Goal: Task Accomplishment & Management: Complete application form

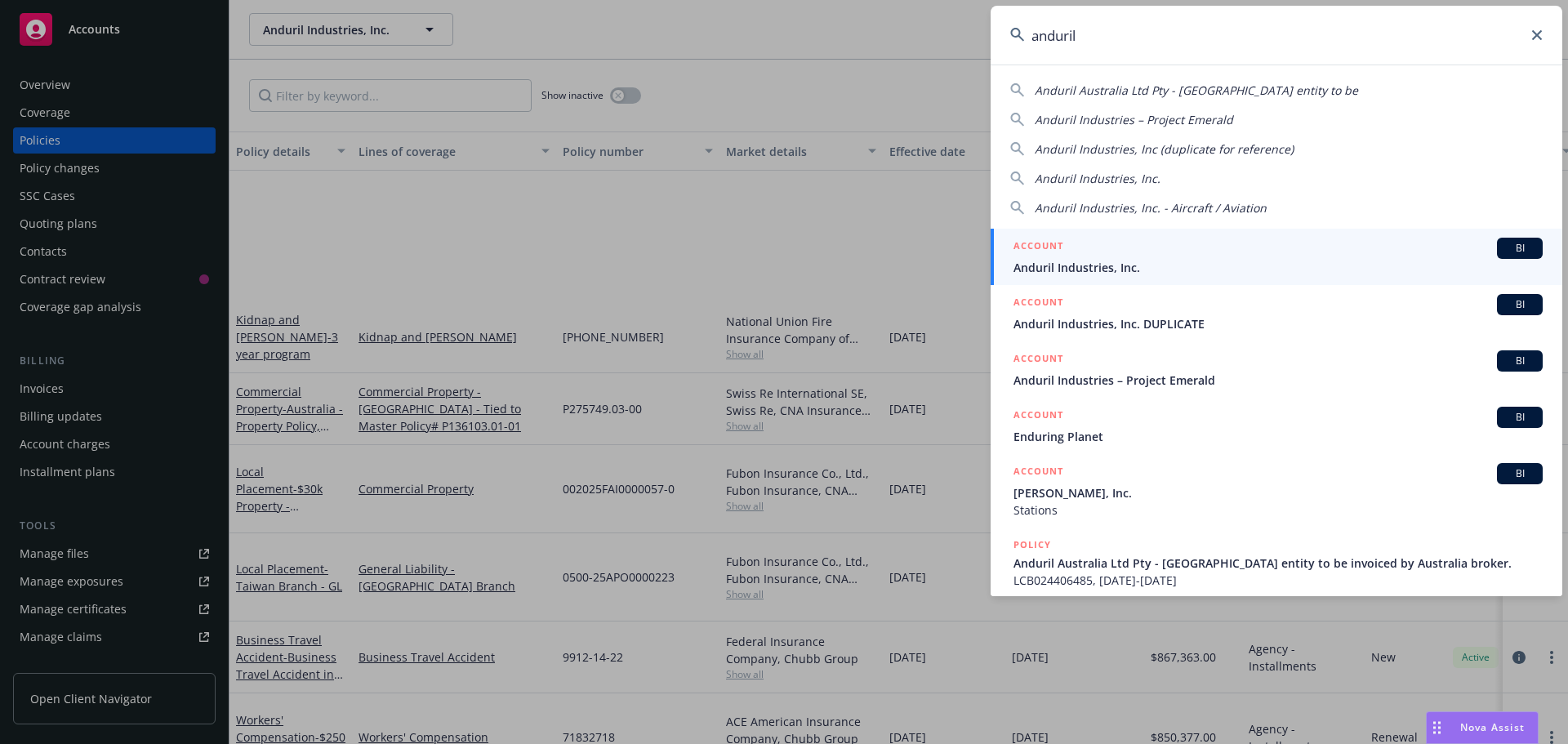
scroll to position [245, 0]
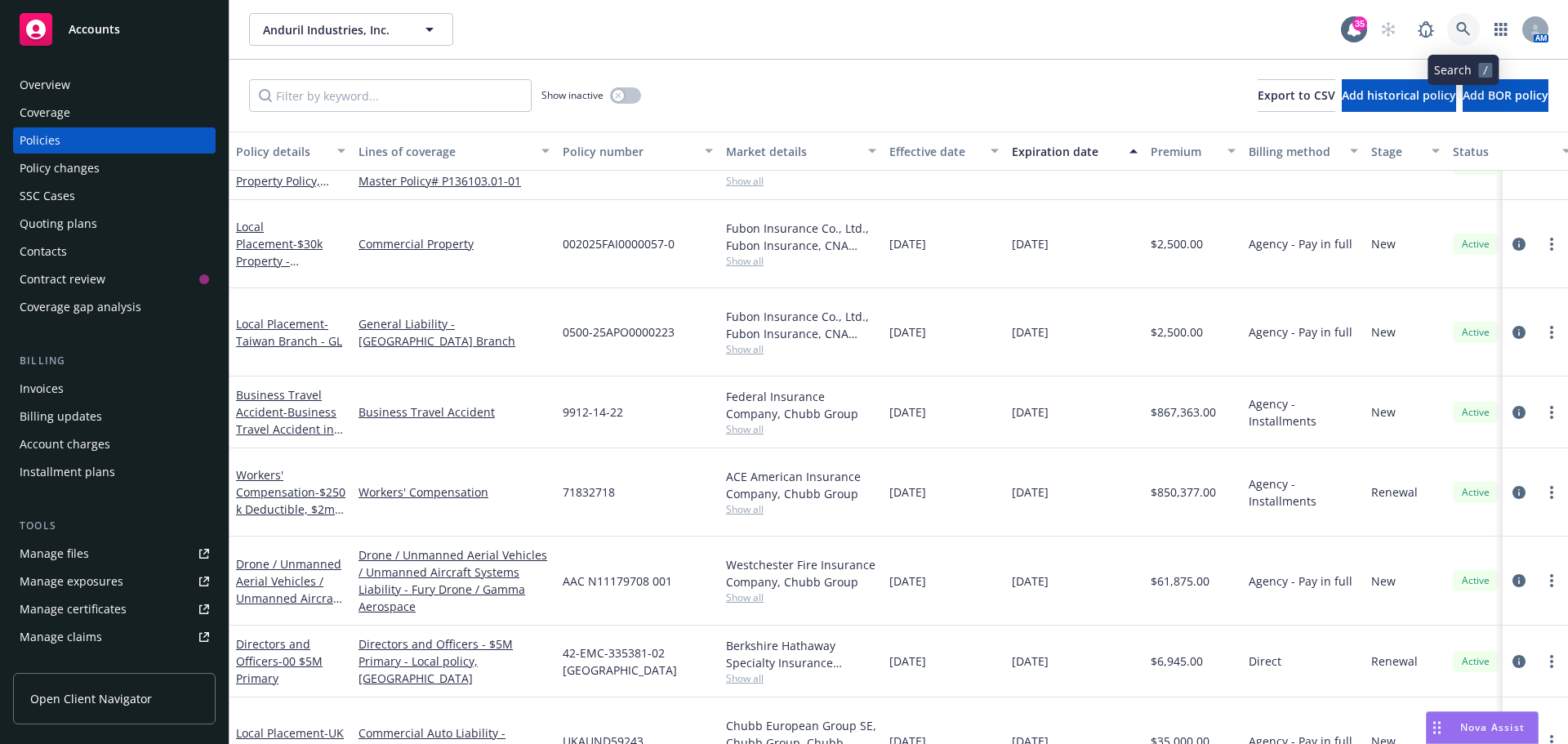
click at [1461, 27] on icon at bounding box center [1463, 29] width 15 height 15
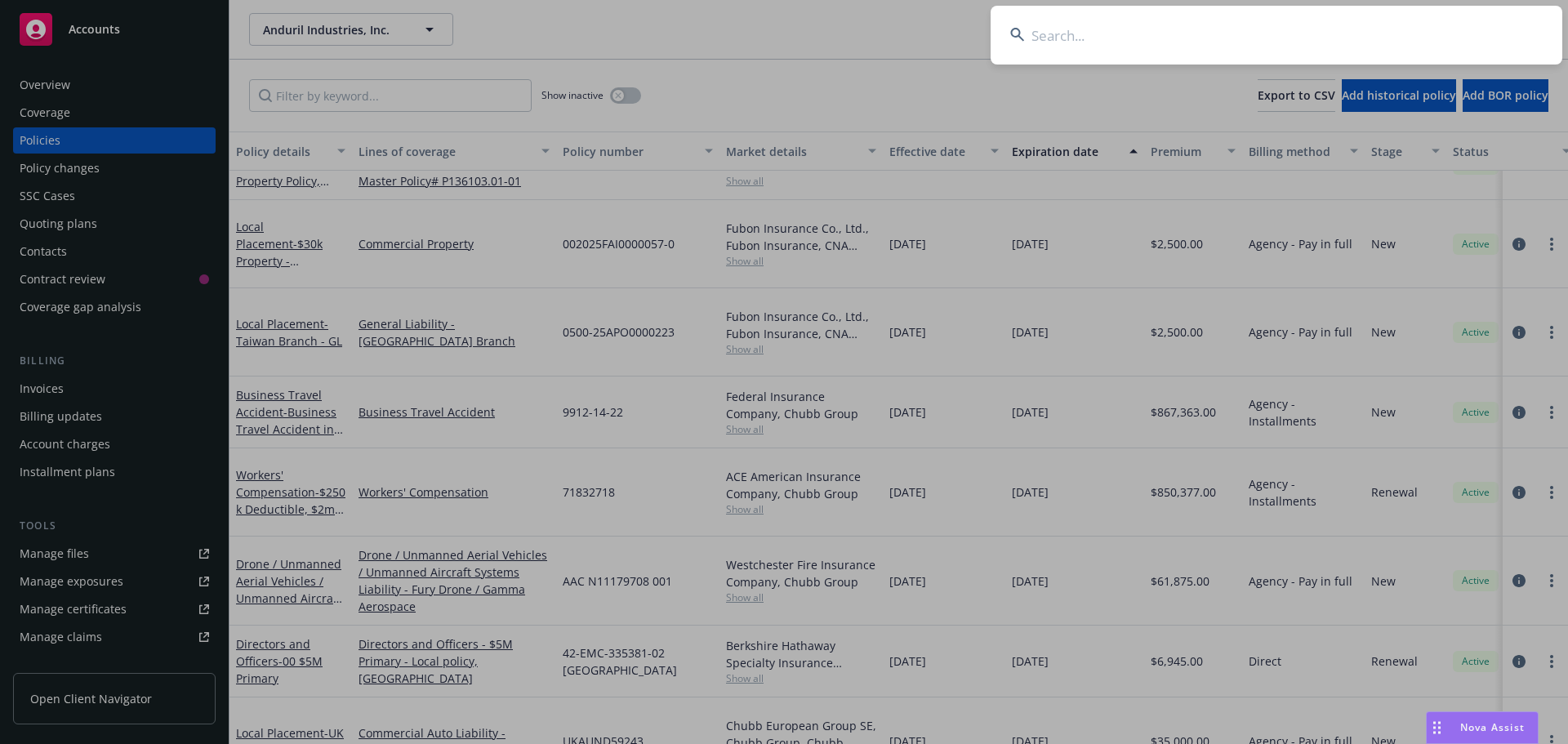
click at [1420, 27] on input at bounding box center [1277, 35] width 572 height 59
click at [1102, 43] on input at bounding box center [1277, 35] width 572 height 59
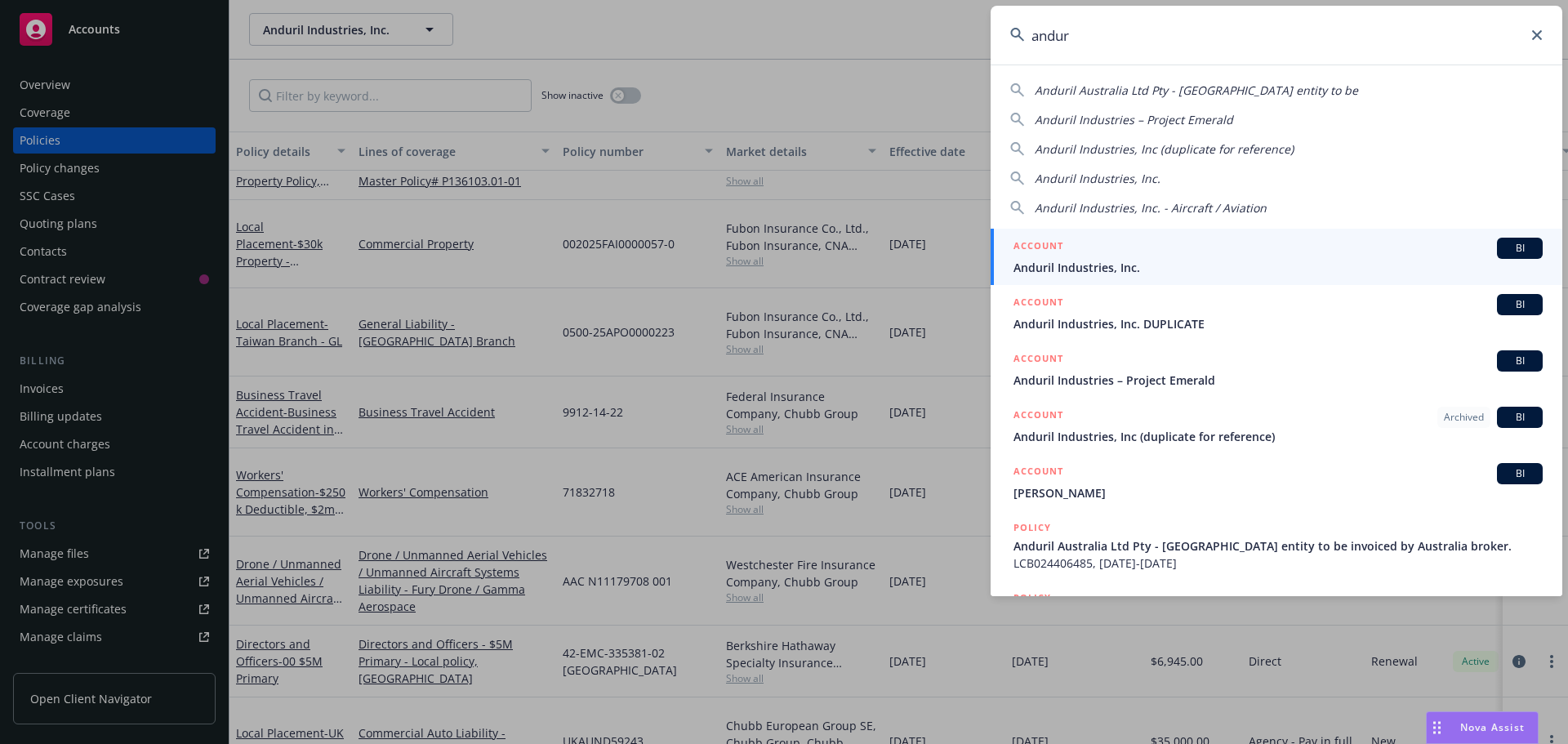
type input "andur"
click at [1140, 264] on span "Anduril Industries, Inc." at bounding box center [1278, 266] width 529 height 17
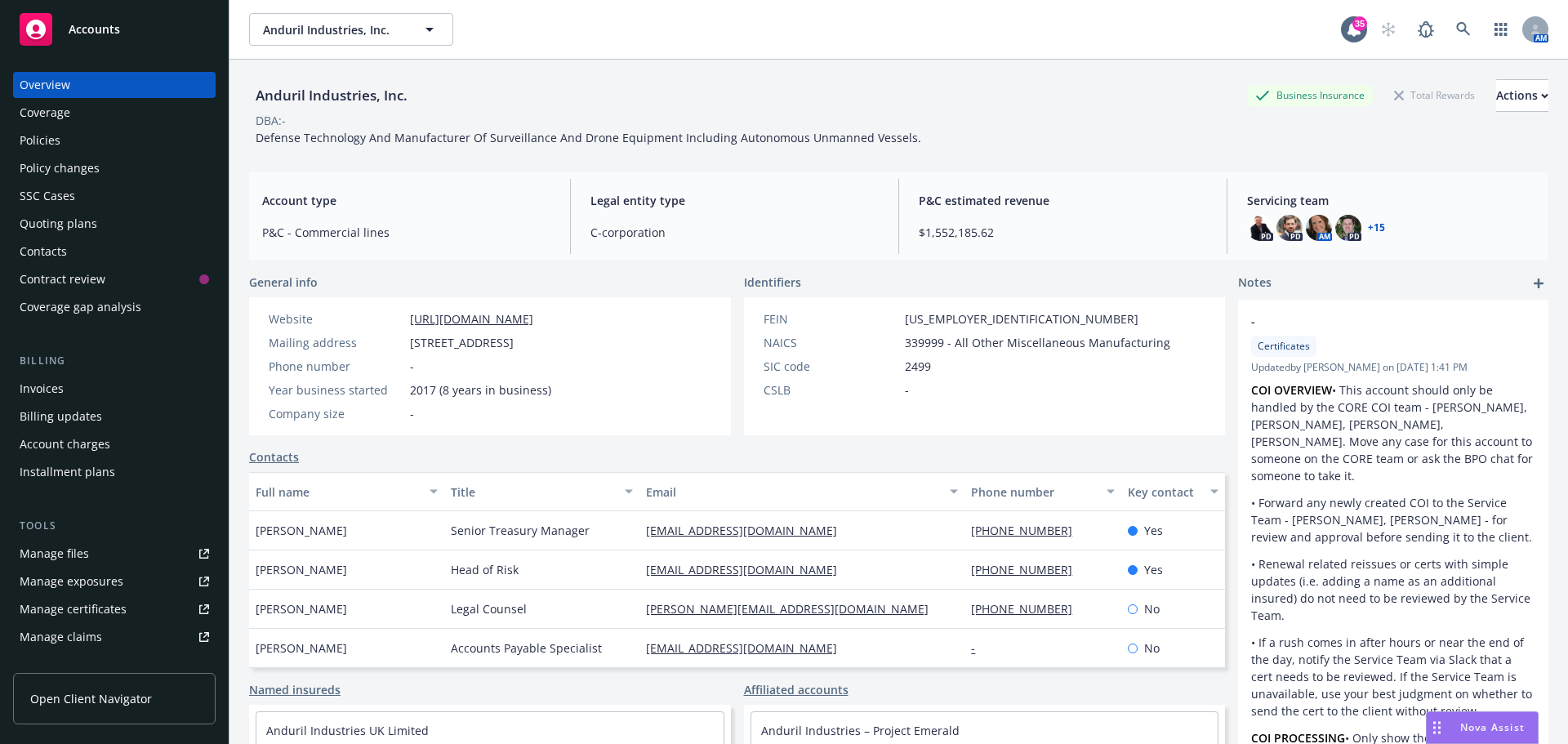
click at [66, 150] on div "Policies" at bounding box center [114, 139] width 189 height 26
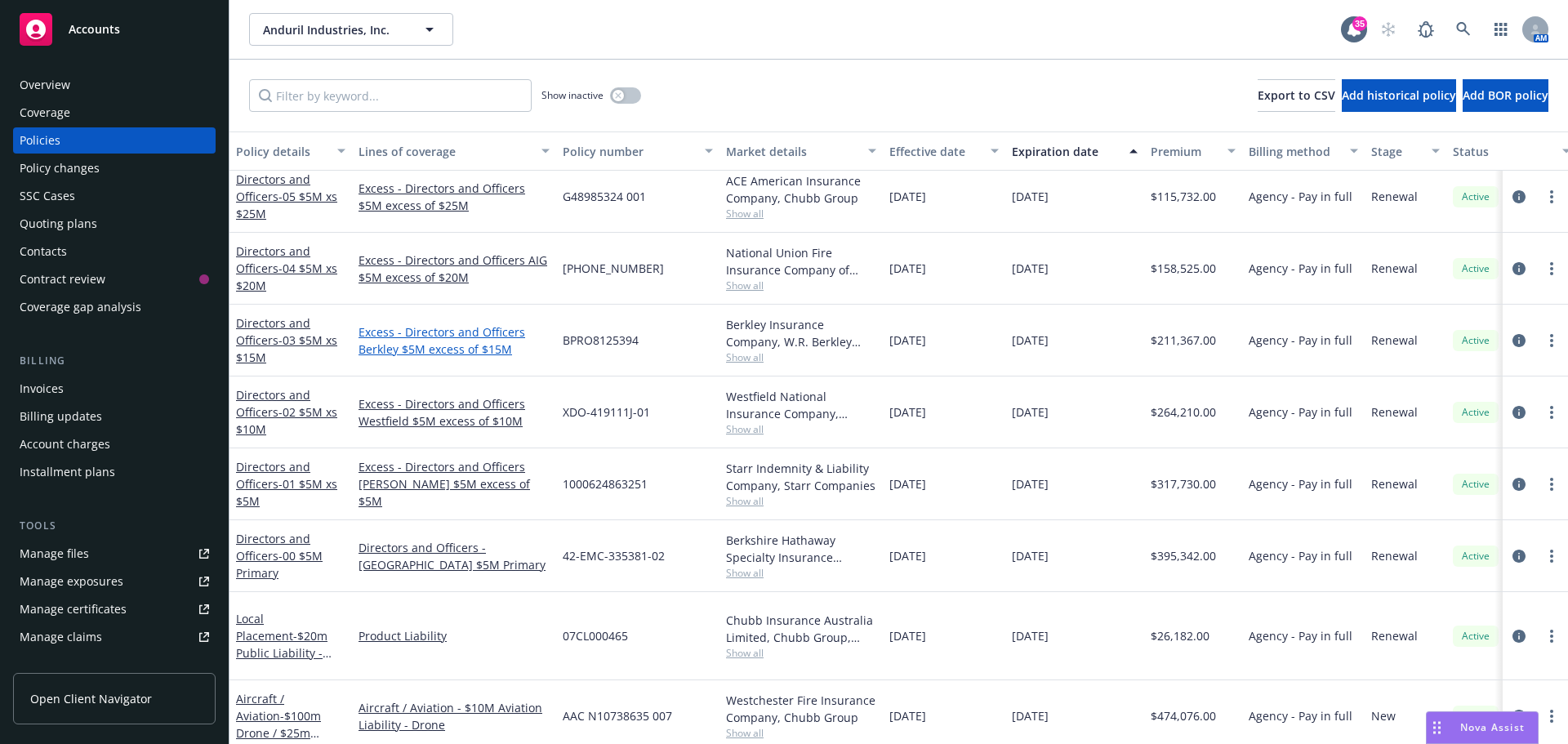
scroll to position [1796, 0]
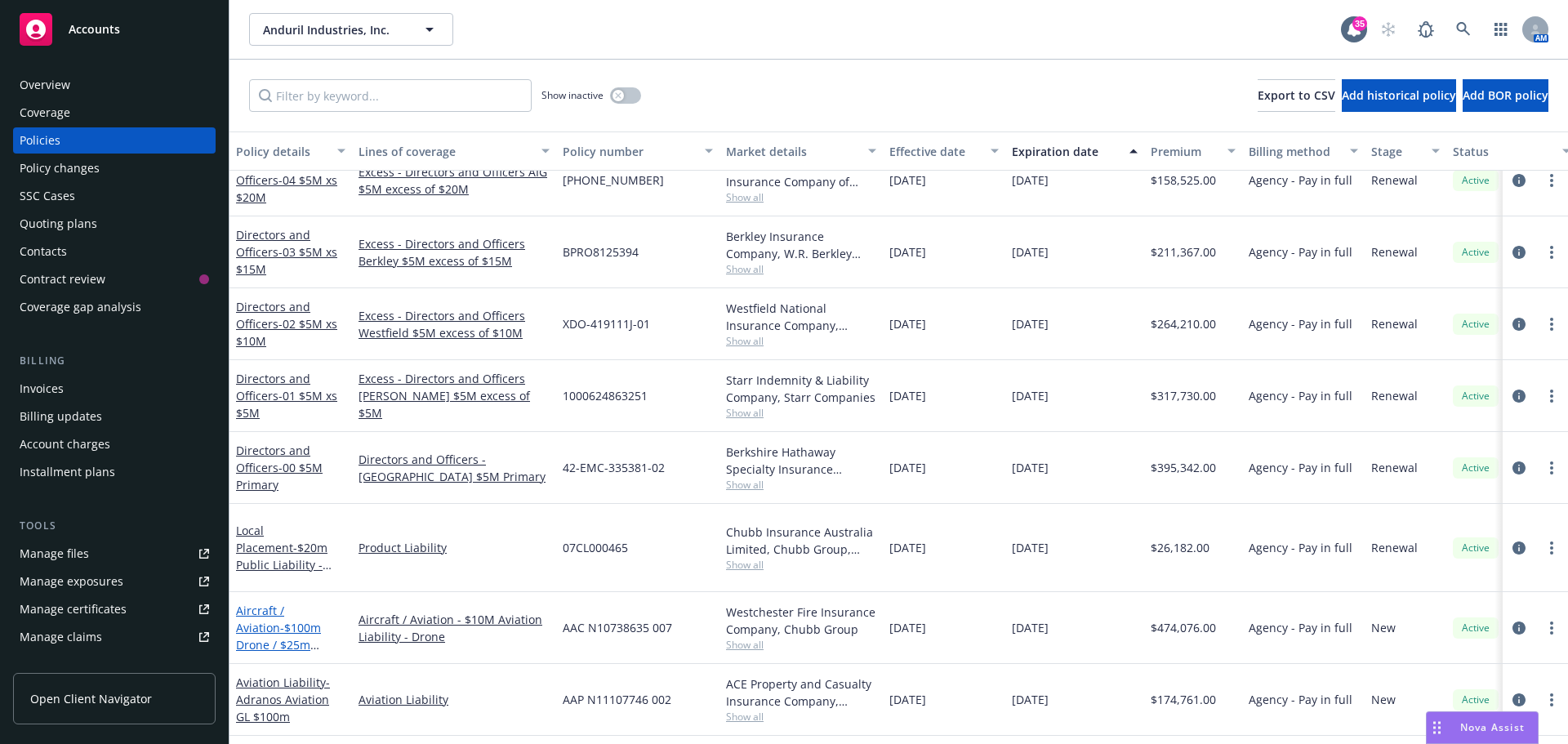
click at [280, 620] on span "- $100m Drone / $25m Owned Aircraft" at bounding box center [279, 645] width 85 height 50
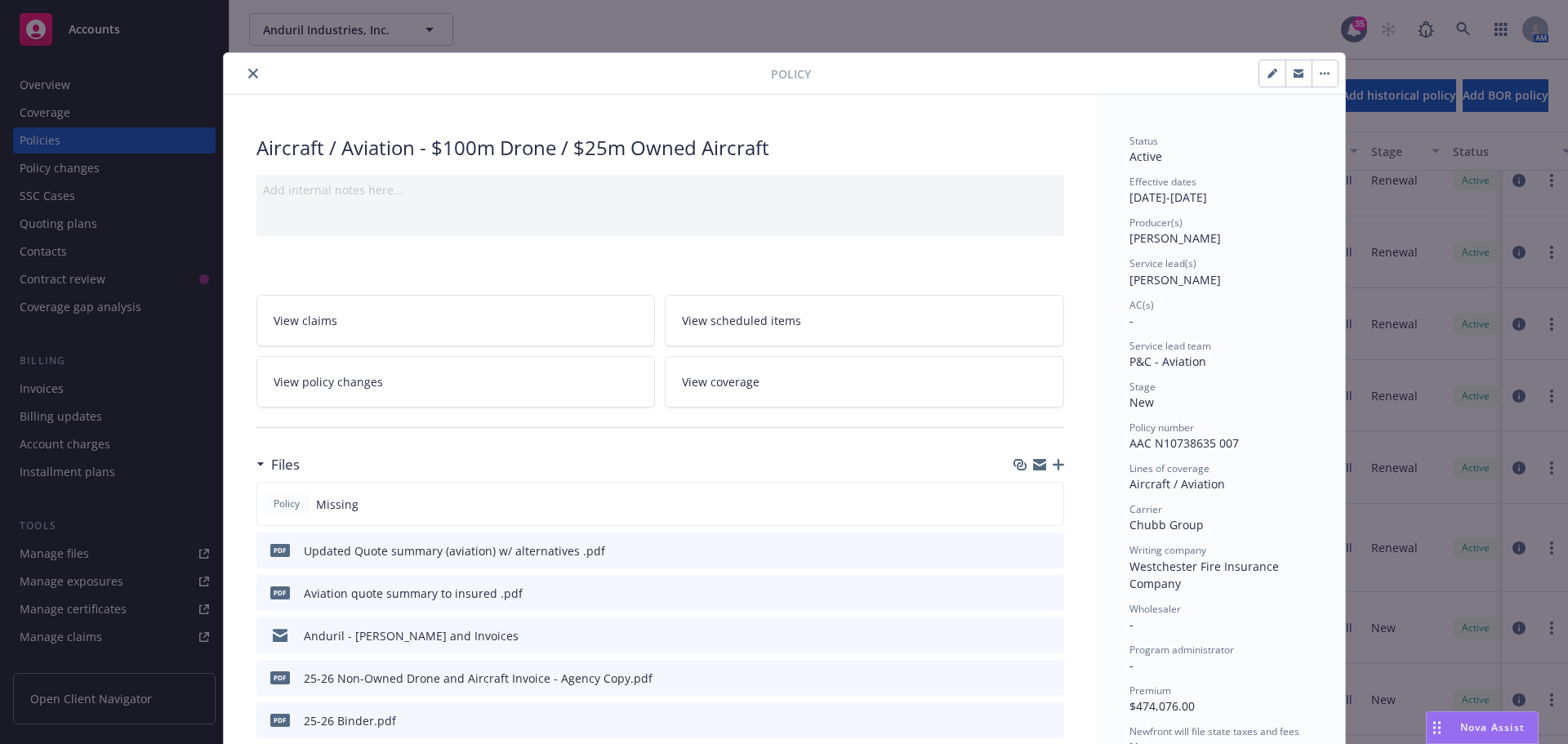
click at [243, 69] on button "close" at bounding box center [253, 74] width 20 height 20
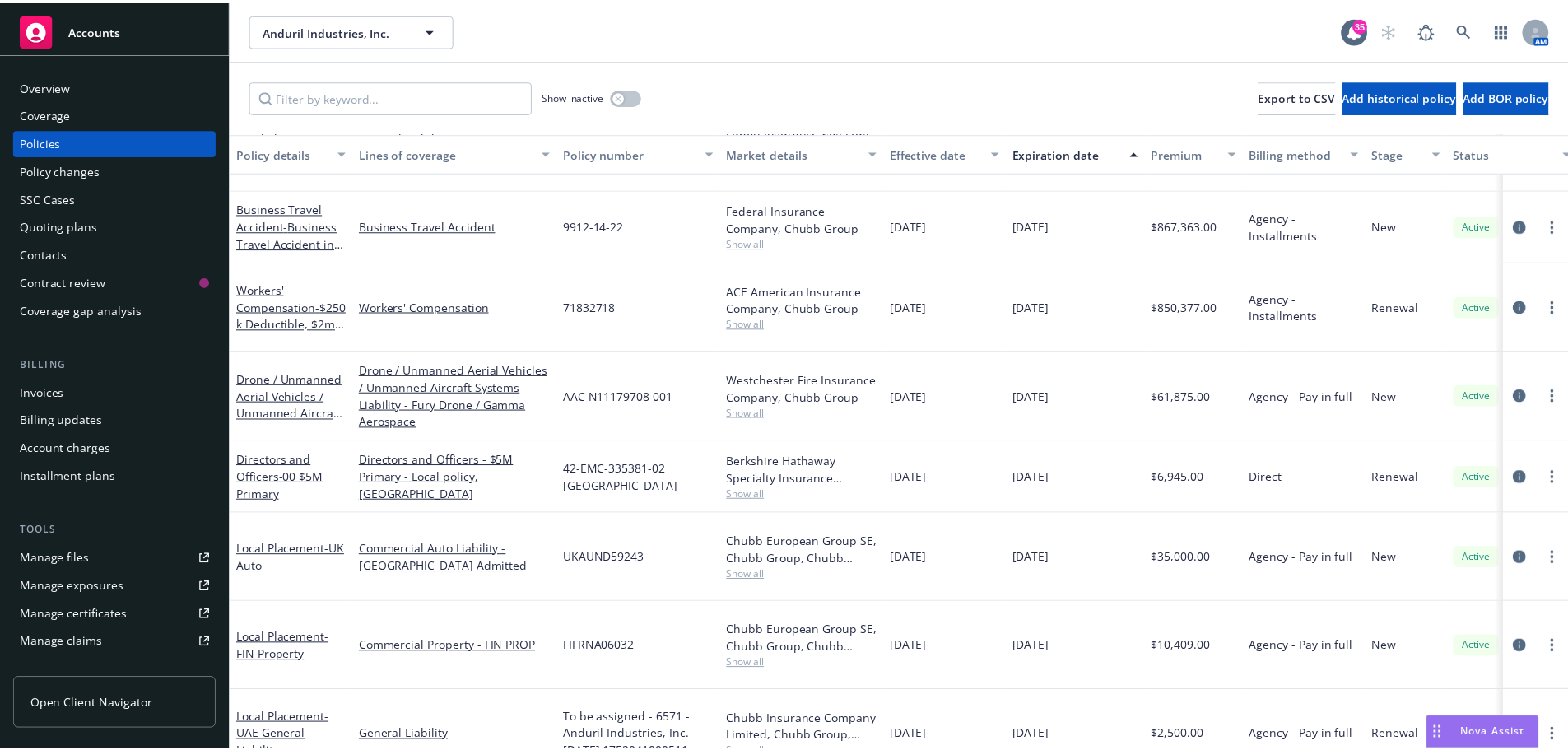
scroll to position [329, 0]
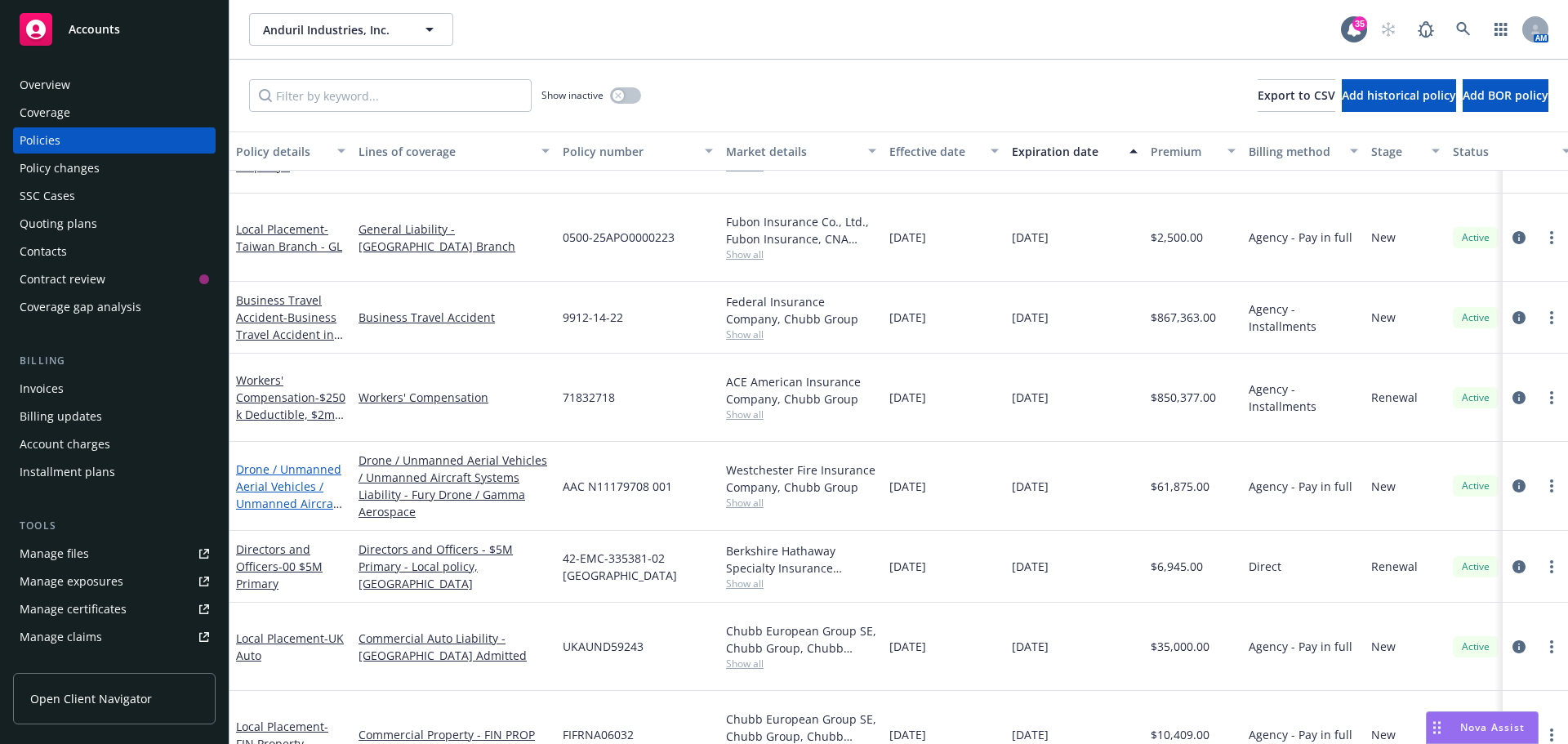
click at [298, 461] on link "Drone / Unmanned Aerial Vehicles / Unmanned Aircraft Systems Liability - Fury D…" at bounding box center [289, 511] width 106 height 101
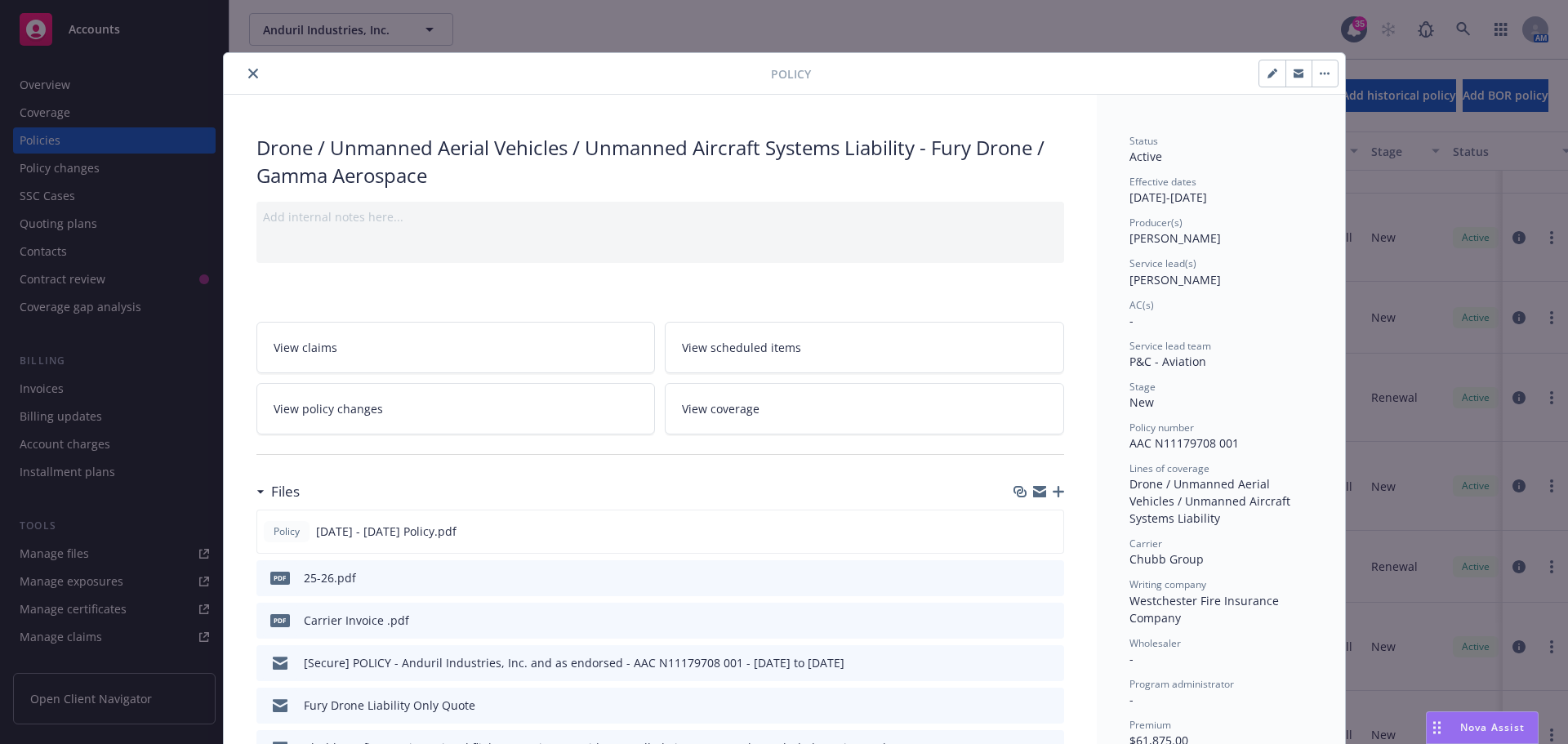
click at [445, 396] on link "View policy changes" at bounding box center [457, 408] width 400 height 51
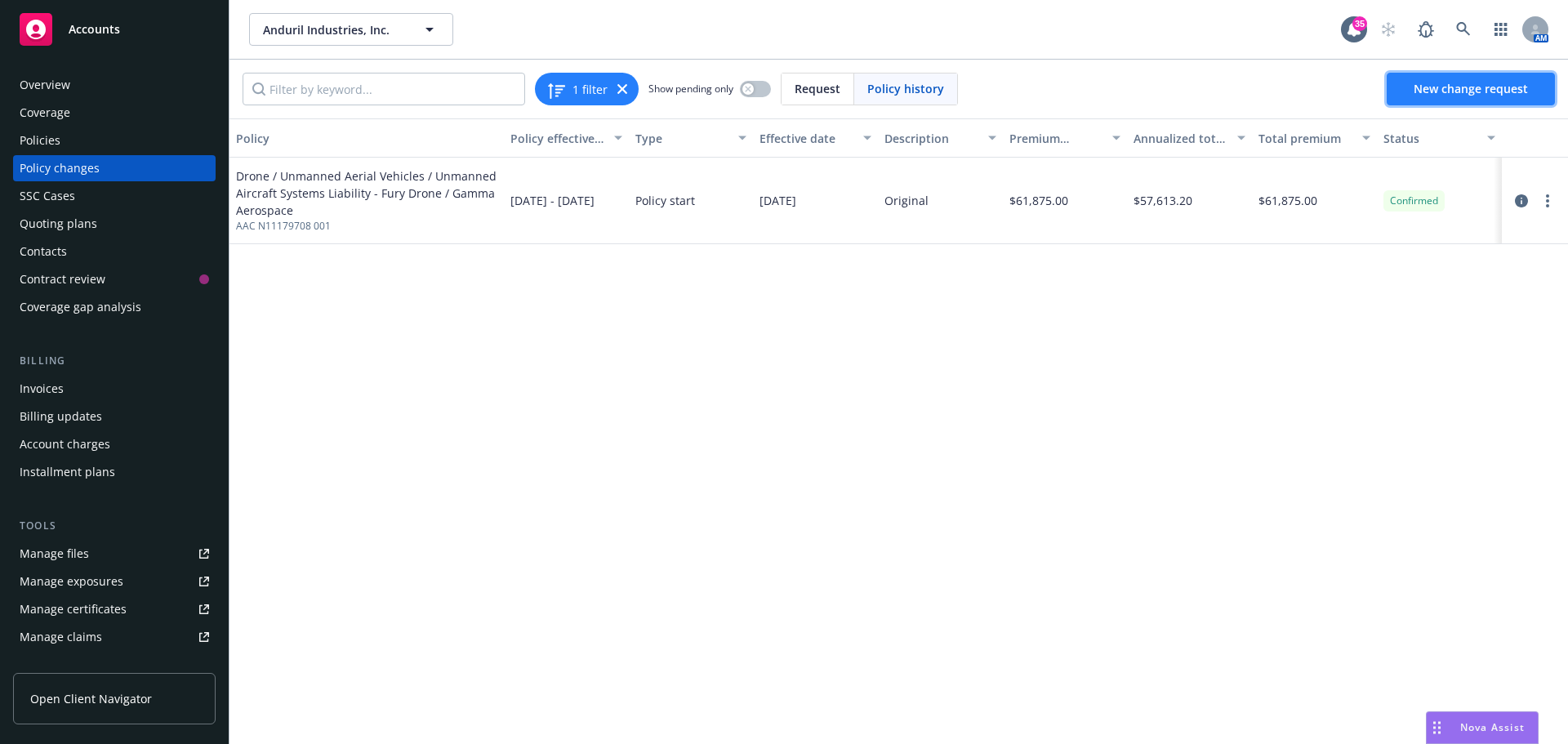
click at [1458, 89] on span "New change request" at bounding box center [1471, 88] width 115 height 15
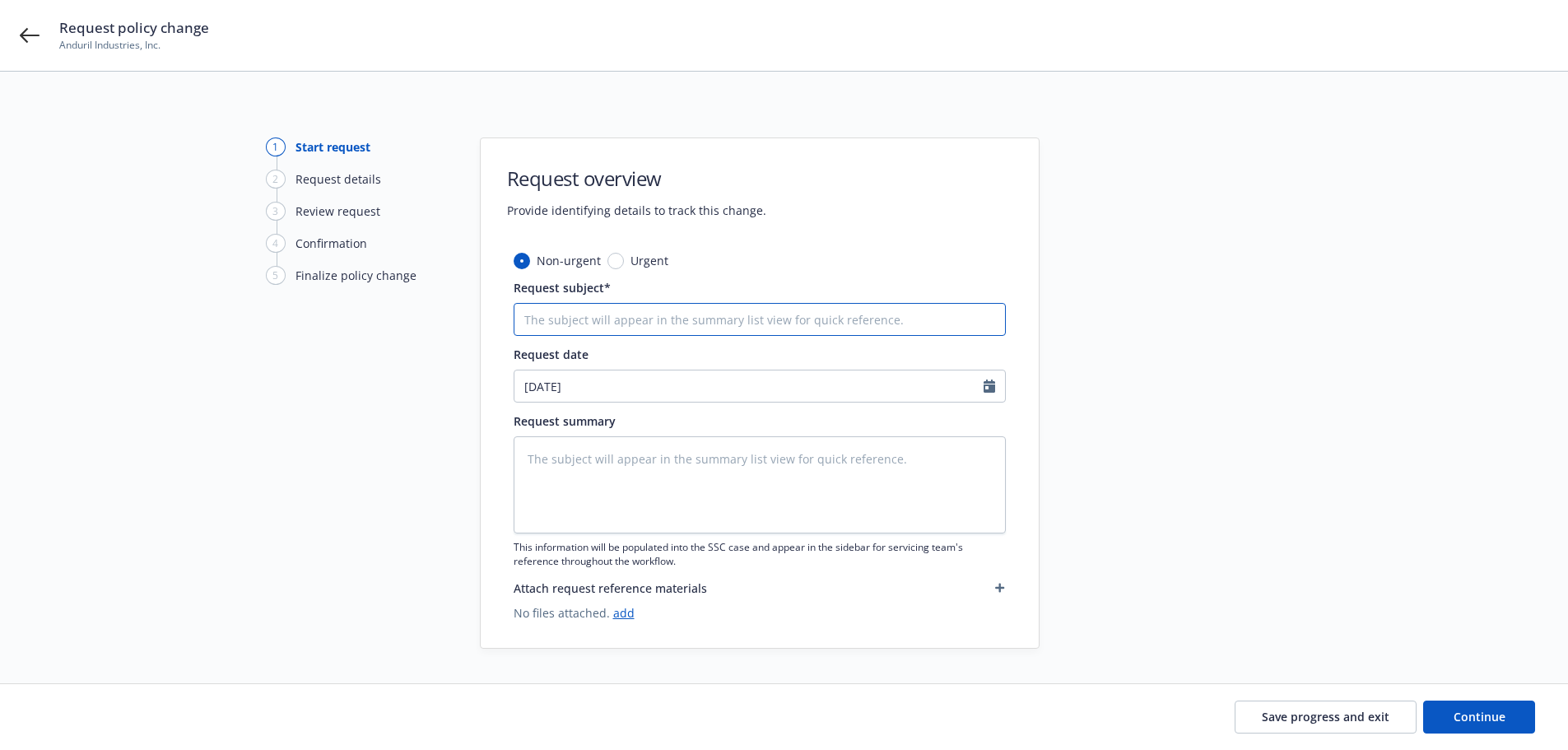
click at [607, 321] on input "Request subject*" at bounding box center [760, 319] width 493 height 33
type textarea "x"
type input "E"
type textarea "x"
type input "En"
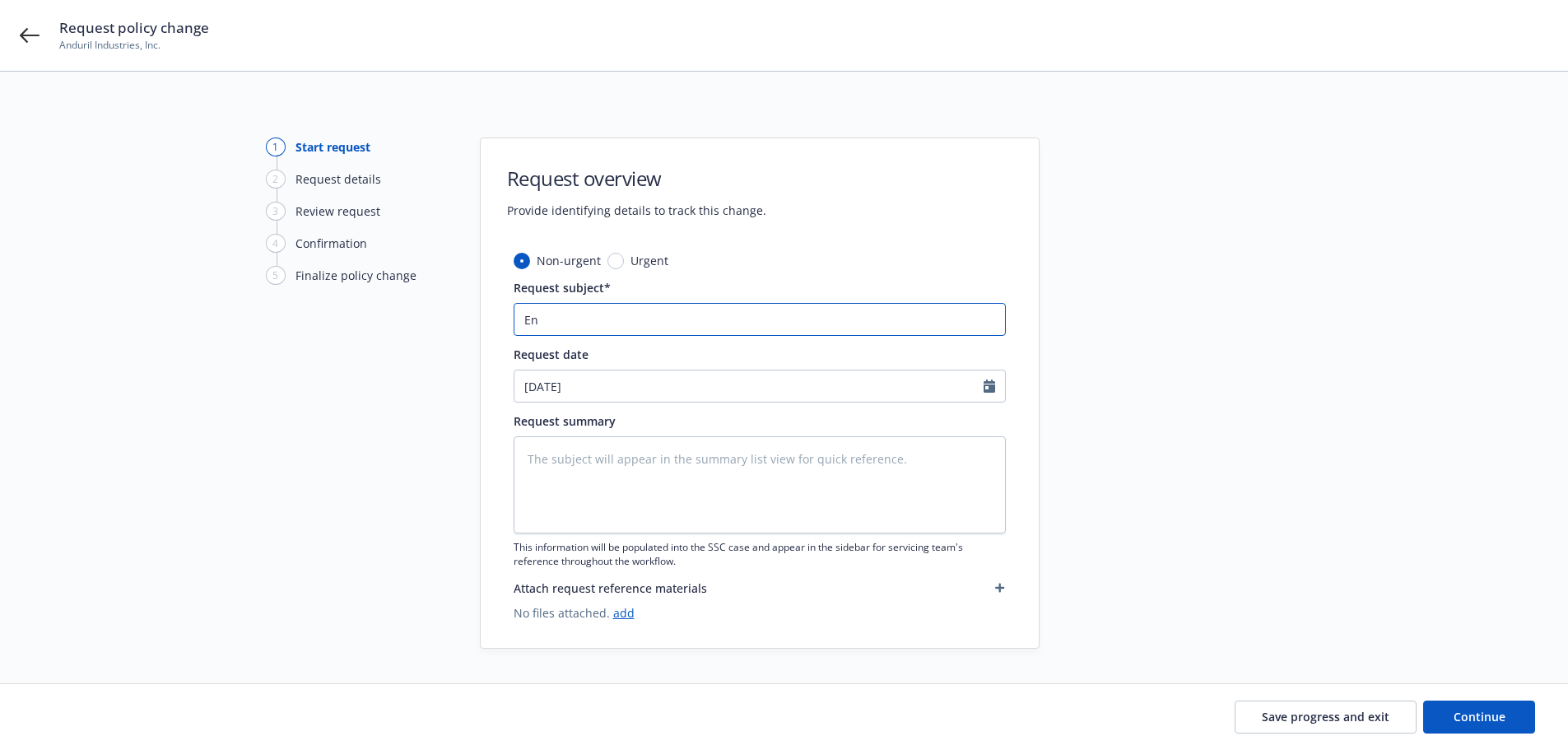
type textarea "x"
type input "End"
type textarea "x"
type input "Endt"
type textarea "x"
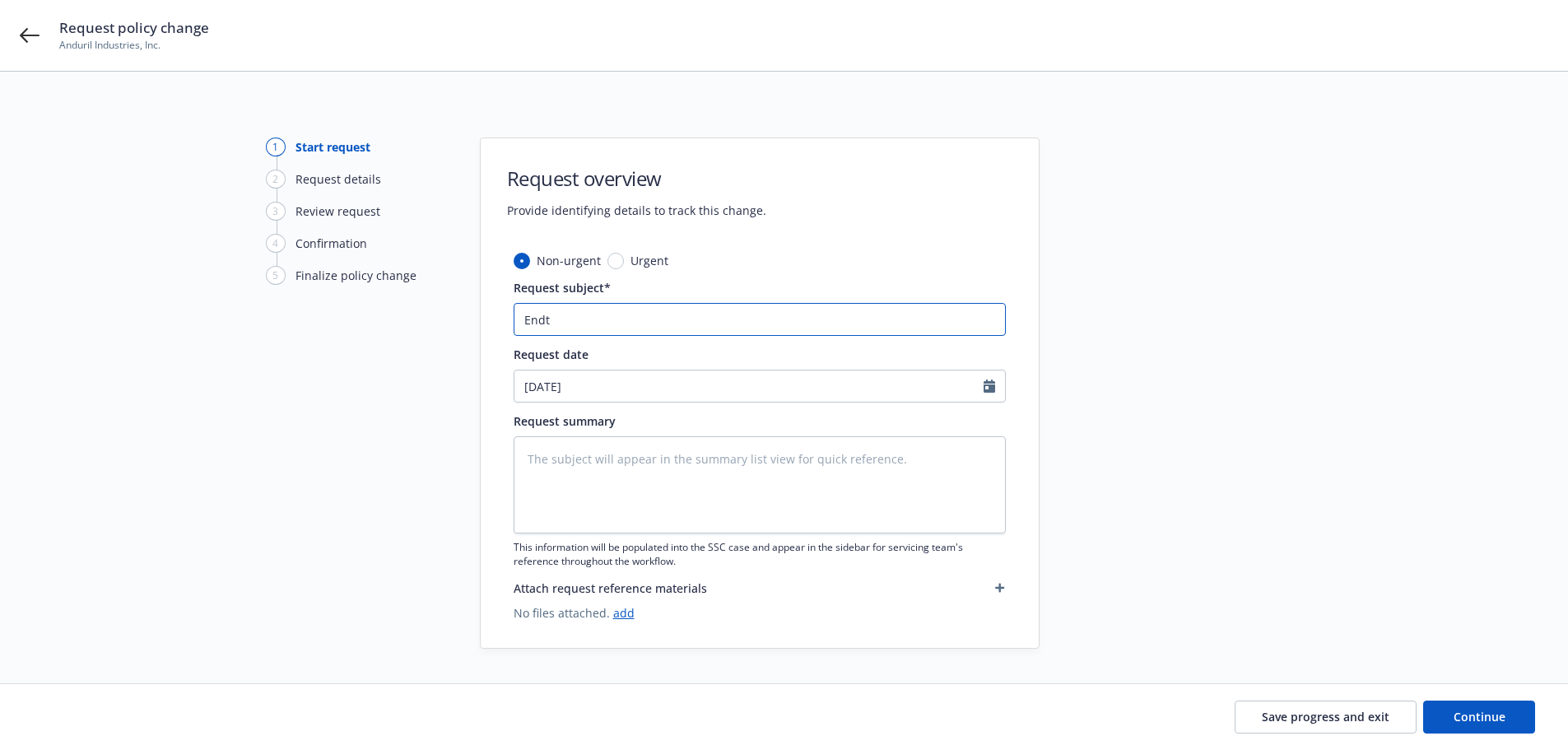
type input "Endt"
type textarea "x"
type input "Endt #"
type textarea "x"
type input "Endt #1"
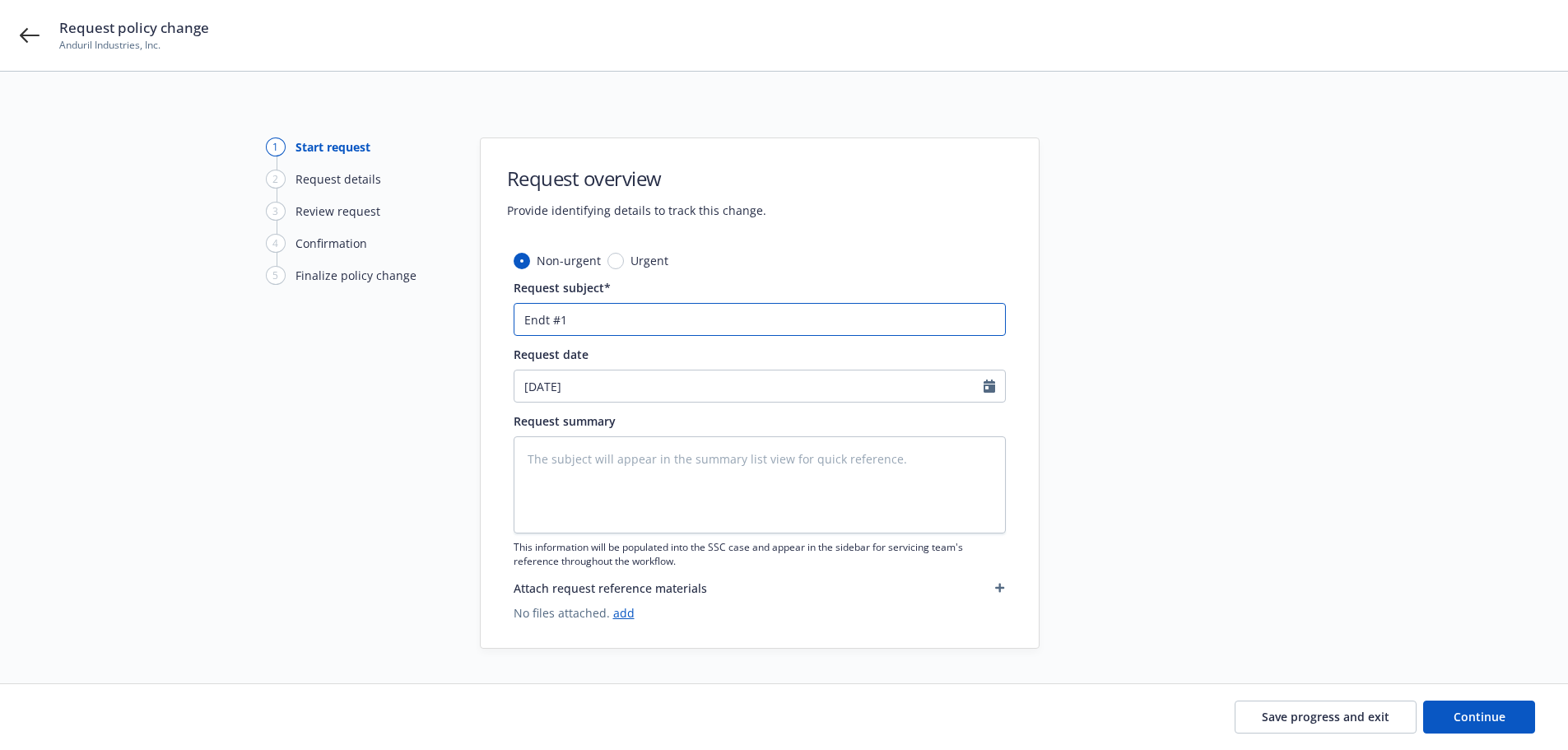
type textarea "x"
type input "Endt #1"
type textarea "x"
type input "Endt #1 -"
type textarea "x"
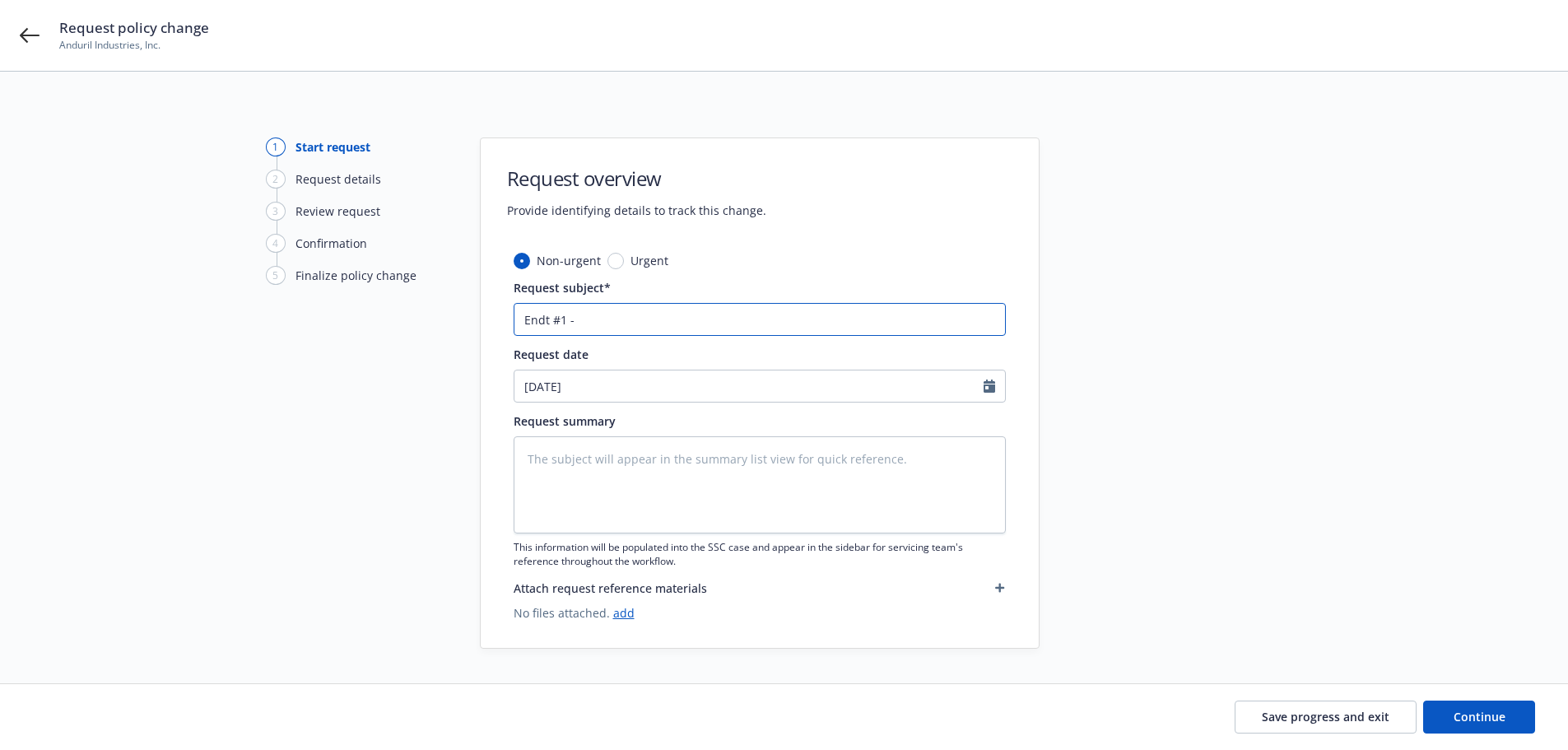
type input "Endt #1 -"
type textarea "x"
type input "Endt #1 - A"
type textarea "x"
type input "Endt #1 - Ad"
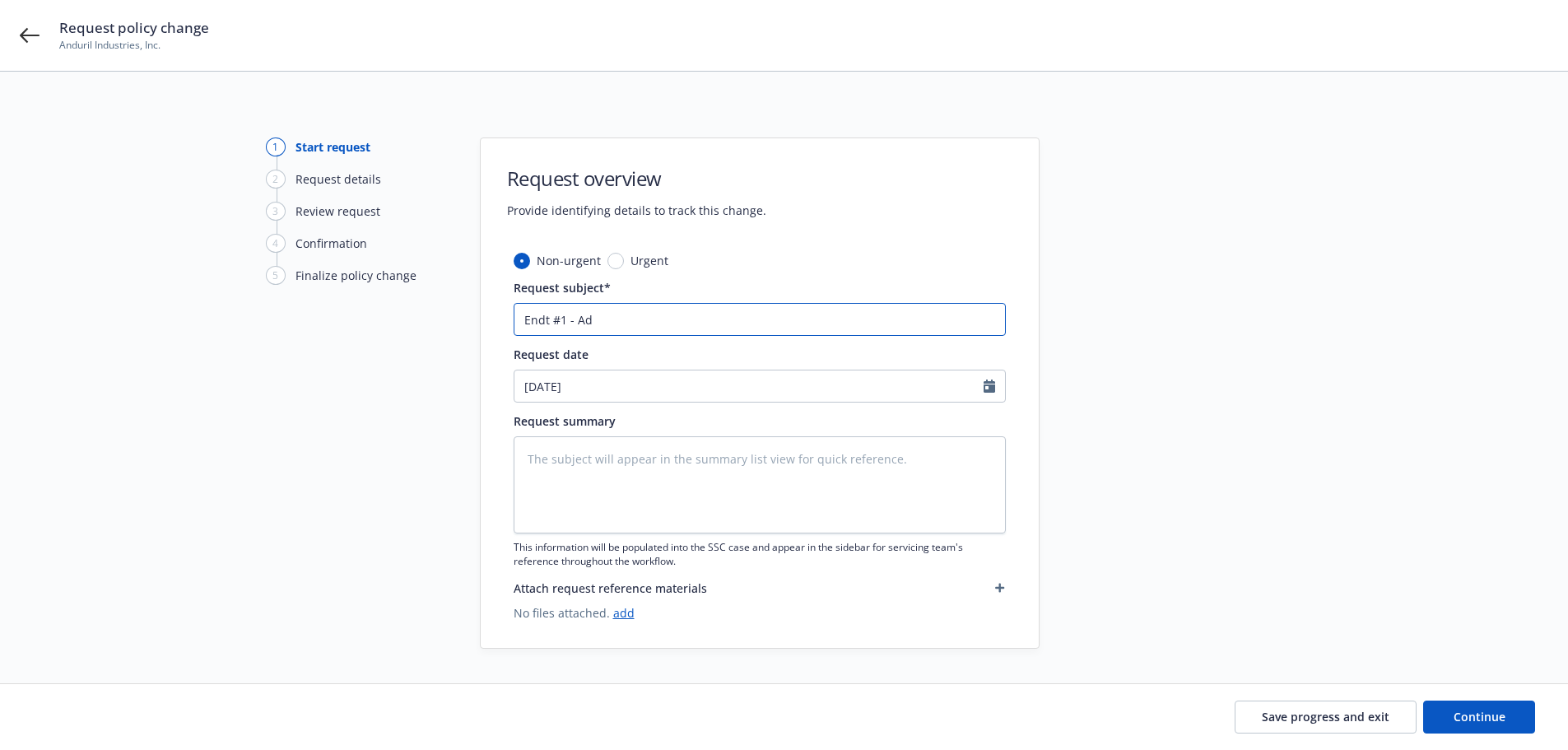
type textarea "x"
type input "Endt #1 - Add"
type textarea "x"
type input "Endt #1 - Addi"
type textarea "x"
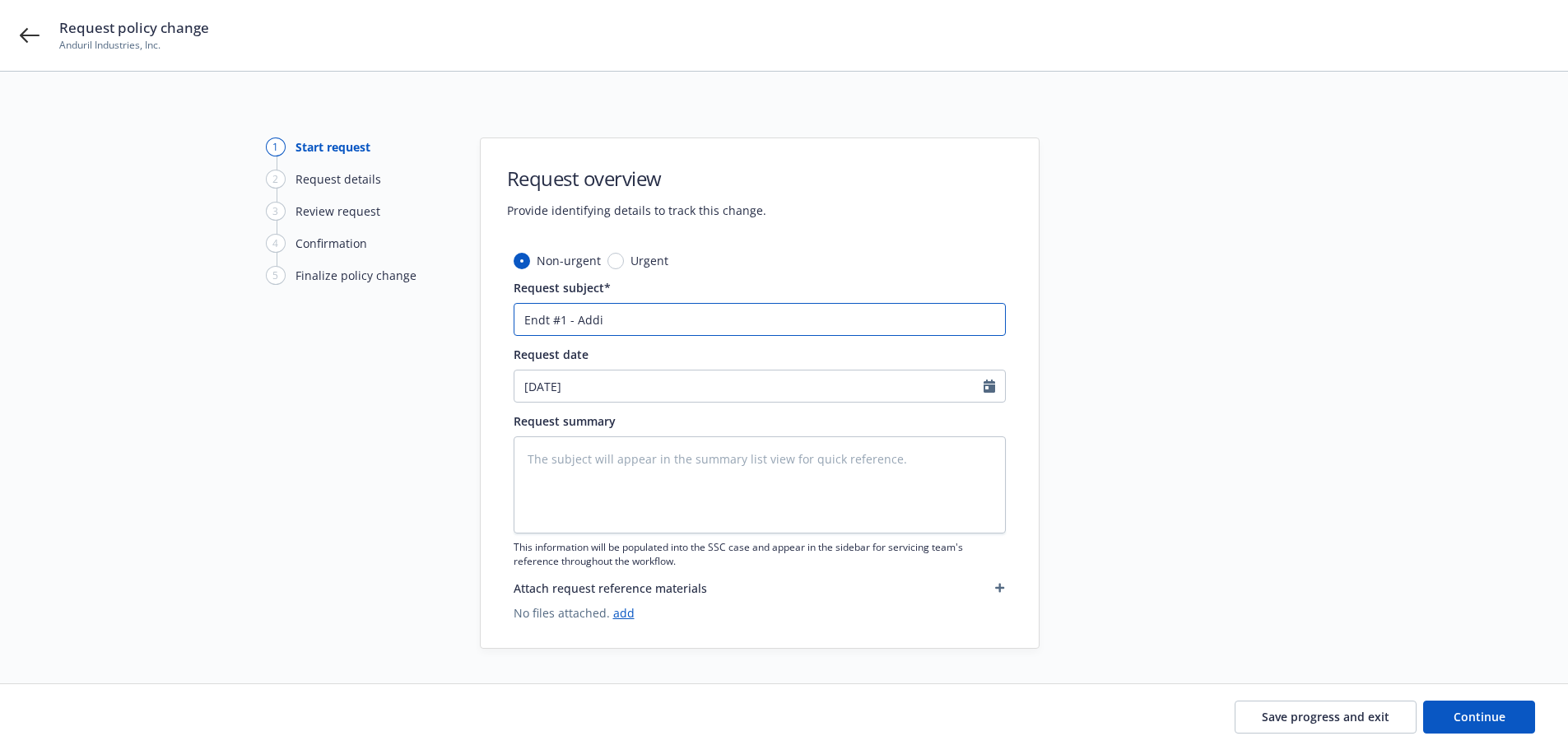
type input "Endt #1 - Addin"
type textarea "x"
type input "Endt #1 - Adding"
type textarea "x"
type input "Endt #1 - Adding"
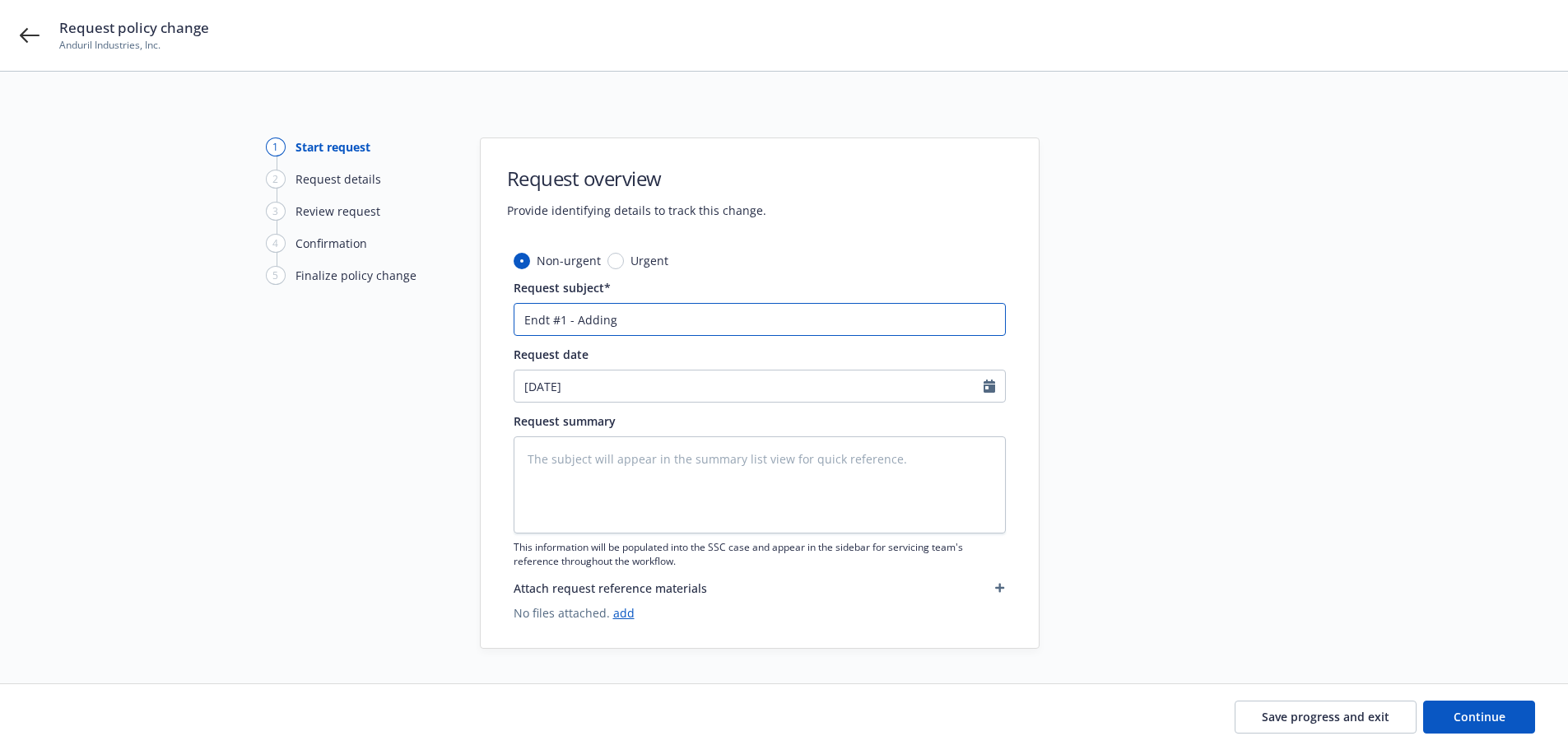
type textarea "x"
type input "Endt #1 - Adding 2"
type textarea "x"
type input "Endt #1 - Adding 2"
type textarea "x"
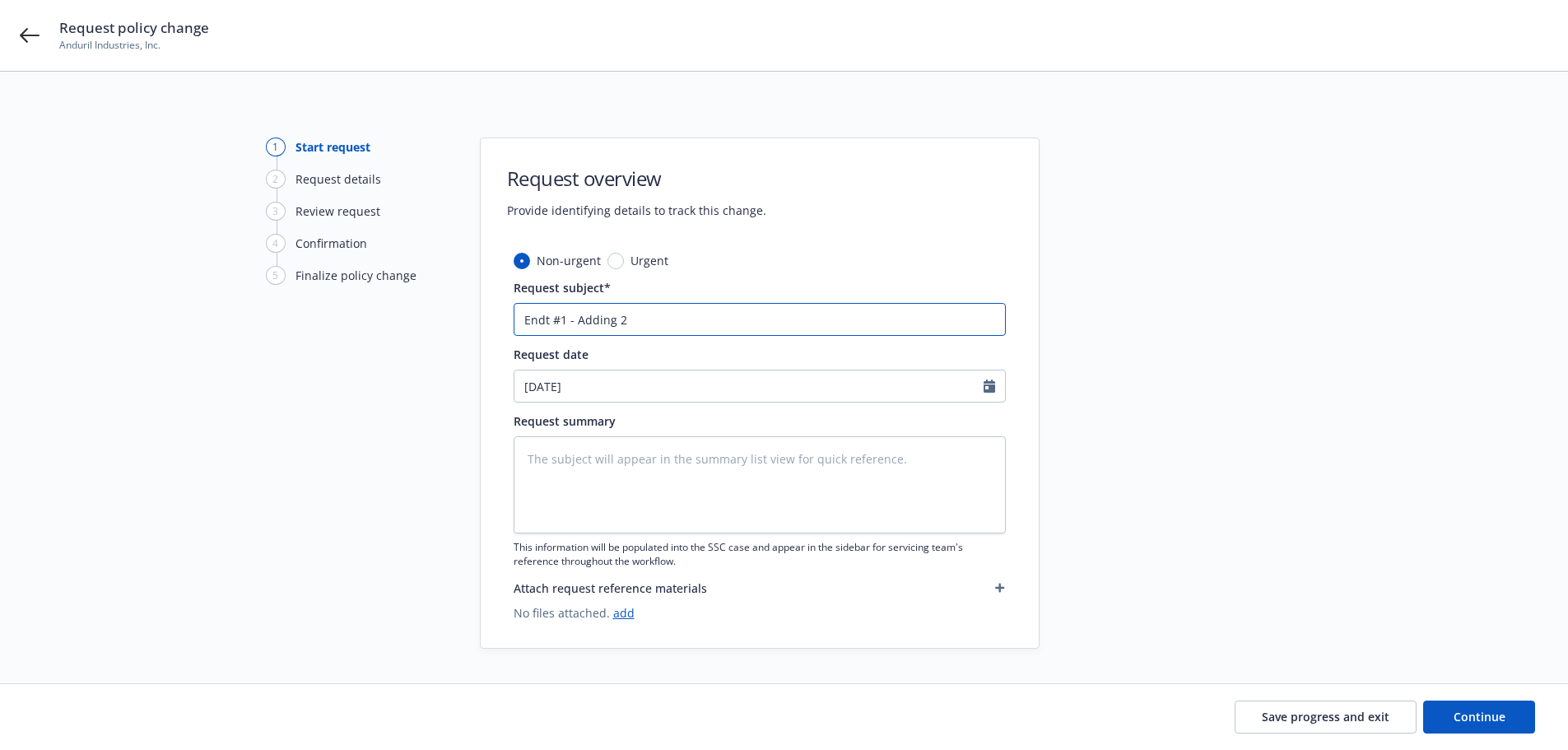
type input "Endt #1 - Adding 2 G"
type textarea "x"
type input "Endt #1 - Adding 2 Ga"
type textarea "x"
type input "Endt #1 - Adding 2 Gam"
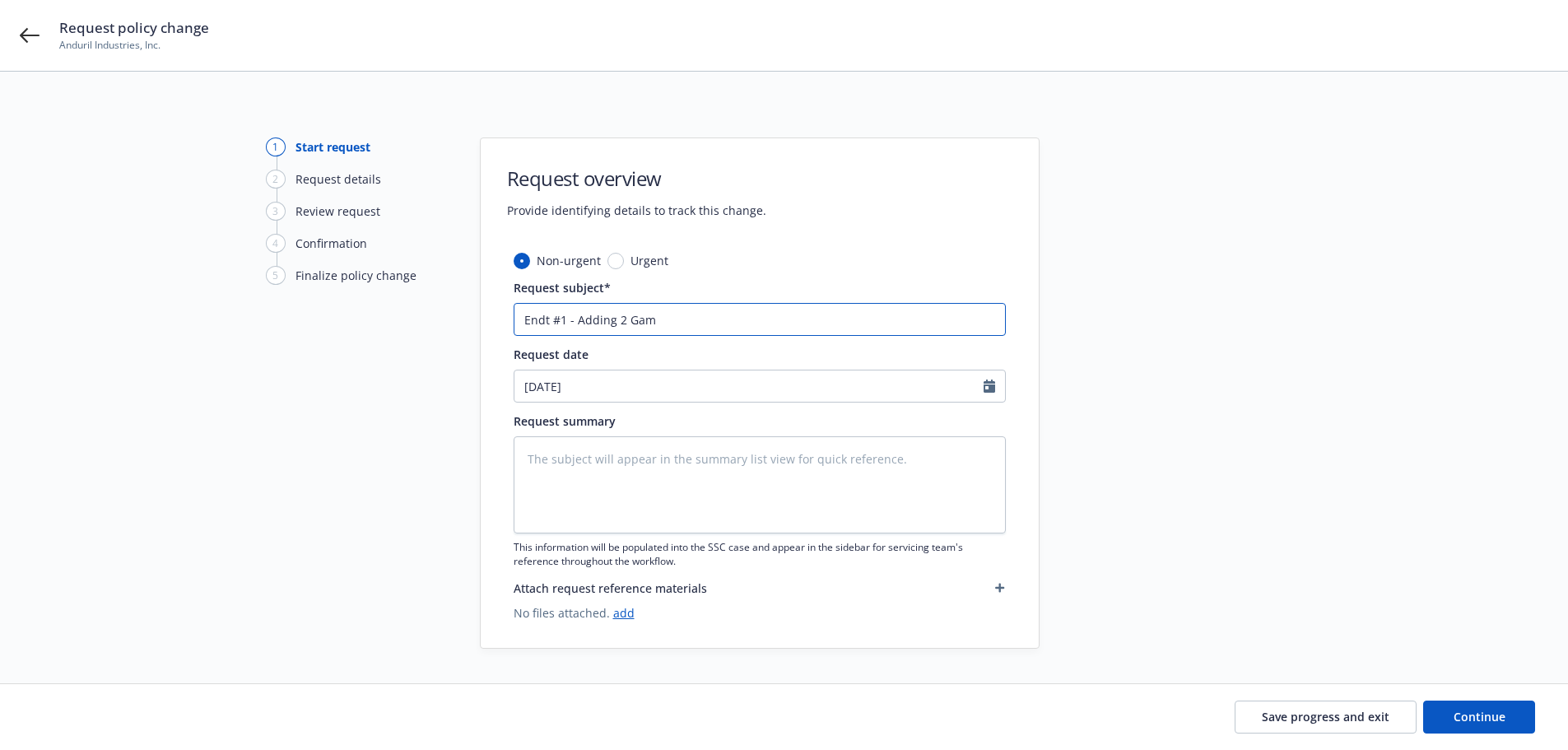
type textarea "x"
type input "Endt #1 - Adding 2 [PERSON_NAME]"
type textarea "x"
type input "Endt #1 - Adding 2 Gamma"
type textarea "x"
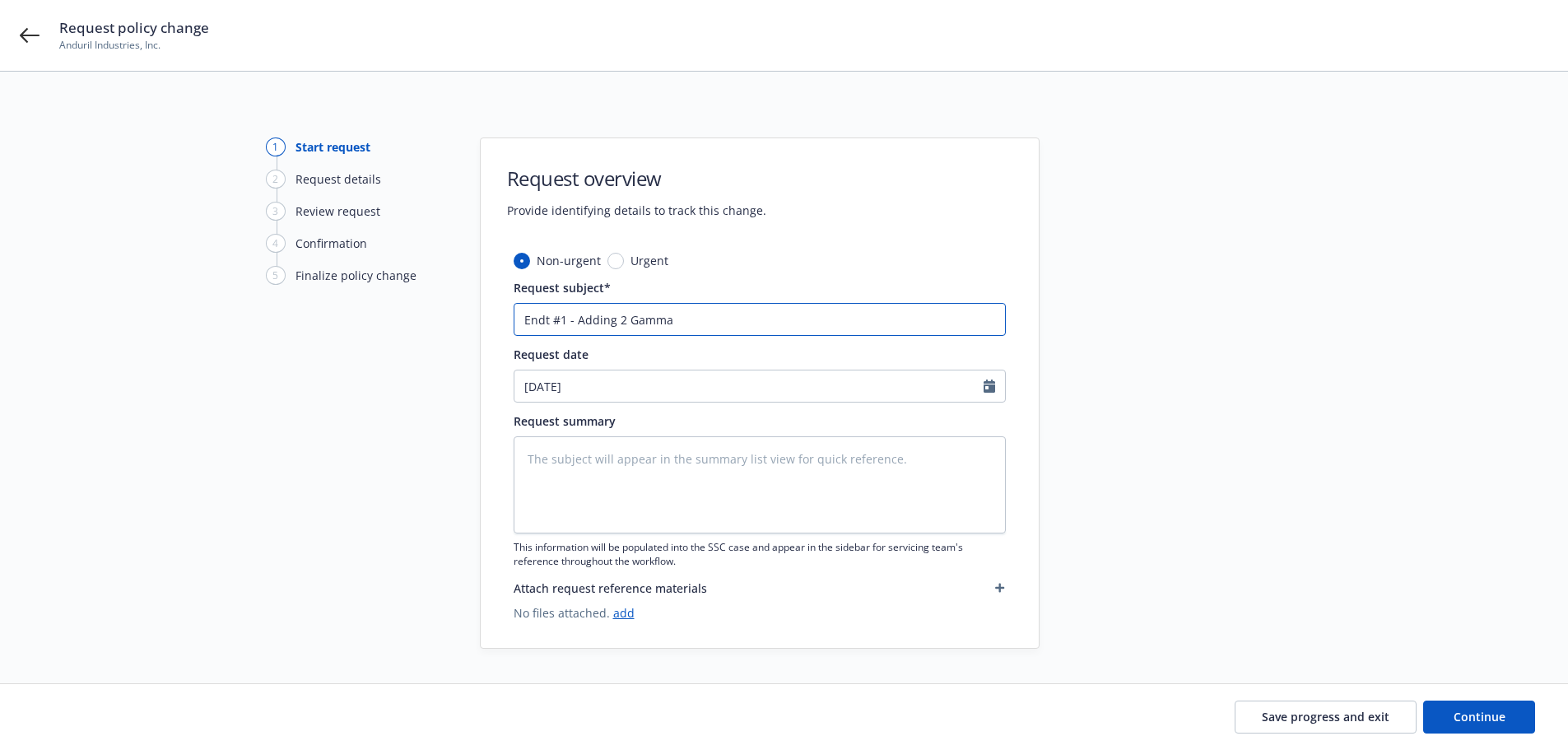
type input "Endt #1 - Adding 2 Gamma"
type textarea "x"
type input "Endt #1 - Adding 2 Gamma L"
type textarea "x"
type input "Endt #1 - Adding 2 Gamma L-"
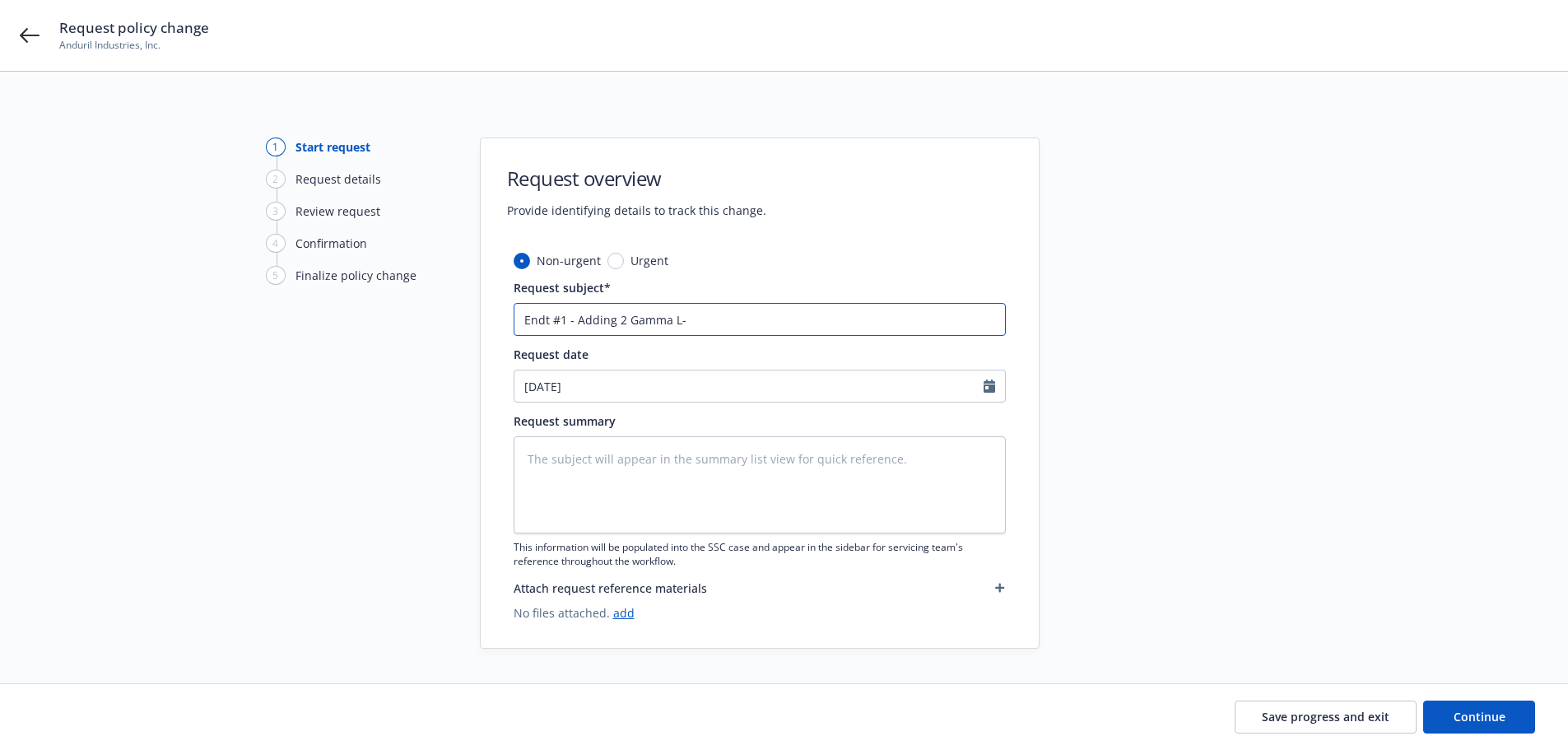
type textarea "x"
type input "Endt #1 - Adding 2 Gamma L-2"
type textarea "x"
type input "Endt #1 - Adding 2 Gamma L-29"
type textarea "x"
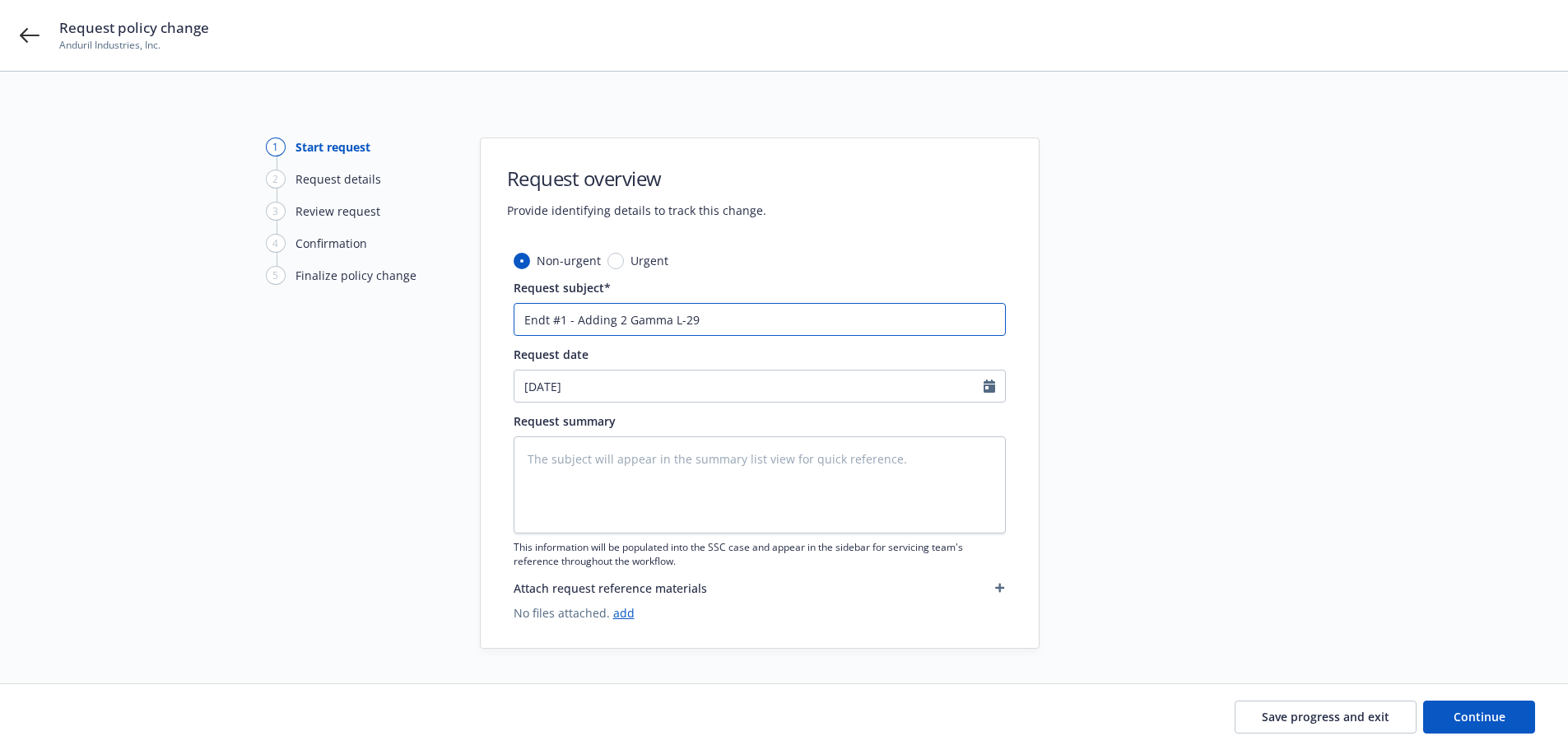
type input "Endt #1 - Adding 2 Gamma L-29"
type textarea "x"
type input "Endt #1 - Adding 2 Gamma L-29 a"
type textarea "x"
type input "Endt #1 - Adding 2 Gamma L-29 ai"
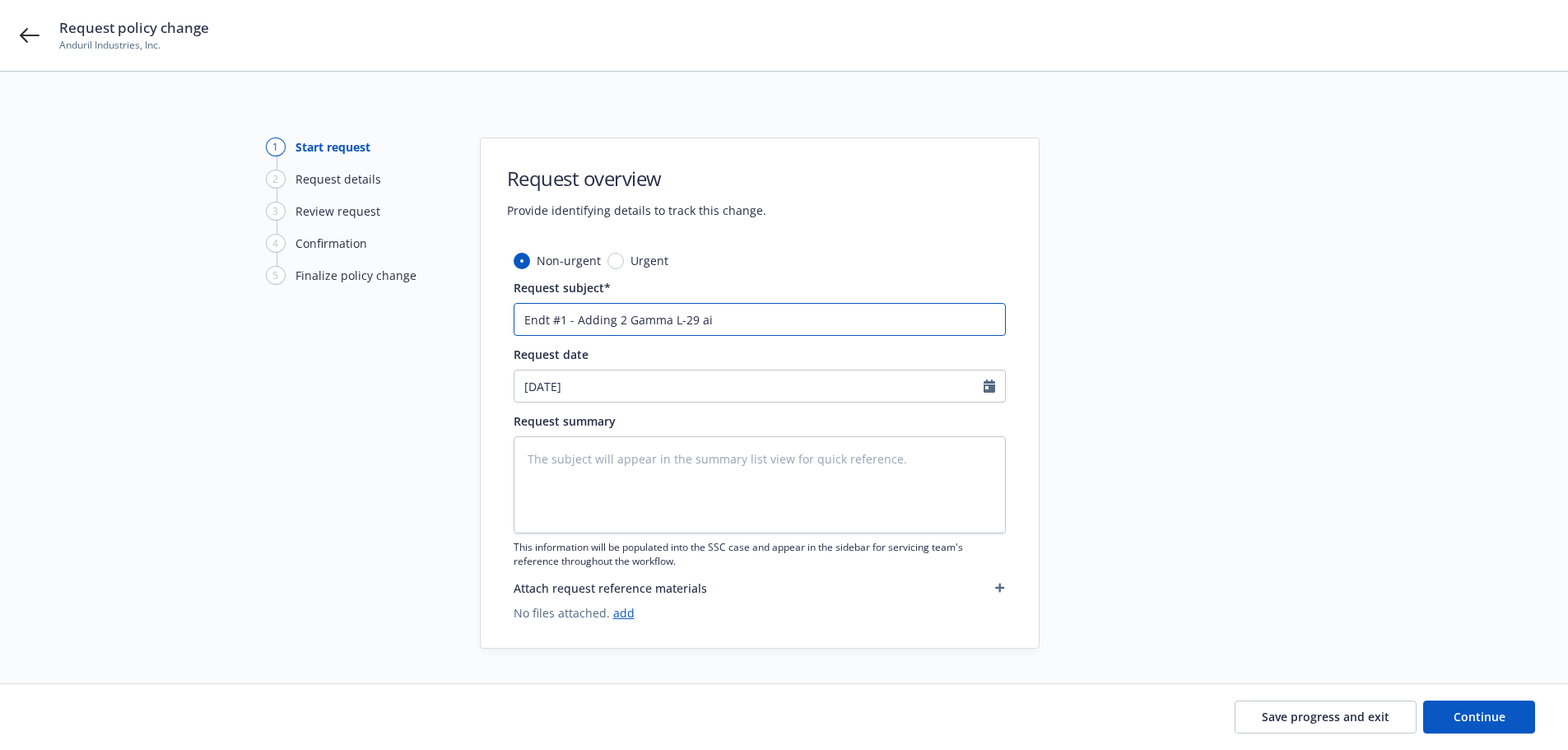
type textarea "x"
type input "Endt #1 - Adding 2 Gamma L-29 air"
type textarea "x"
type input "Endt #1 - Adding 2 Gamma L-29 airc"
type textarea "x"
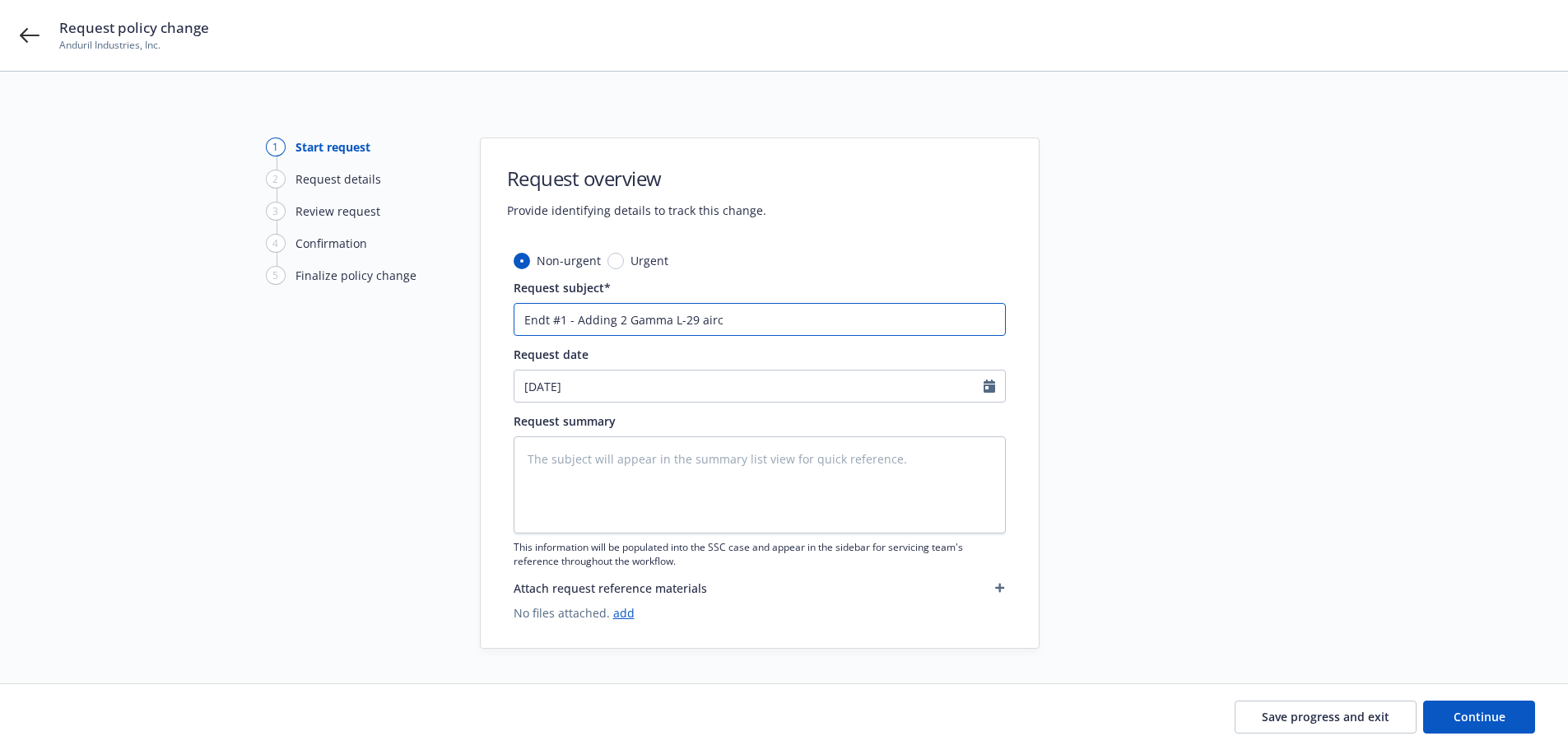
type input "Endt #1 - Adding 2 Gamma L-29 aircr"
type textarea "x"
type input "Endt #1 - Adding 2 Gamma L-29 aircra"
type textarea "x"
type input "Endt #1 - Adding 2 Gamma L-29 aircraf"
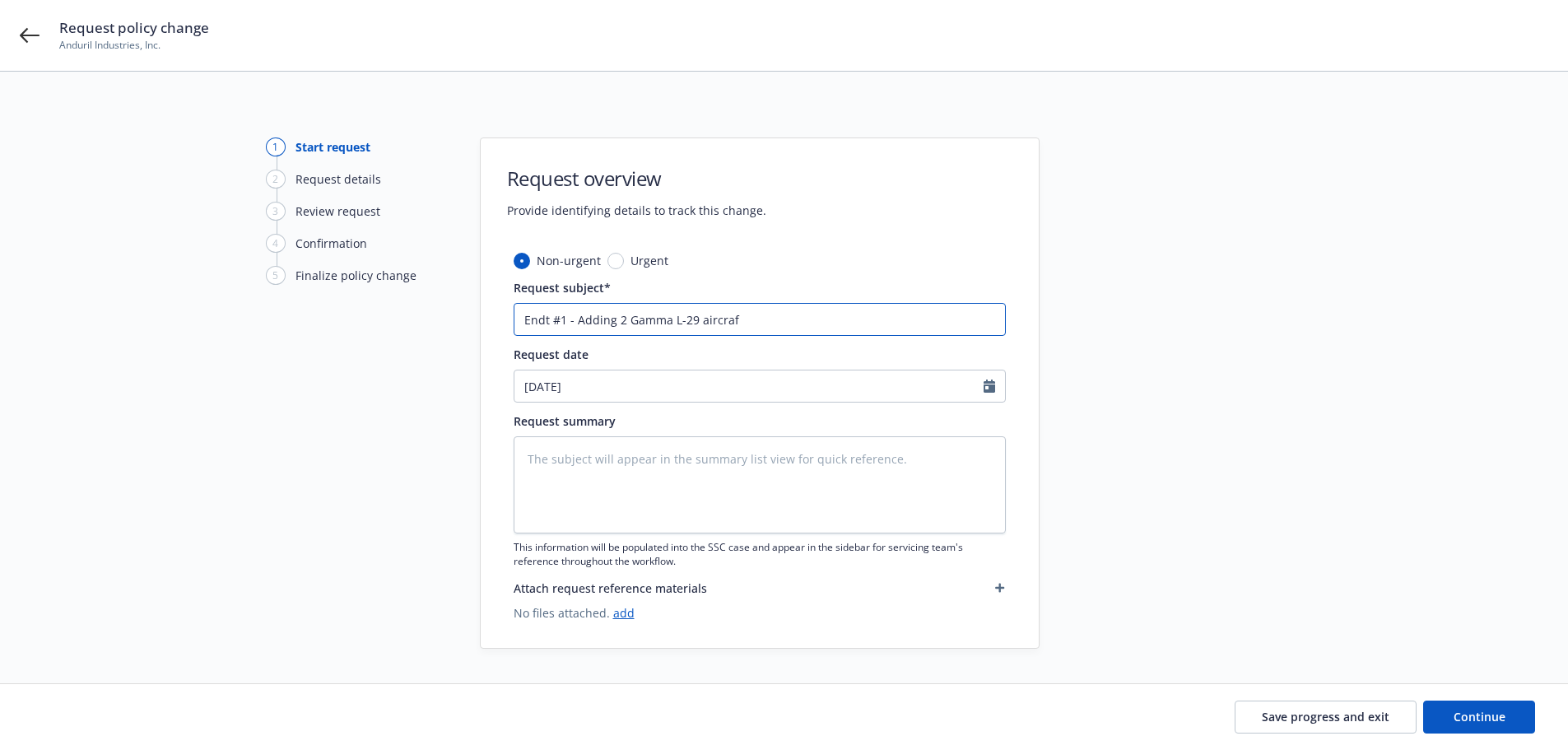
type textarea "x"
type input "Endt #1 - Adding 2 Gamma L-29 aircrafts"
type textarea "x"
type input "Endt #1 - Adding 2 Gamma L-29 aircrafts"
type textarea "x"
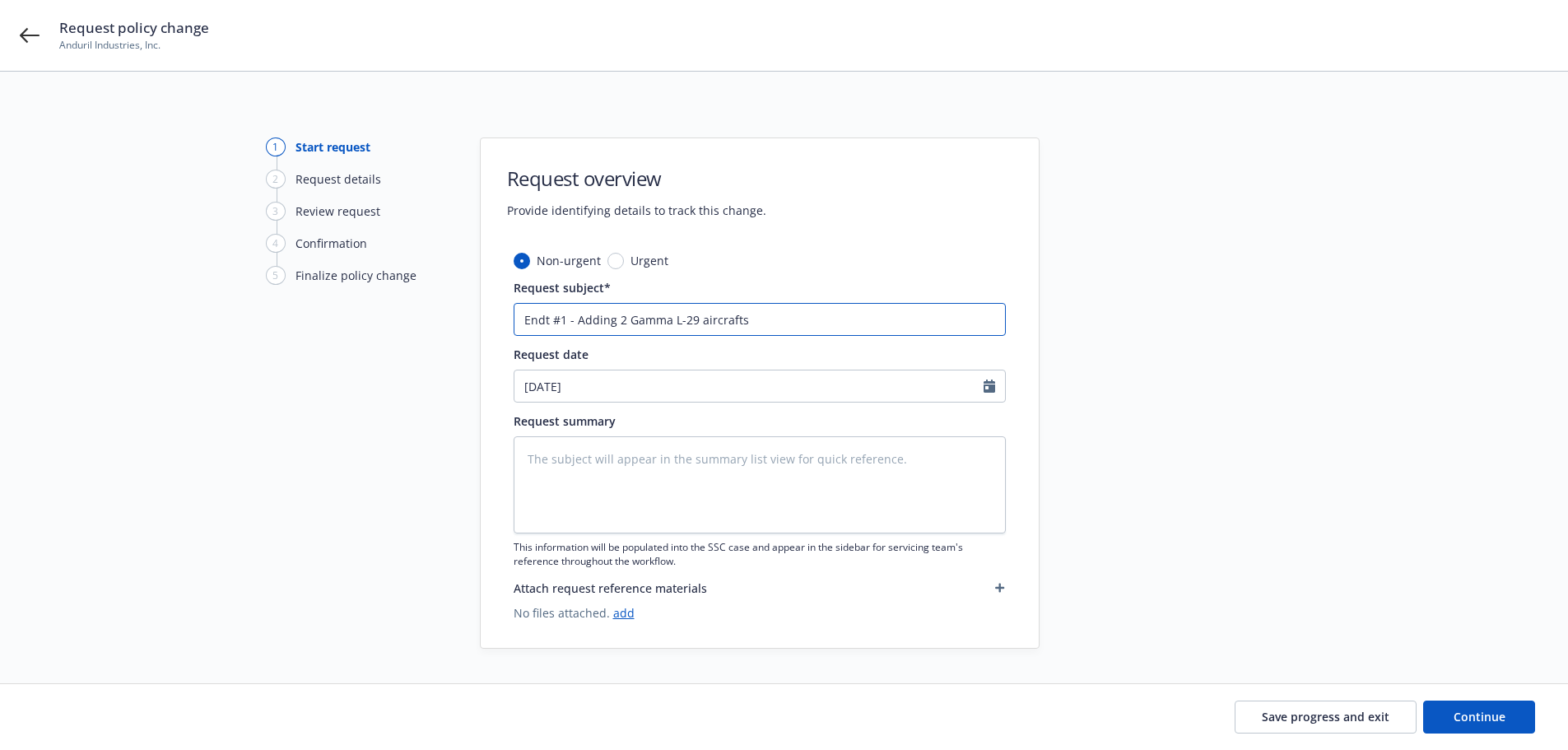
type input "Endt #1 - Adding 2 Gamma L-29 aircrafts f"
type textarea "x"
type input "Endt #1 - Adding 2 Gamma L-29 aircrafts fo"
type textarea "x"
type input "Endt #1 - Adding 2 Gamma L-29 aircrafts for"
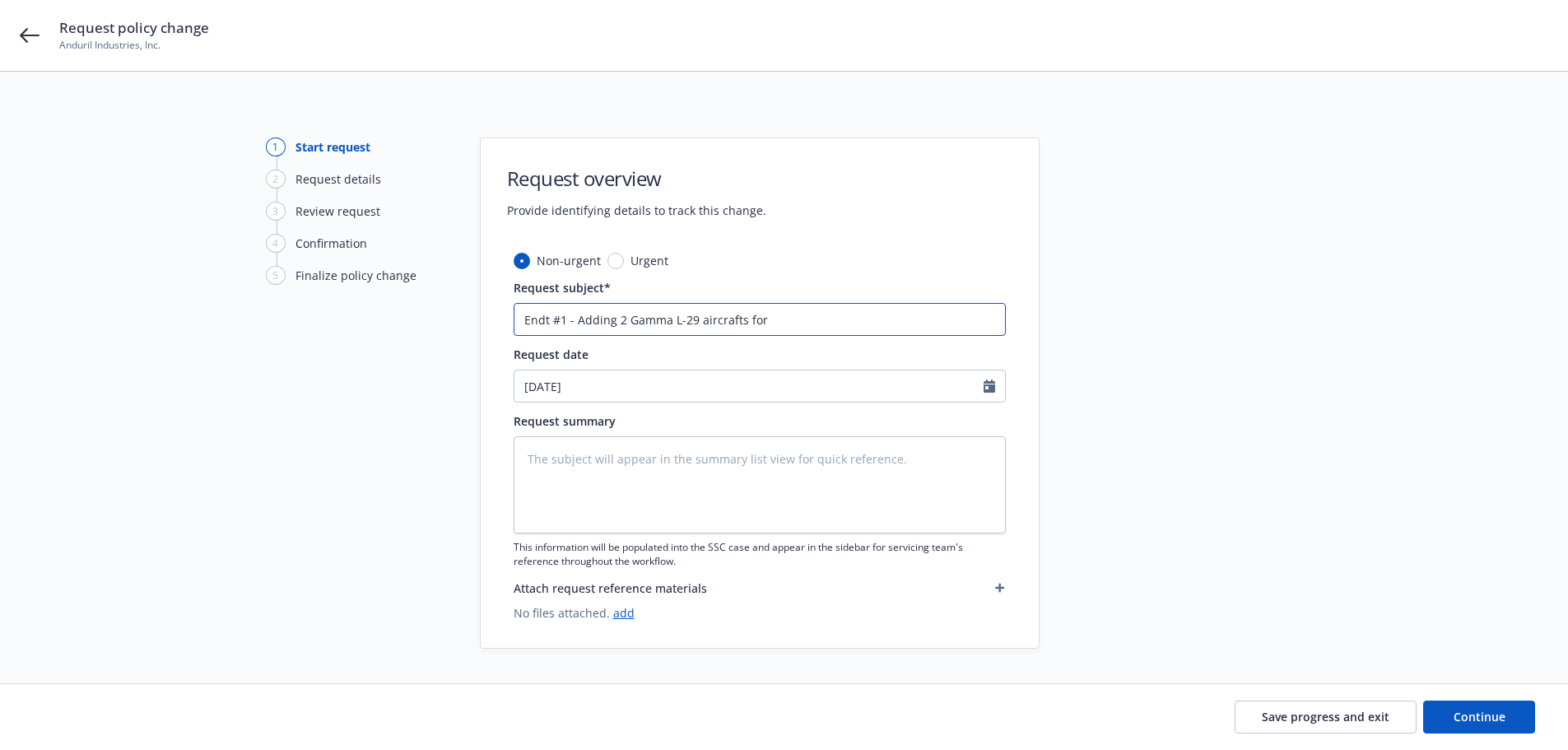
type textarea "x"
type input "Endt #1 - Adding 2 Gamma L-29 aircrafts for"
type textarea "x"
type input "Endt #1 - Adding 2 Gamma L-29 aircrafts for A"
type textarea "x"
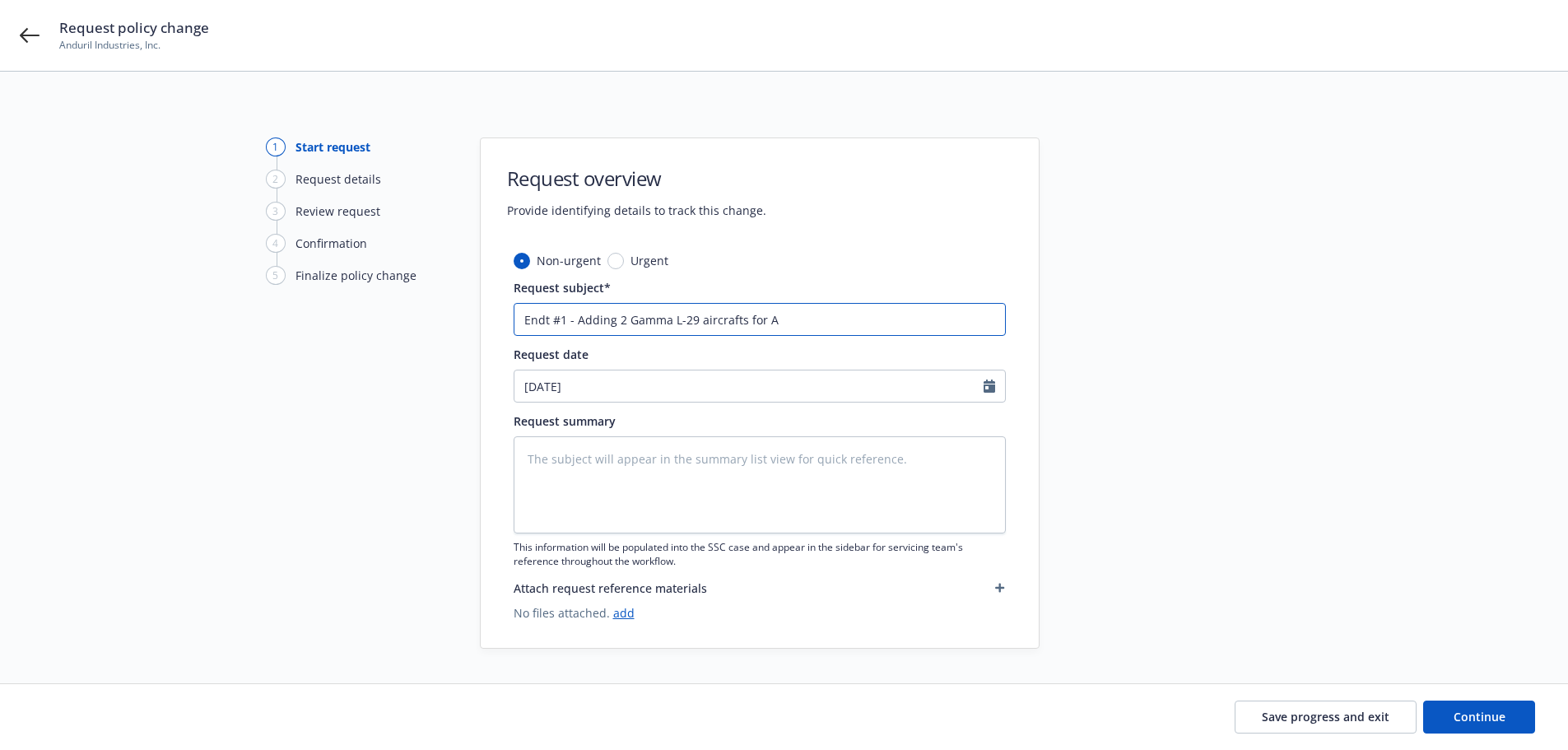
type input "Endt #1 - Adding 2 Gamma L-29 aircrafts for An"
type textarea "x"
type input "Endt #1 - Adding 2 Gamma L-29 aircrafts for Andu"
type textarea "x"
type input "Endt #1 - Adding 2 Gamma L-29 aircrafts for Andur"
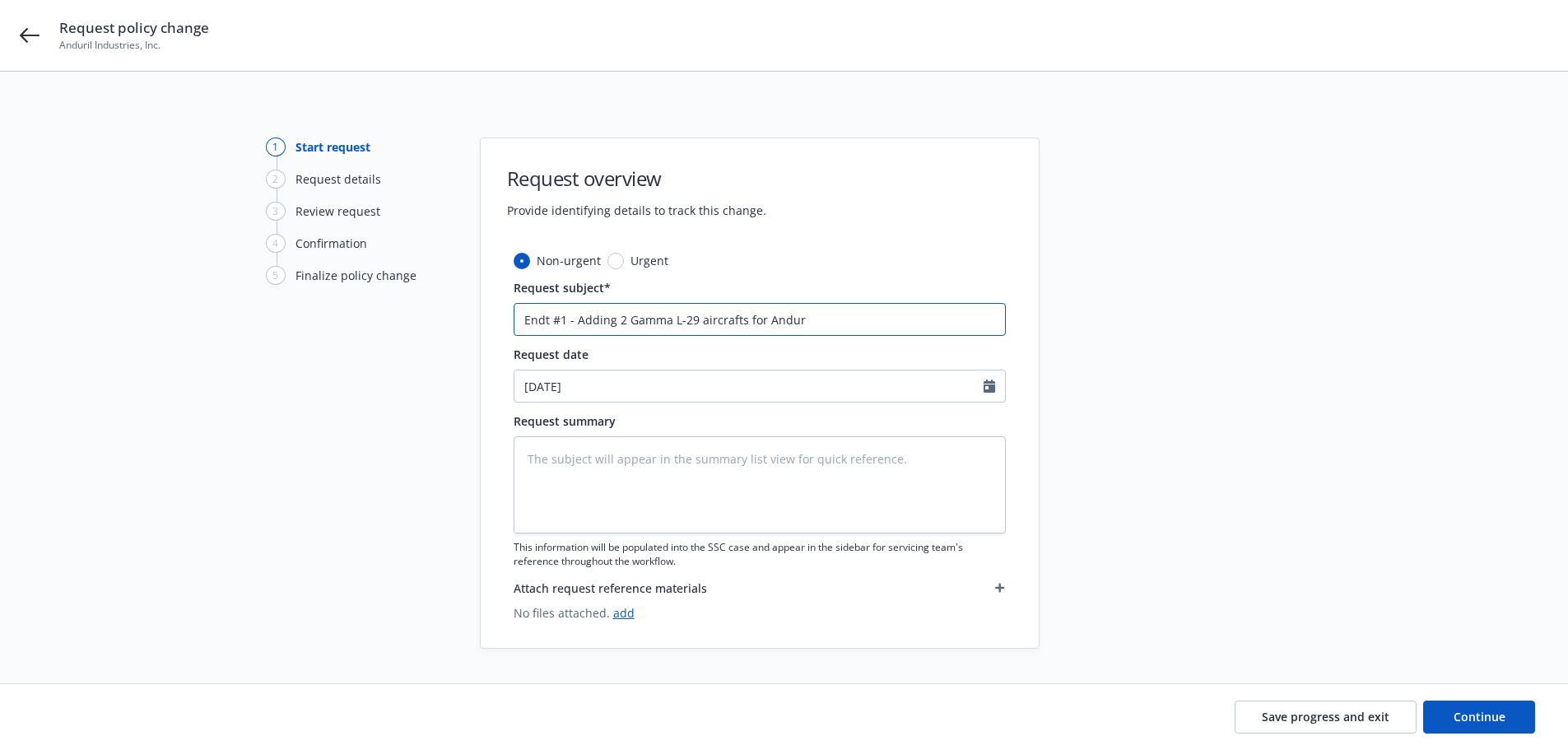
type textarea "x"
type input "Endt #1 - Adding 2 Gamma L-29 aircrafts for Anduri"
type textarea "x"
type input "Endt #1 - Adding 2 Gamma L-29 aircrafts for Anduril"
type textarea "x"
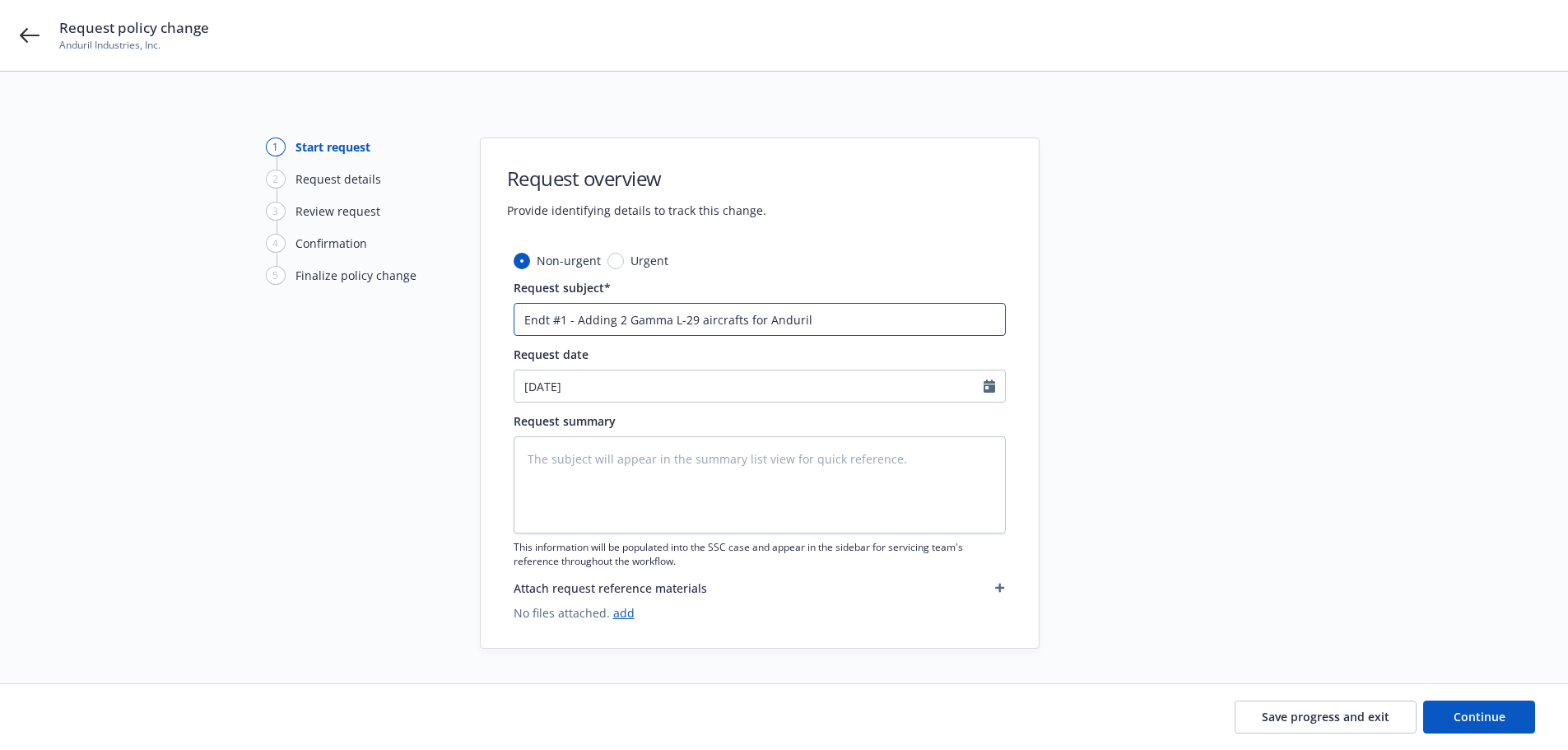
type input "Endt #1 - Adding 2 Gamma L-29 aircrafts for Anduril"
type textarea "x"
type input "Endt #1 - Adding 2 Gamma L-29 aircrafts for Anduril E"
type textarea "x"
type input "Endt #1 - Adding 2 Gamma L-29 aircrafts for Anduril EM"
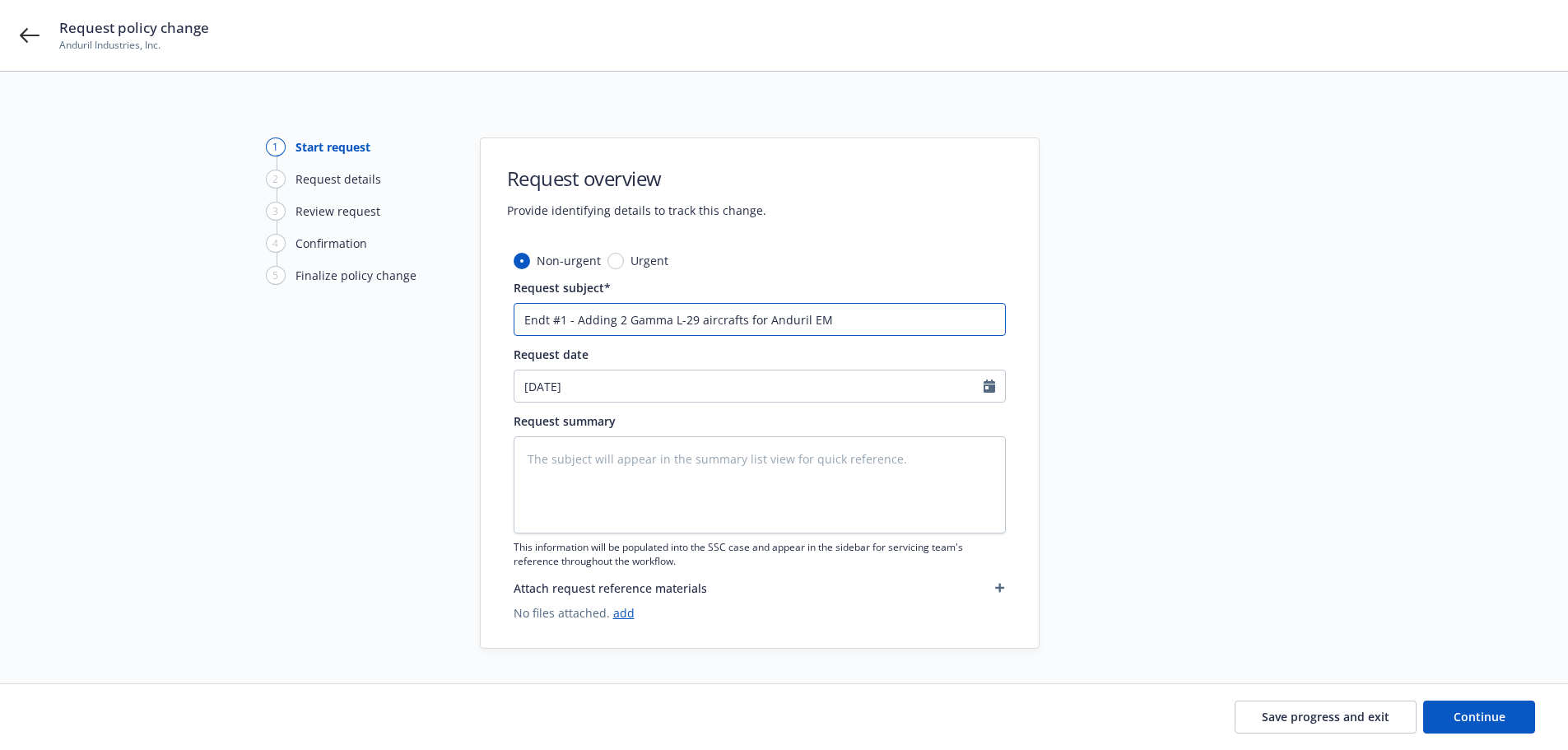
type textarea "x"
type input "Endt #1 - Adding 2 Gamma L-29 aircrafts for Anduril EMP"
type textarea "x"
type input "Endt #1 - Adding 2 Gamma L-29 aircrafts for Anduril EMP'"
type textarea "x"
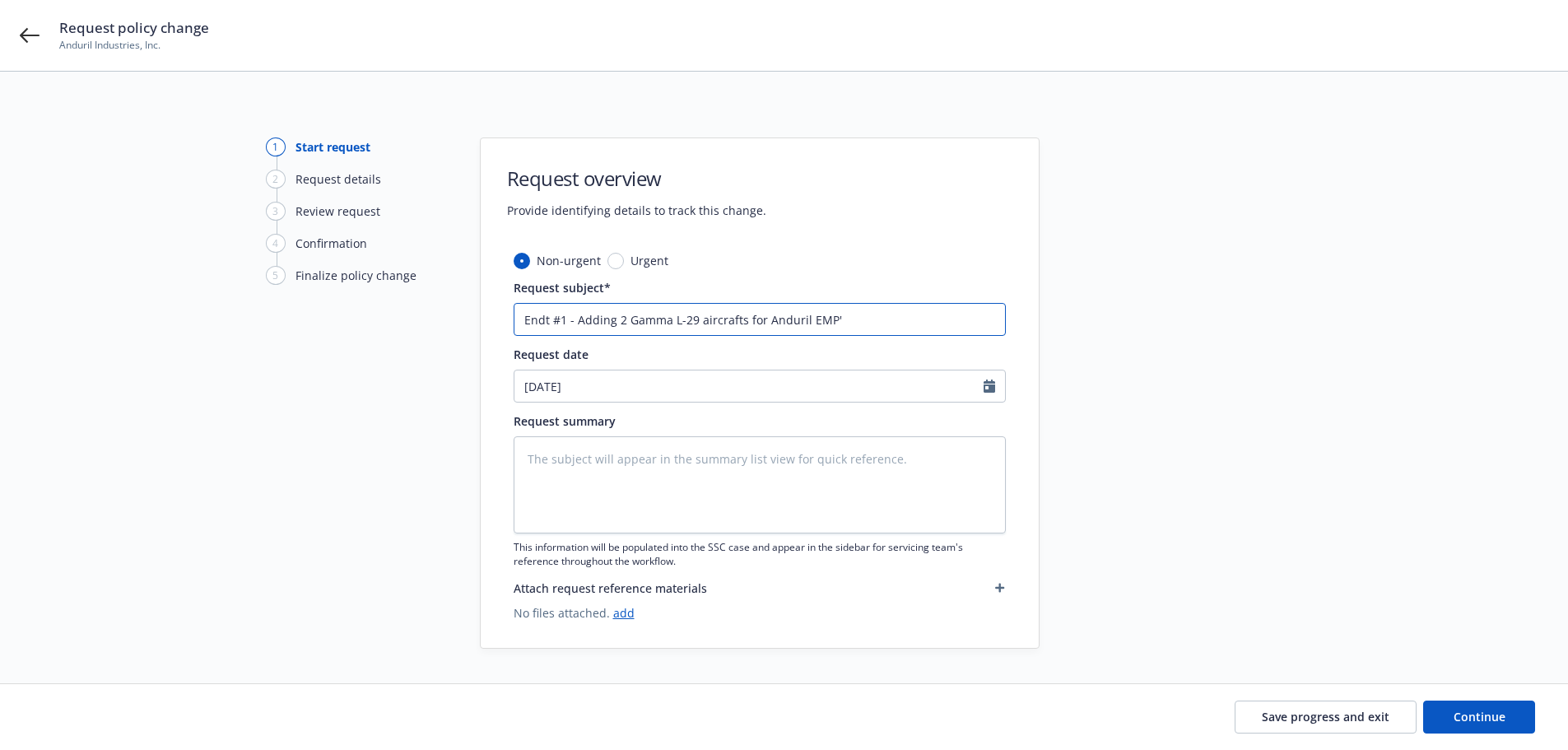
type input "Endt #1 - Adding 2 Gamma L-29 aircrafts for Anduril EMP's"
type textarea "x"
type input "Endt #1 - Adding 2 Gamma L-29 aircrafts for Anduril EMP's"
type textarea "x"
type input "Endt #1 - Adding 2 Gamma L-29 aircrafts for Anduril EMP's -"
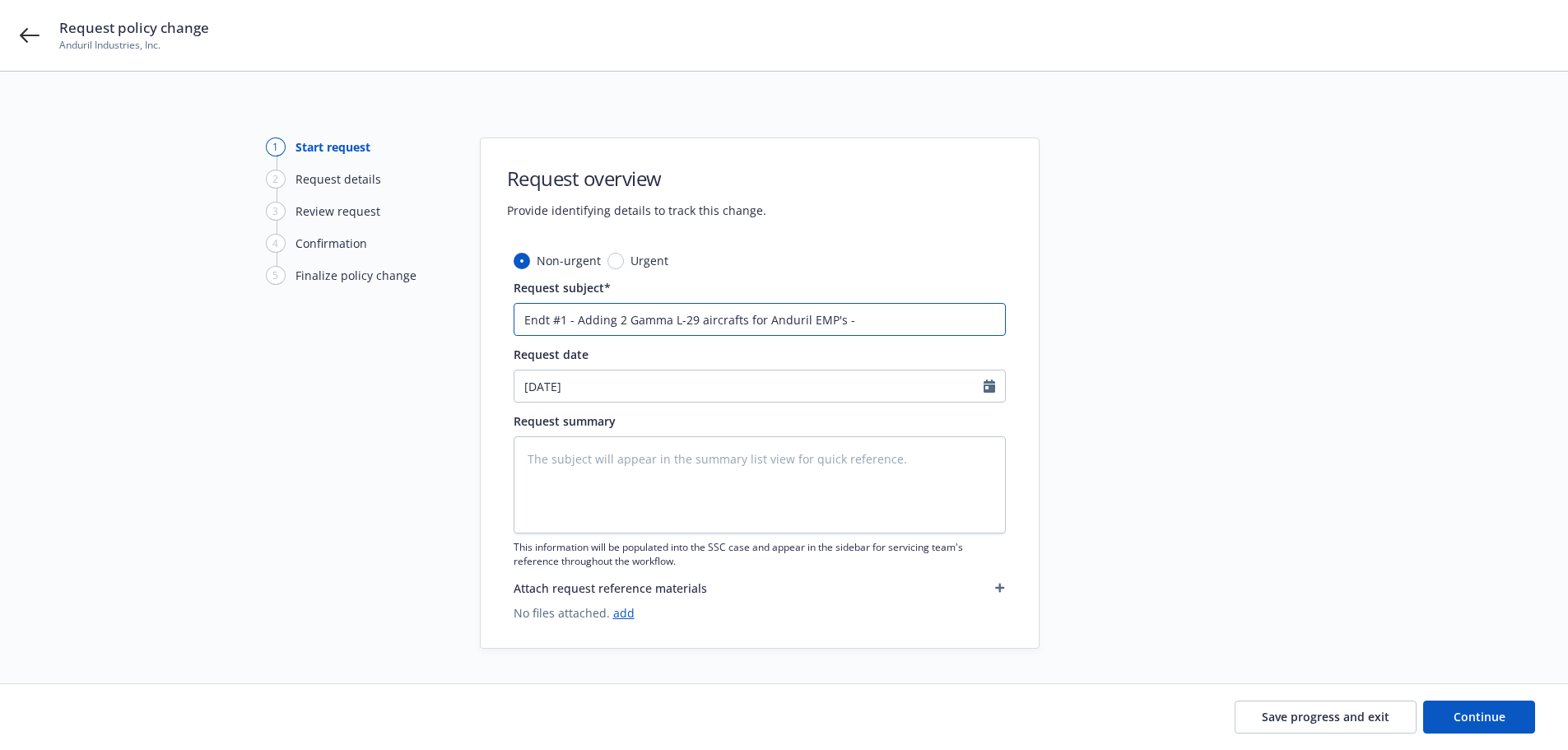
type textarea "x"
type input "Endt #1 - Adding 2 Gamma L-29 aircrafts for Anduril EMP's -"
type textarea "x"
type input "Endt #1 - Adding 2 Gamma L-29 aircrafts for Anduril EMP's - $"
type textarea "x"
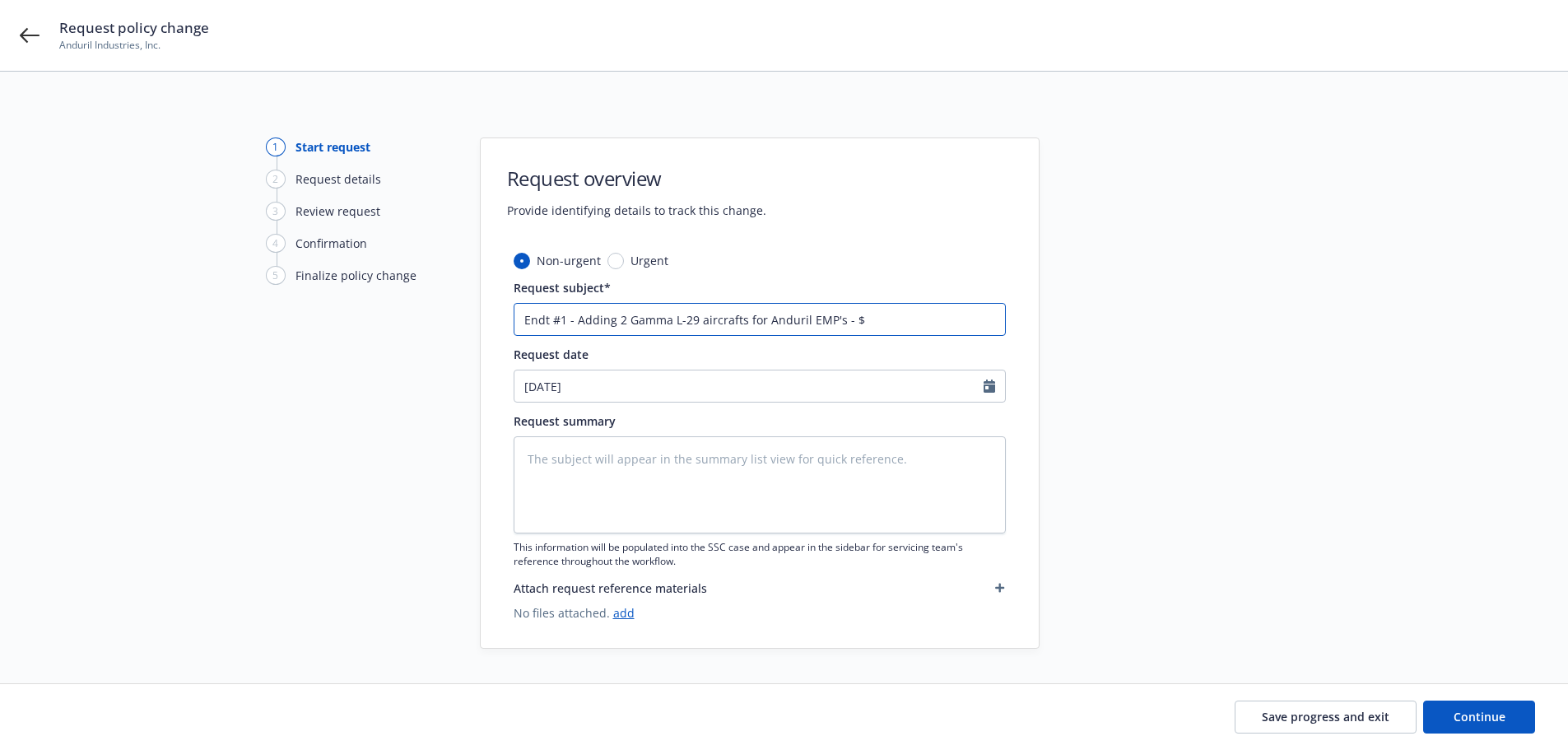
type input "Endt #1 - Adding 2 Gamma L-29 aircrafts for Anduril EMP's - $7"
type textarea "x"
type input "Endt #1 - Adding 2 Gamma L-29 aircrafts for Anduril EMP's - $72"
type textarea "x"
type input "Endt #1 - Adding 2 Gamma L-29 aircrafts for Anduril EMP's - $72,"
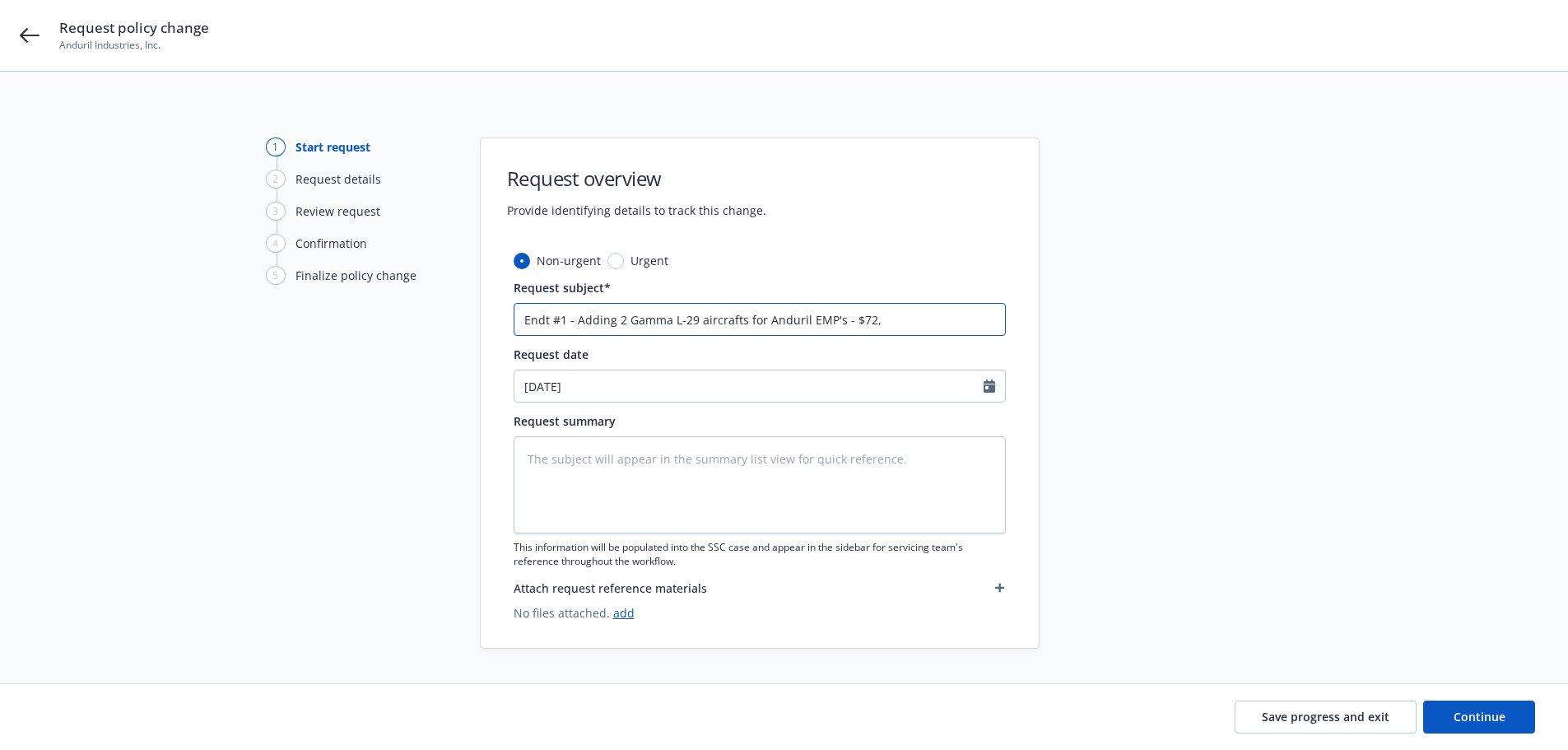
type textarea "x"
type input "Endt #1 - Adding 2 Gamma L-29 aircrafts for Anduril EMP's - $72,9"
type textarea "x"
type input "Endt #1 - Adding 2 Gamma L-29 aircrafts for Anduril EMP's - $72,94"
type textarea "x"
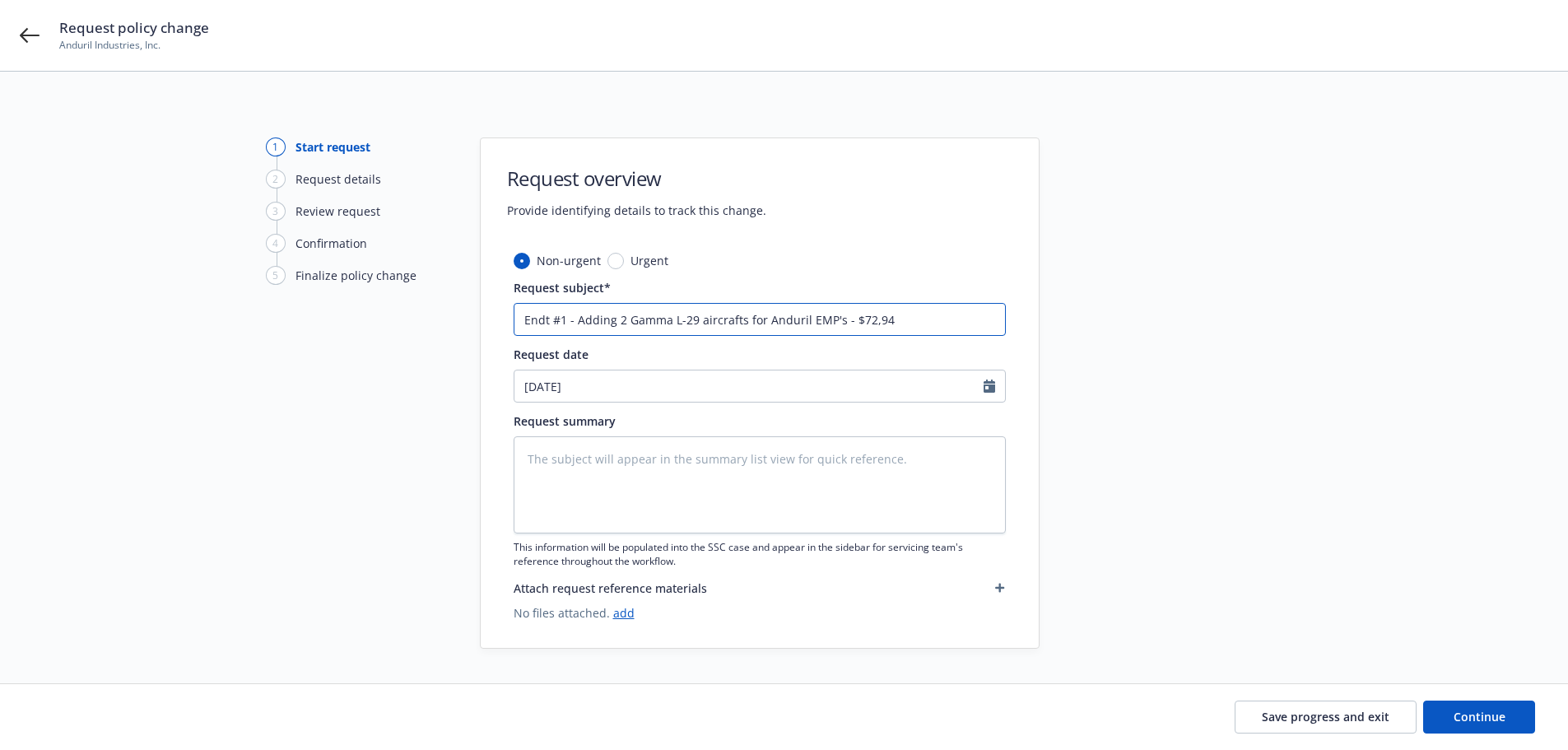
type input "Endt #1 - Adding 2 Gamma L-29 aircrafts for Anduril EMP's - $72,947"
type textarea "x"
type input "Endt #1 - Adding 2 Gamma L-29 aircrafts for Anduril EMP's - $72,947."
type textarea "x"
type input "Endt #1 - Adding 2 Gamma L-29 aircrafts for Anduril EMP's - $72,947.3"
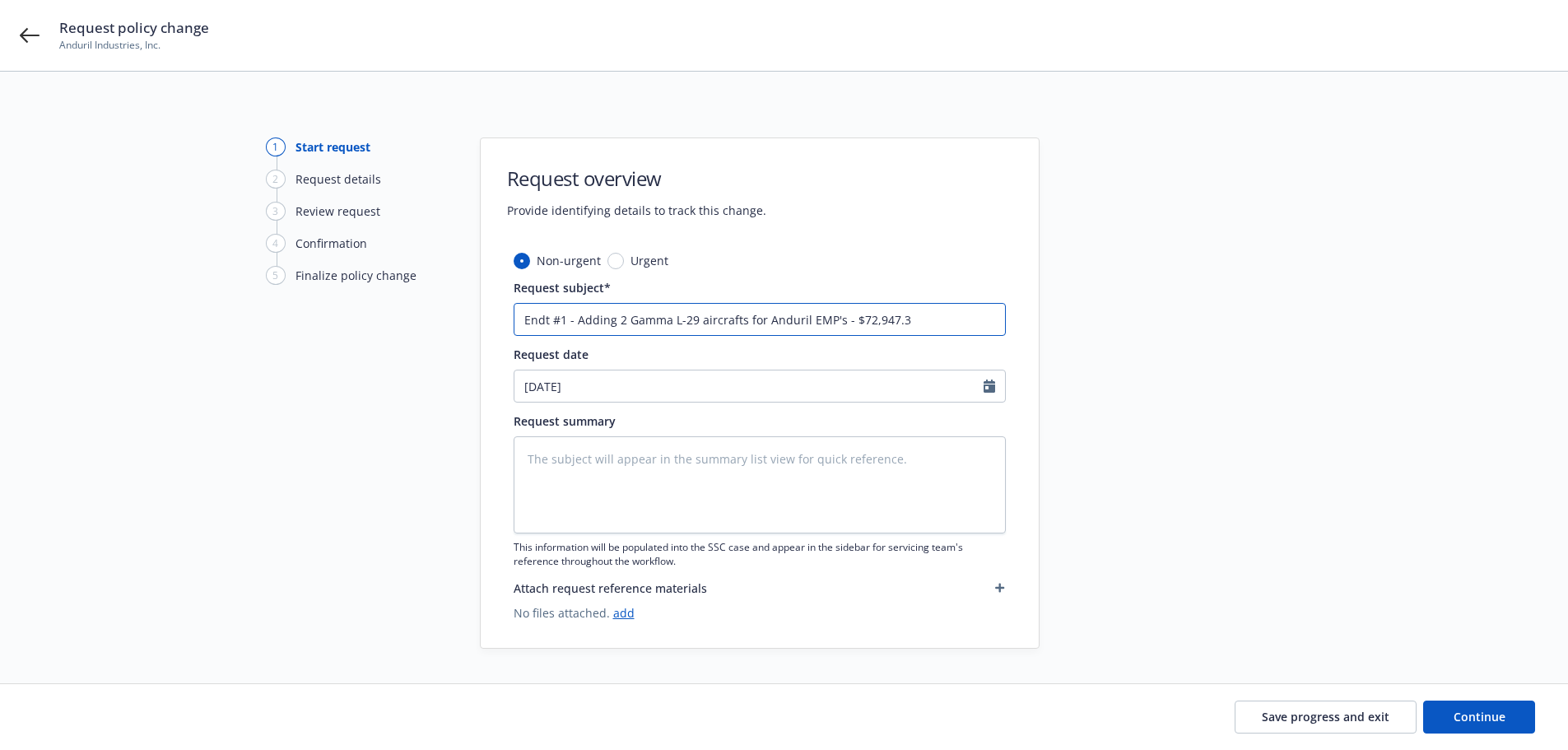
type textarea "x"
type input "Endt #1 - Adding 2 Gamma L-29 aircrafts for Anduril EMP's - $72,947.34"
click at [848, 320] on input "Endt #1 - Adding 2 Gamma L-29 aircrafts for Anduril EMP's - $72,947.34" at bounding box center [760, 319] width 493 height 33
type textarea "x"
type input "Endt #1 - Adding 2 Gamma L-29 aircrafts for Anduril EMP's - A$72,947.34"
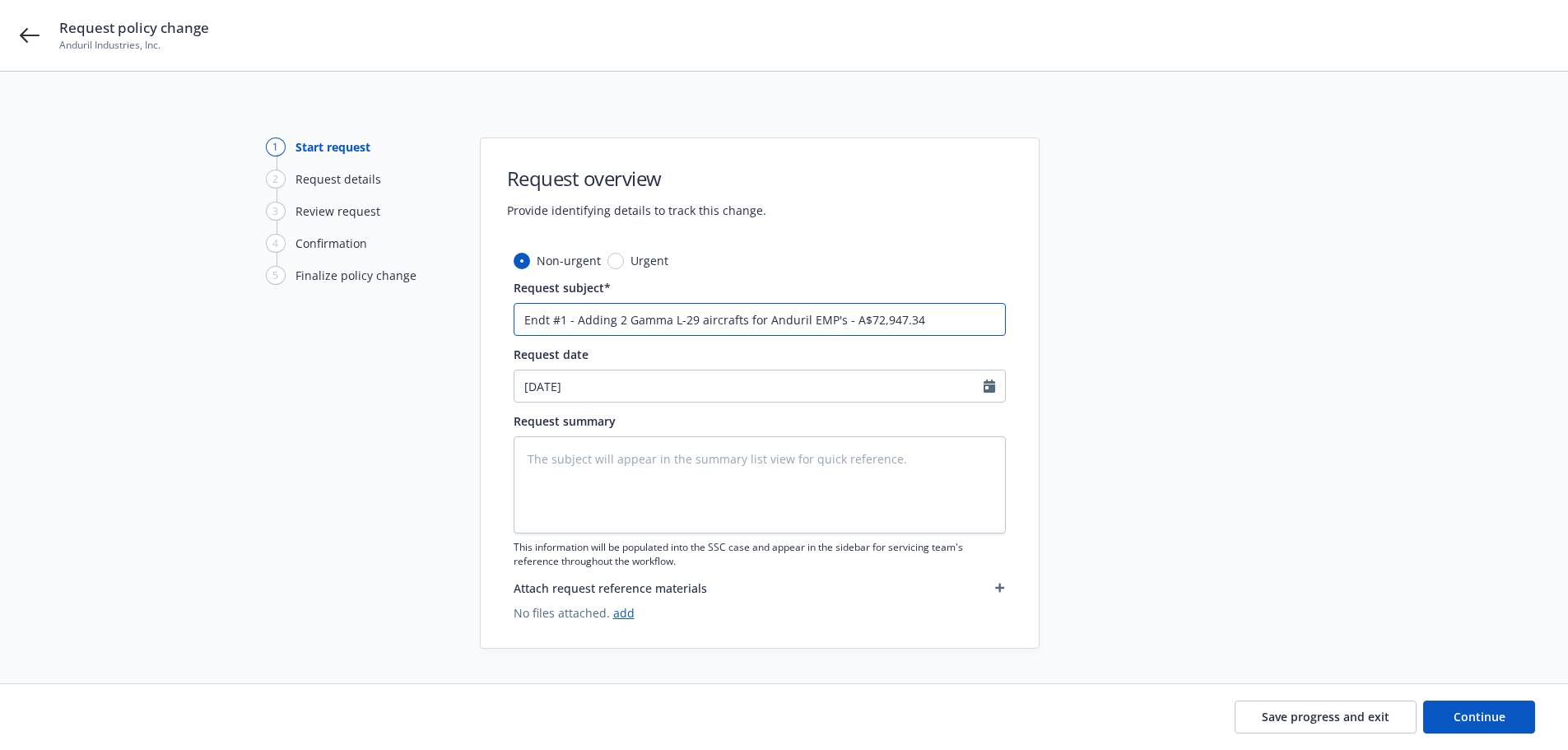
type textarea "x"
type input "Endt #1 - Adding 2 Gamma L-29 aircrafts for Anduril EMP's - AP$72,947.34"
type textarea "x"
type input "Endt #1 - Adding 2 Gamma L-29 aircrafts for Anduril EMP's - AP $72,947.34"
type textarea "x"
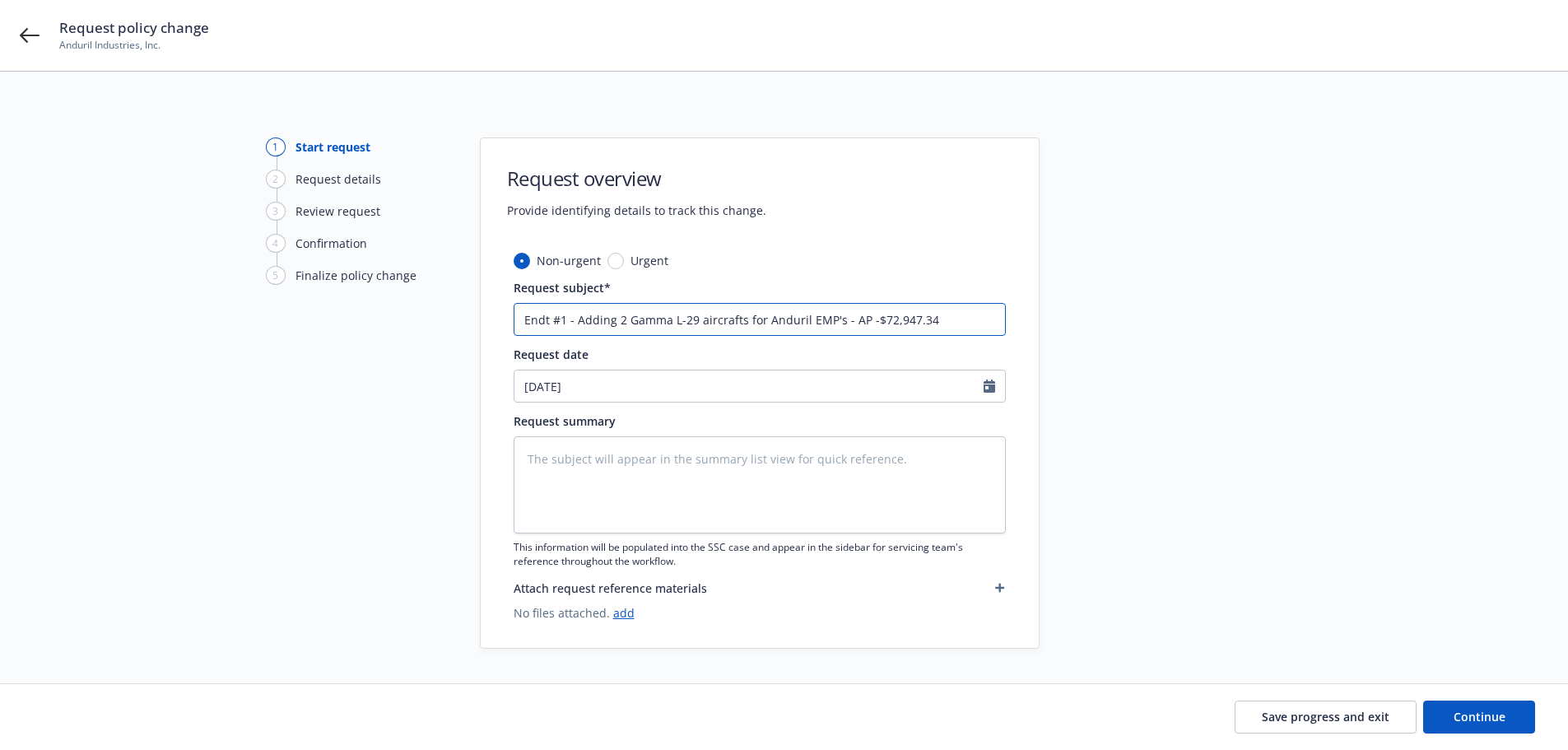
drag, startPoint x: 950, startPoint y: 320, endPoint x: 401, endPoint y: 311, distance: 549.1
click at [401, 311] on div "1 Start request 2 Request details 3 Review request 4 Confirmation 5 Finalize po…" at bounding box center [784, 393] width 1529 height 511
type input "Endt #1 - Adding 2 Gamma L-29 aircrafts for Anduril EMP's - AP -$72,947.34"
click at [649, 465] on textarea at bounding box center [760, 484] width 493 height 97
paste textarea "Endt #1 - Adding 2 Gamma L-29 aircrafts for Anduril EMP's - AP -$72,947.34"
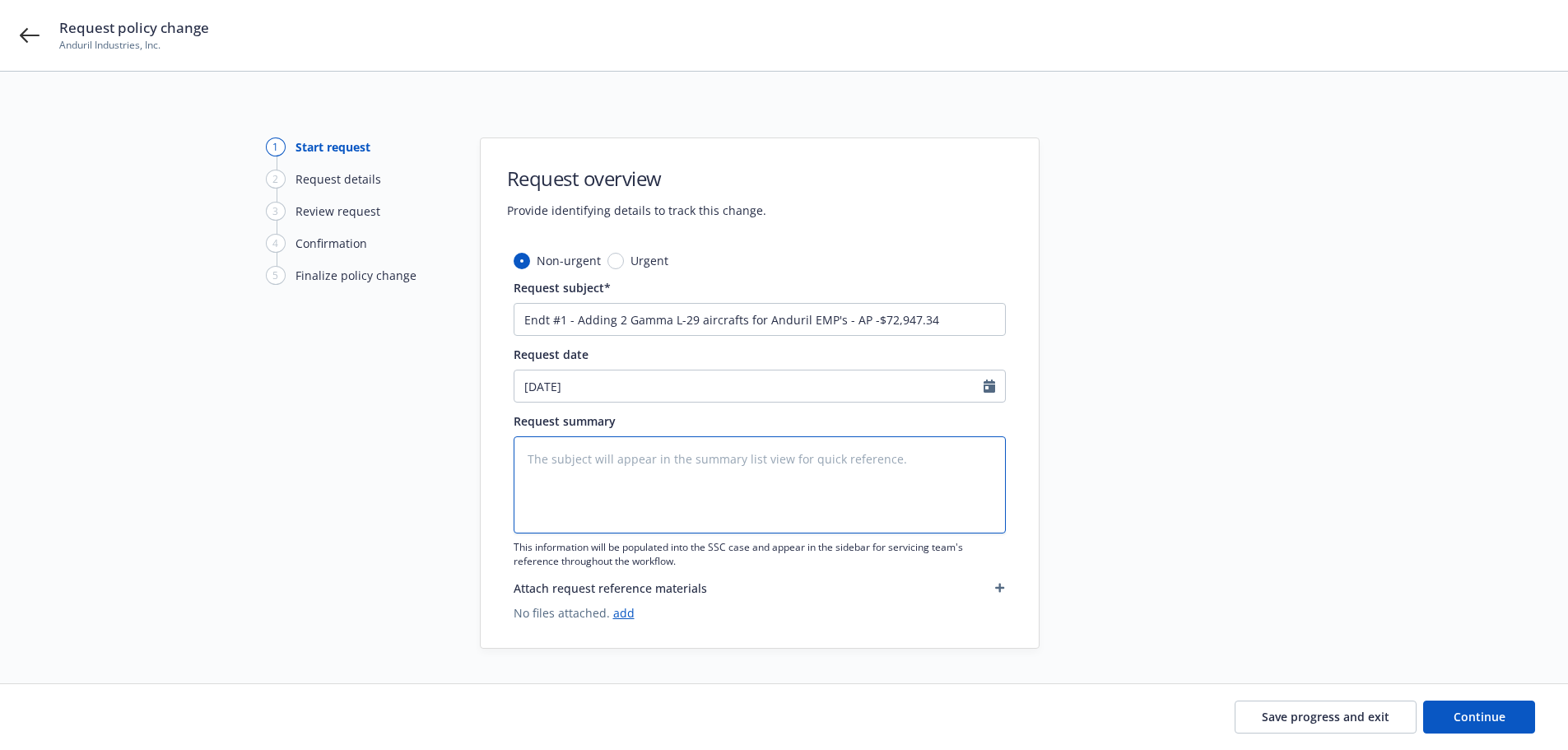
type textarea "x"
type textarea "Endt #1 - Adding 2 Gamma L-29 aircrafts for Anduril EMP's - AP -$72,947.34"
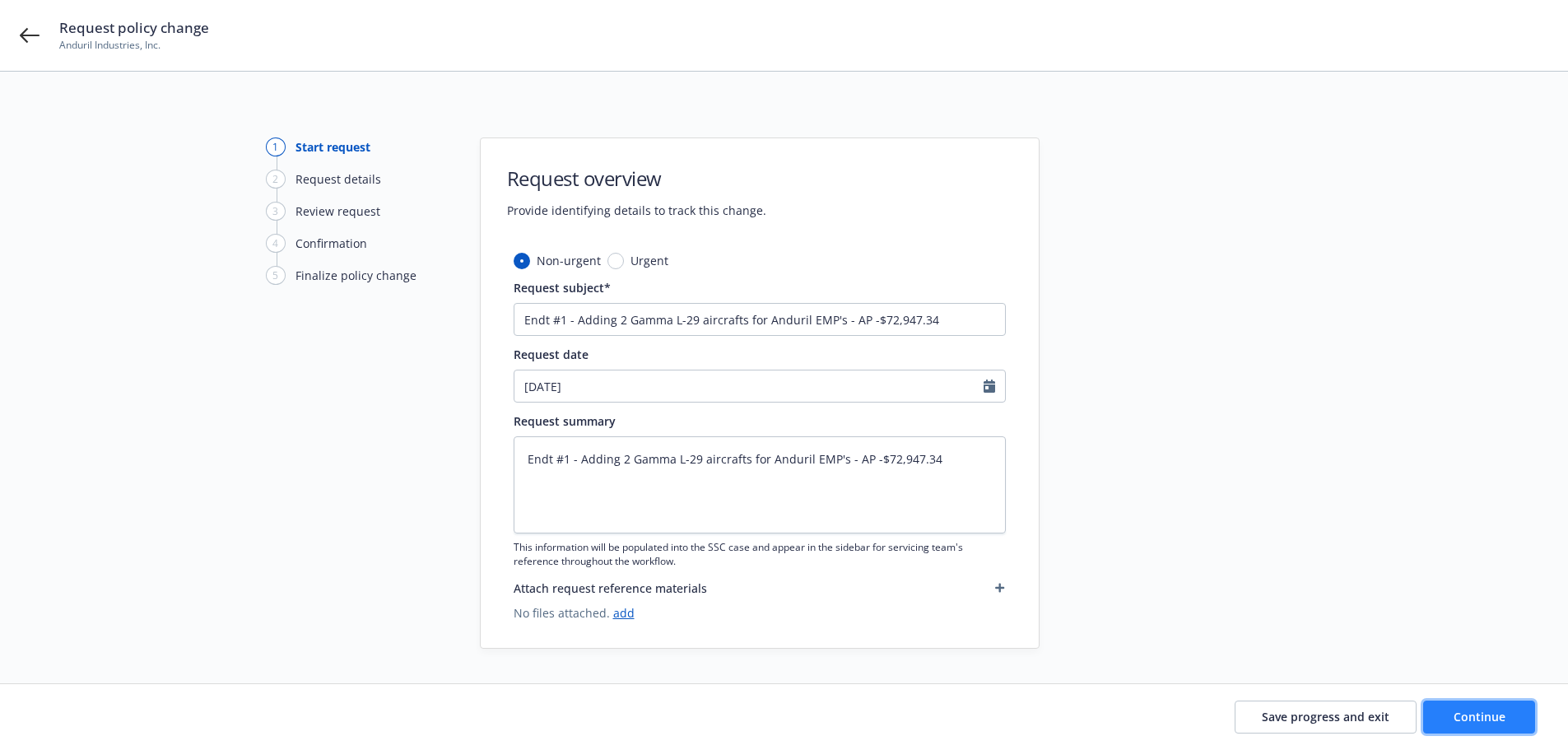
click at [1456, 706] on button "Continue" at bounding box center [1479, 716] width 112 height 33
type textarea "x"
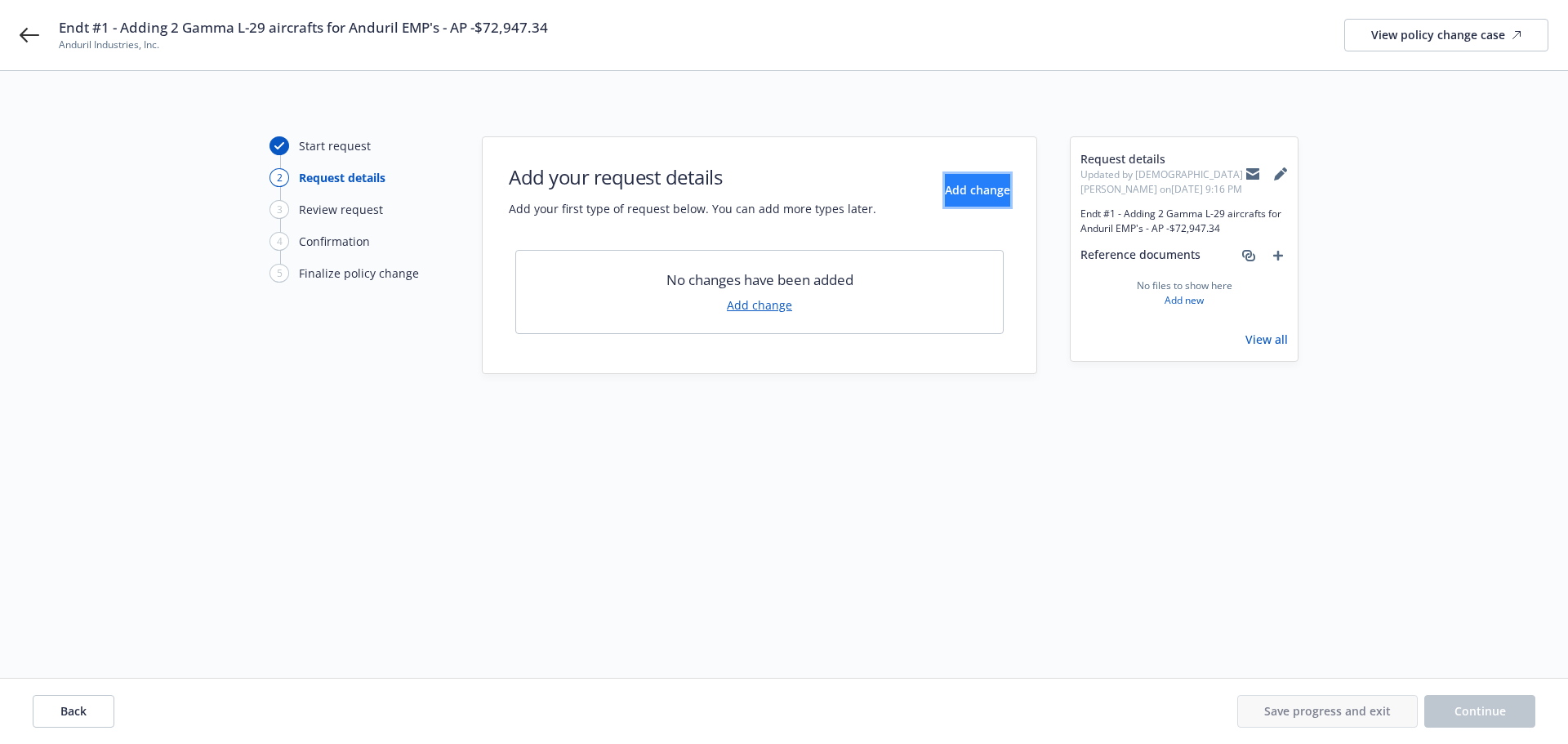
click at [945, 185] on span "Add change" at bounding box center [978, 189] width 66 height 15
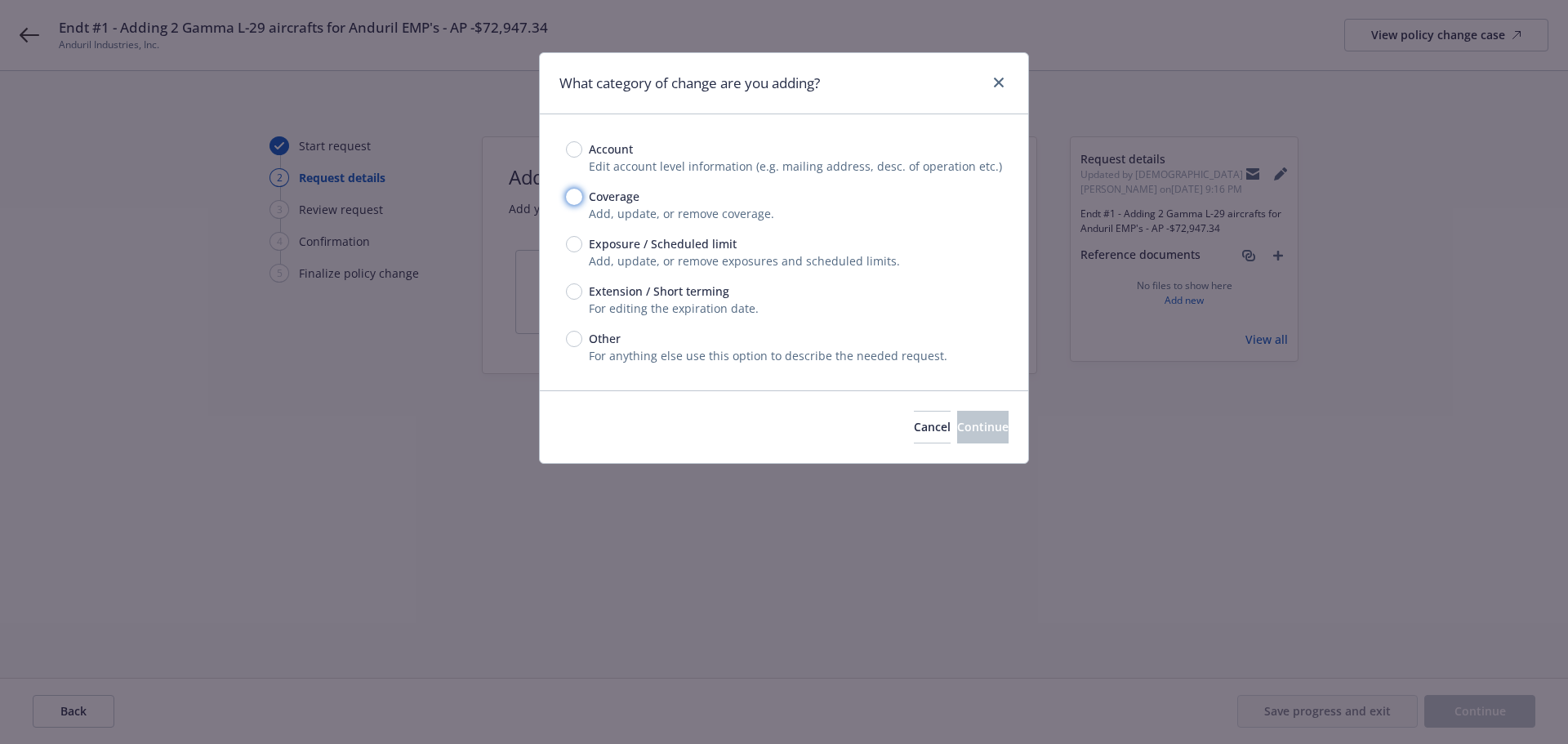
click at [577, 192] on input "Coverage" at bounding box center [574, 196] width 16 height 16
radio input "true"
click at [961, 421] on span "Continue" at bounding box center [983, 426] width 52 height 15
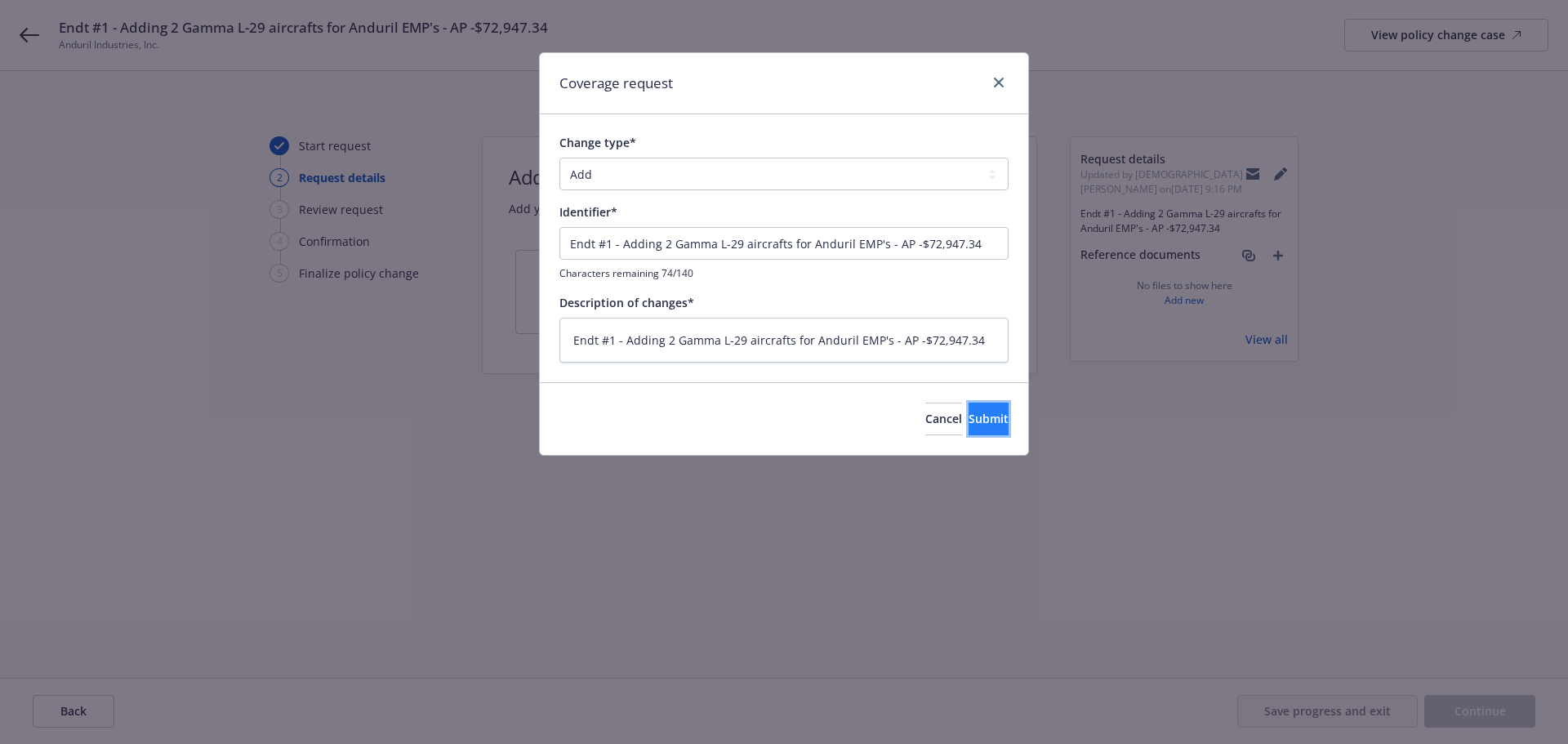
click at [968, 408] on button "Submit" at bounding box center [988, 418] width 40 height 33
type textarea "x"
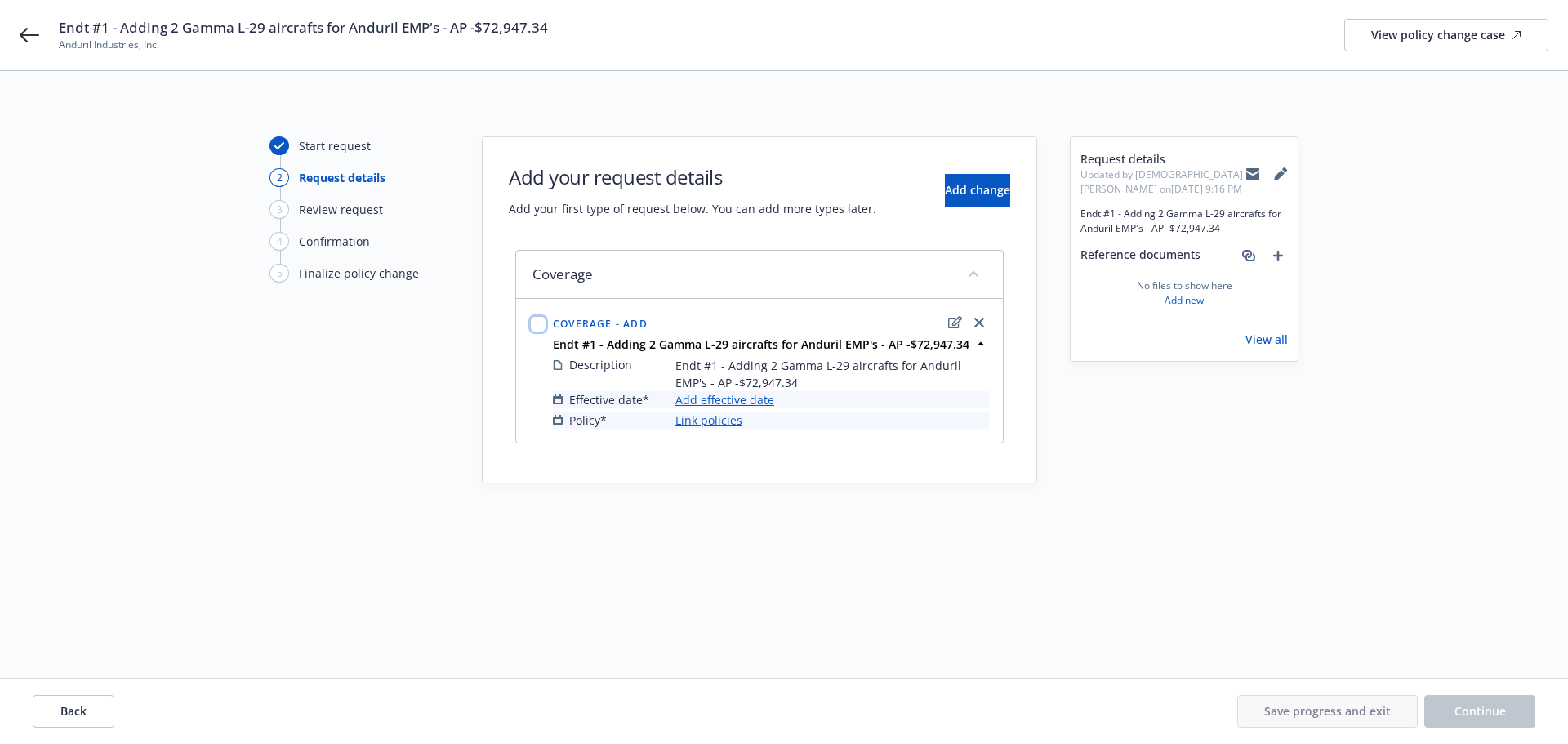
click at [536, 319] on input "checkbox" at bounding box center [538, 324] width 16 height 16
checkbox input "true"
click at [759, 395] on link "Add effective date" at bounding box center [724, 399] width 99 height 17
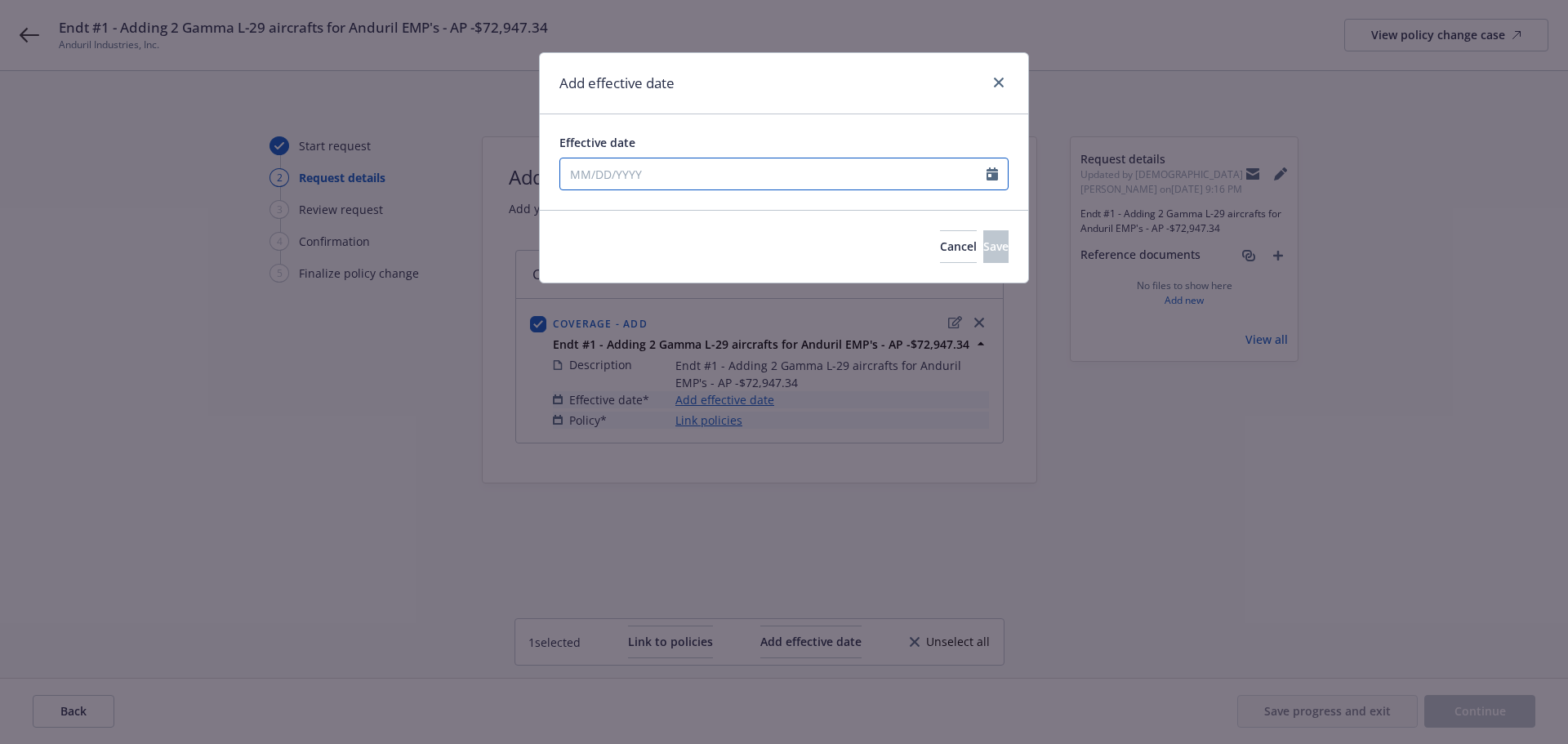
click at [627, 173] on input "Effective date" at bounding box center [774, 173] width 426 height 31
select select "8"
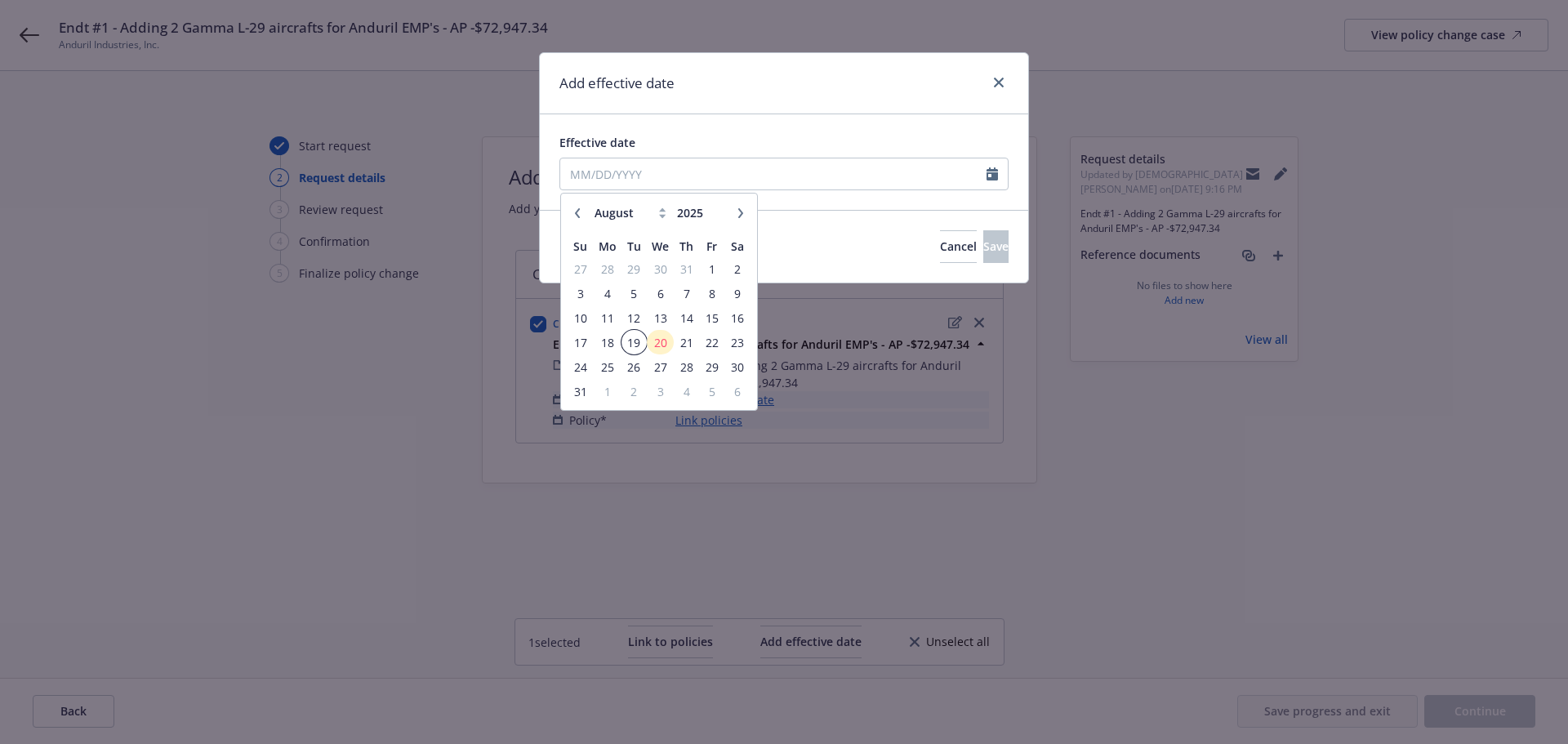
drag, startPoint x: 629, startPoint y: 341, endPoint x: 636, endPoint y: 330, distance: 13.0
click at [629, 341] on span "19" at bounding box center [634, 342] width 22 height 20
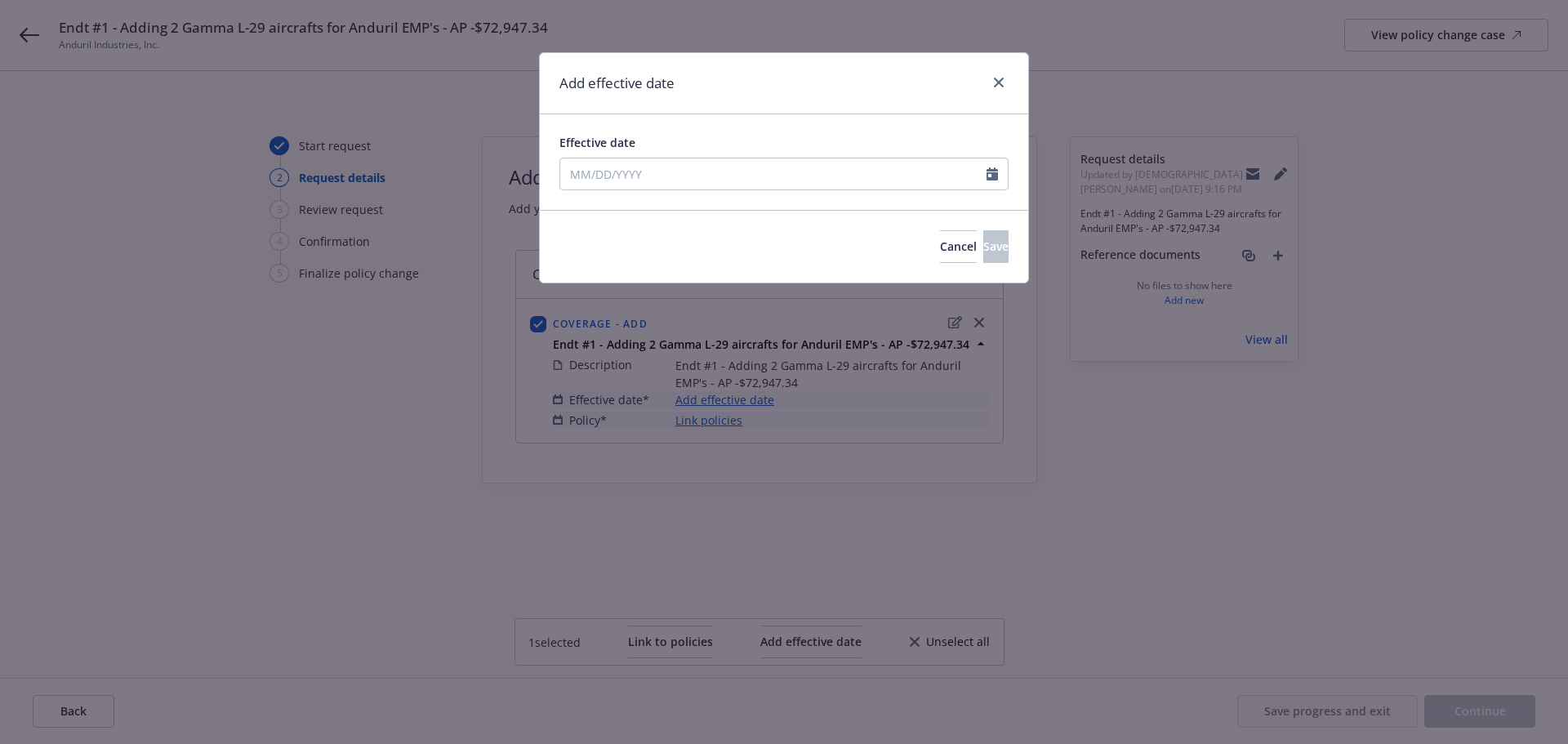
type input "[DATE]"
drag, startPoint x: 981, startPoint y: 251, endPoint x: 816, endPoint y: 233, distance: 166.0
click at [983, 249] on span "Save" at bounding box center [996, 245] width 26 height 15
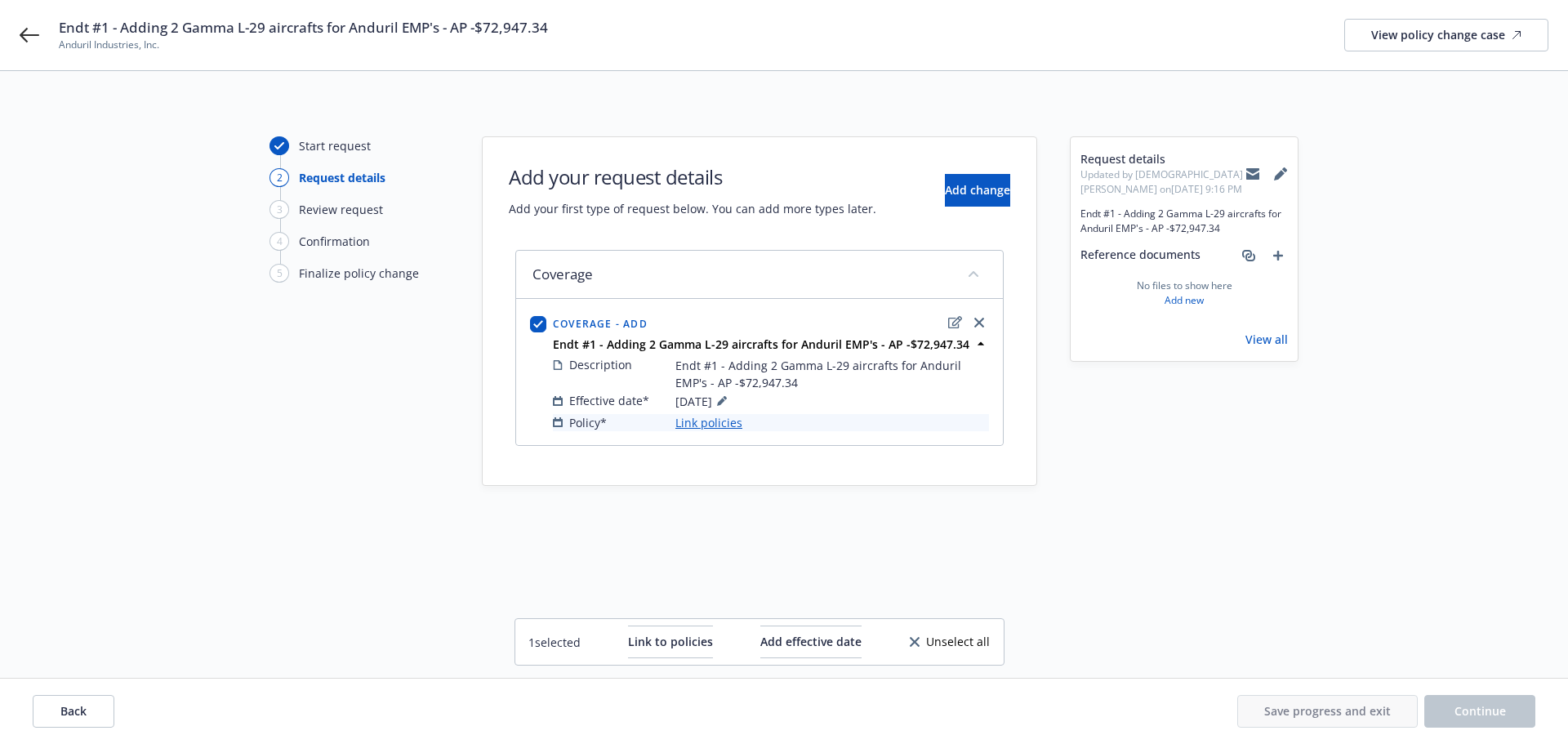
click at [710, 421] on link "Link policies" at bounding box center [708, 422] width 67 height 17
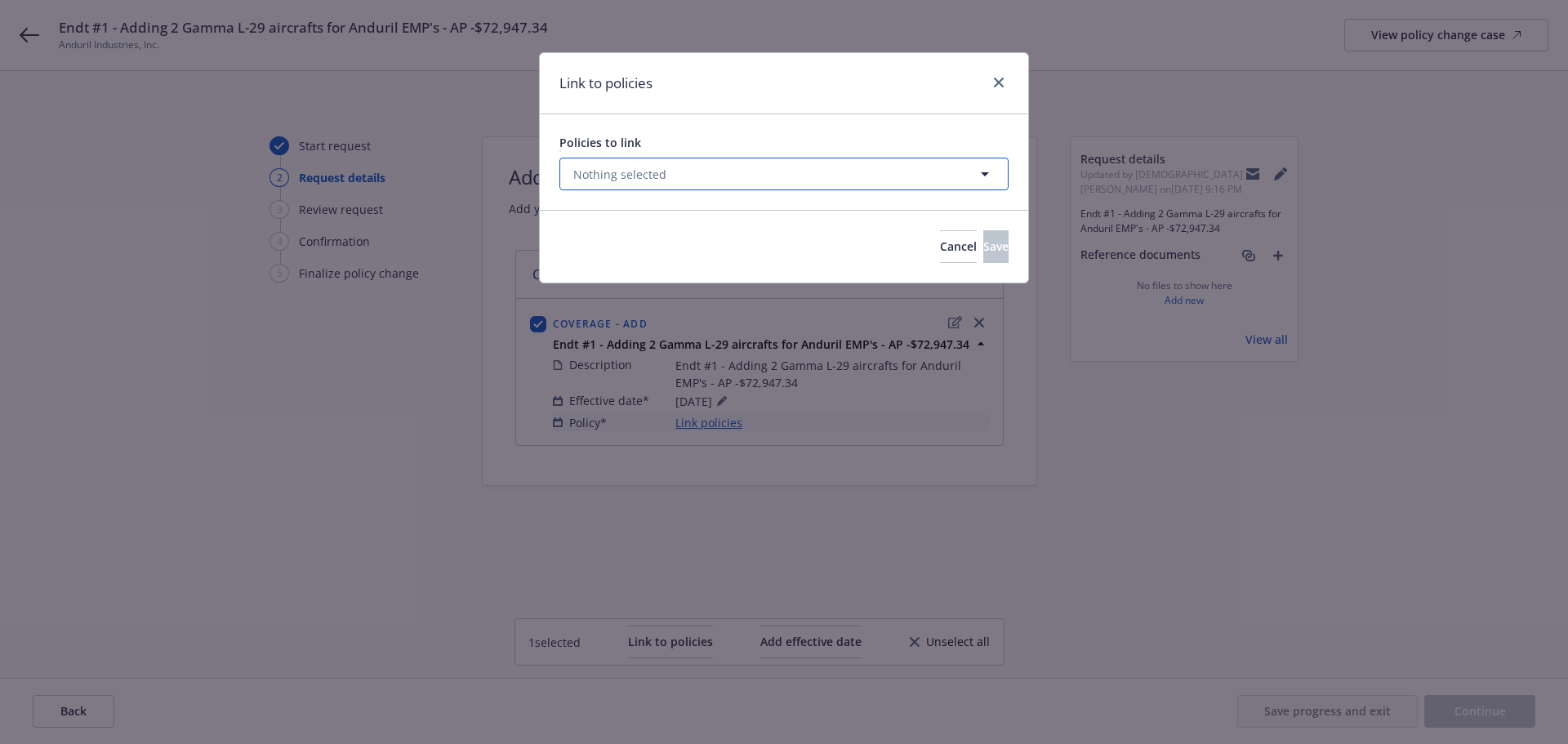
click at [616, 176] on span "Nothing selected" at bounding box center [619, 174] width 93 height 17
select select "ACTIVE"
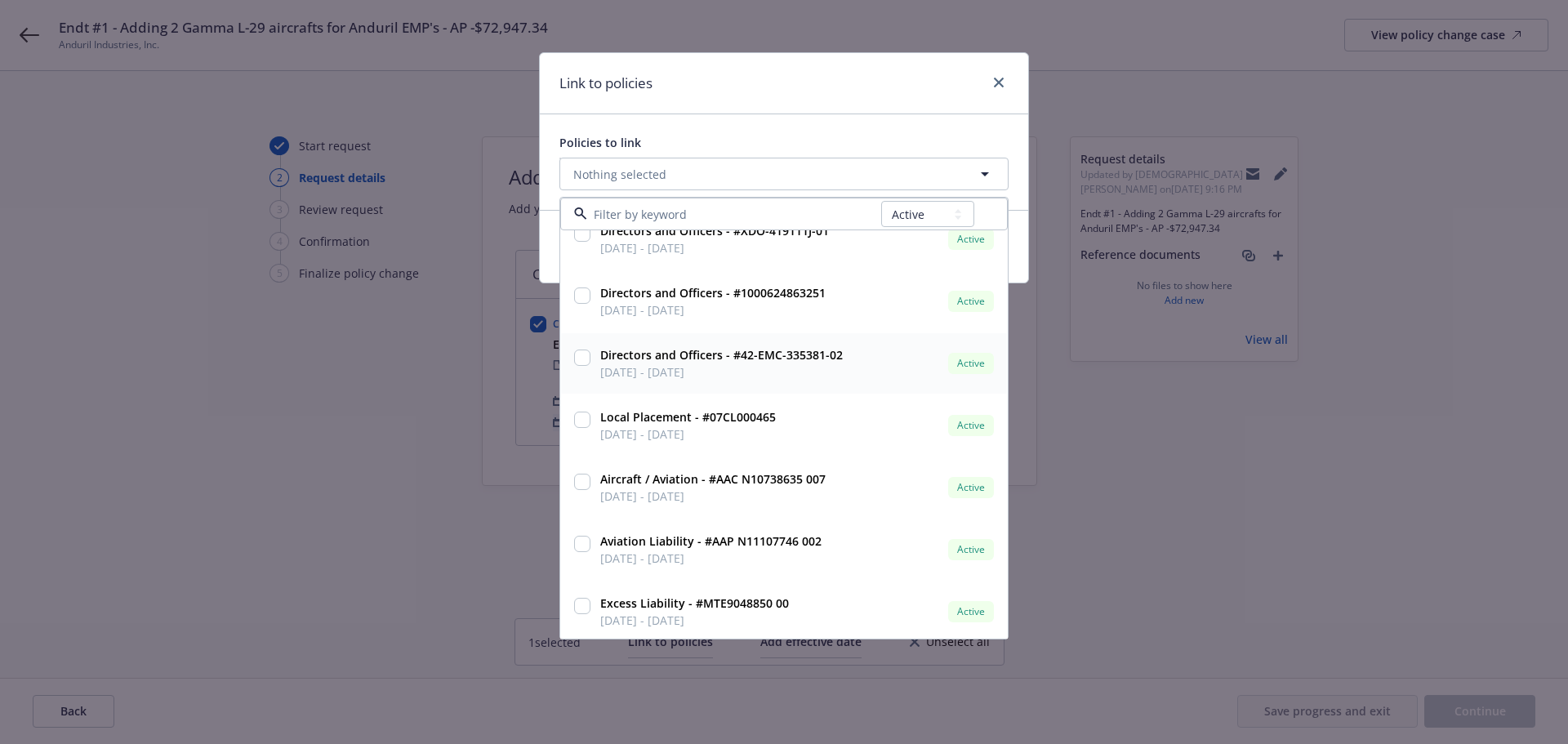
scroll to position [1388, 0]
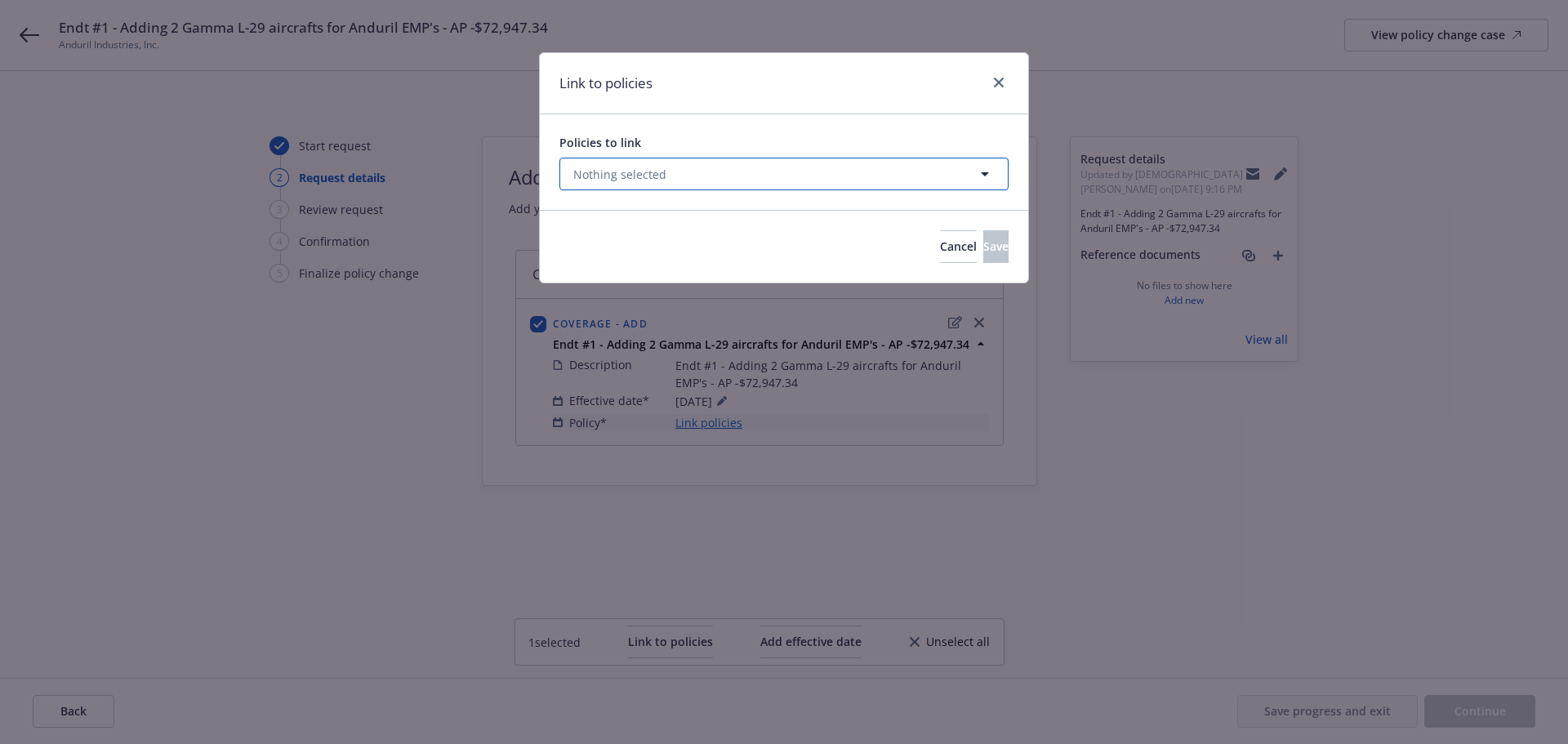
click at [768, 177] on button "Nothing selected" at bounding box center [784, 173] width 450 height 33
select select "ACTIVE"
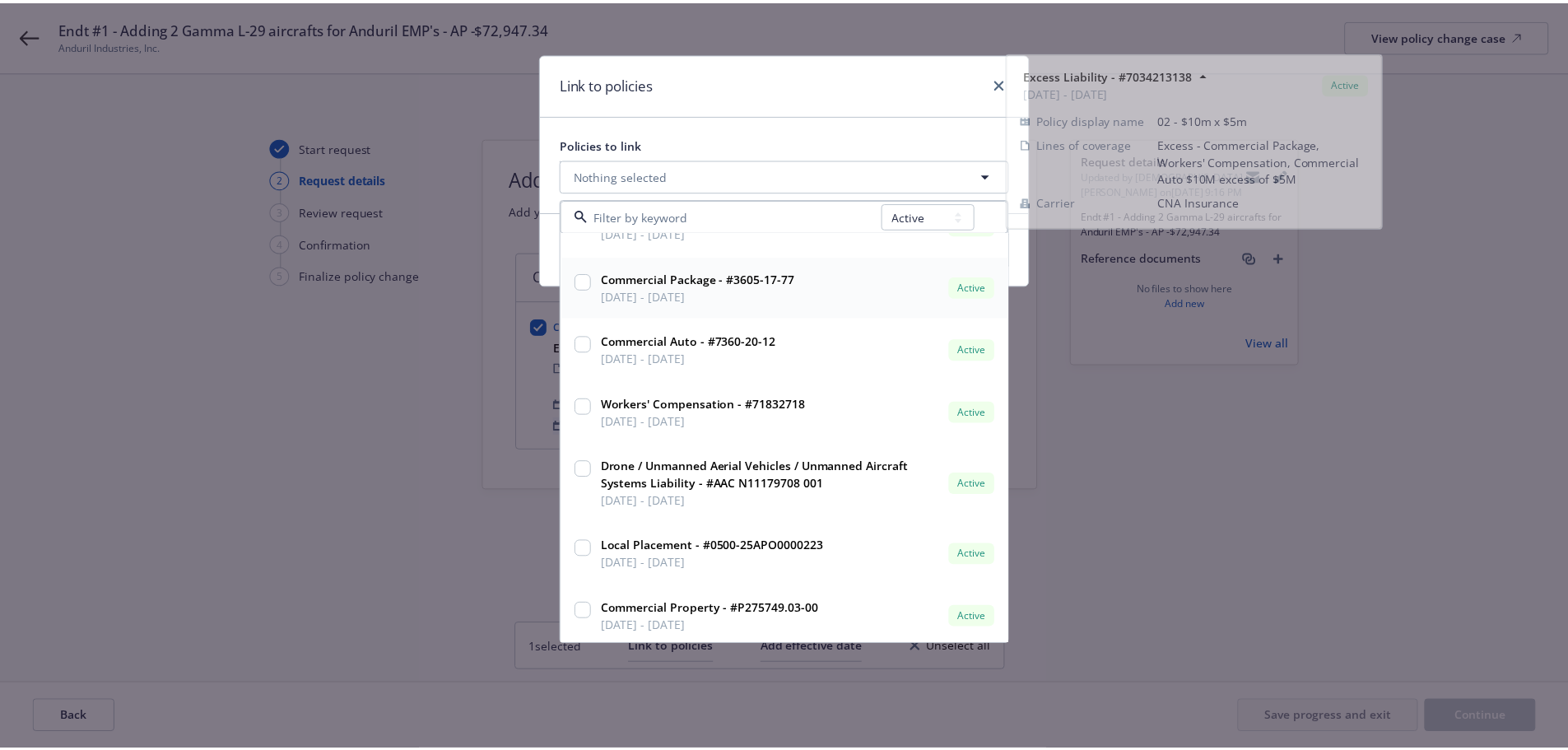
scroll to position [2715, 0]
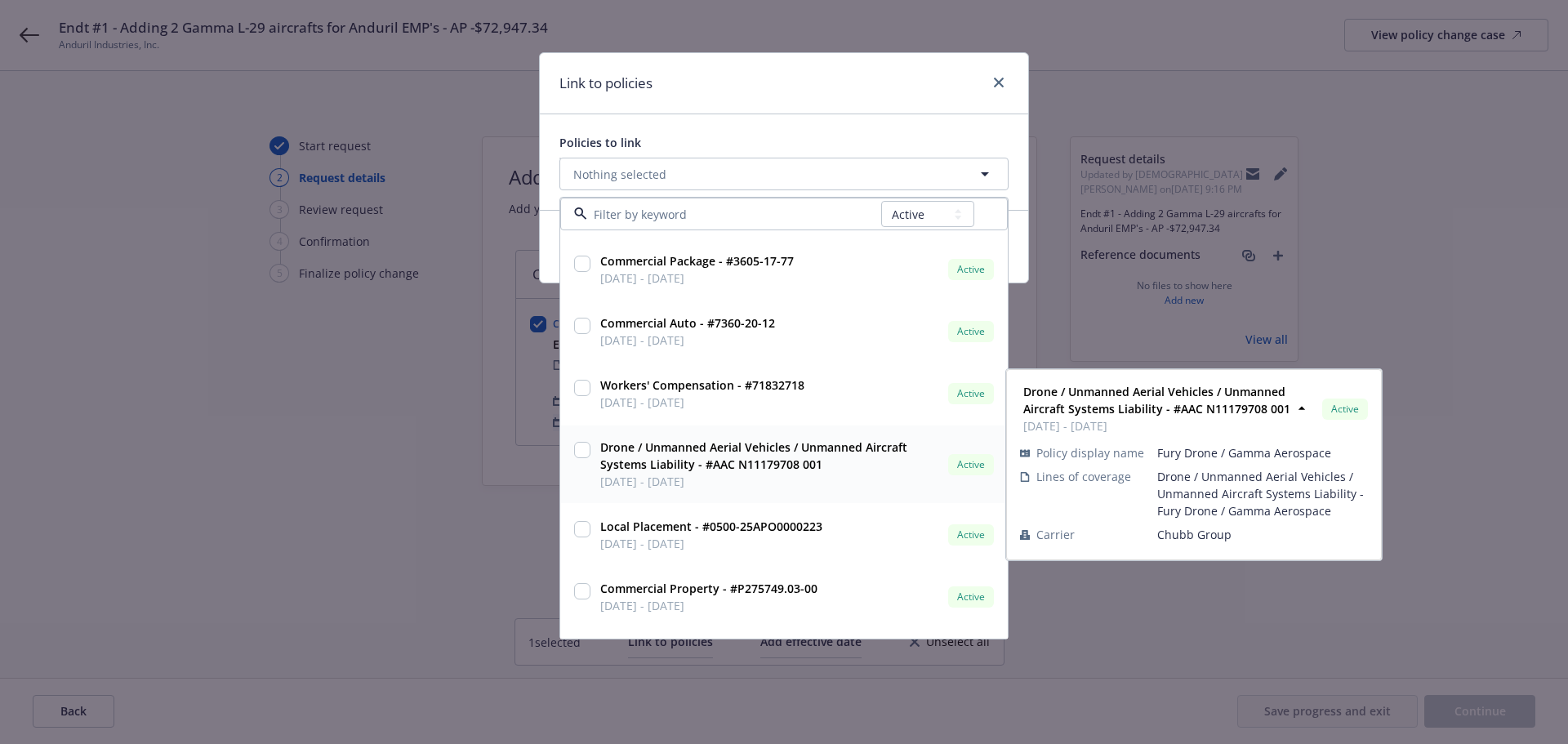
click at [660, 451] on strong "Drone / Unmanned Aerial Vehicles / Unmanned Aircraft Systems Liability - #AAC N…" at bounding box center [754, 455] width 307 height 33
checkbox input "true"
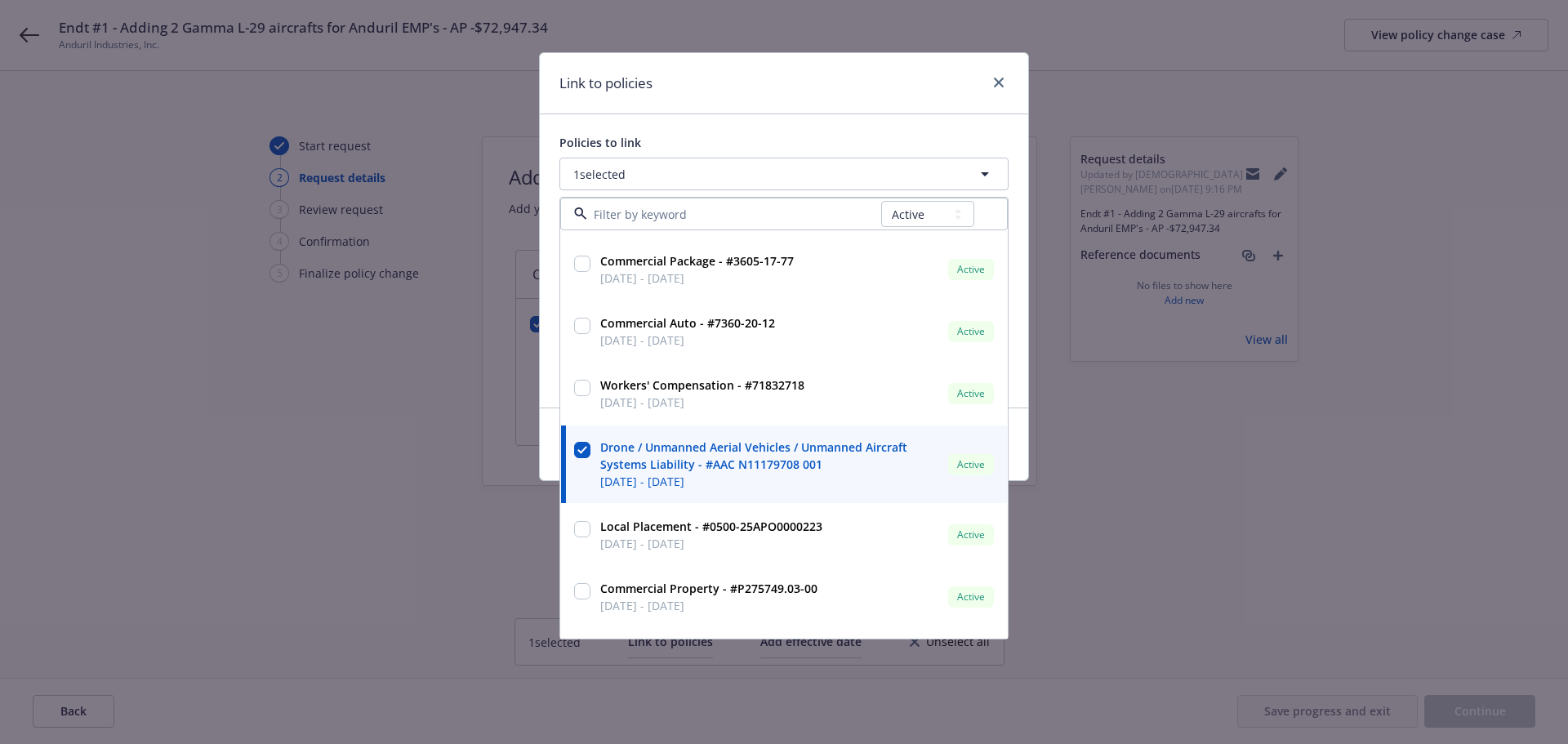
click at [793, 136] on div "Policies to link" at bounding box center [784, 142] width 450 height 17
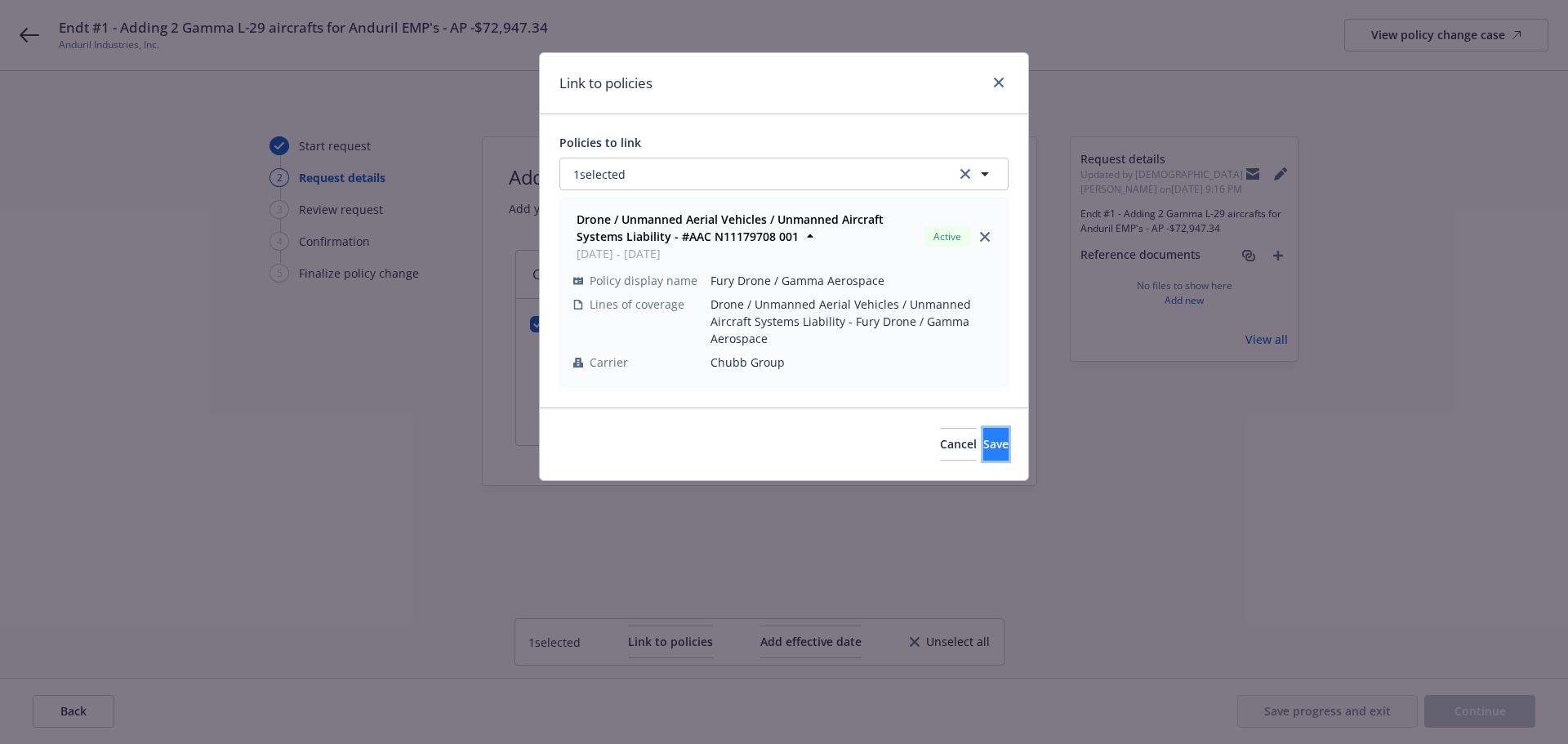
click at [983, 439] on span "Save" at bounding box center [996, 443] width 26 height 15
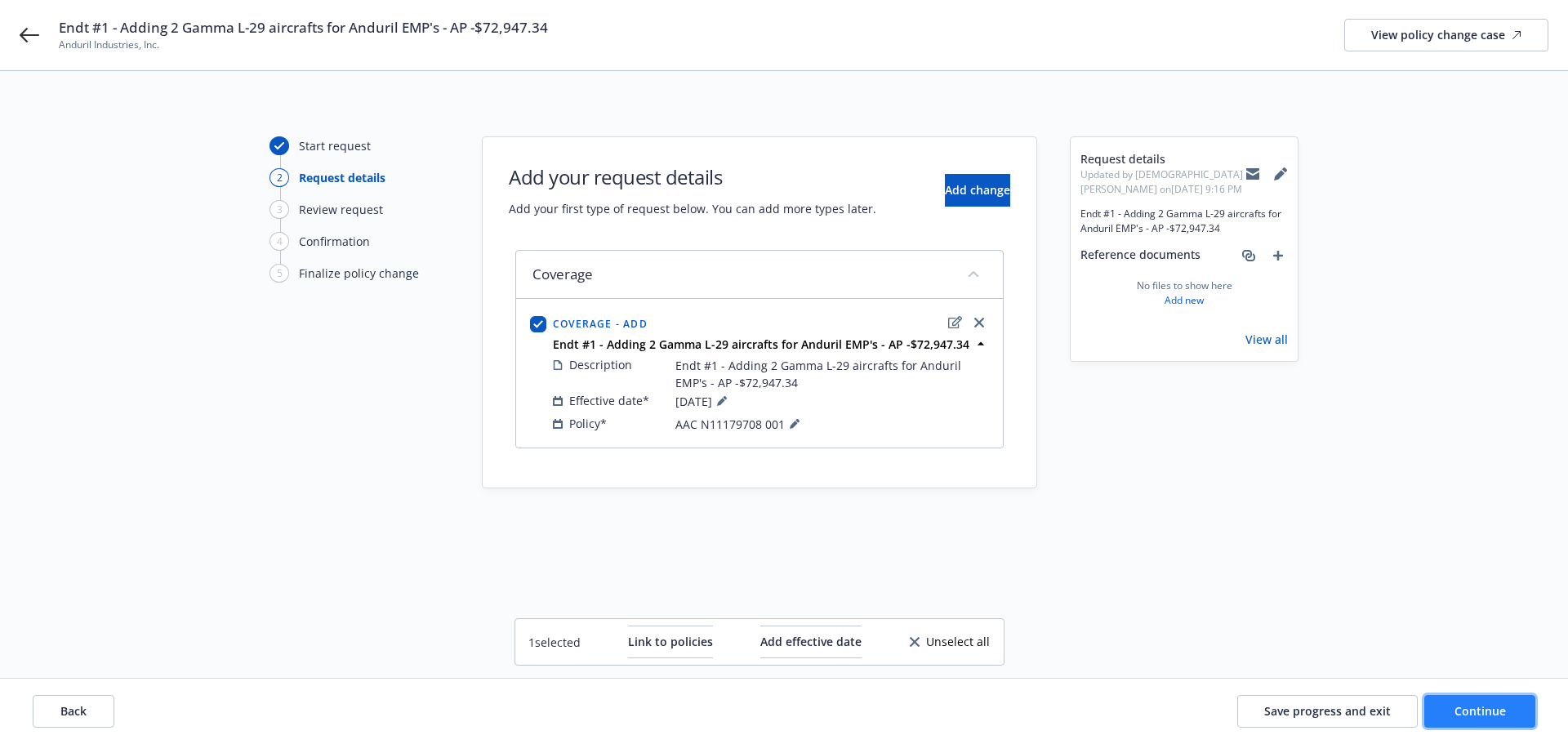
click at [1517, 710] on button "Continue" at bounding box center [1479, 710] width 111 height 33
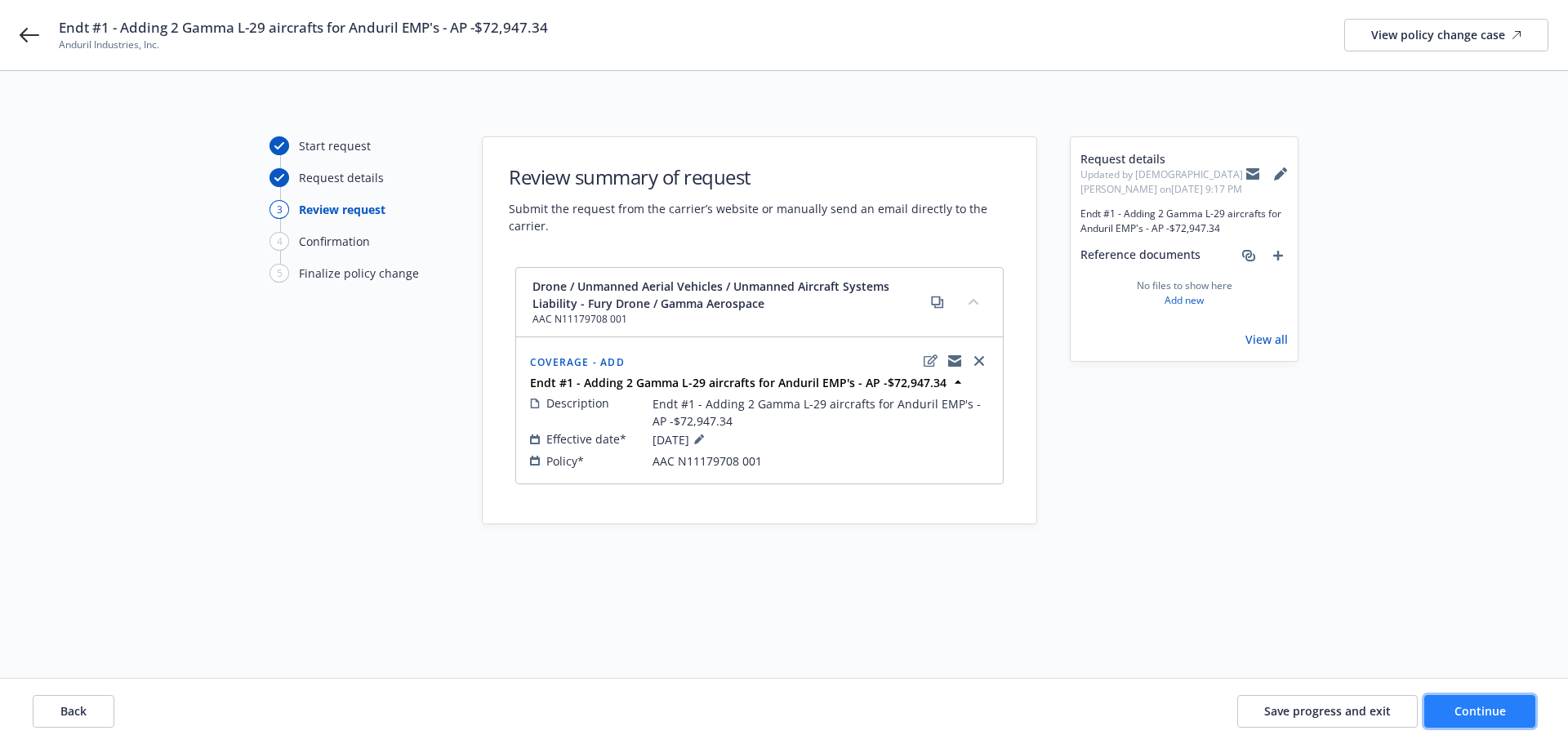
click at [1470, 697] on button "Continue" at bounding box center [1479, 710] width 111 height 33
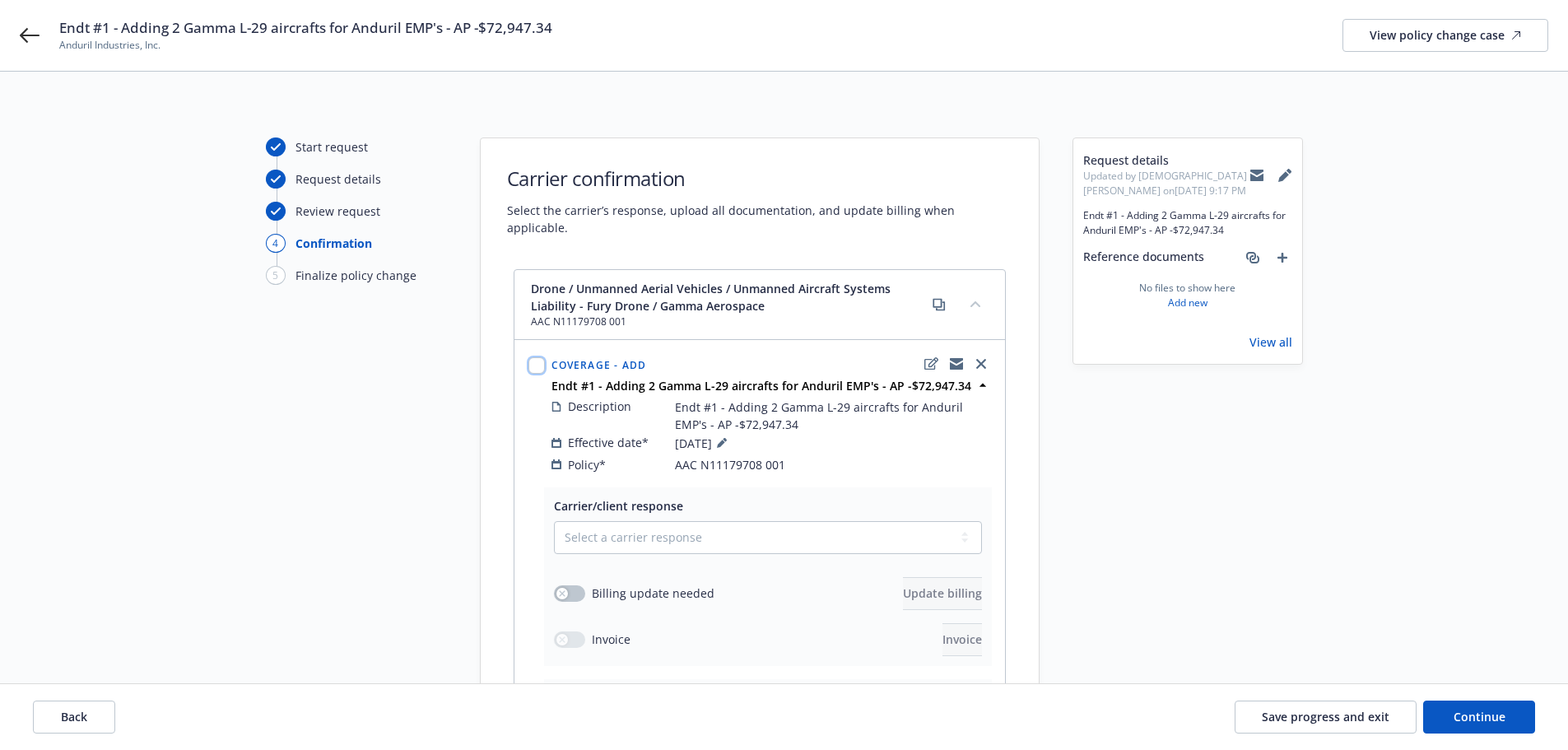
click at [536, 357] on input "checkbox" at bounding box center [536, 365] width 16 height 16
checkbox input "true"
click at [650, 521] on select "Select a carrier response Accepted Accepted with revision No endorsement needed…" at bounding box center [768, 537] width 428 height 33
select select "ACCEPTED"
click at [554, 521] on select "Select a carrier response Accepted Accepted with revision No endorsement needed…" at bounding box center [768, 537] width 428 height 33
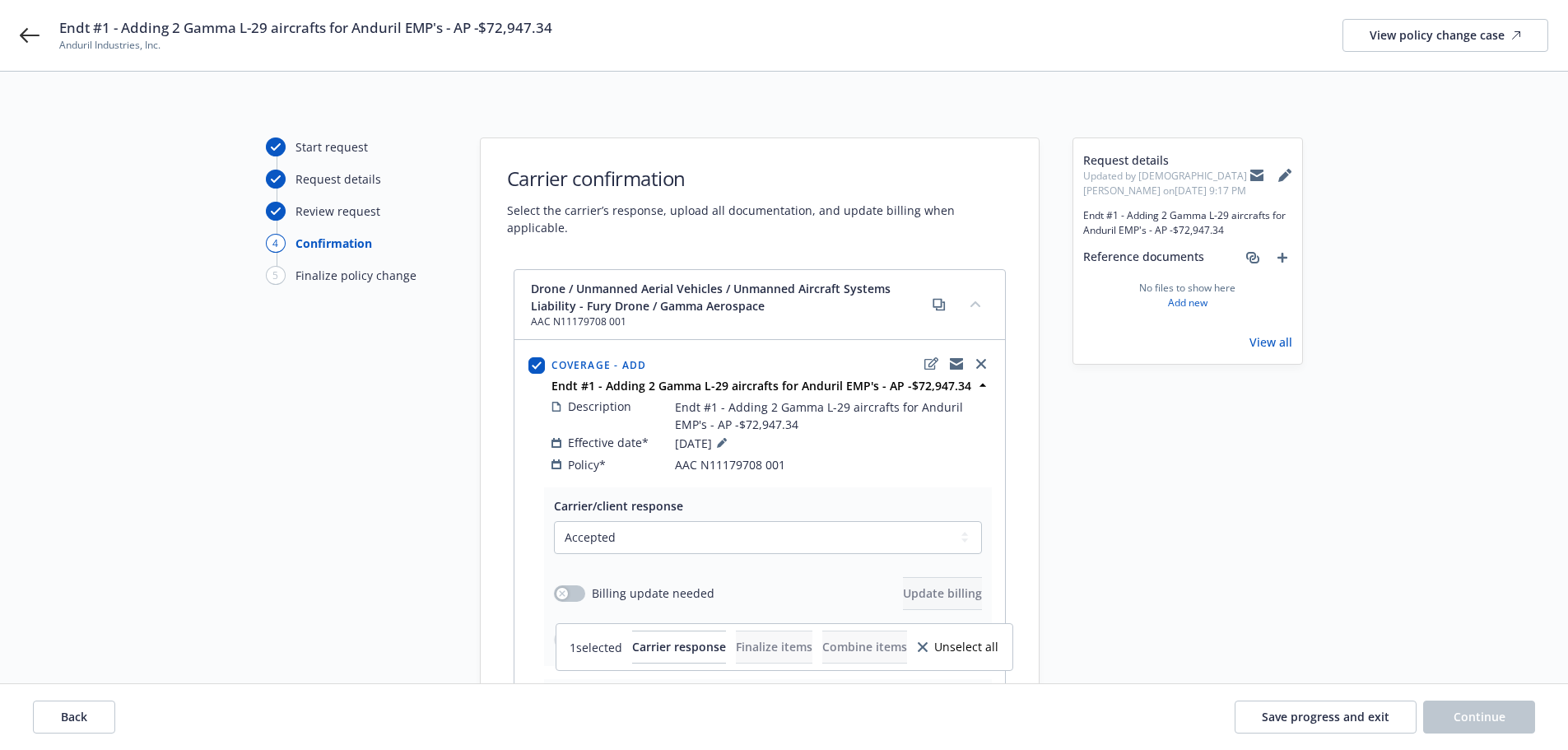
click at [365, 500] on div "Start request Request details Review request 4 Confirmation 5 Finalize policy c…" at bounding box center [356, 514] width 181 height 753
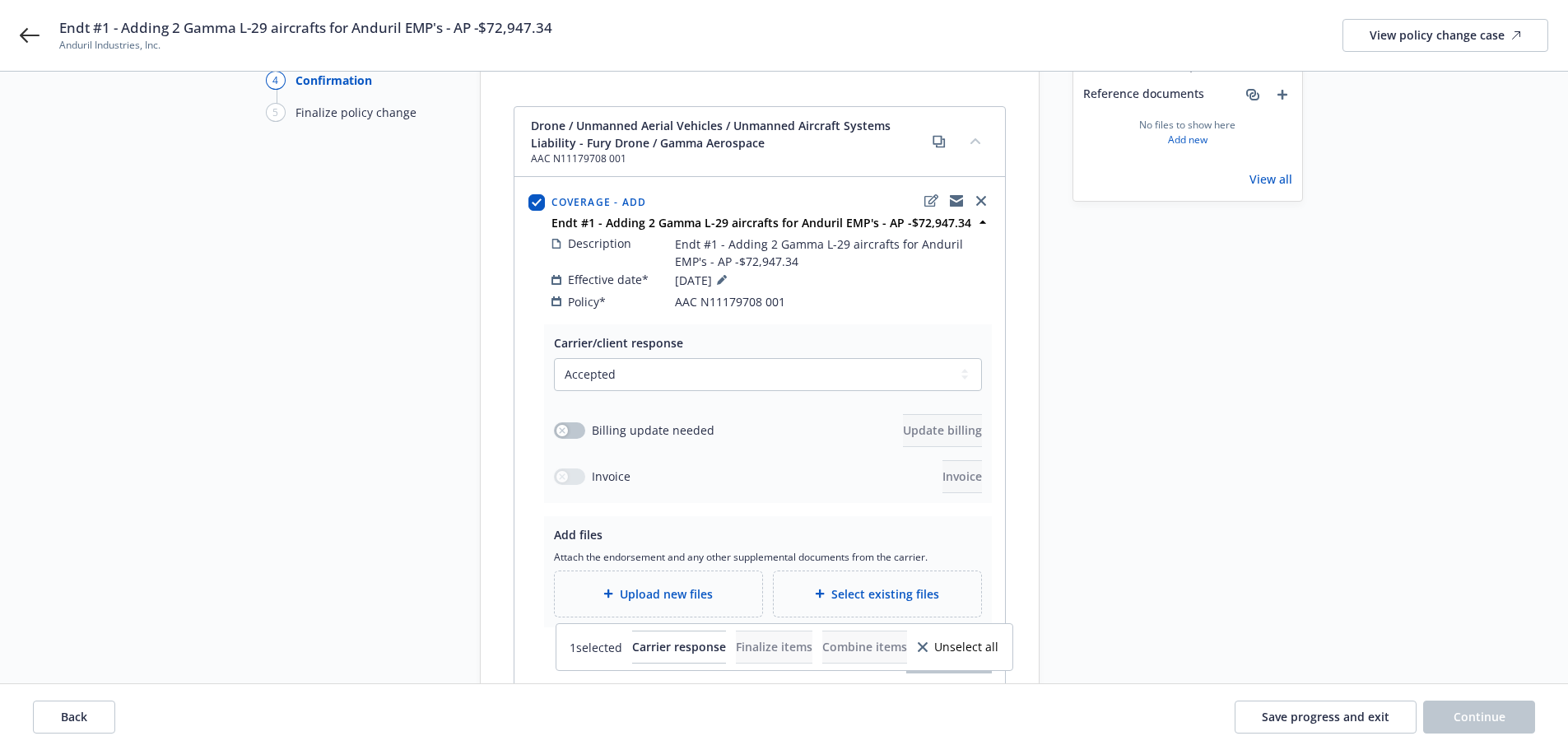
scroll to position [165, 0]
click at [570, 421] on button "button" at bounding box center [570, 429] width 31 height 16
click at [926, 421] on span "Update billing" at bounding box center [943, 428] width 79 height 15
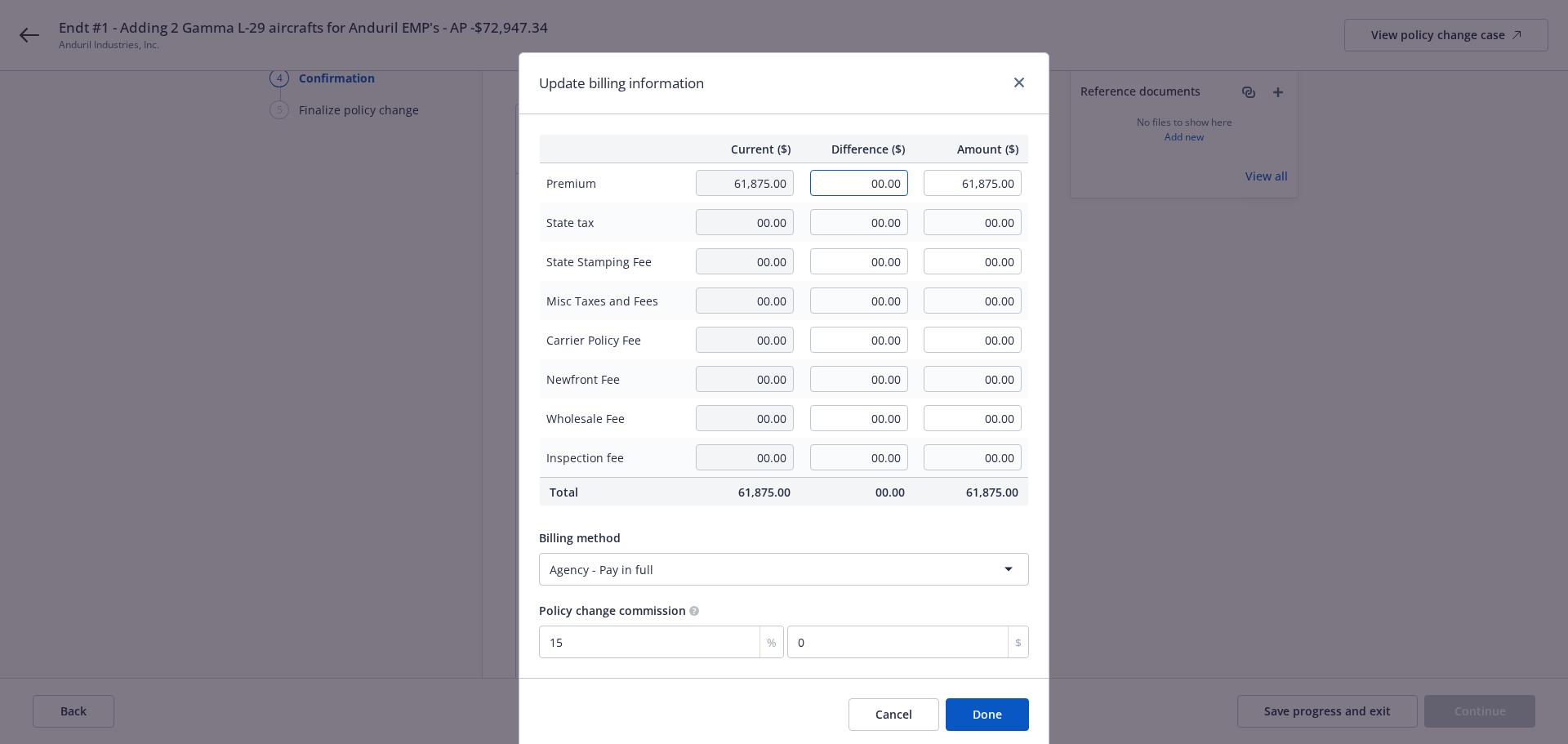
click at [869, 181] on input "00.00" at bounding box center [859, 182] width 98 height 26
type input "72,947.34"
type input "134,822.34"
type input "10942.1"
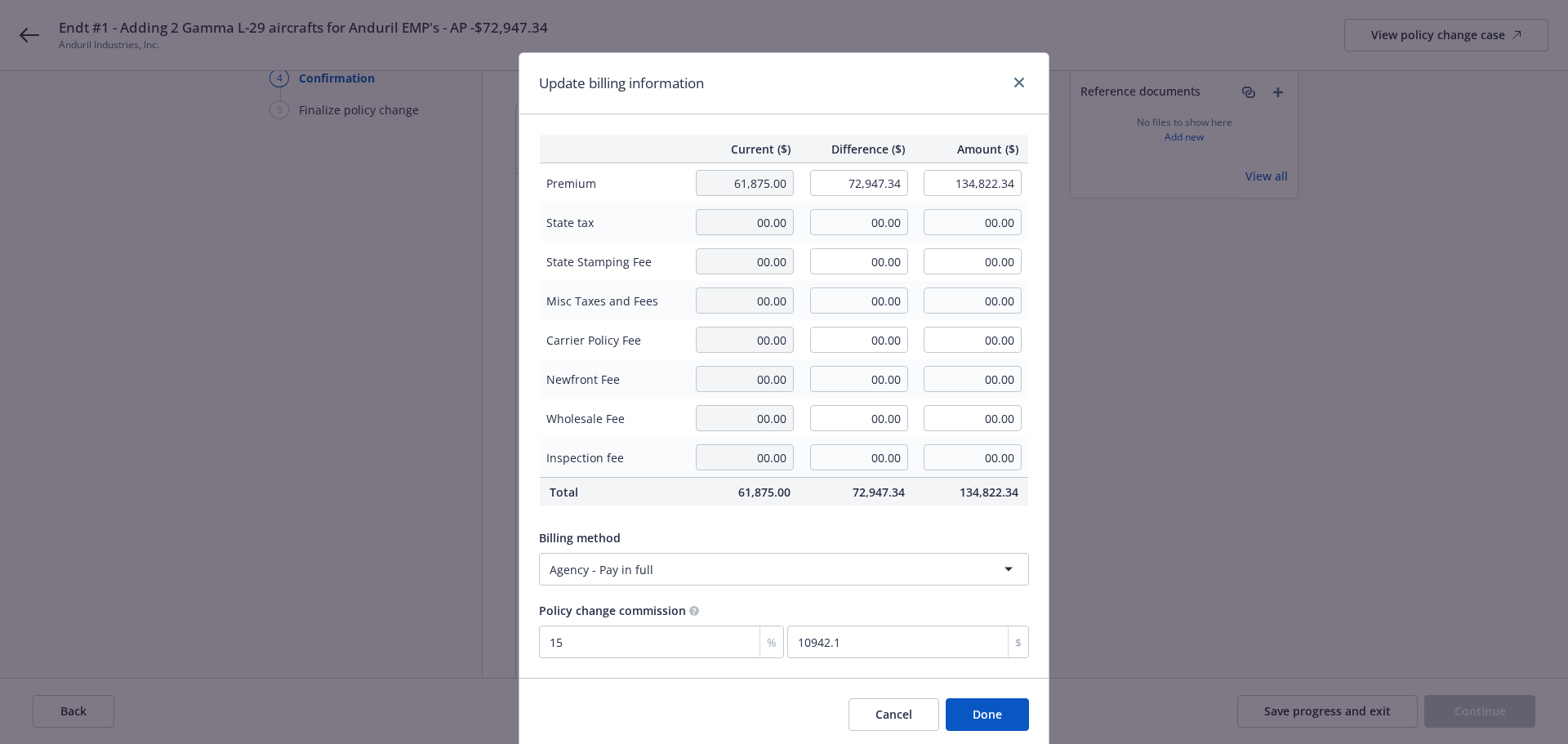
click at [997, 706] on button "Done" at bounding box center [988, 714] width 84 height 33
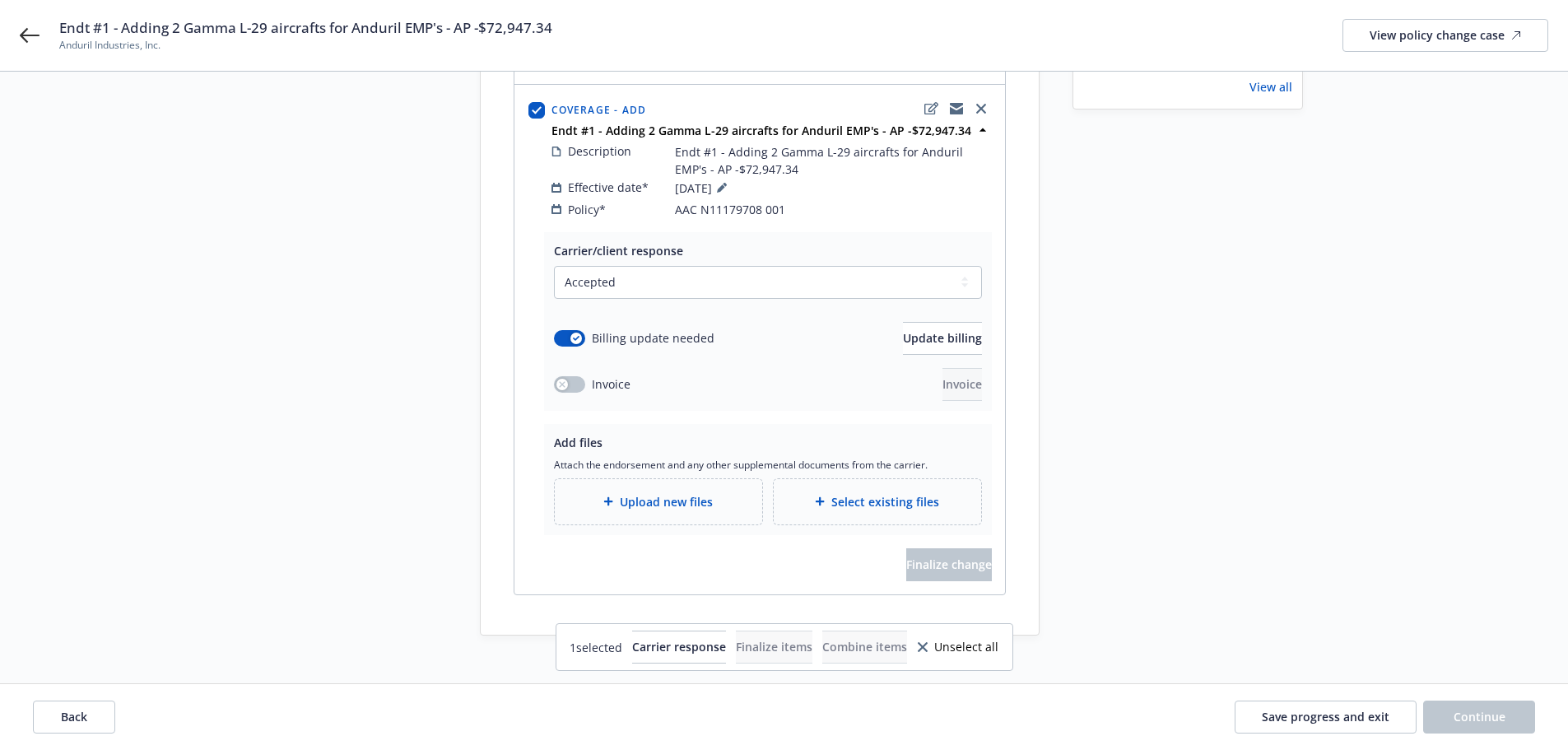
scroll to position [256, 0]
click at [573, 375] on button "button" at bounding box center [570, 383] width 31 height 16
click at [966, 379] on button "Invoice" at bounding box center [963, 383] width 39 height 33
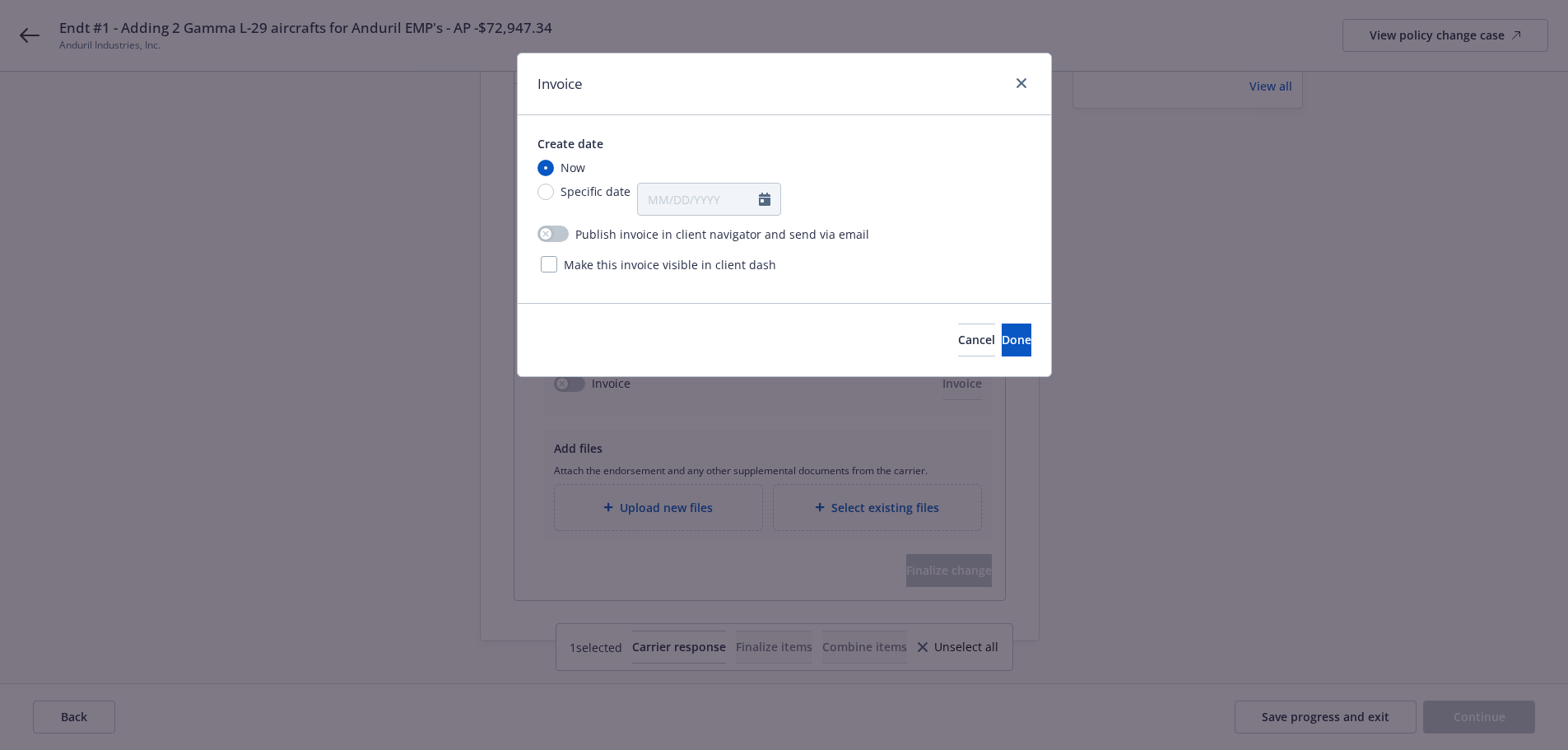
scroll to position [0, 0]
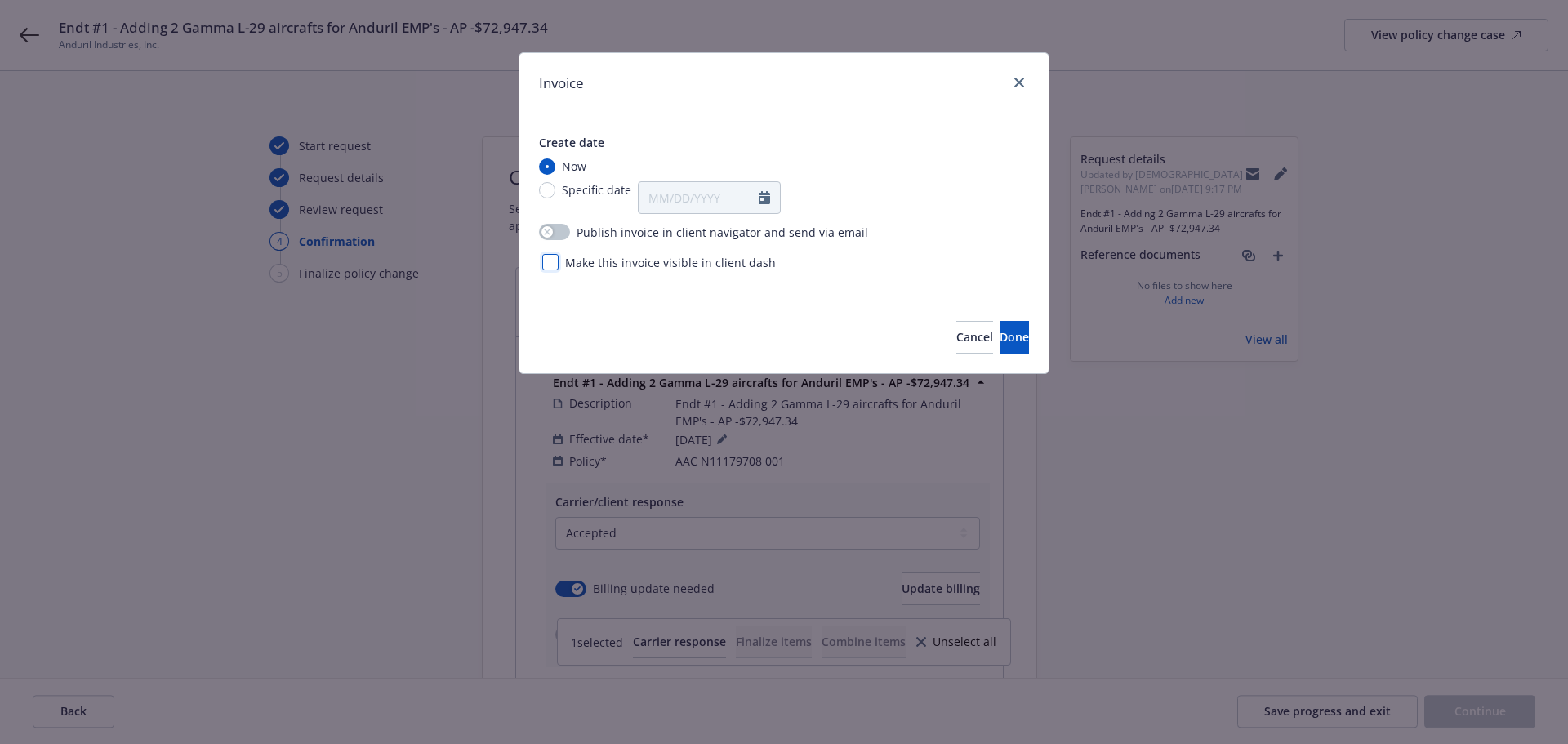
click at [552, 254] on div at bounding box center [550, 262] width 16 height 16
click at [999, 344] on span "Done" at bounding box center [1014, 336] width 29 height 15
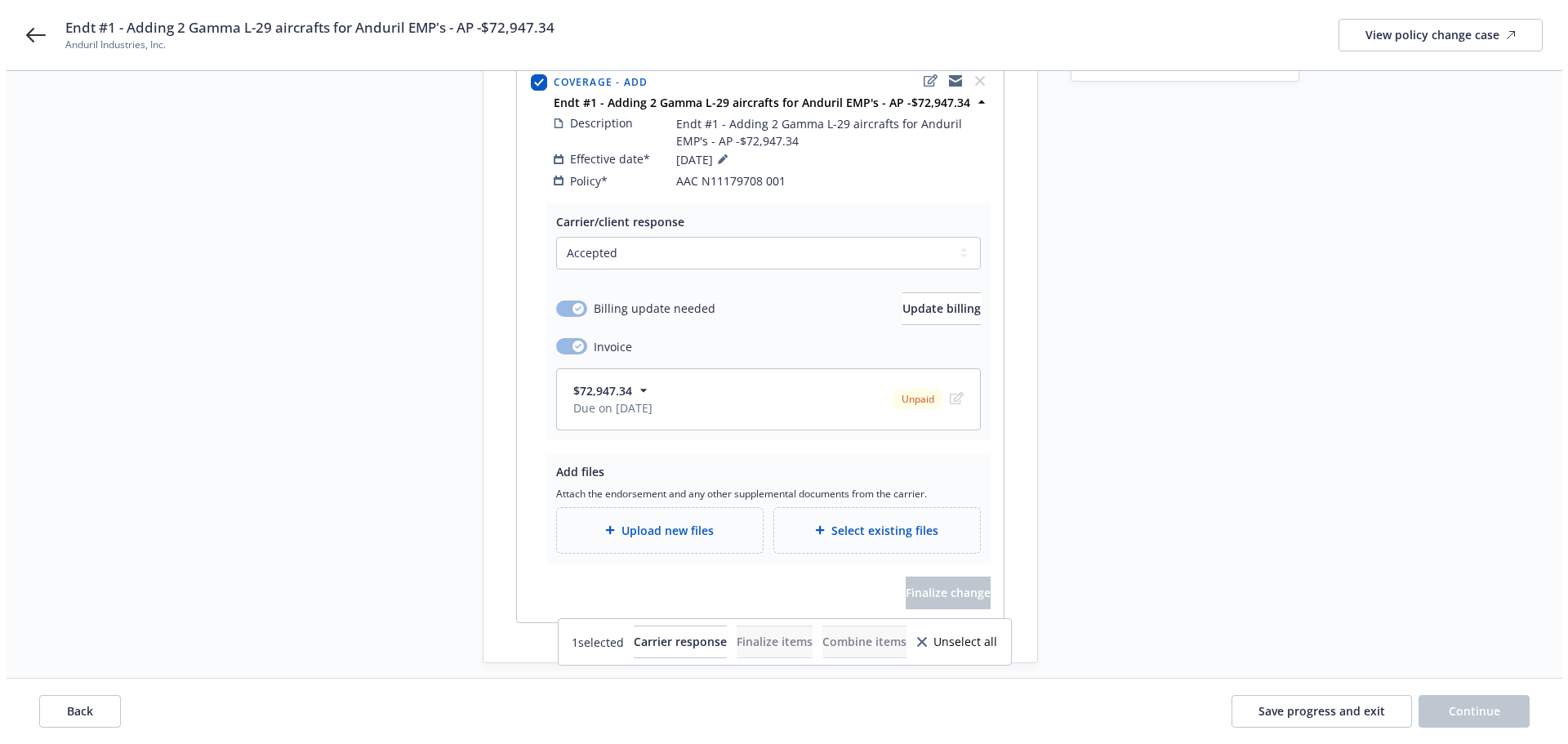
scroll to position [313, 0]
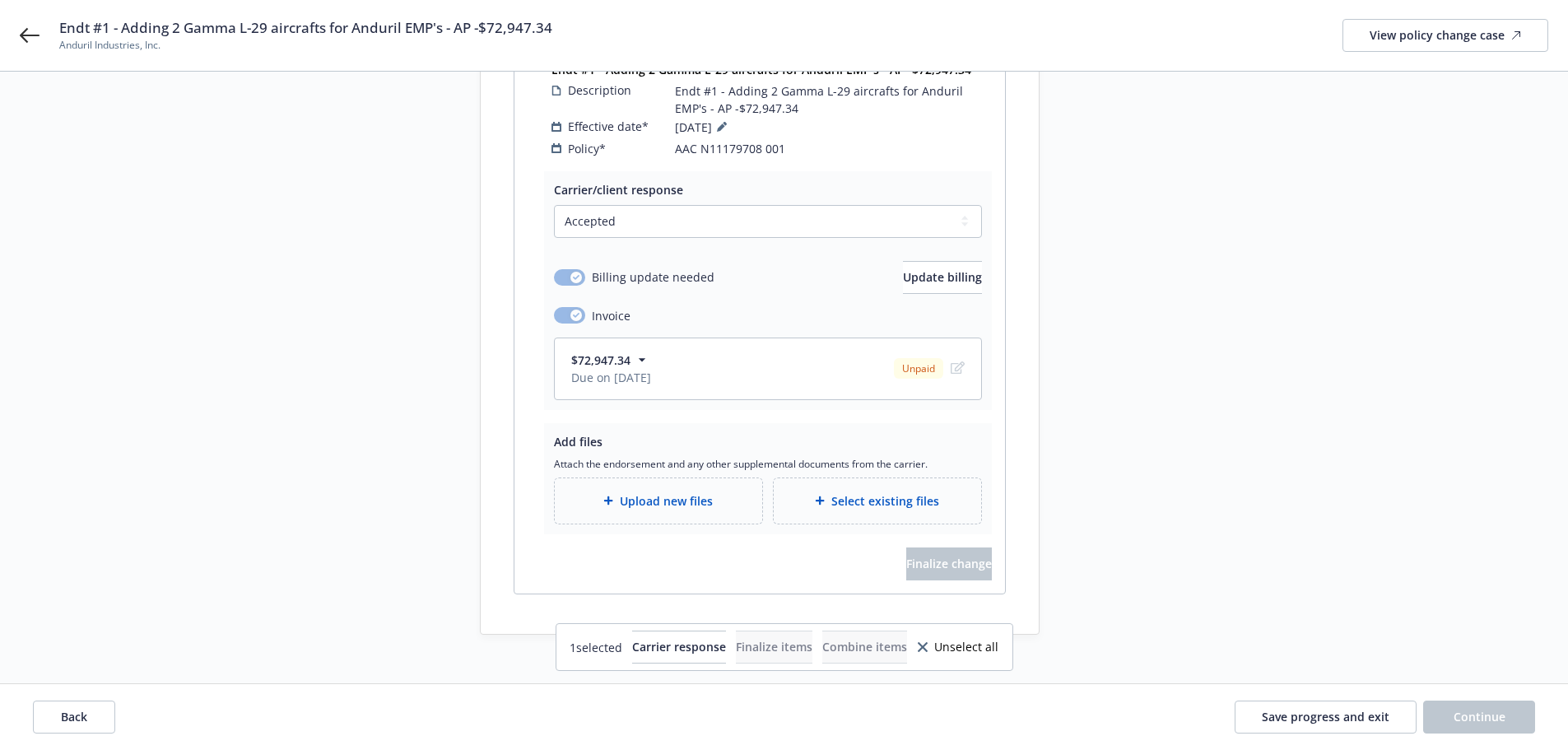
click at [653, 492] on span "Upload new files" at bounding box center [666, 500] width 93 height 17
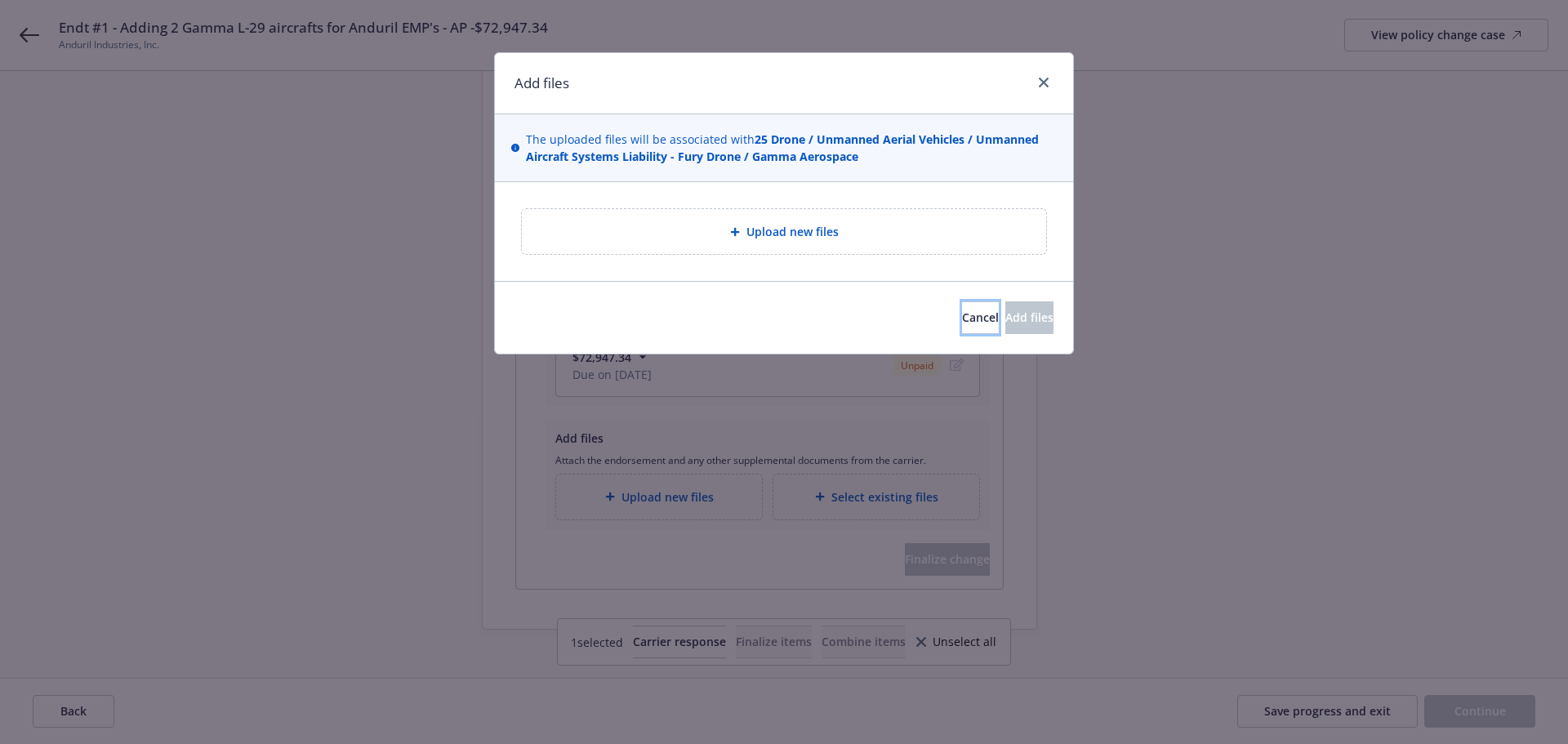
drag, startPoint x: 901, startPoint y: 320, endPoint x: 922, endPoint y: 331, distance: 23.7
click at [962, 320] on span "Cancel" at bounding box center [980, 316] width 36 height 15
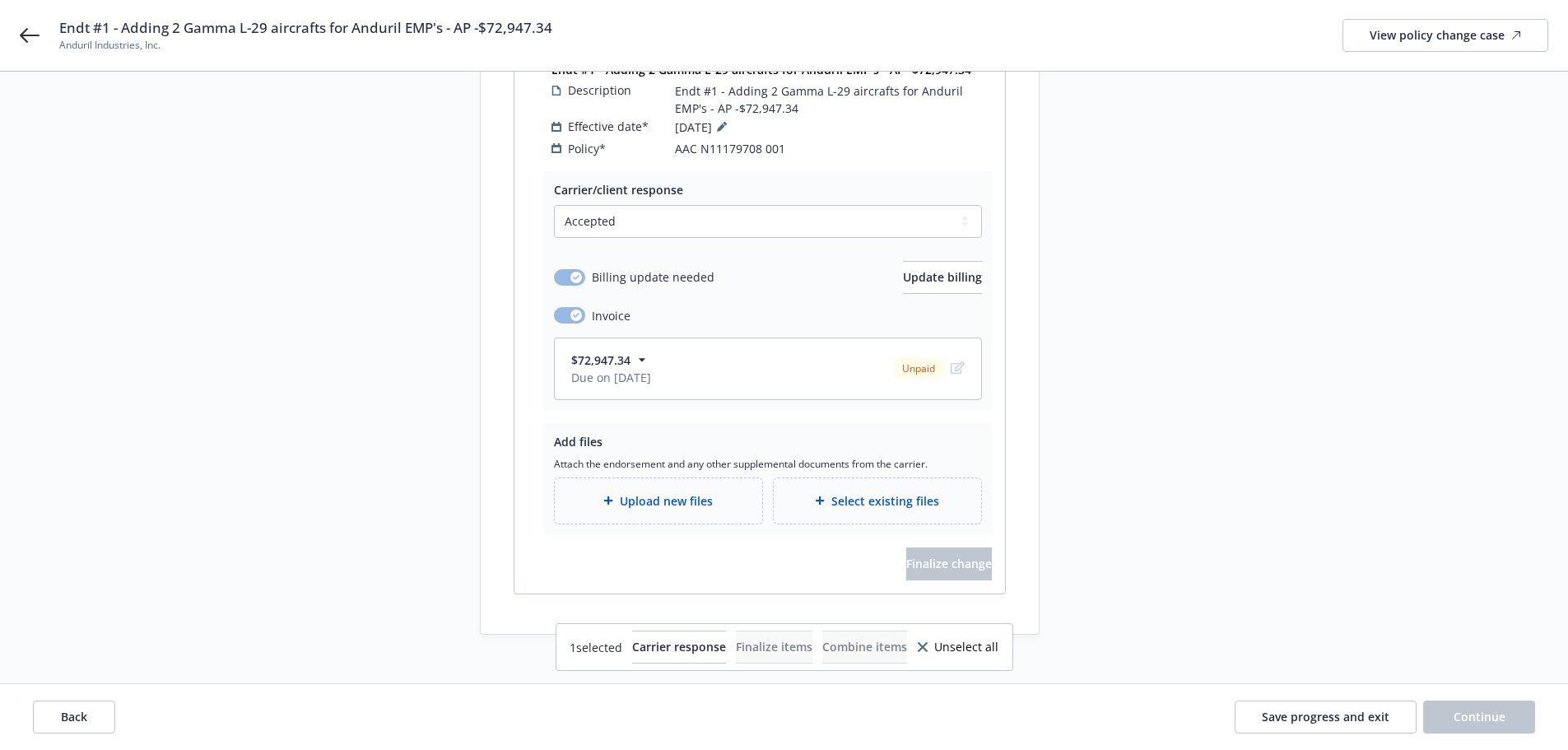
click at [619, 491] on div "Upload new files" at bounding box center [658, 500] width 181 height 19
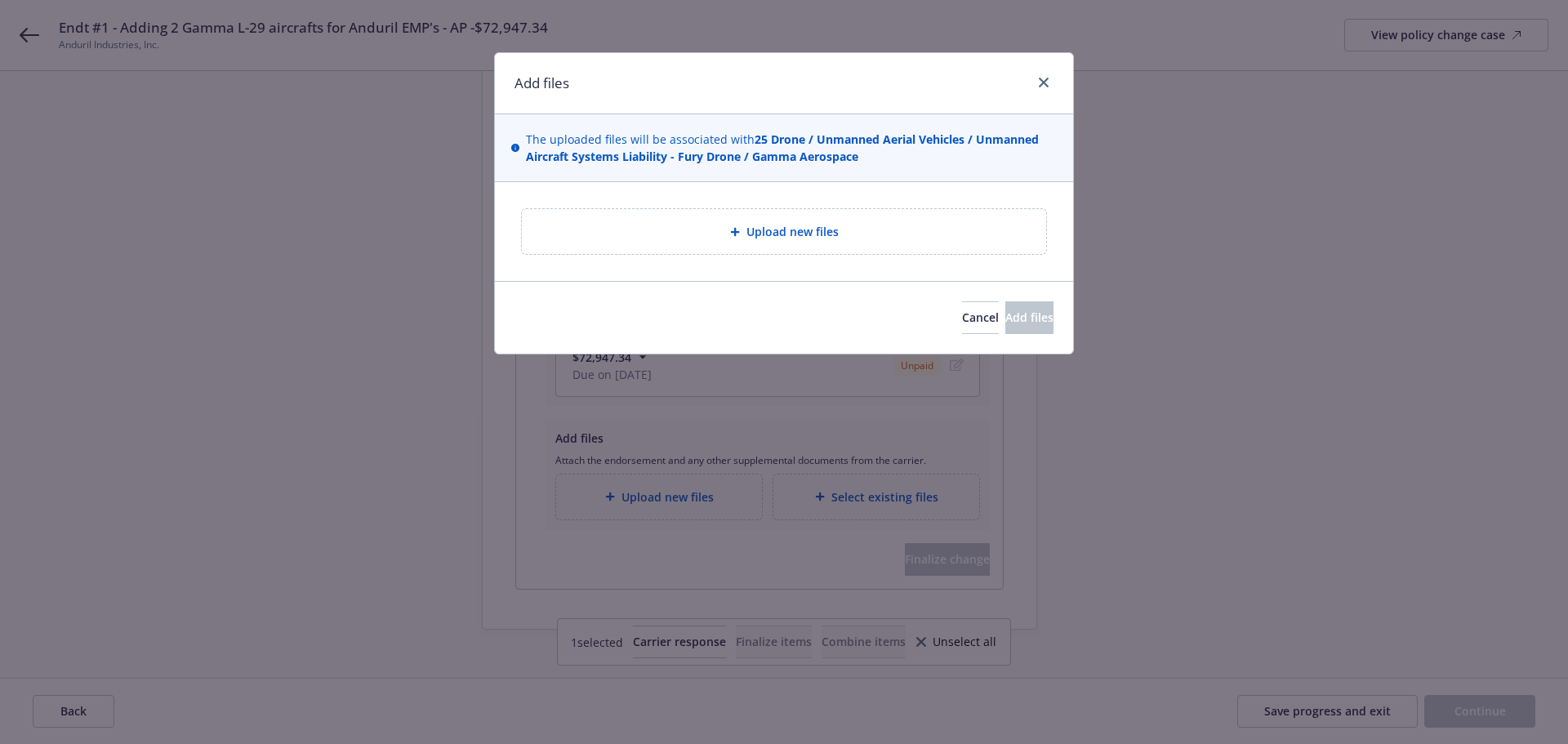
type textarea "x"
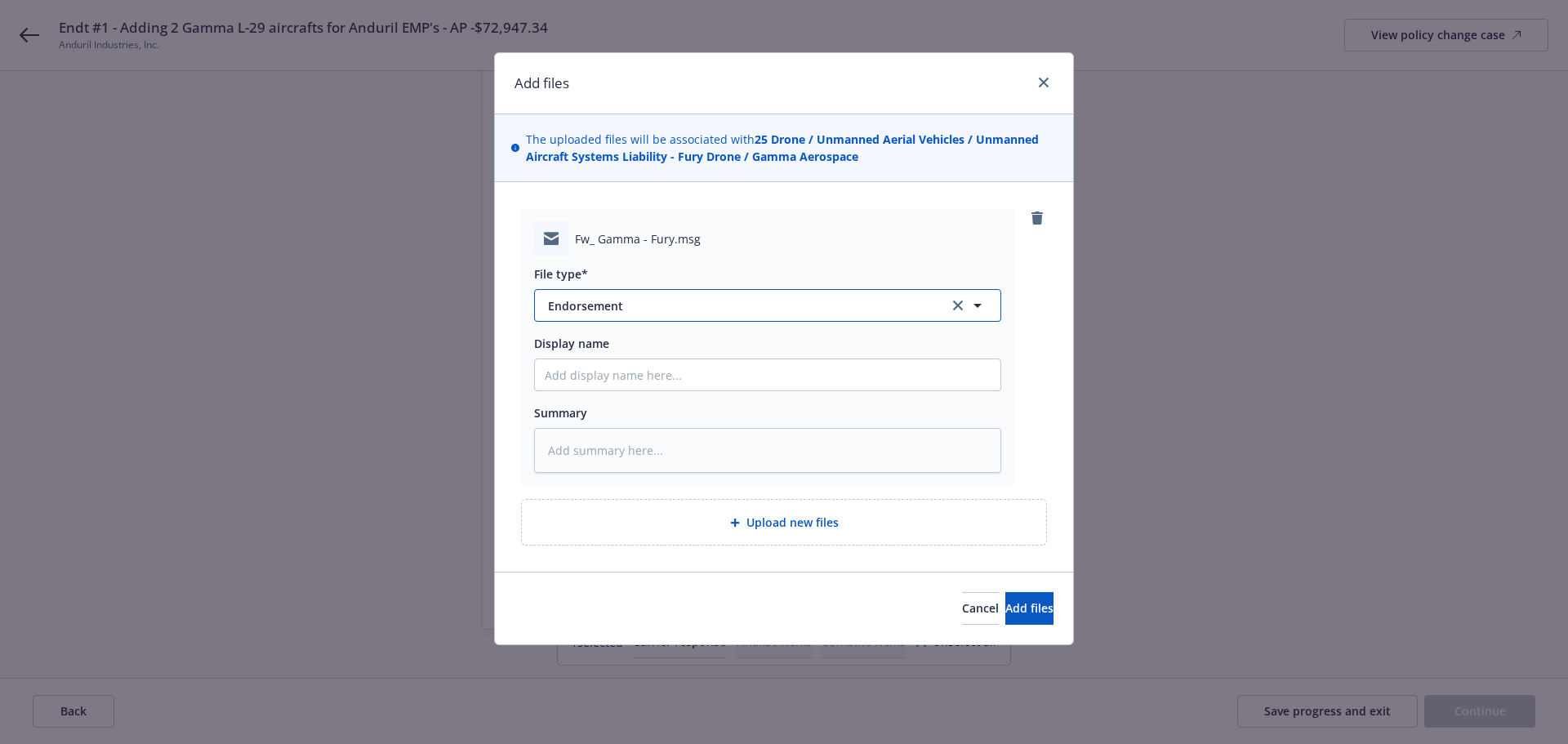
click at [579, 307] on span "Endorsement" at bounding box center [737, 305] width 378 height 17
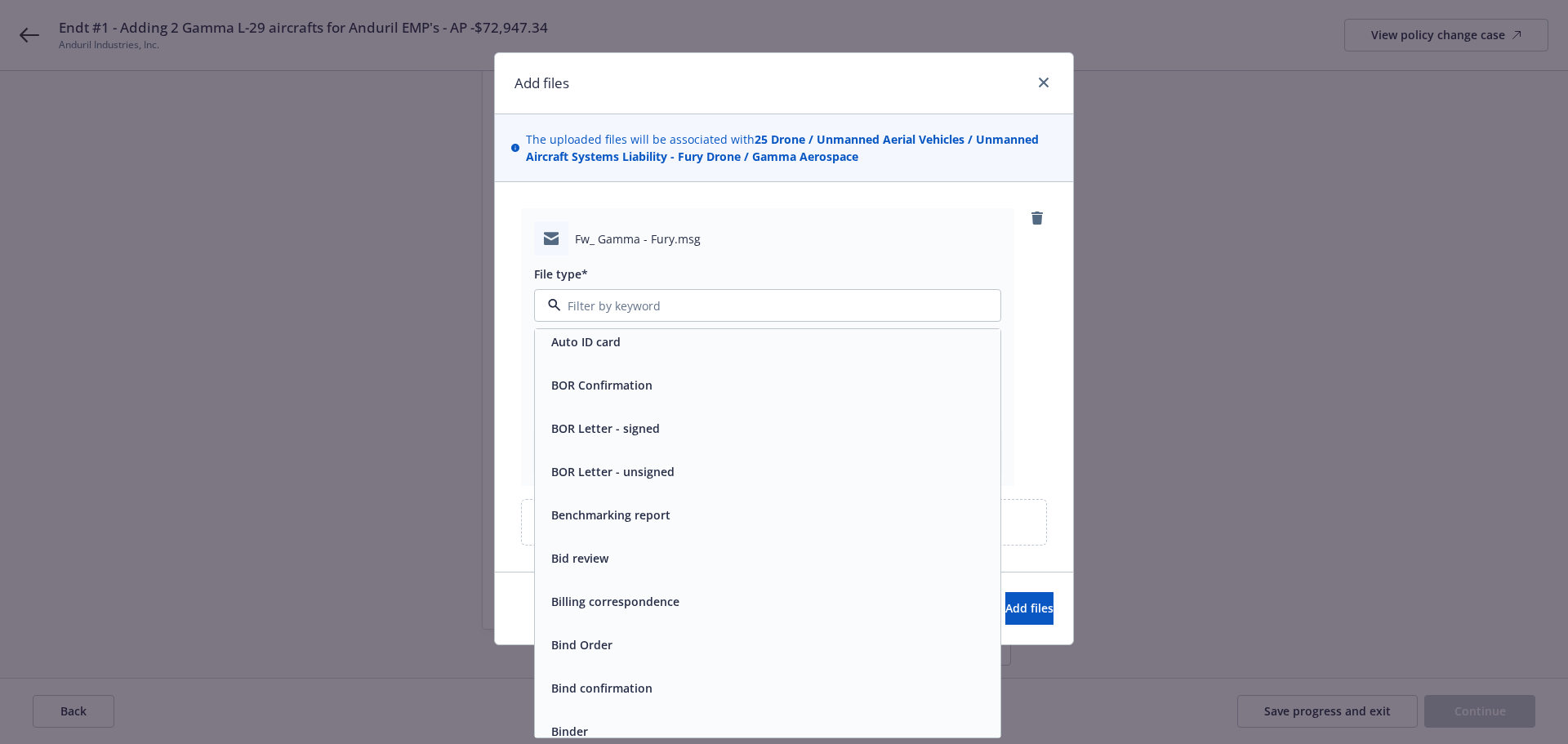
scroll to position [653, 0]
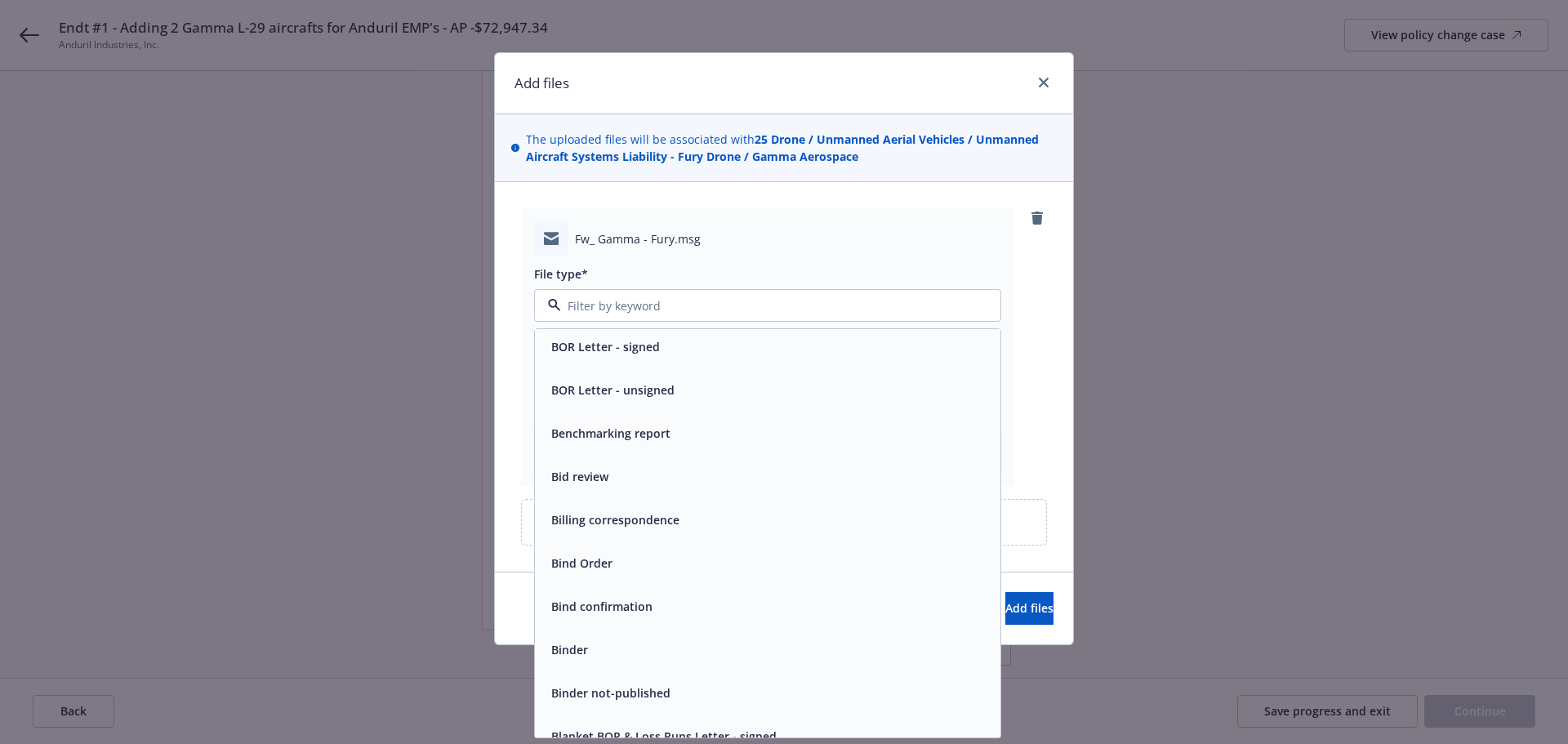
click at [593, 550] on div "Bind Order" at bounding box center [768, 563] width 466 height 44
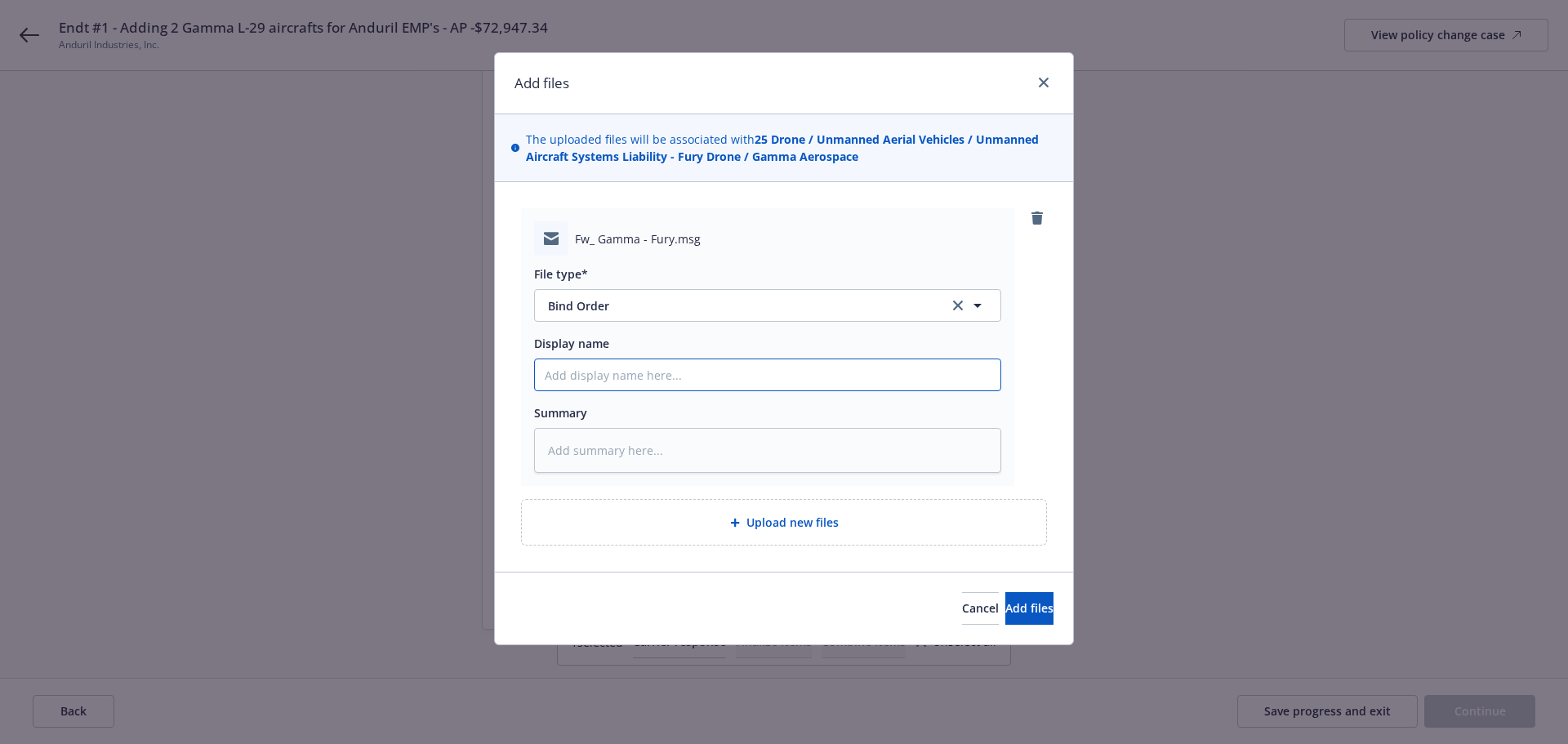
click at [615, 377] on input "Display name" at bounding box center [768, 375] width 466 height 31
type textarea "x"
type input "t"
type textarea "x"
type input "to"
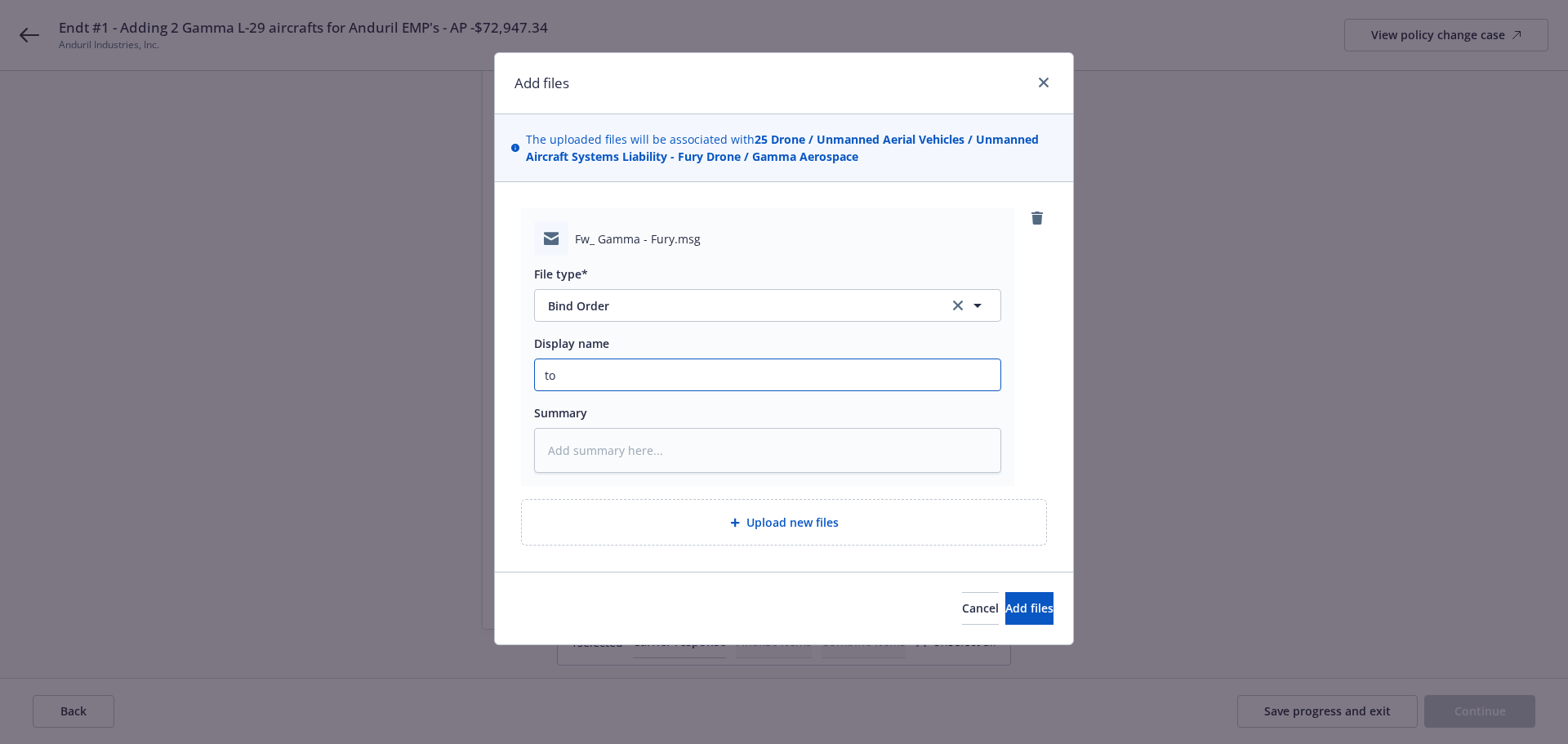
type textarea "x"
type input "to"
type textarea "x"
type input "to a"
type textarea "x"
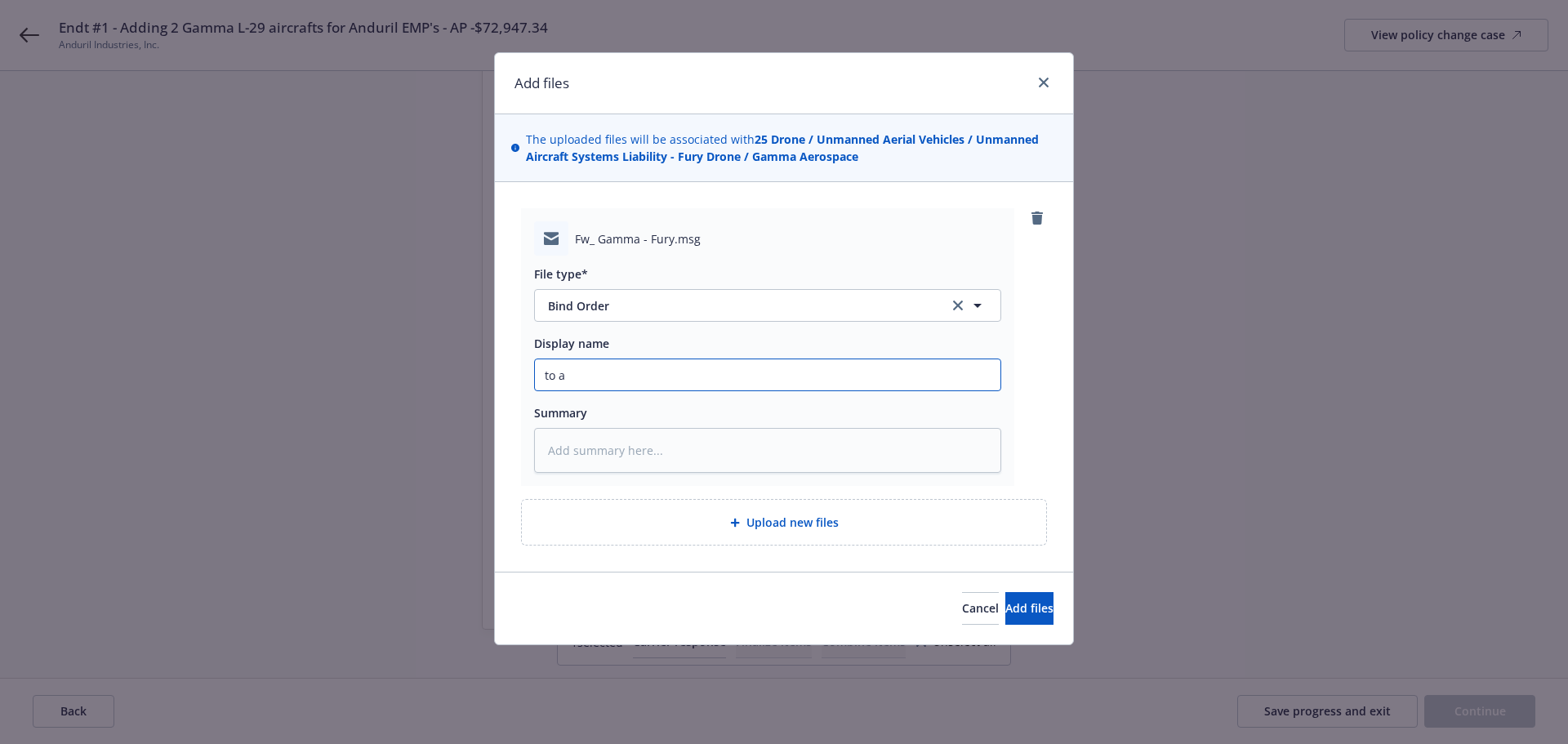
type input "to ad"
type textarea "x"
type input "to add"
type textarea "x"
type input "to add"
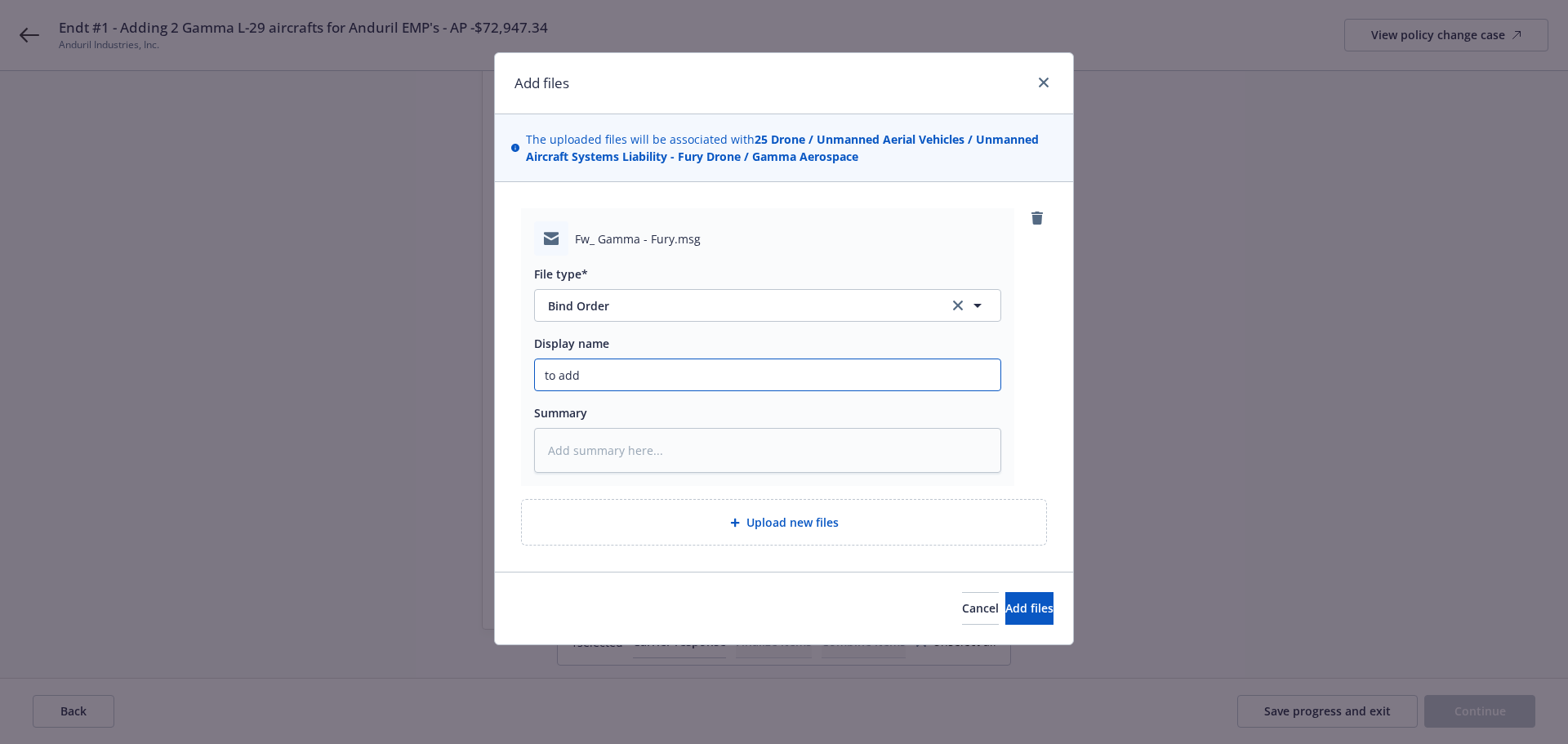
type textarea "x"
type input "to add 2"
type textarea "x"
type input "to add 2"
type textarea "x"
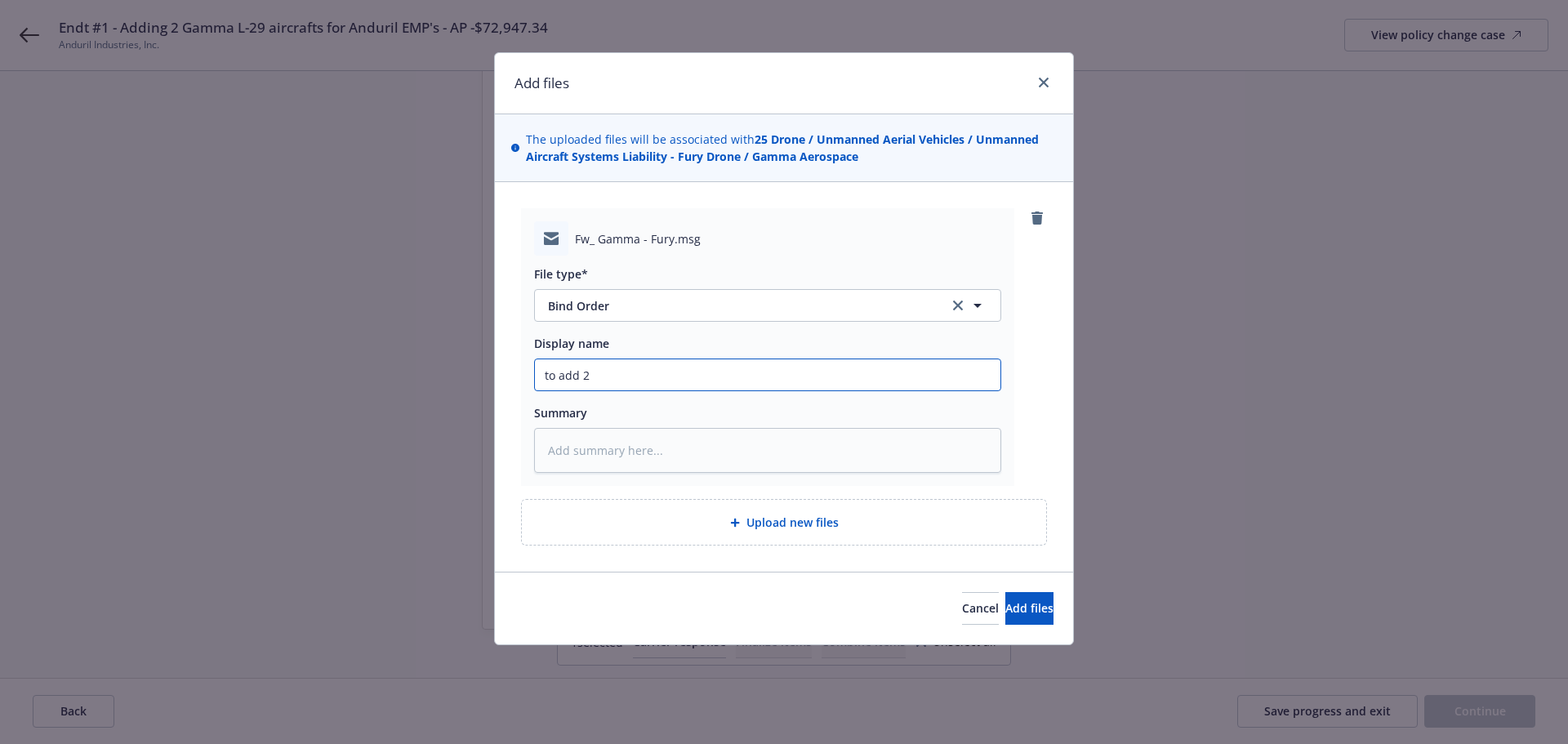
type input "to add 2 G"
type textarea "x"
type input "to add 2 Ga"
type textarea "x"
type input "to add 2 Gam"
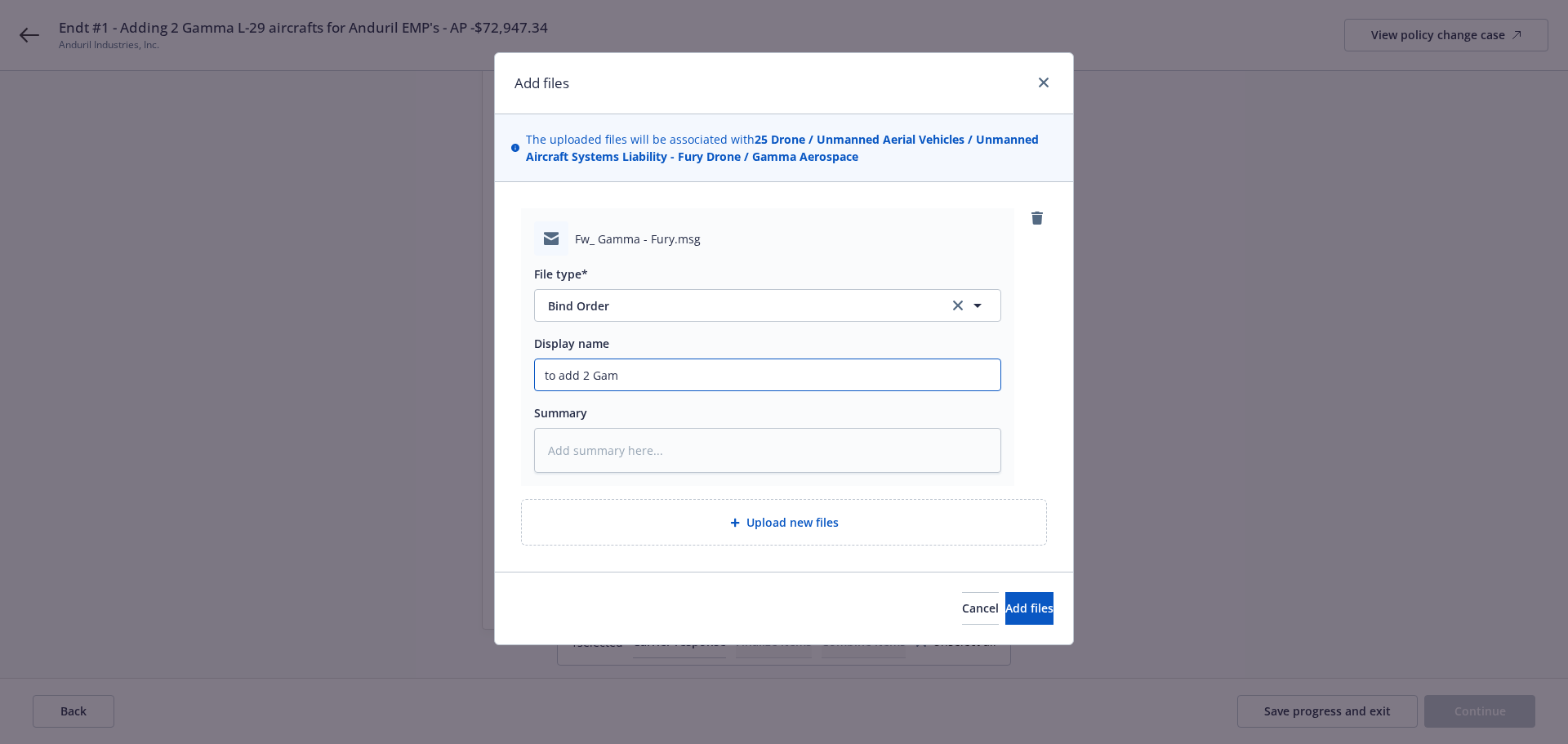
type textarea "x"
type input "to add 2 [PERSON_NAME]"
type textarea "x"
type input "to add 2 Gamma"
type textarea "x"
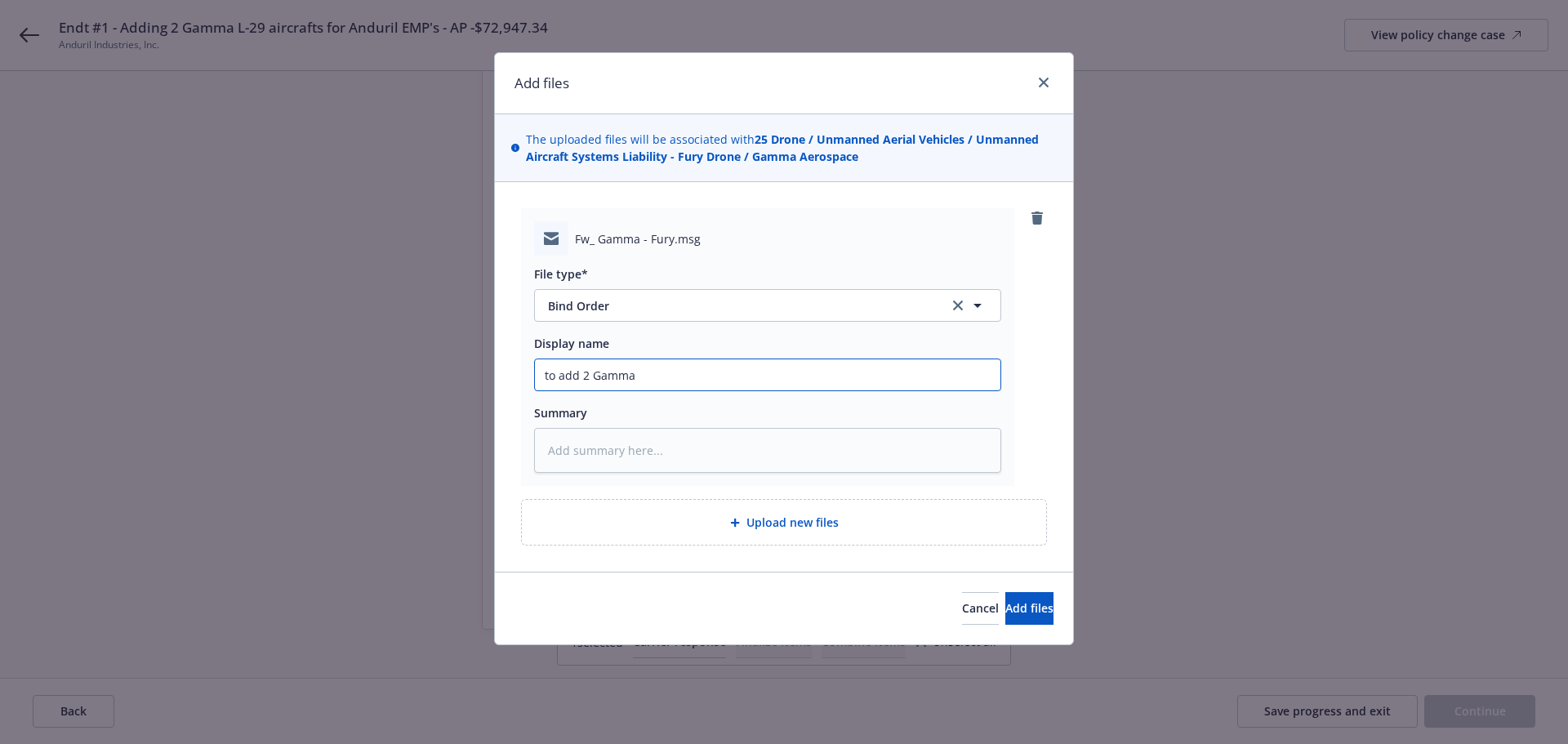
type input "to add 2 Gamma"
type textarea "x"
type input "to add 2 Gamma L"
type textarea "x"
type input "to add 2 Gamma L-"
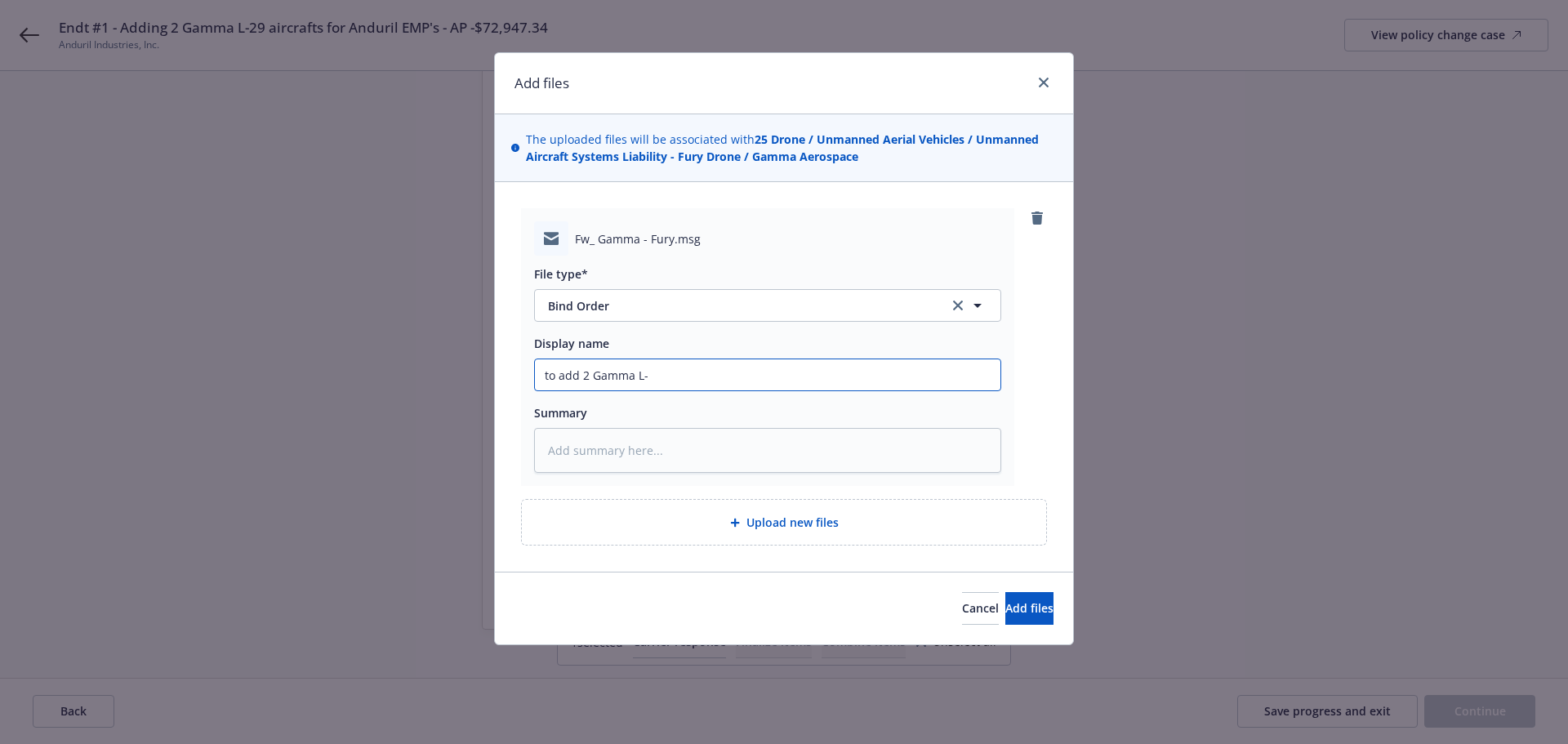
type textarea "x"
type input "to add 2 Gamma L-2"
type textarea "x"
click at [844, 380] on input "to add 2 Gamma L-29's as of [DATE] - AP $" at bounding box center [768, 375] width 466 height 31
click at [1029, 592] on button "Add files" at bounding box center [1030, 608] width 48 height 33
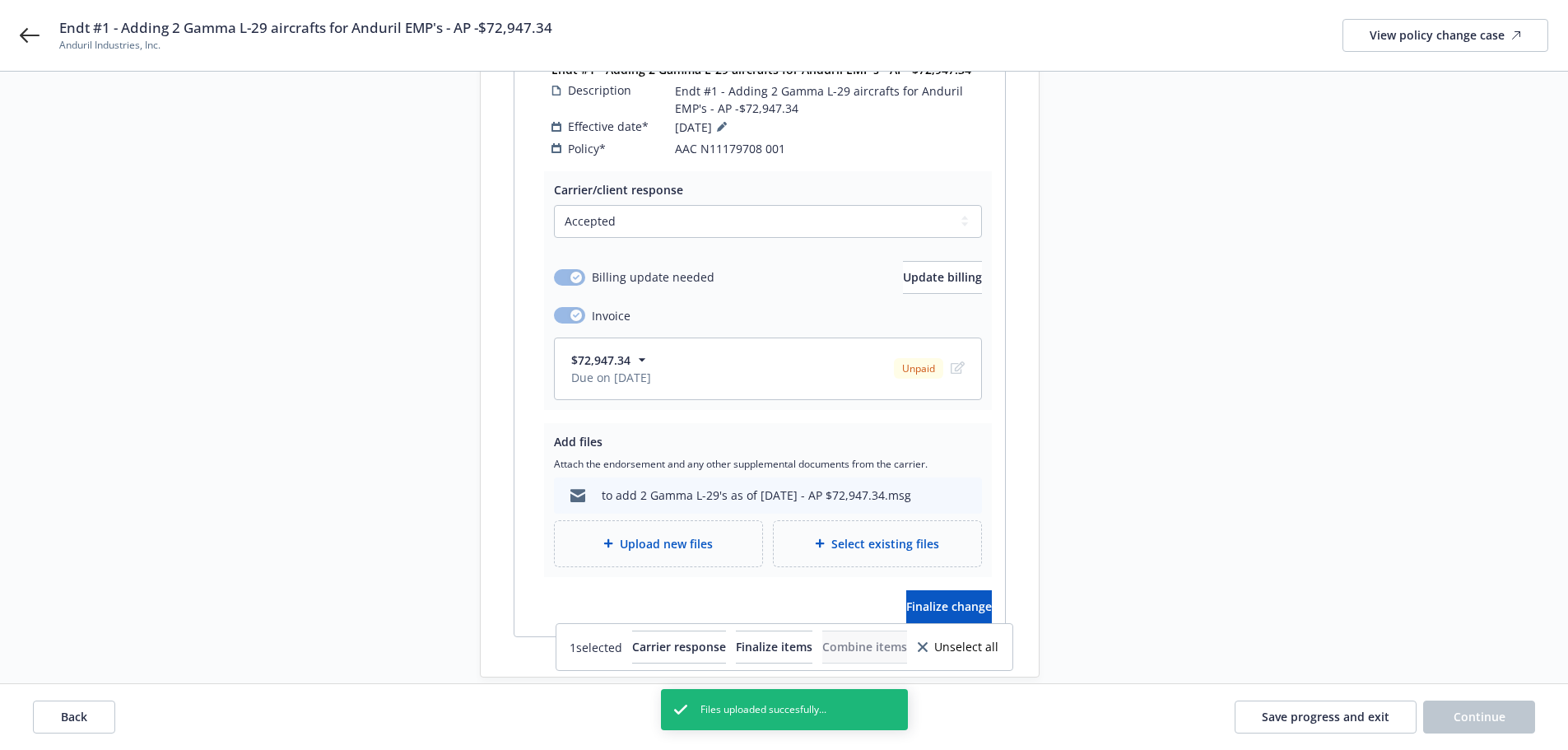
click at [946, 610] on div "Carrier/client response Select a carrier response Accepted Accepted with revisi…" at bounding box center [760, 403] width 491 height 464
click at [925, 590] on button "Finalize change" at bounding box center [949, 606] width 86 height 33
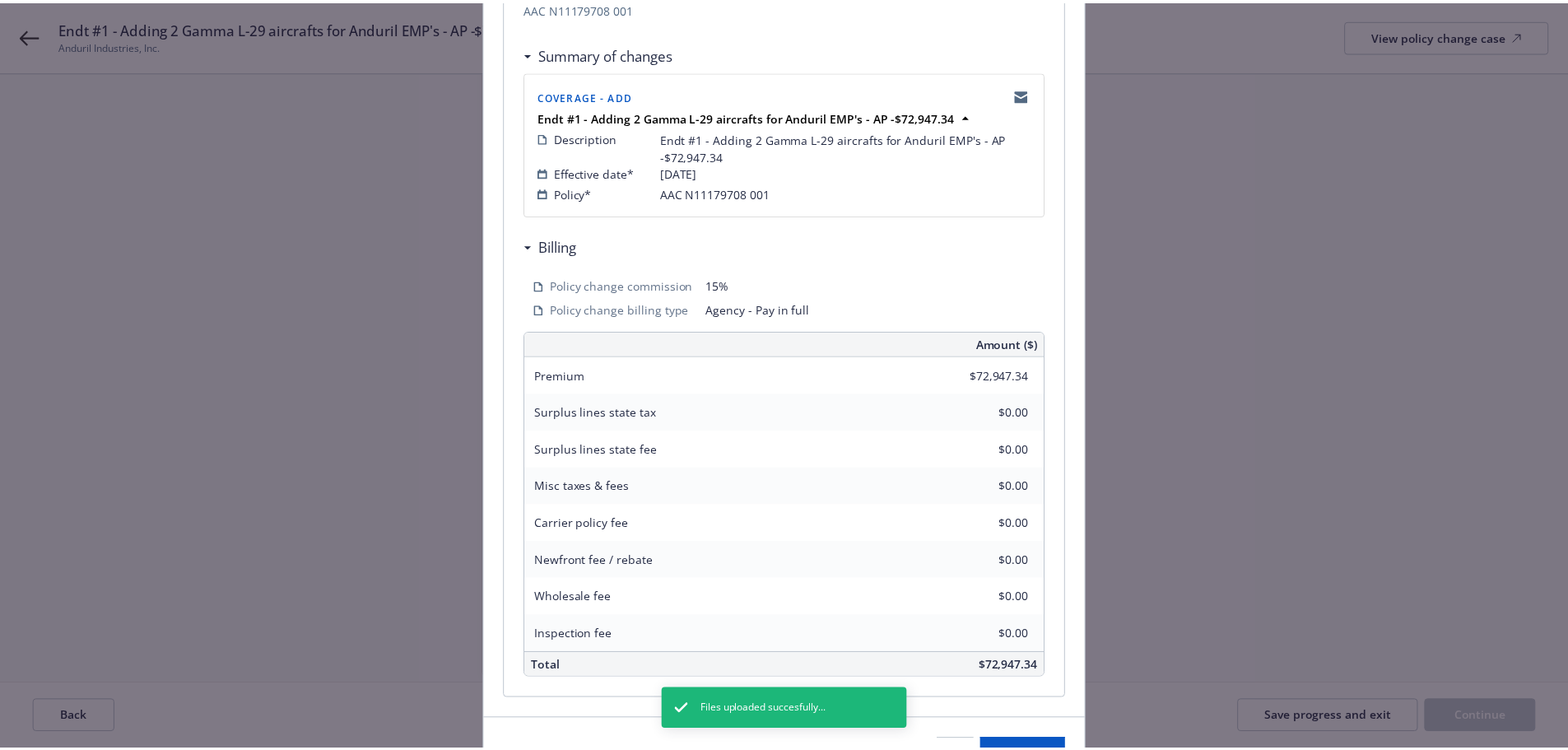
scroll to position [397, 0]
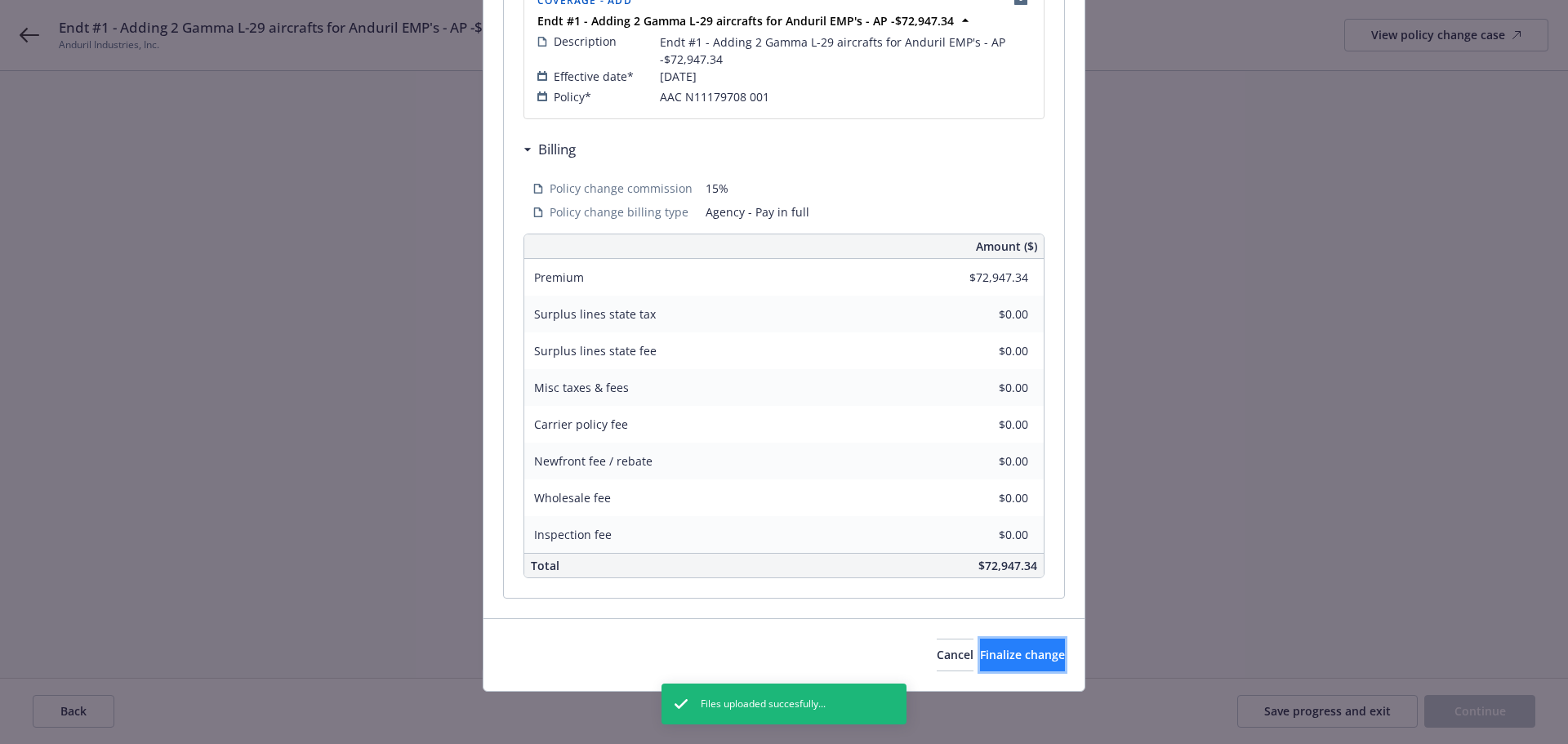
click at [996, 652] on span "Finalize change" at bounding box center [1023, 653] width 85 height 15
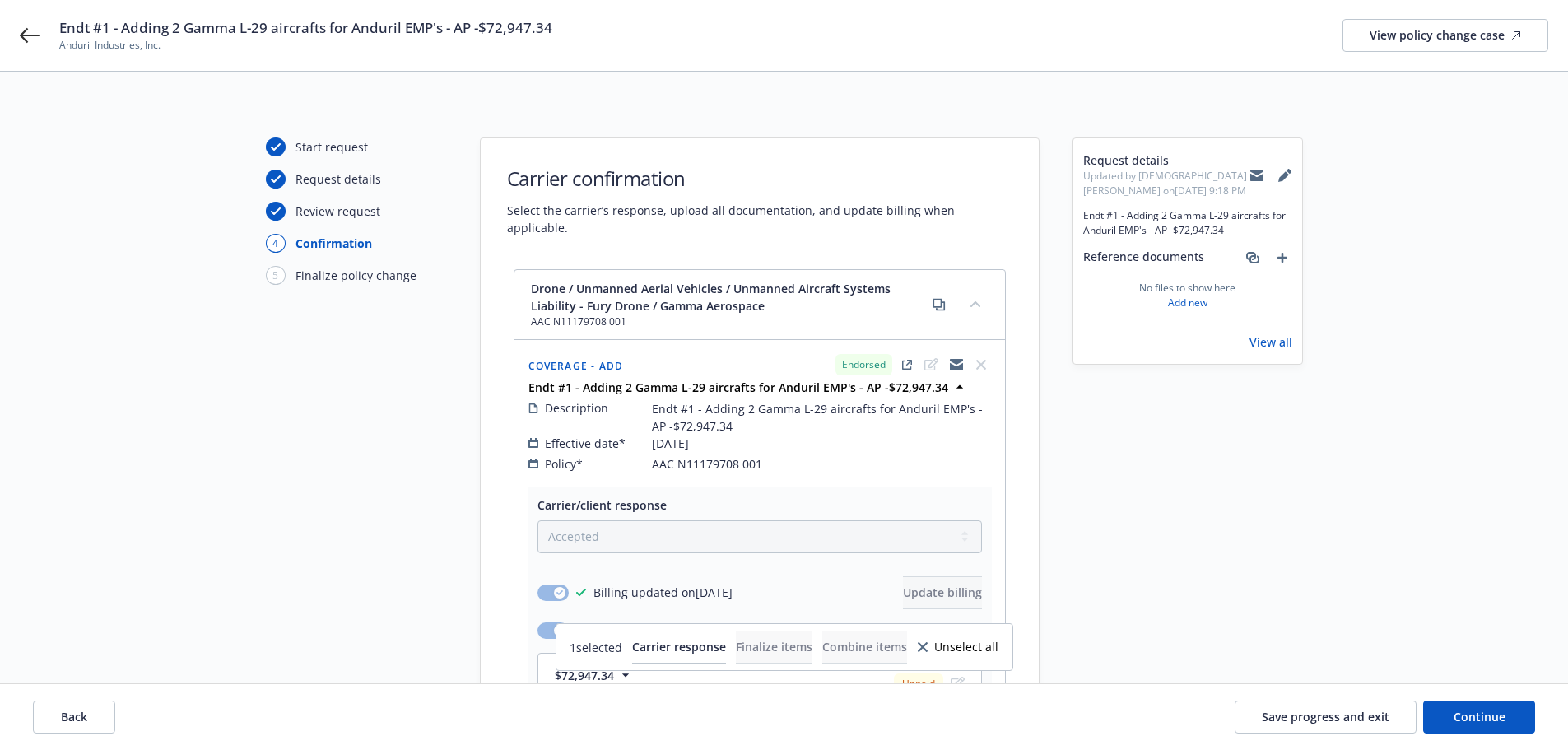
scroll to position [358, 0]
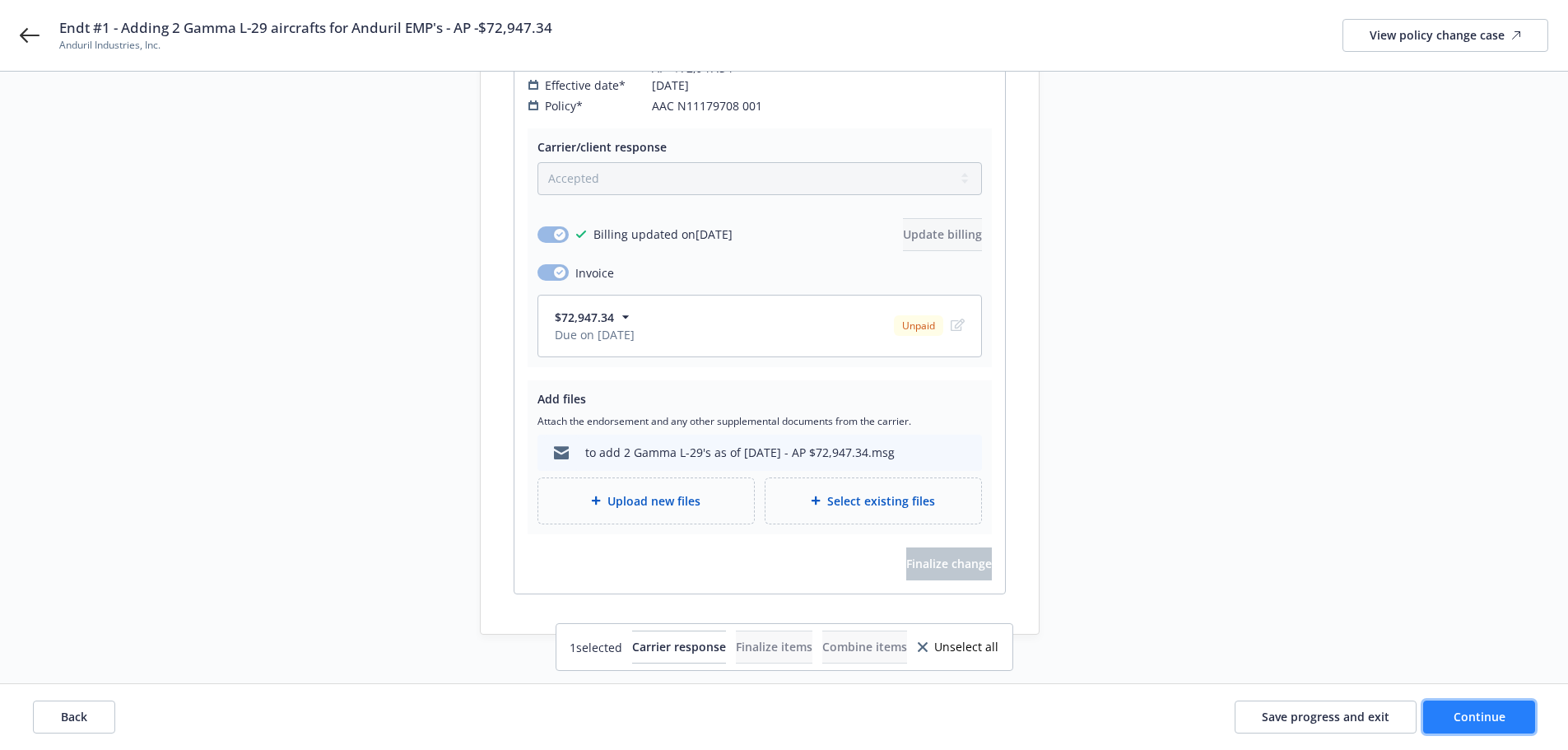
click at [1475, 712] on span "Continue" at bounding box center [1480, 716] width 52 height 15
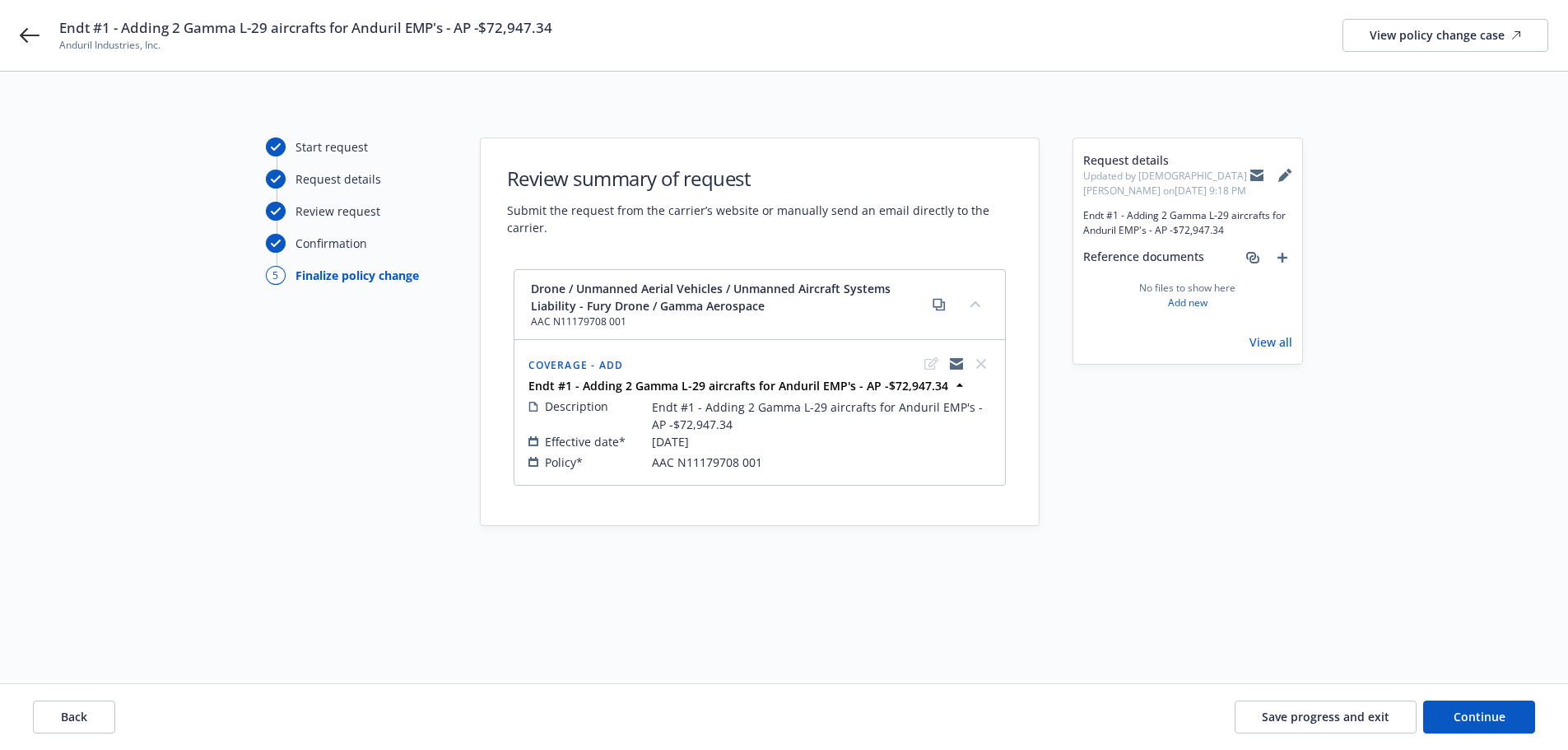
scroll to position [0, 0]
click at [1525, 716] on button "Continue" at bounding box center [1491, 716] width 112 height 33
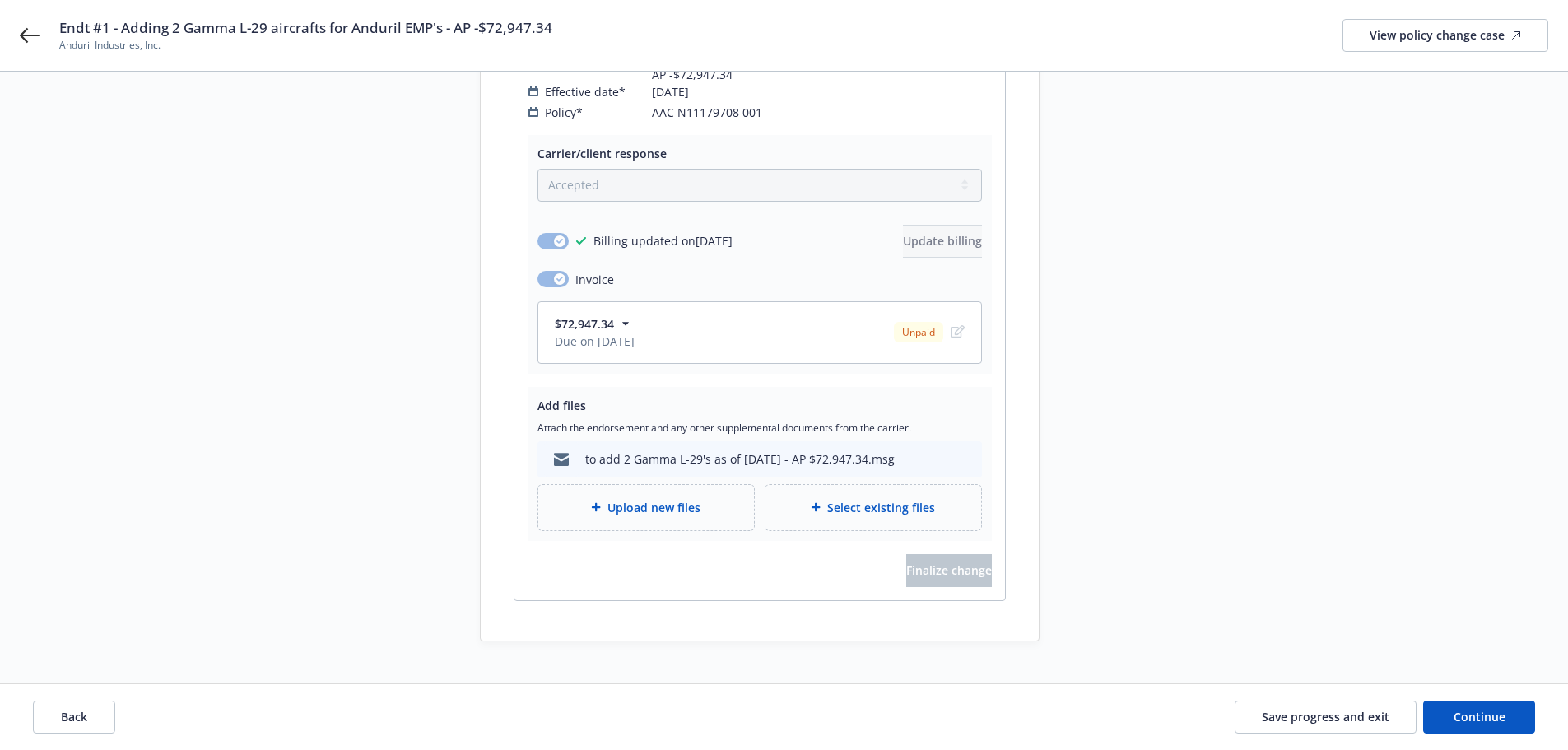
scroll to position [358, 0]
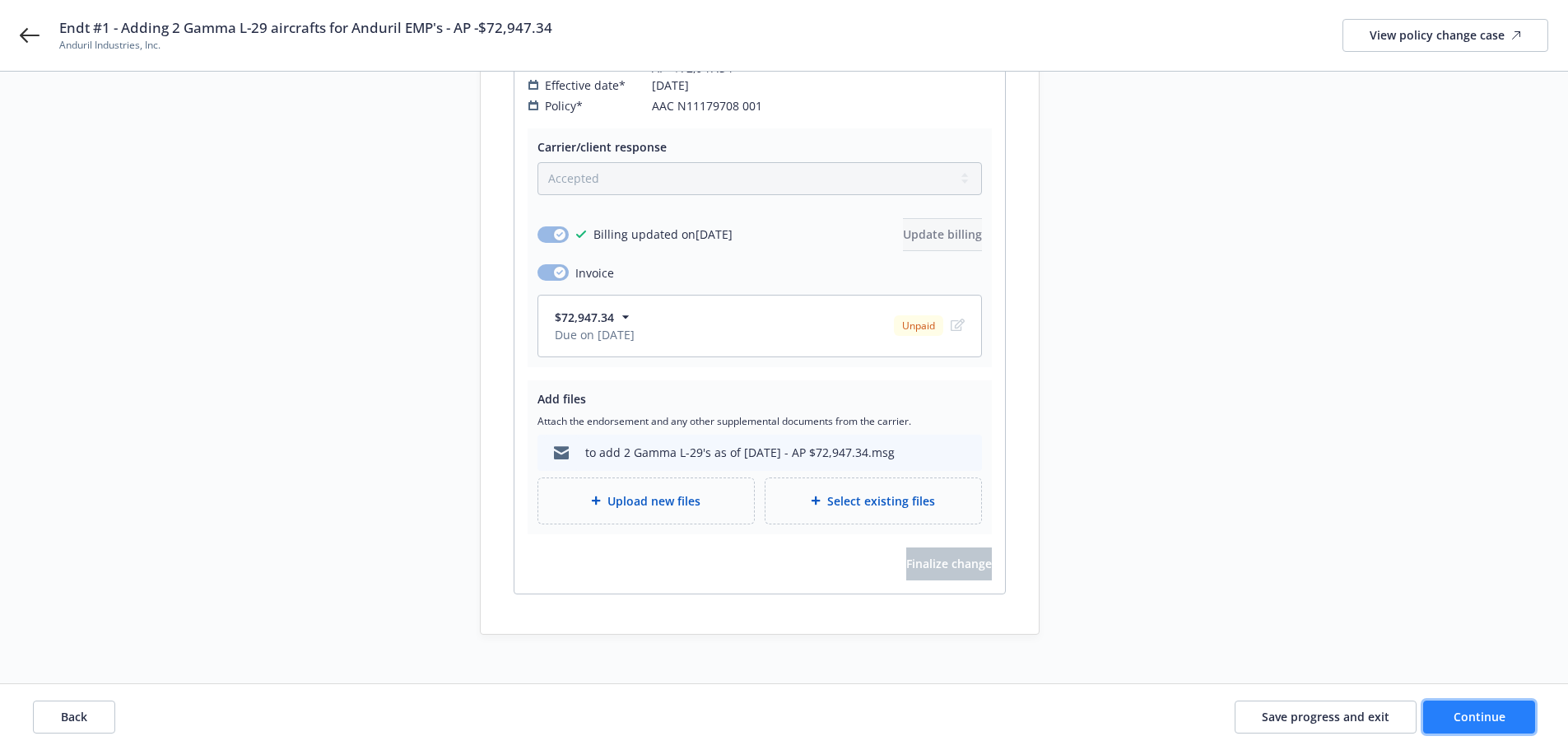
click at [1520, 726] on button "Continue" at bounding box center [1479, 716] width 112 height 33
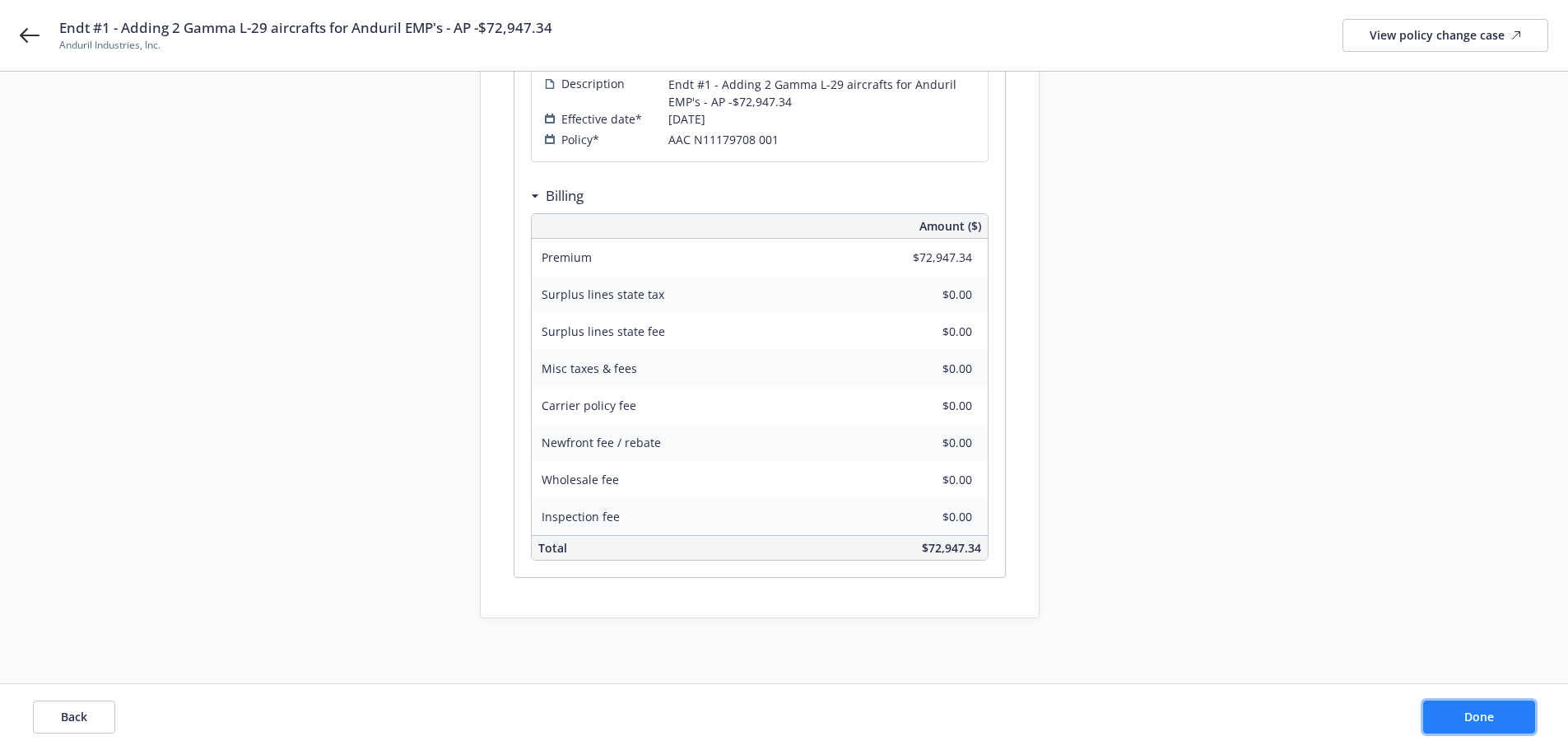
click at [1478, 720] on span "Done" at bounding box center [1479, 716] width 30 height 15
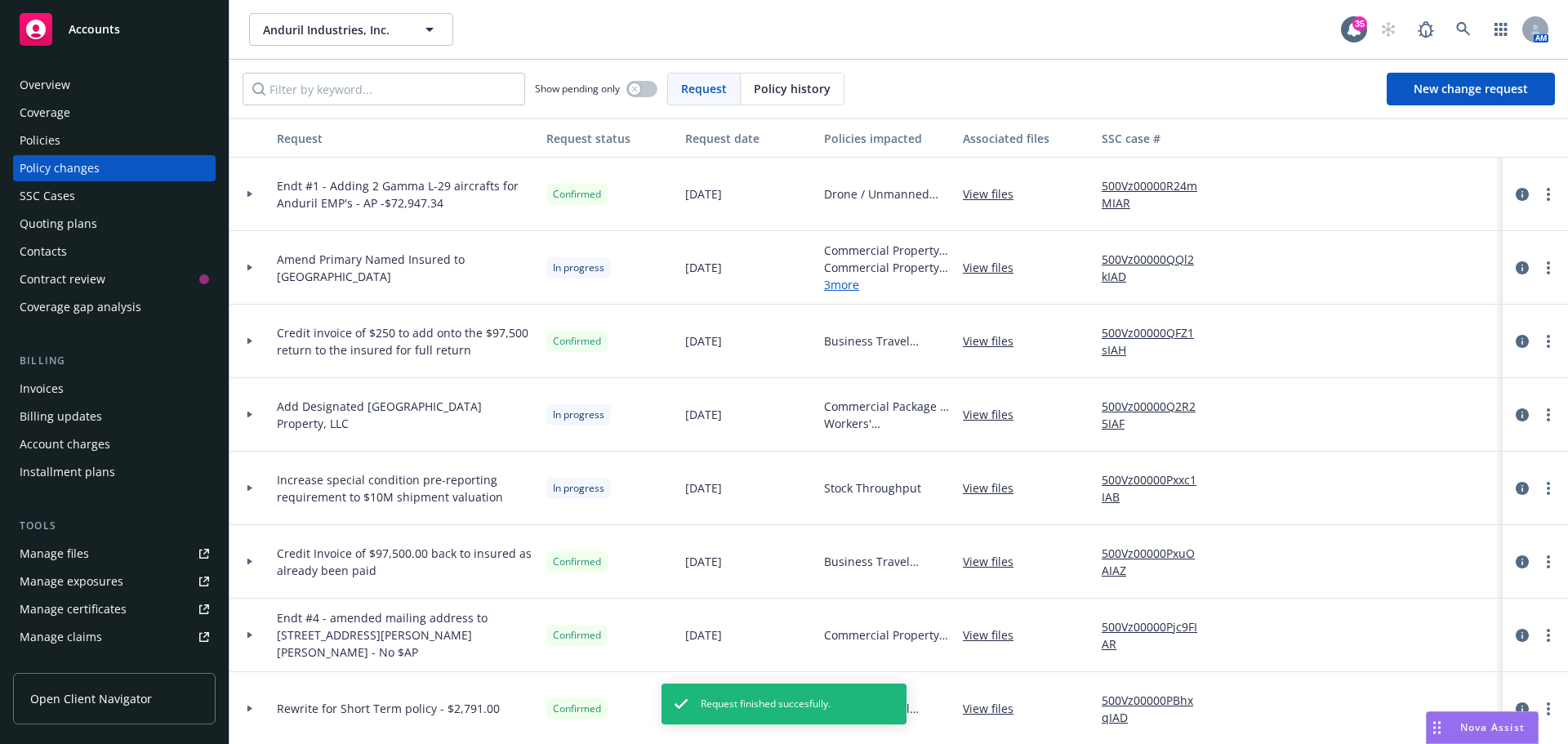
click at [60, 392] on div "Invoices" at bounding box center [42, 388] width 44 height 26
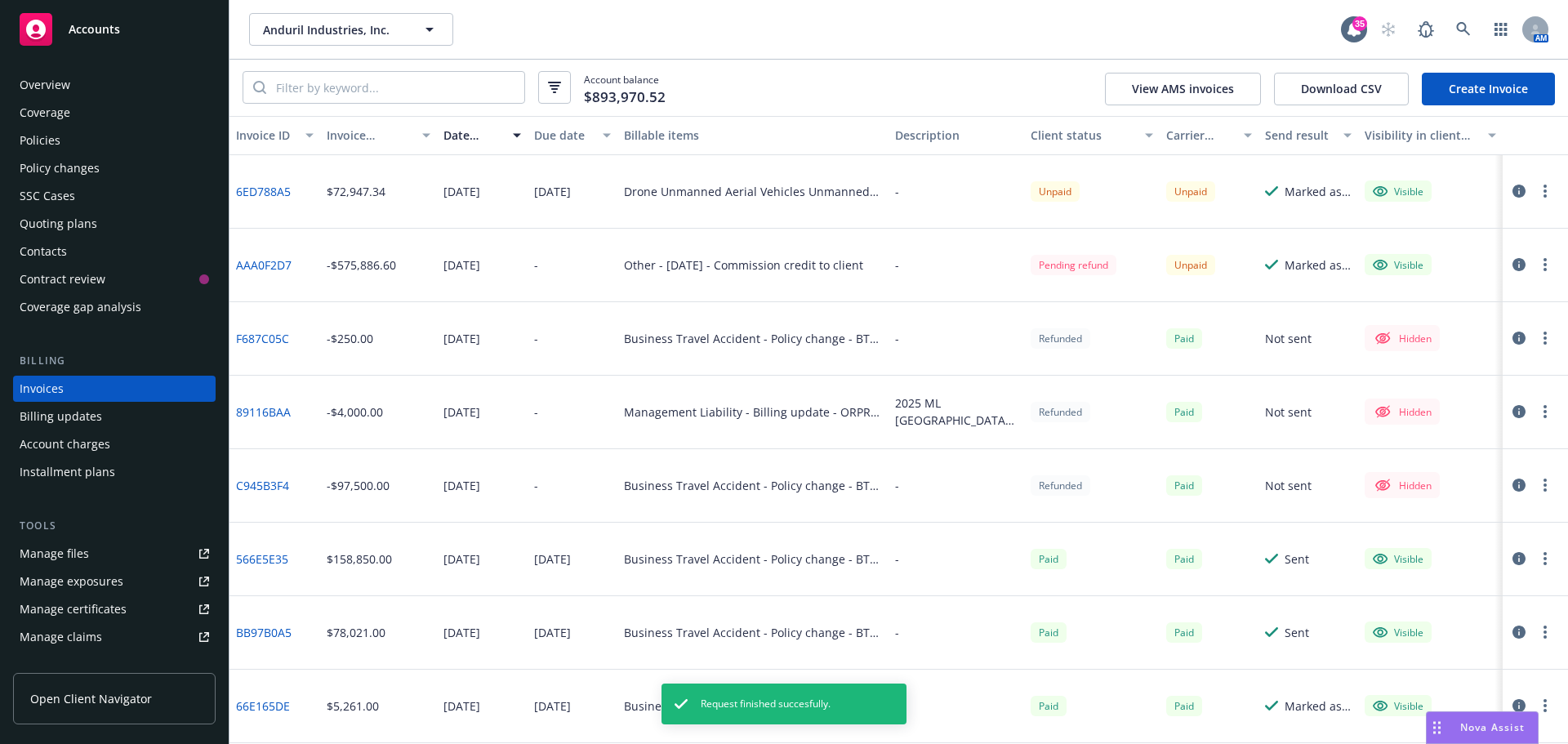
click at [259, 188] on link "6ED788A5" at bounding box center [264, 191] width 55 height 17
click at [63, 146] on div "Policies" at bounding box center [114, 139] width 189 height 26
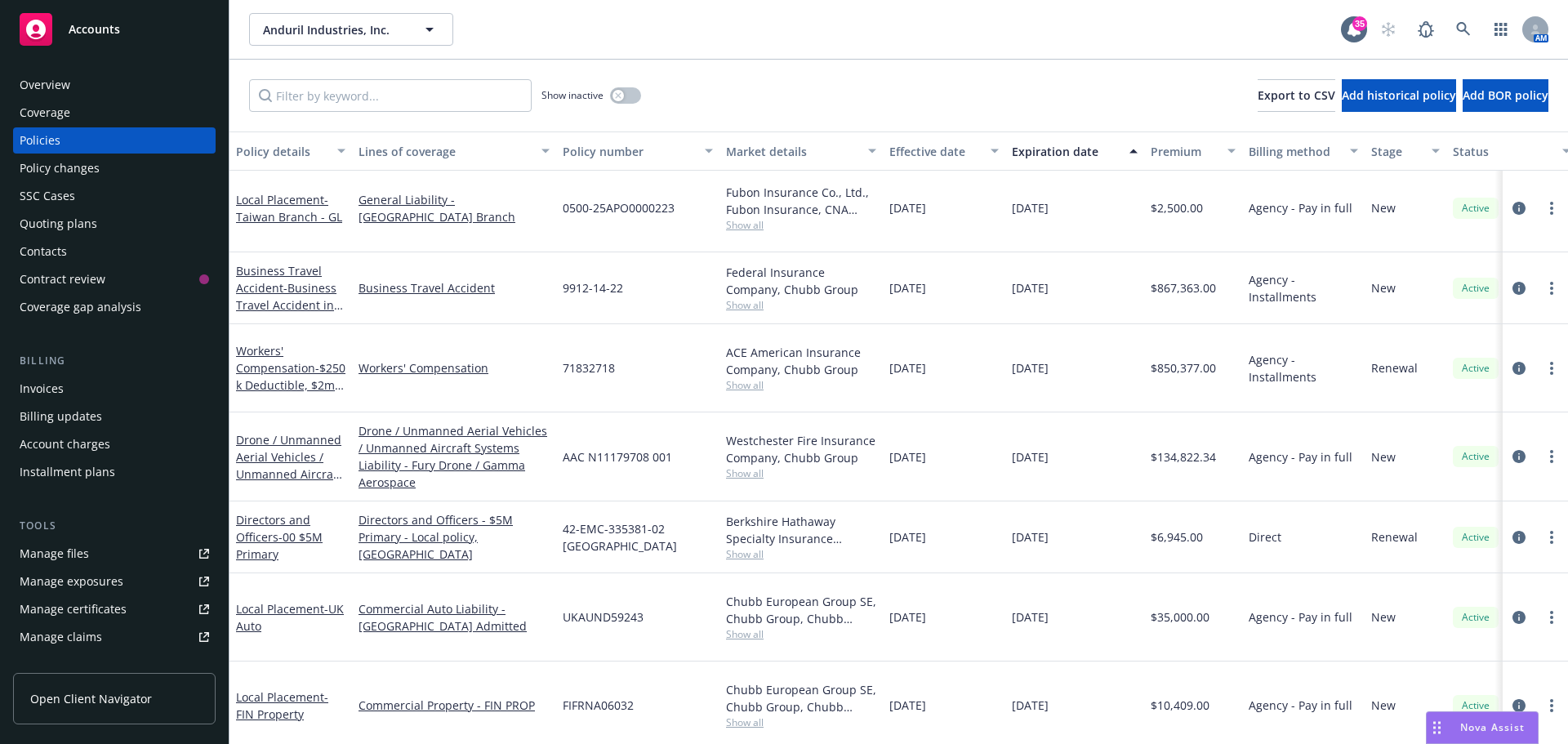
scroll to position [408, 0]
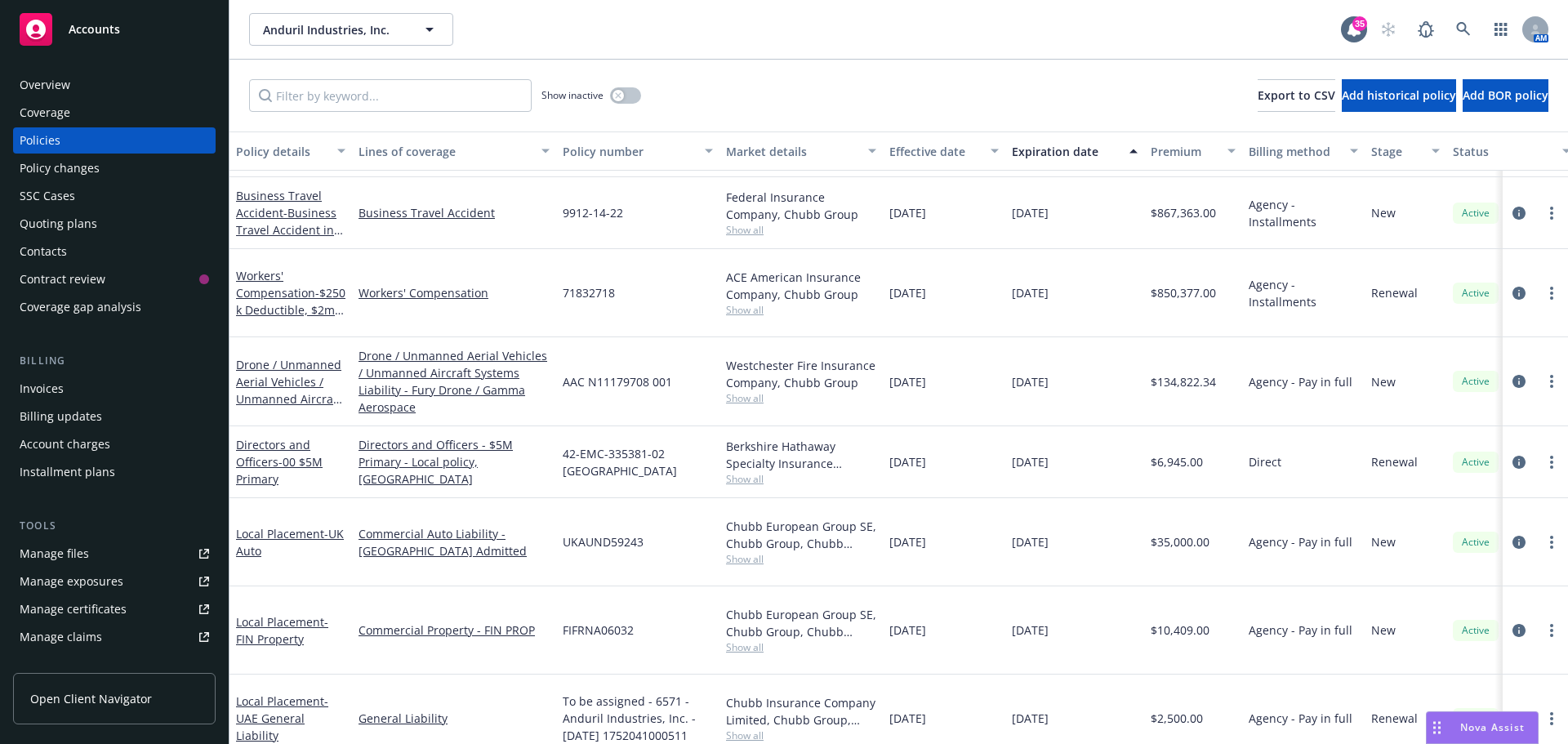
click at [607, 373] on span "AAC N11179708 001" at bounding box center [617, 381] width 109 height 17
copy span "AAC N11179708 001"
click at [76, 541] on div "Manage files" at bounding box center [54, 553] width 69 height 26
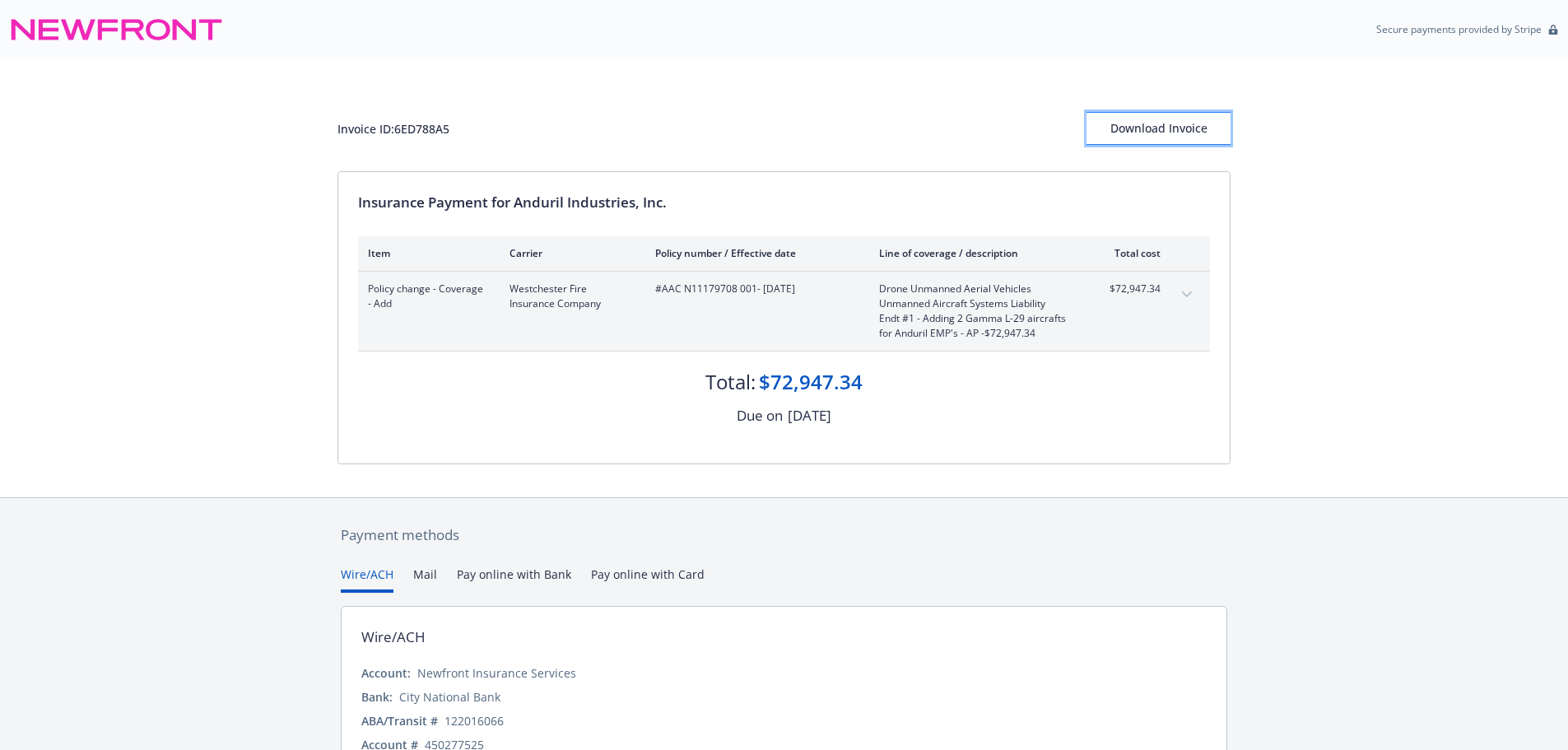
click at [1152, 134] on div "Download Invoice" at bounding box center [1159, 128] width 144 height 31
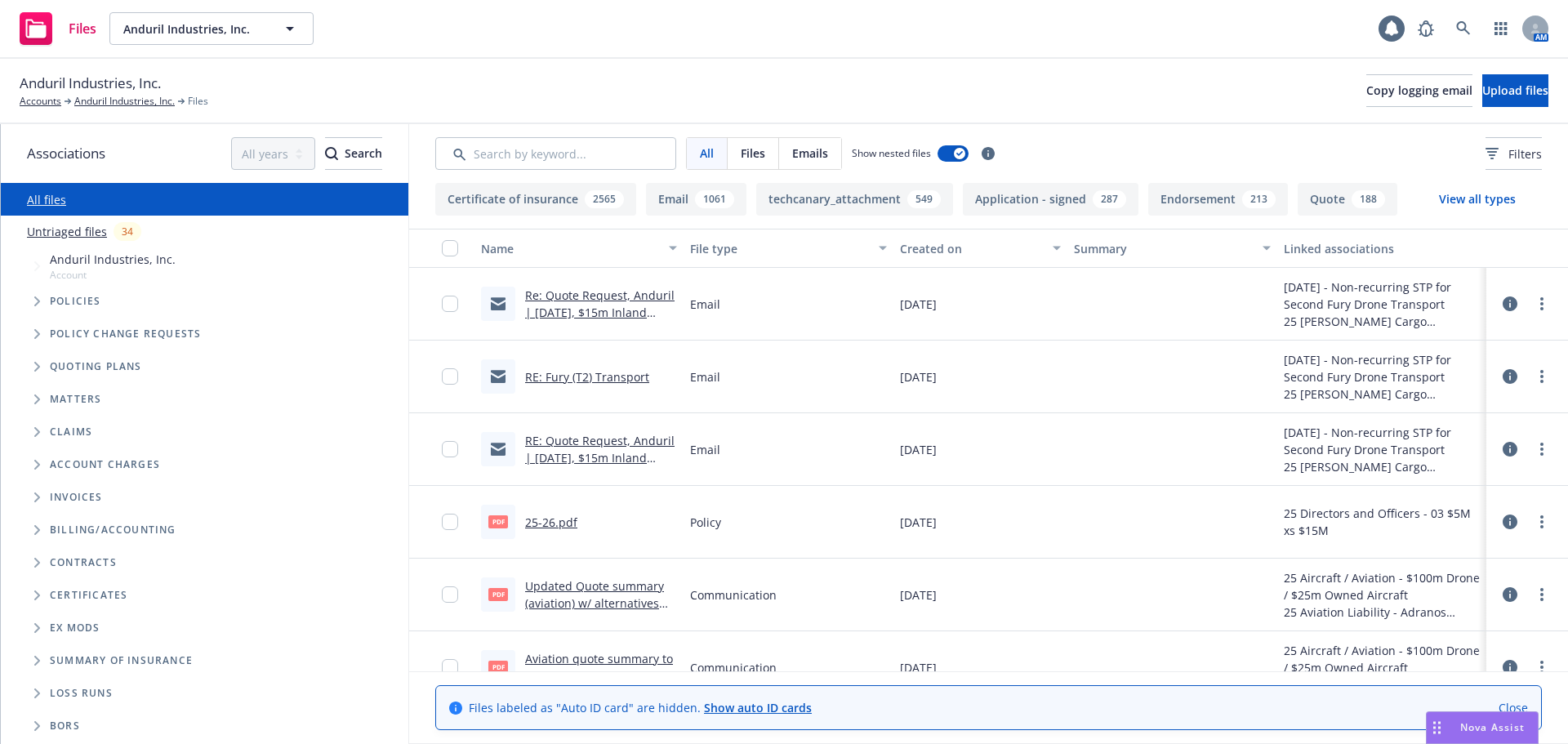
click at [36, 299] on icon "Tree Example" at bounding box center [37, 301] width 6 height 10
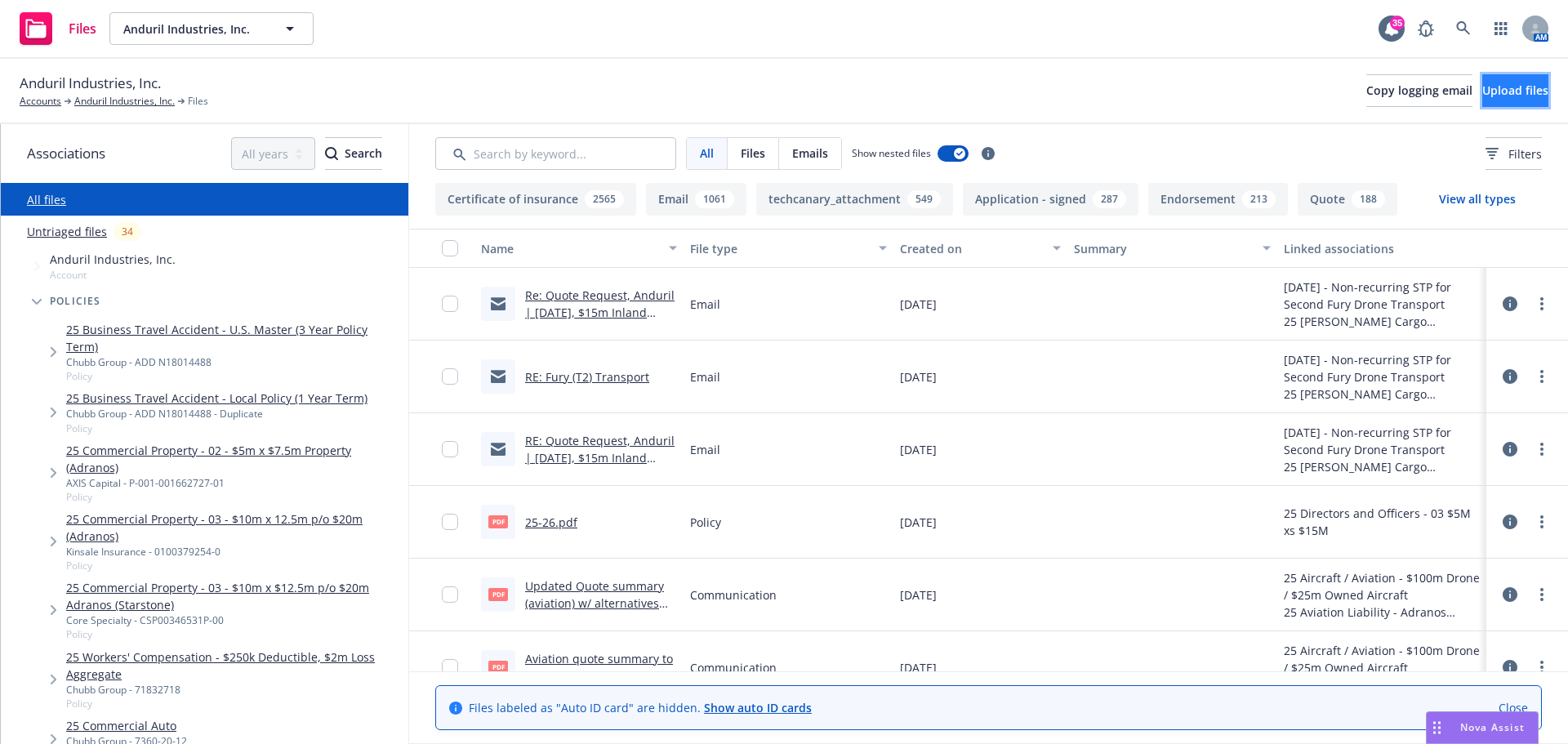
click at [1484, 102] on button "Upload files" at bounding box center [1516, 91] width 66 height 33
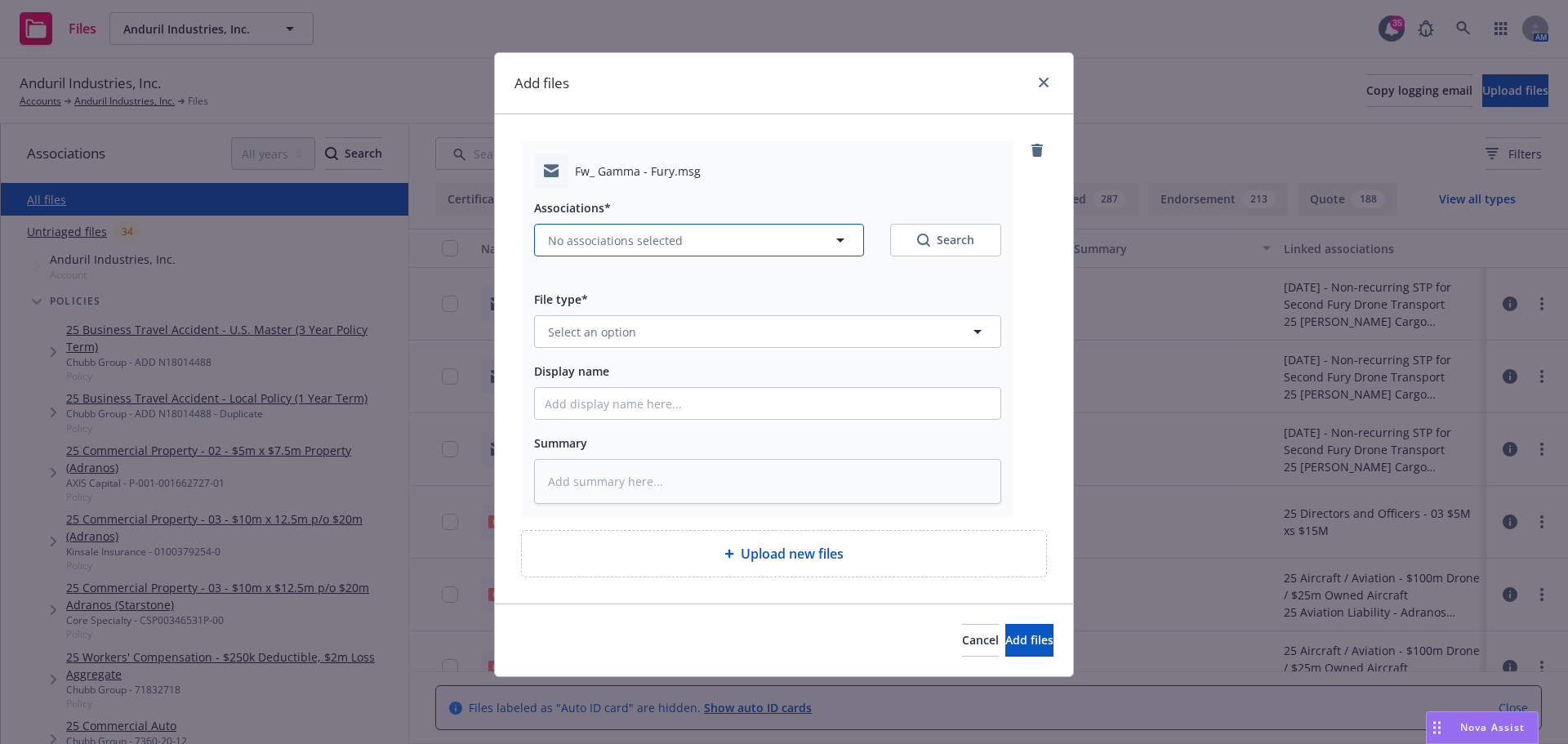
click at [677, 239] on button "No associations selected" at bounding box center [698, 240] width 330 height 33
type textarea "x"
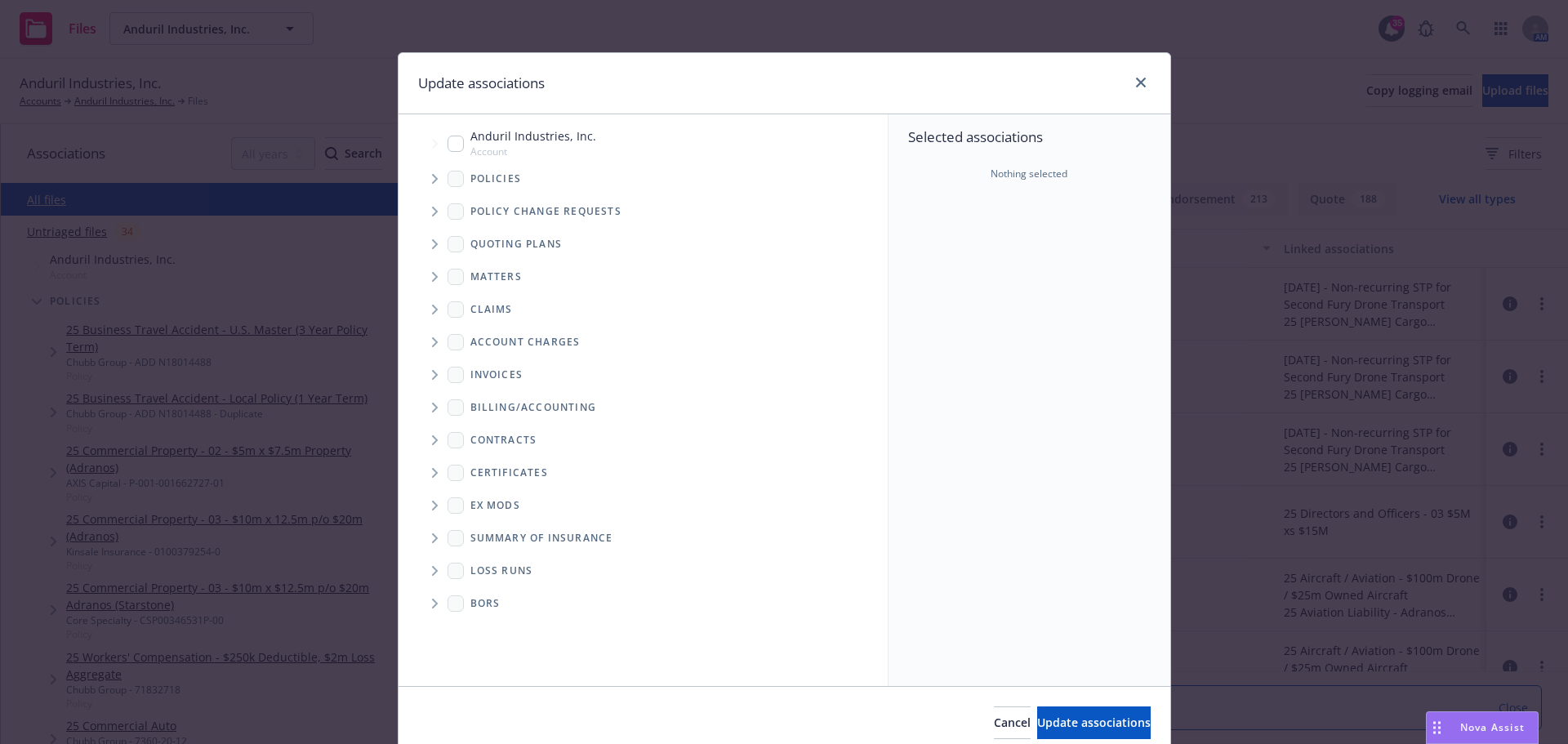
click at [432, 180] on icon "Tree Example" at bounding box center [434, 178] width 6 height 10
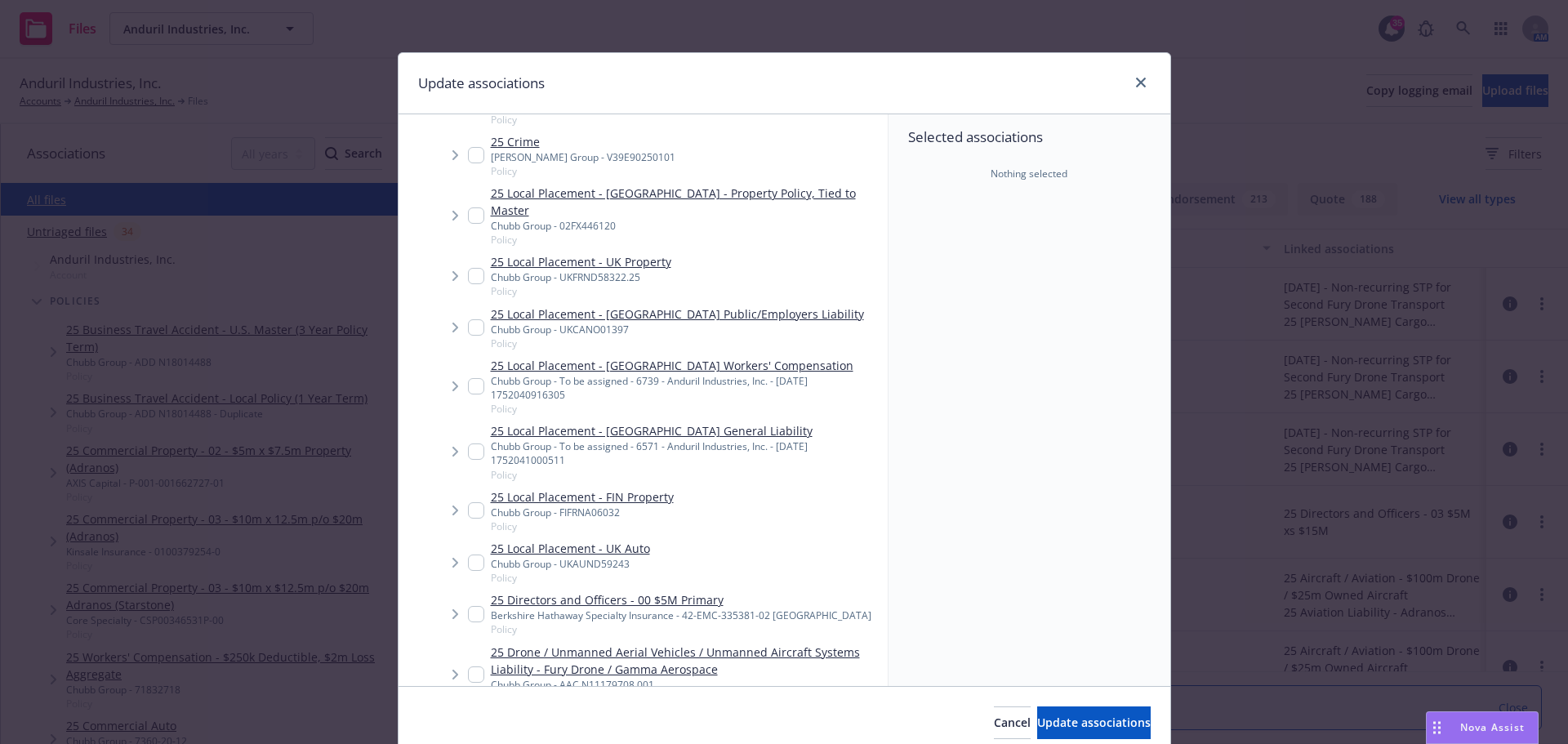
scroll to position [2041, 0]
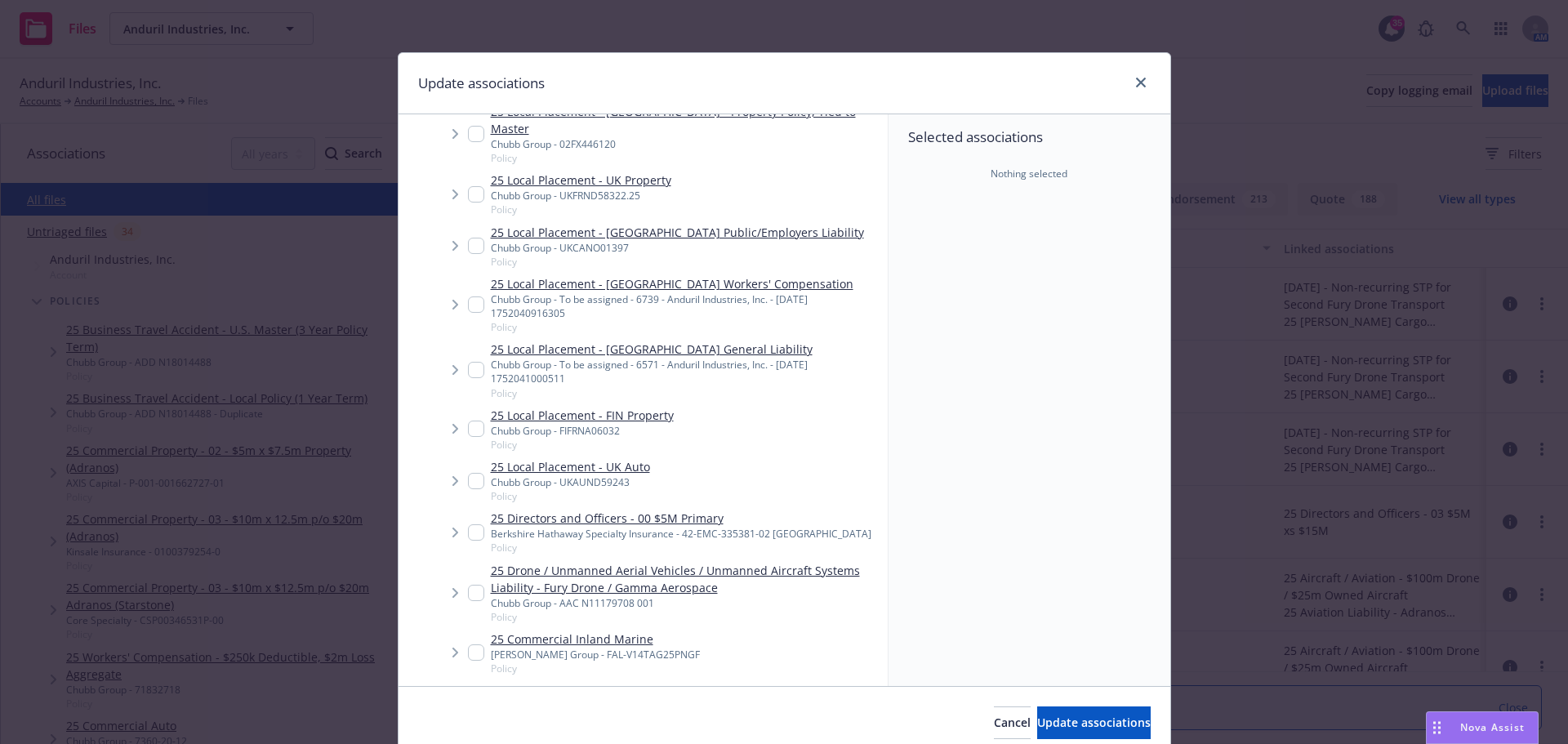
click at [681, 568] on link "25 Drone / Unmanned Aerial Vehicles / Unmanned Aircraft Systems Liability - Fur…" at bounding box center [686, 579] width 390 height 35
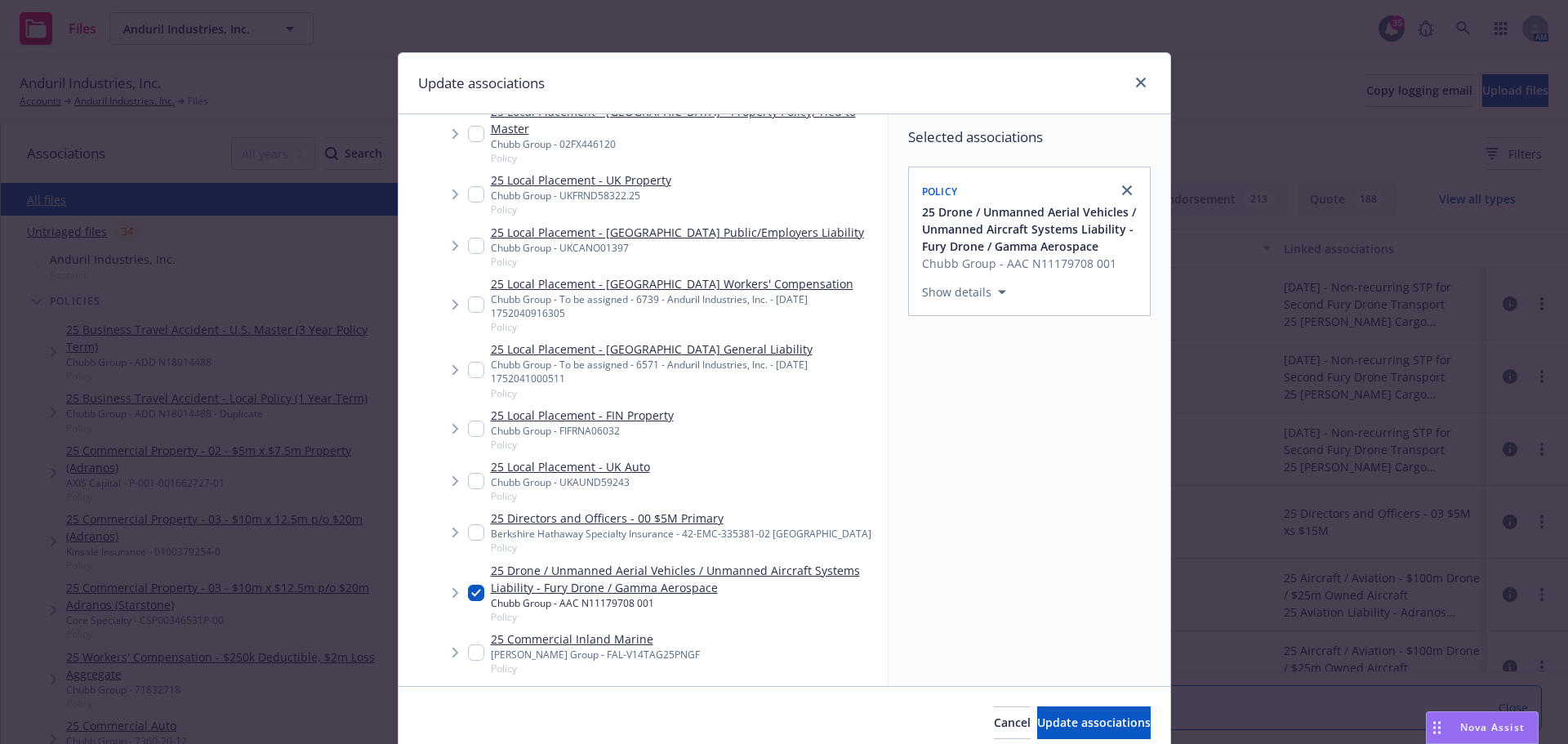
checkbox input "true"
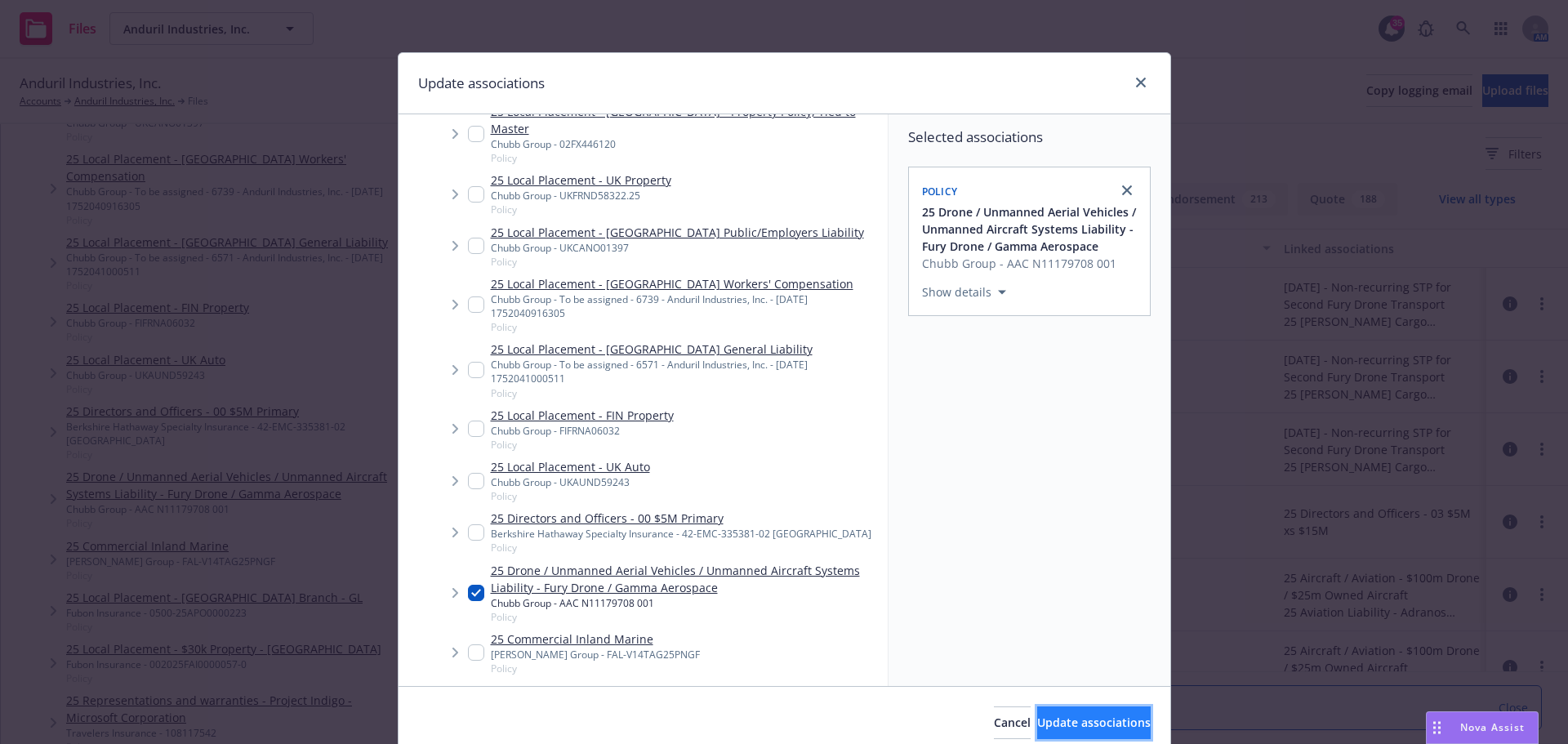
click at [1053, 721] on span "Update associations" at bounding box center [1094, 721] width 114 height 15
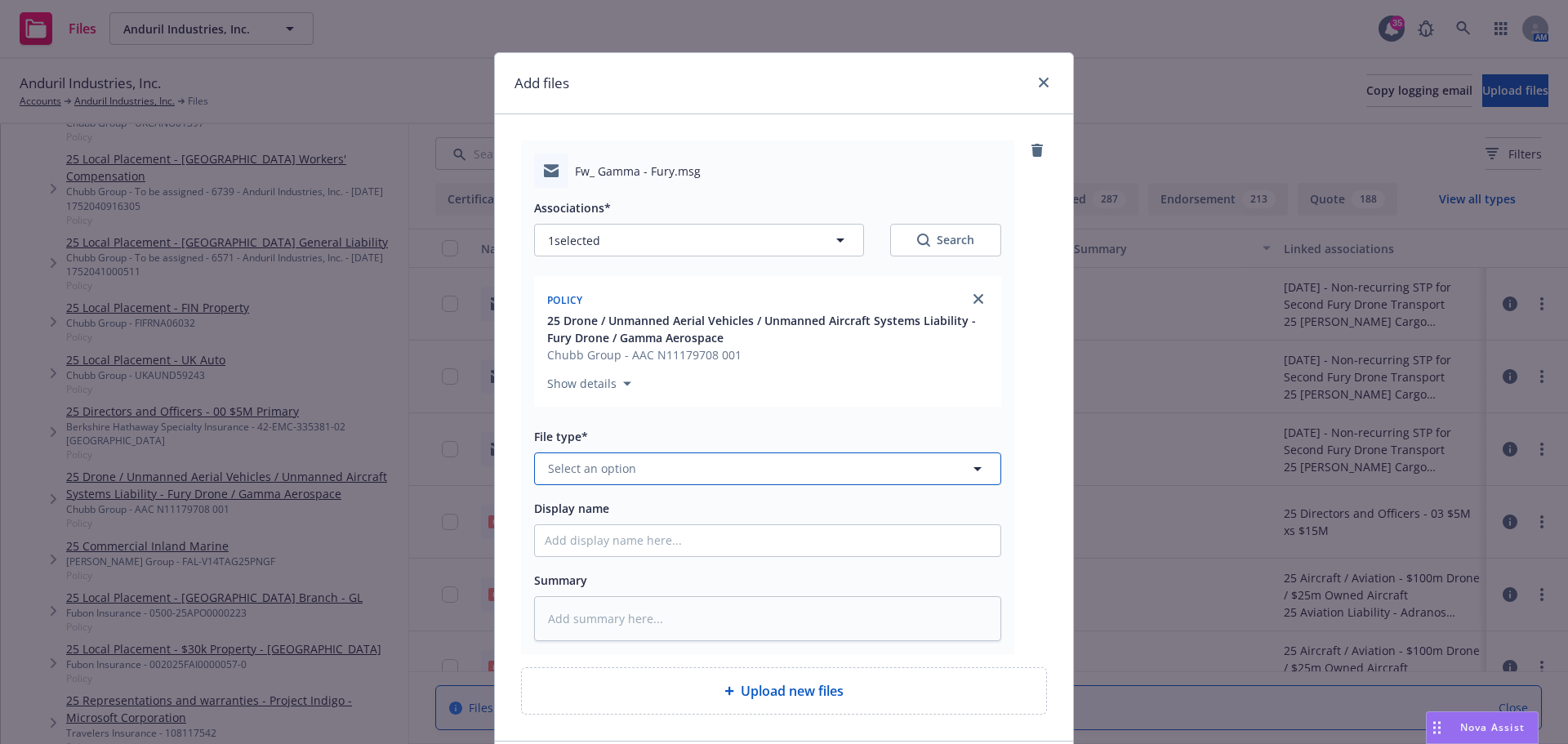
click at [631, 469] on button "Select an option" at bounding box center [768, 468] width 467 height 33
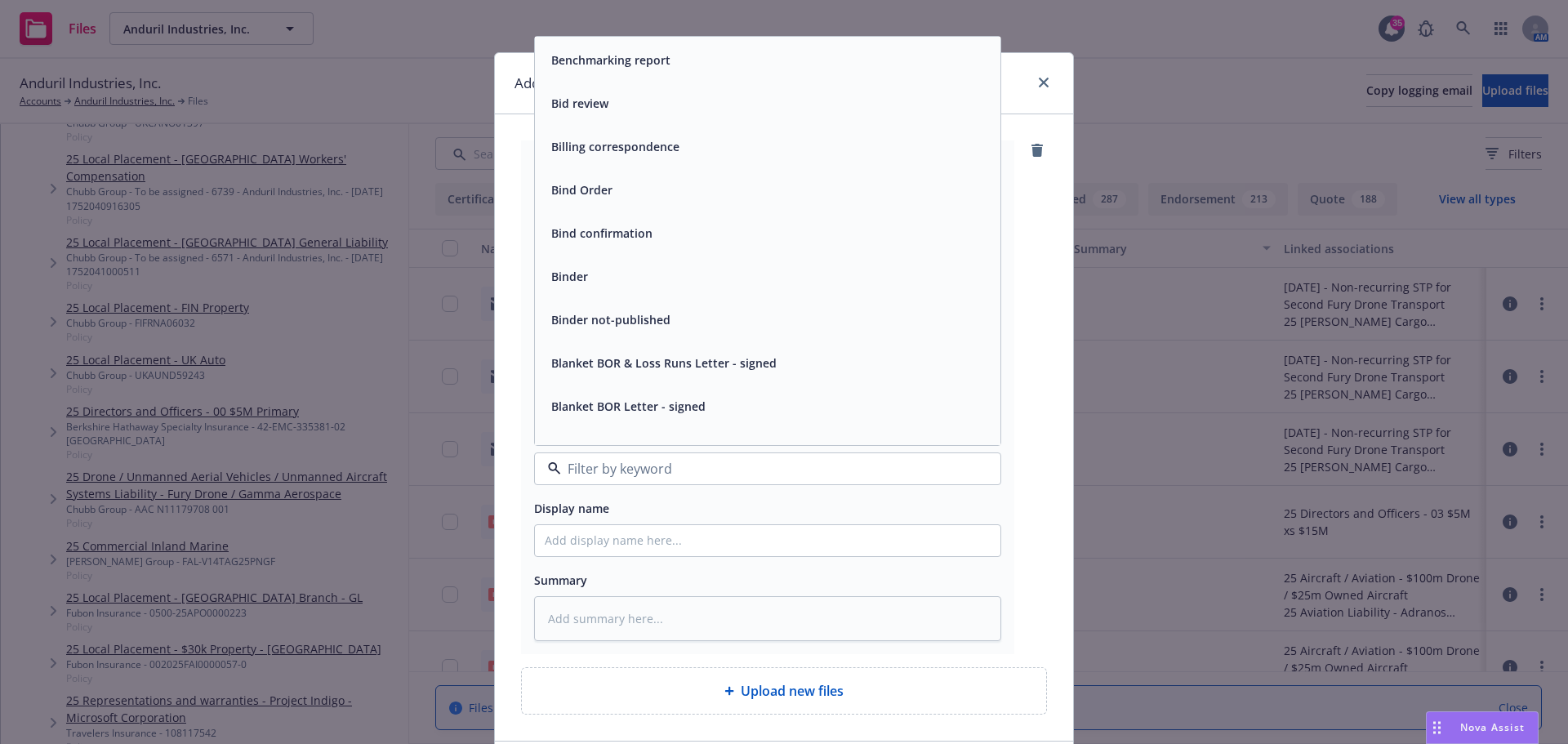
scroll to position [734, 0]
click at [579, 193] on span "Bind Order" at bounding box center [582, 188] width 61 height 17
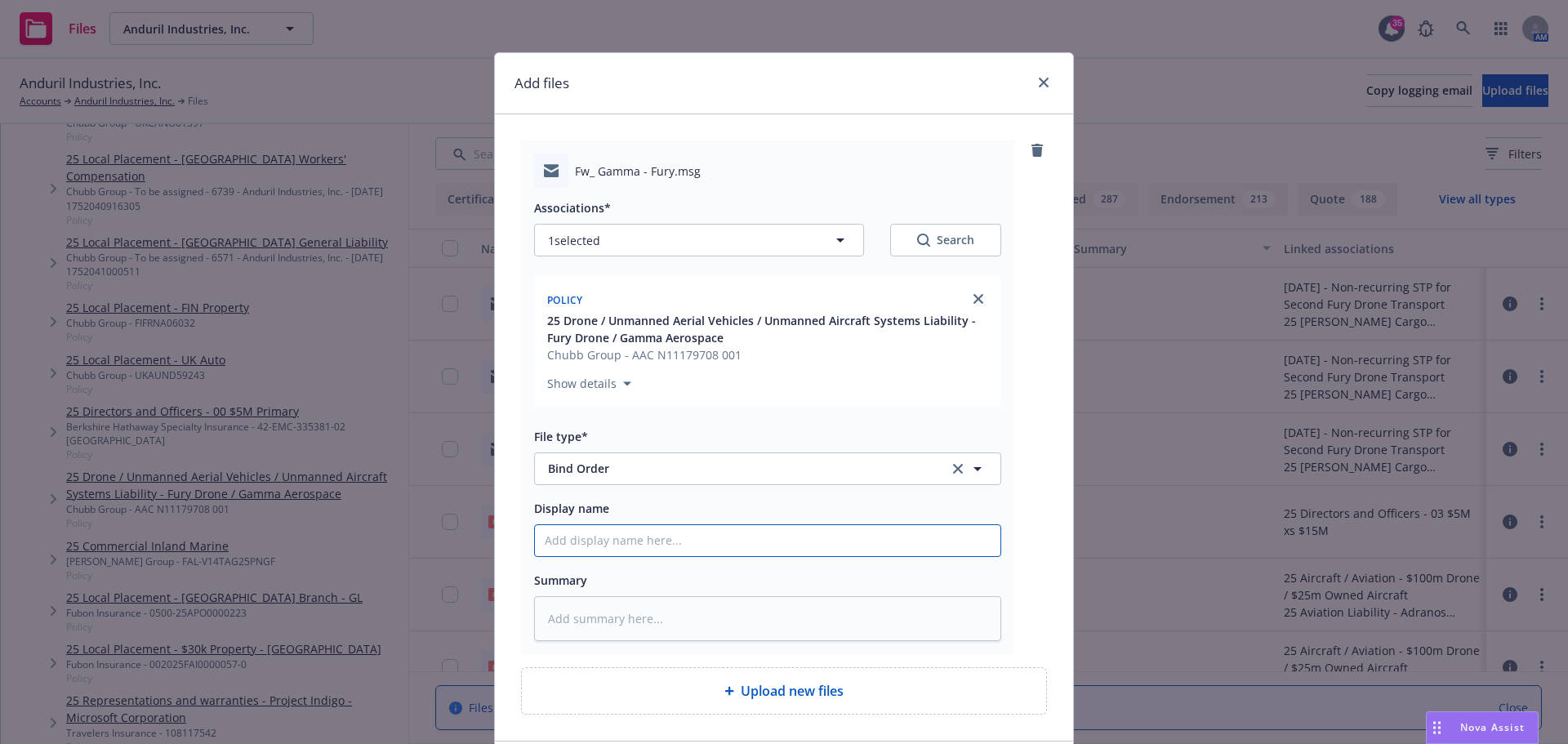
click at [607, 543] on input "Display name" at bounding box center [768, 540] width 466 height 31
click at [653, 542] on input "Display name" at bounding box center [768, 540] width 466 height 31
type textarea "x"
type input "A"
type textarea "x"
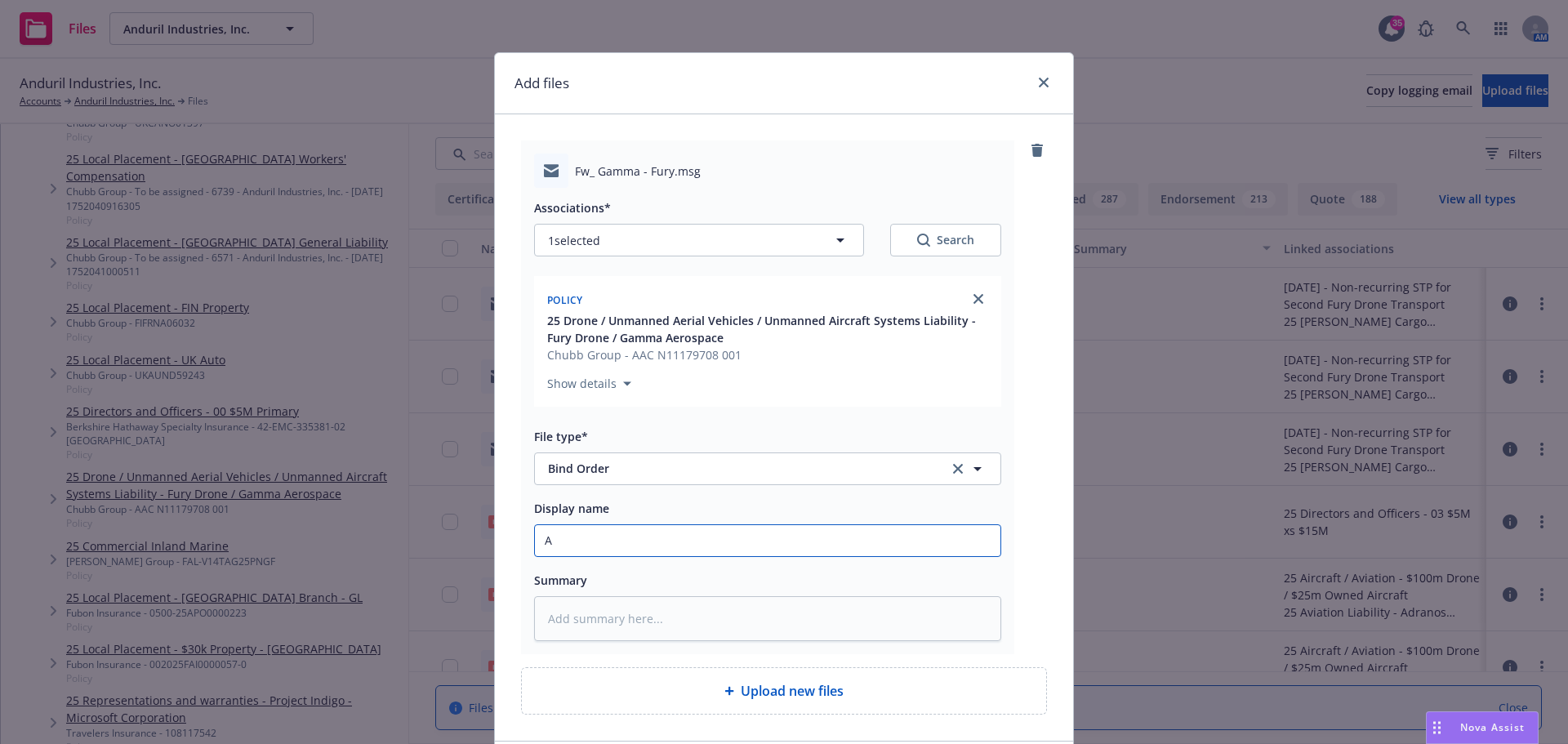
type input "Ad"
type textarea "x"
type input "Adv"
type textarea "x"
type input "Advi"
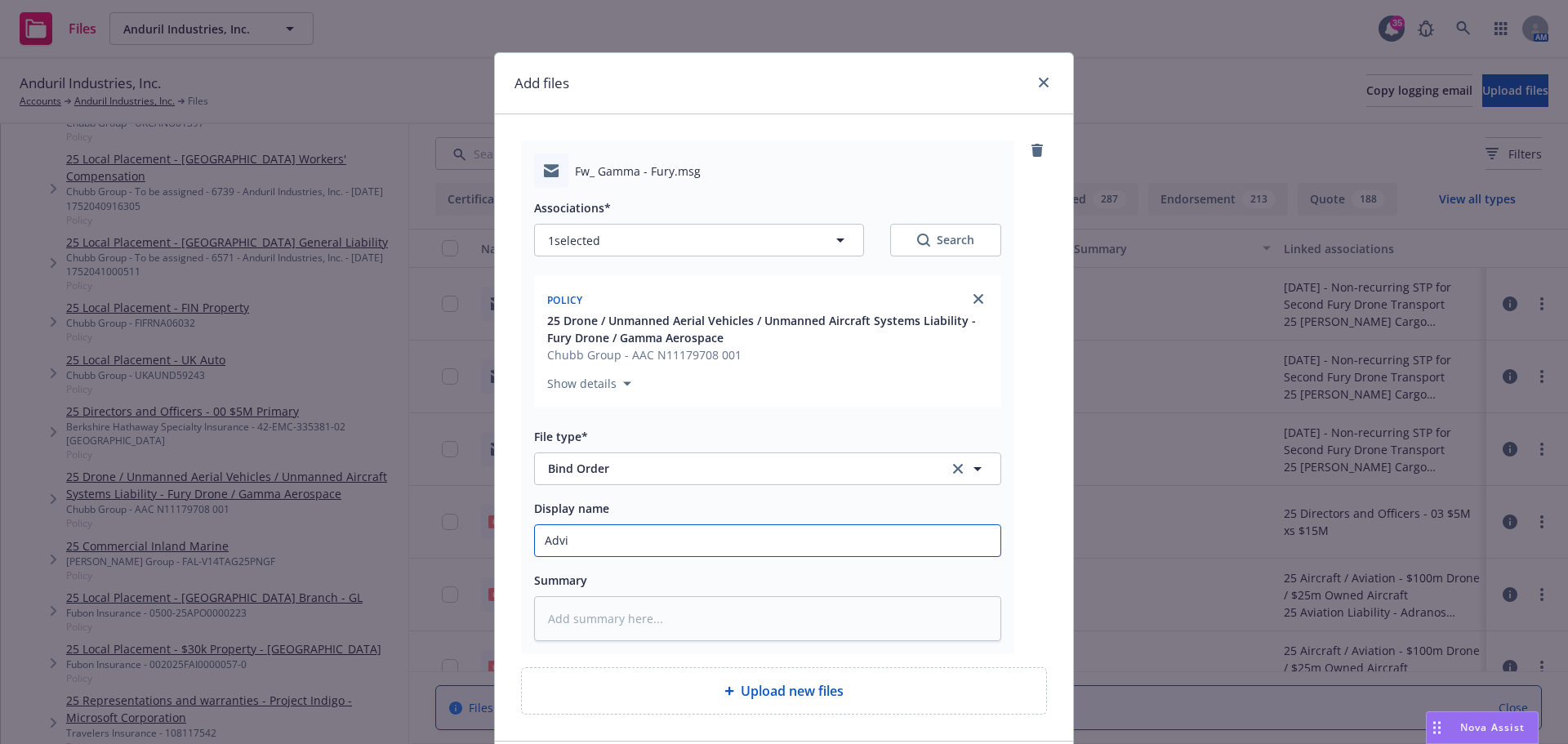
type textarea "x"
type input "Advis"
type textarea "x"
type input "Advise"
type textarea "x"
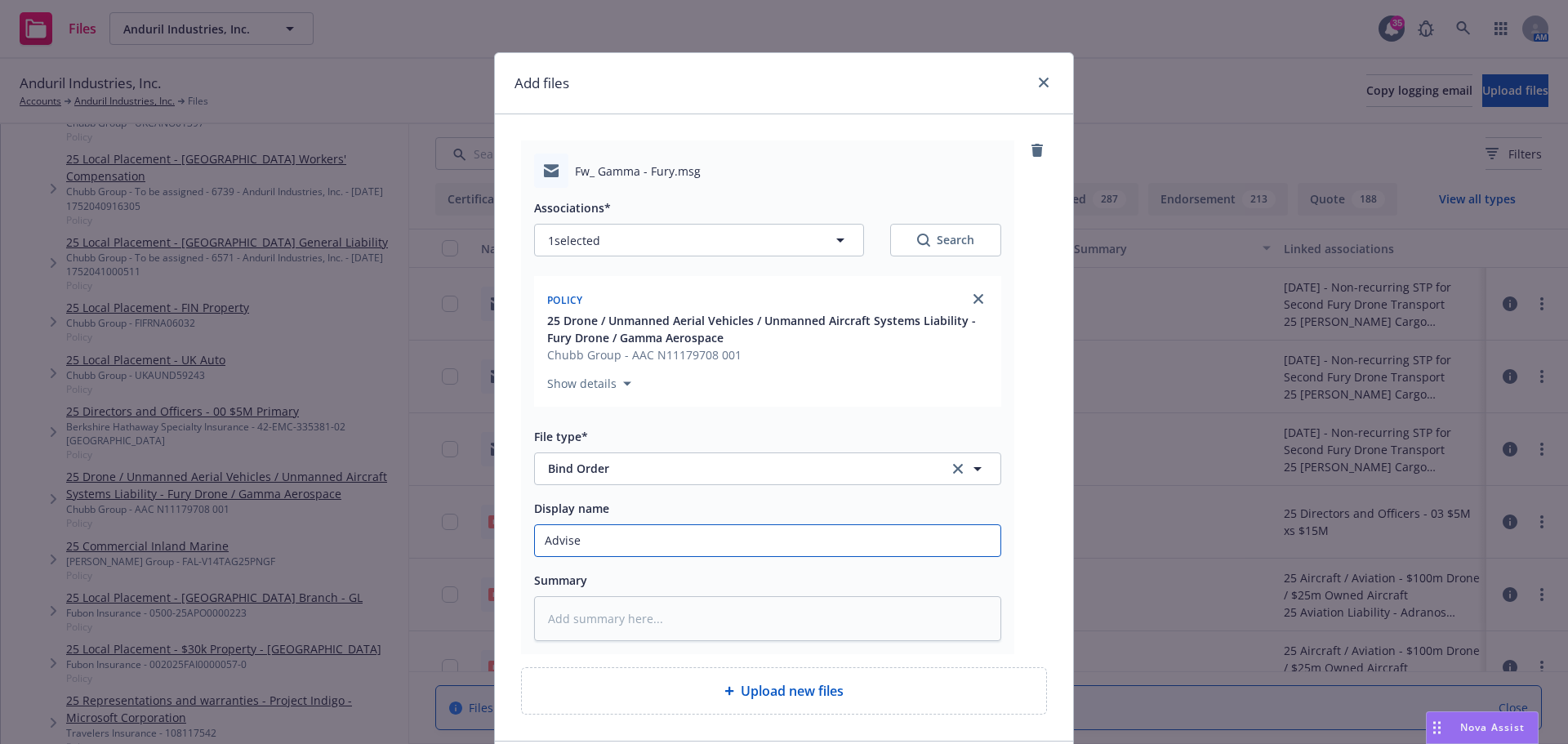
type input "Advise C"
type textarea "x"
type input "Advise Ch"
type textarea "x"
type input "Advise Chu"
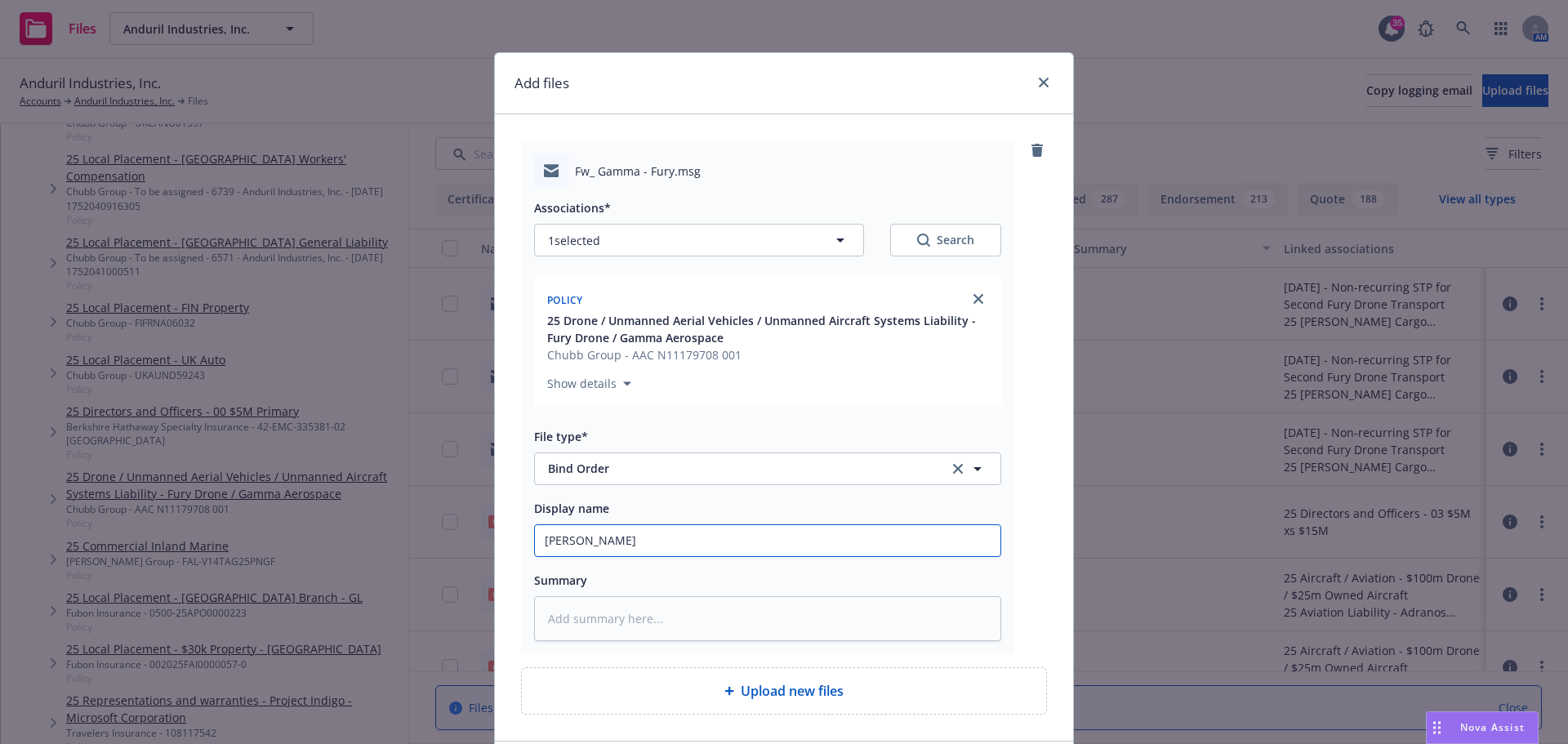
type textarea "x"
type input "Advise Chub"
type textarea "x"
type input "Advise Chubb"
type textarea "x"
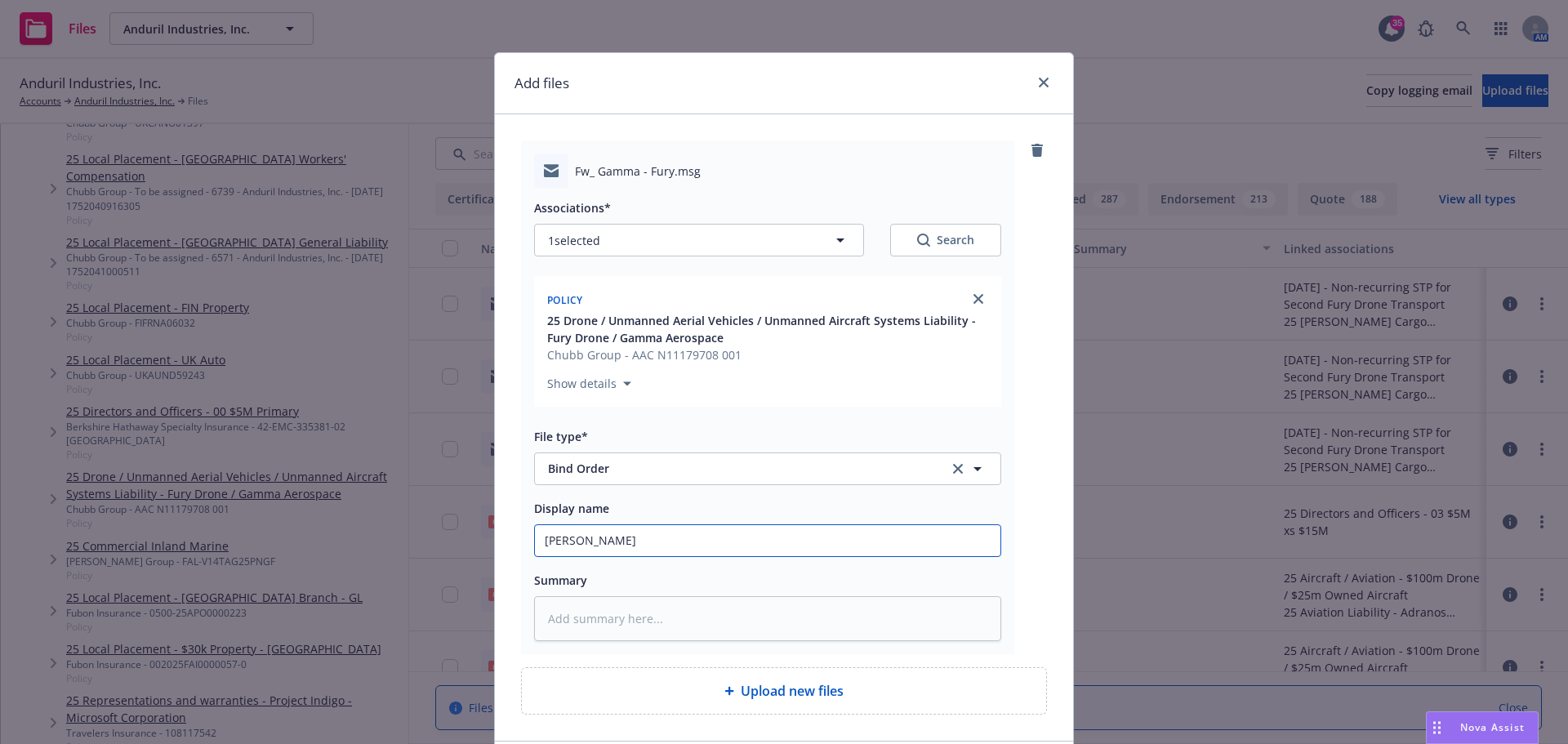
type input "Advise Chubb"
type textarea "x"
type input "Advise Chubb t"
type textarea "x"
type input "Advise Chubb to"
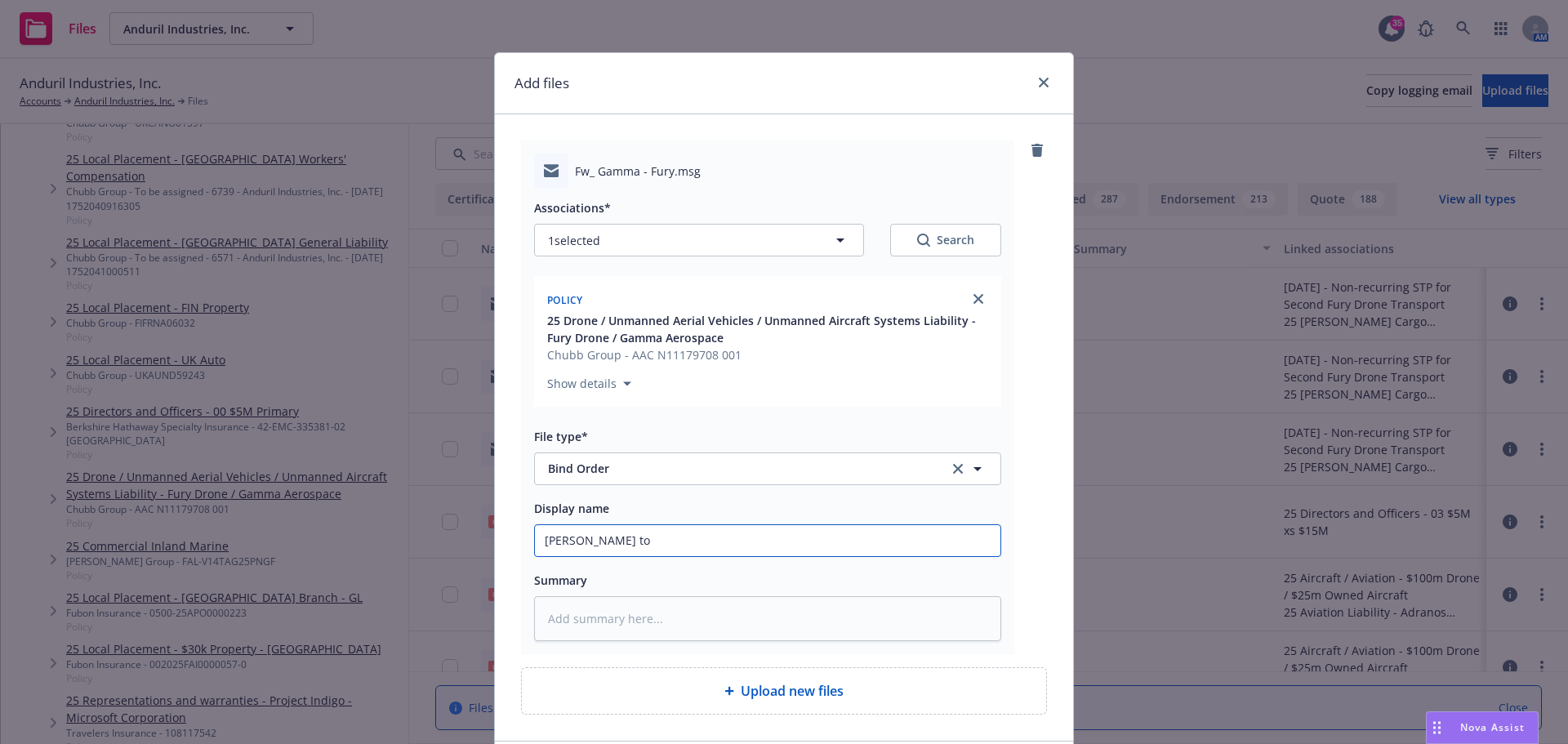
type textarea "x"
type input "Advise Chubb to"
type textarea "x"
type input "Advise Chubb to b"
type textarea "x"
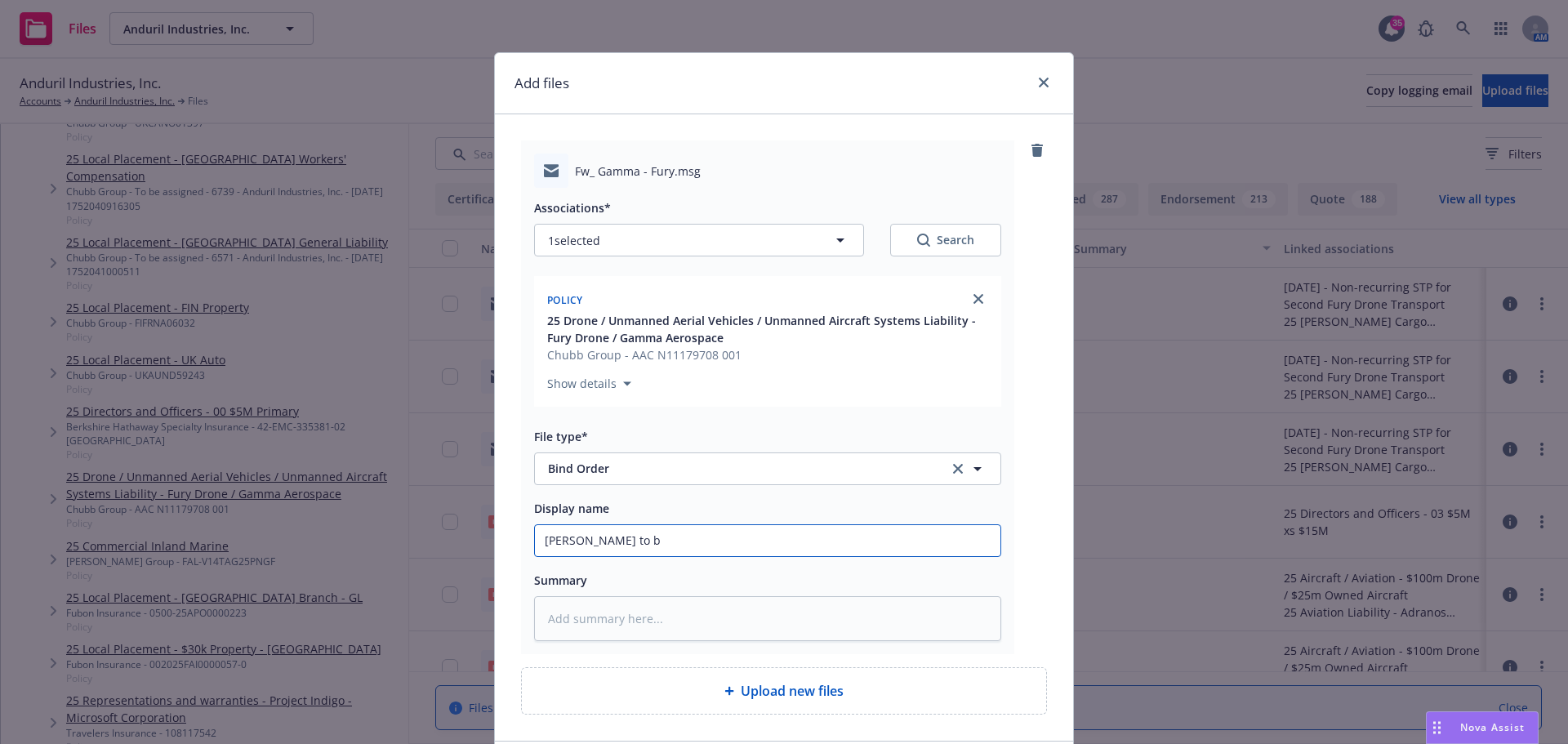
type input "Advise Chubb to bi"
type textarea "x"
type input "Advise Chubb to bin"
type textarea "x"
type input "Advise Chubb to bind"
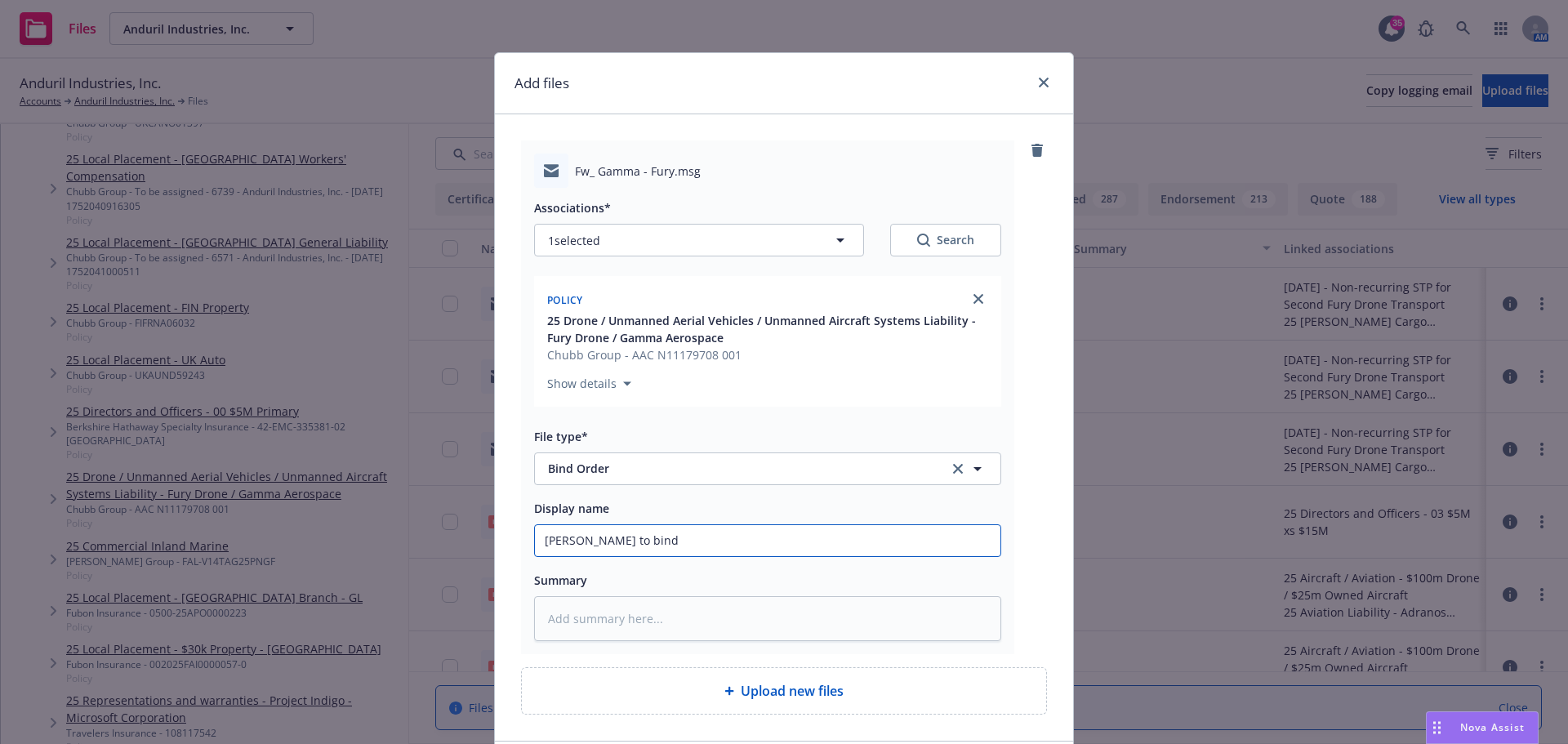
type textarea "x"
type input "Advise Chubb to bind"
type textarea "x"
type input "Advise Chubb to bind 2"
type textarea "x"
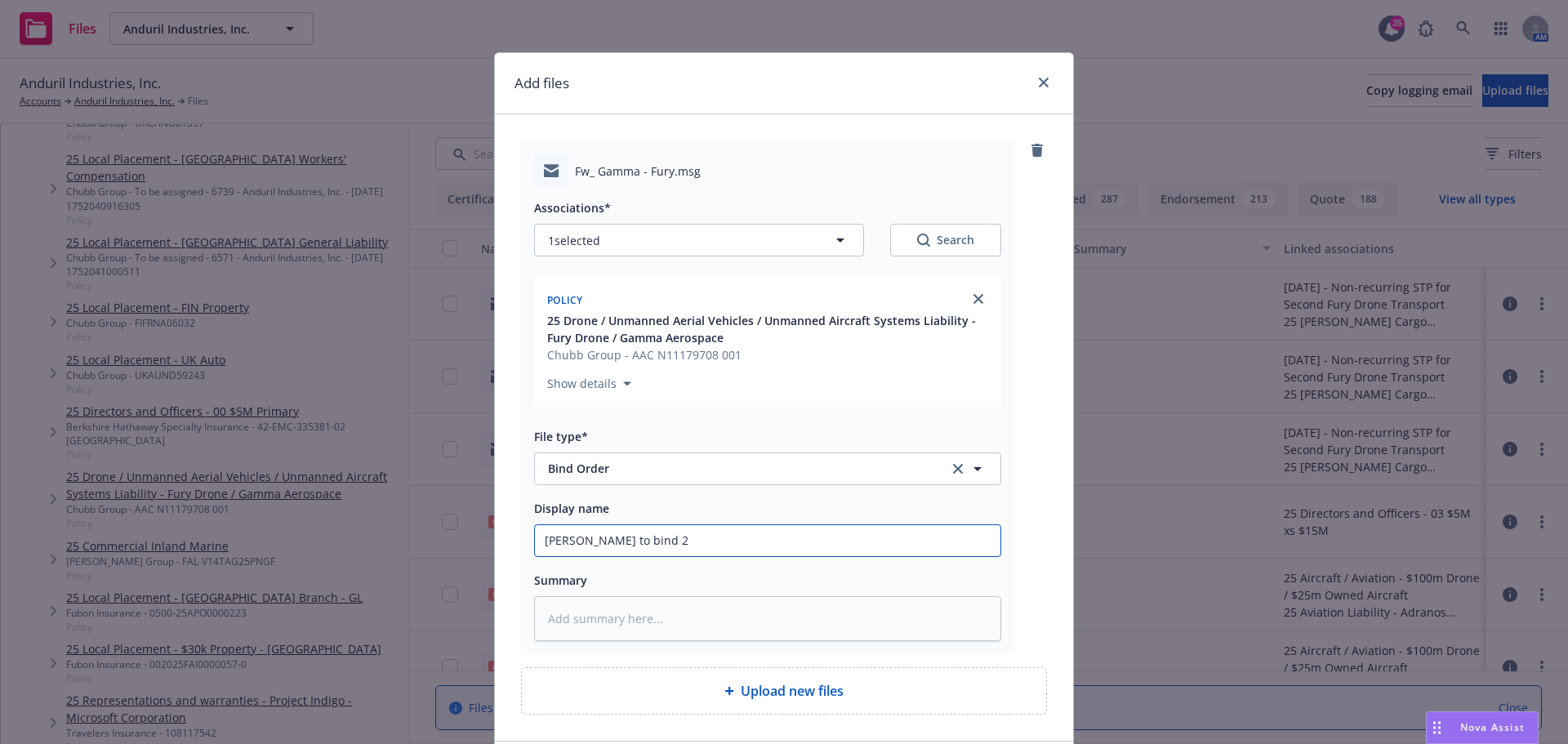
type input "Advise Chubb to bind 2"
type textarea "x"
type input "Advise Chubb to bind 2 G"
type textarea "x"
type input "Advise Chubb to bind 2 Ga"
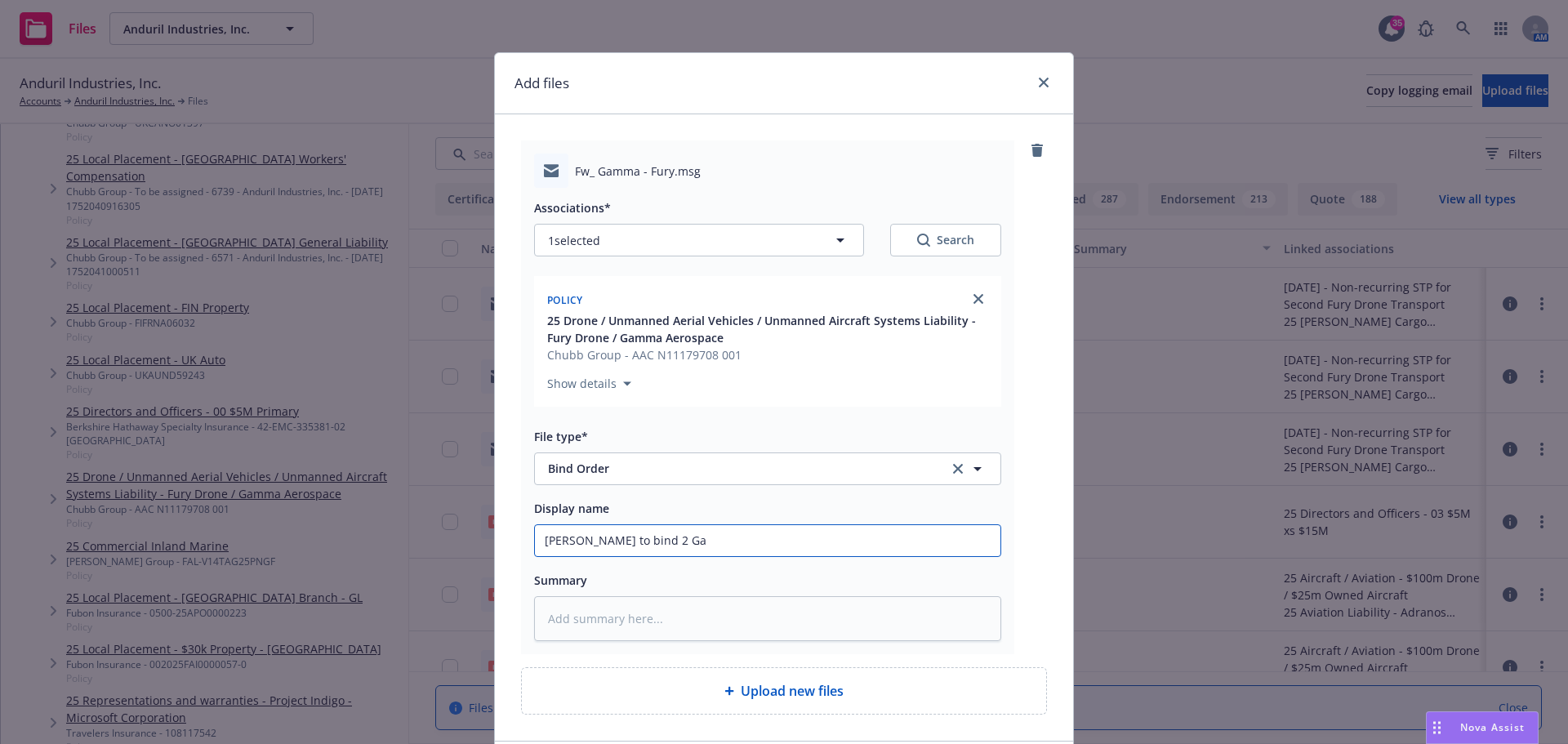
type textarea "x"
type input "Advise Chubb to bind 2 Gam"
type textarea "x"
type input "Advise Chubb to bind 2 Gamm"
type textarea "x"
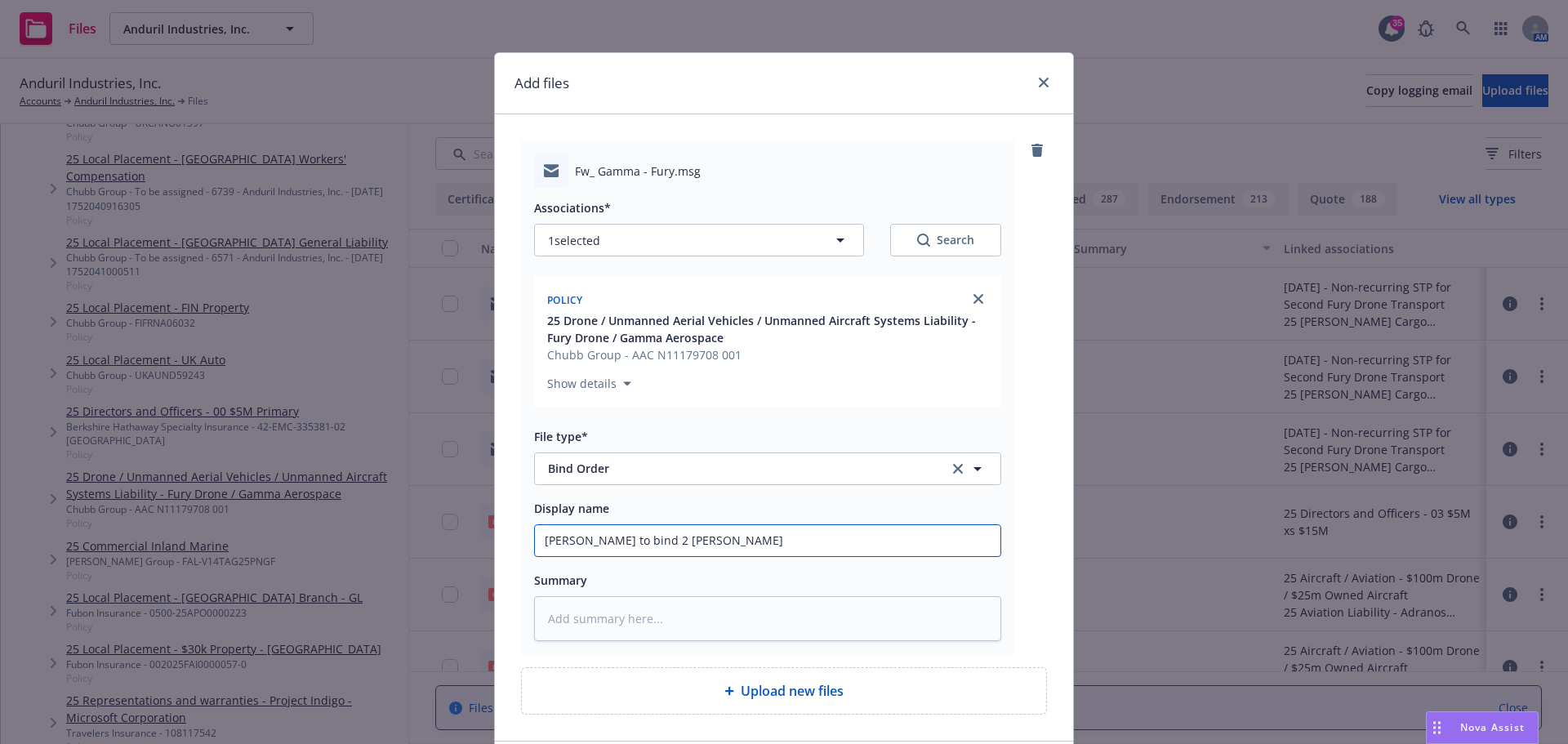
type input "Advise Chubb to bind 2 Gamme"
type textarea "x"
type input "Advise Chubb to bind 2 Gamme"
type textarea "x"
type input "Advise Chubb to bind 2 Gamme L"
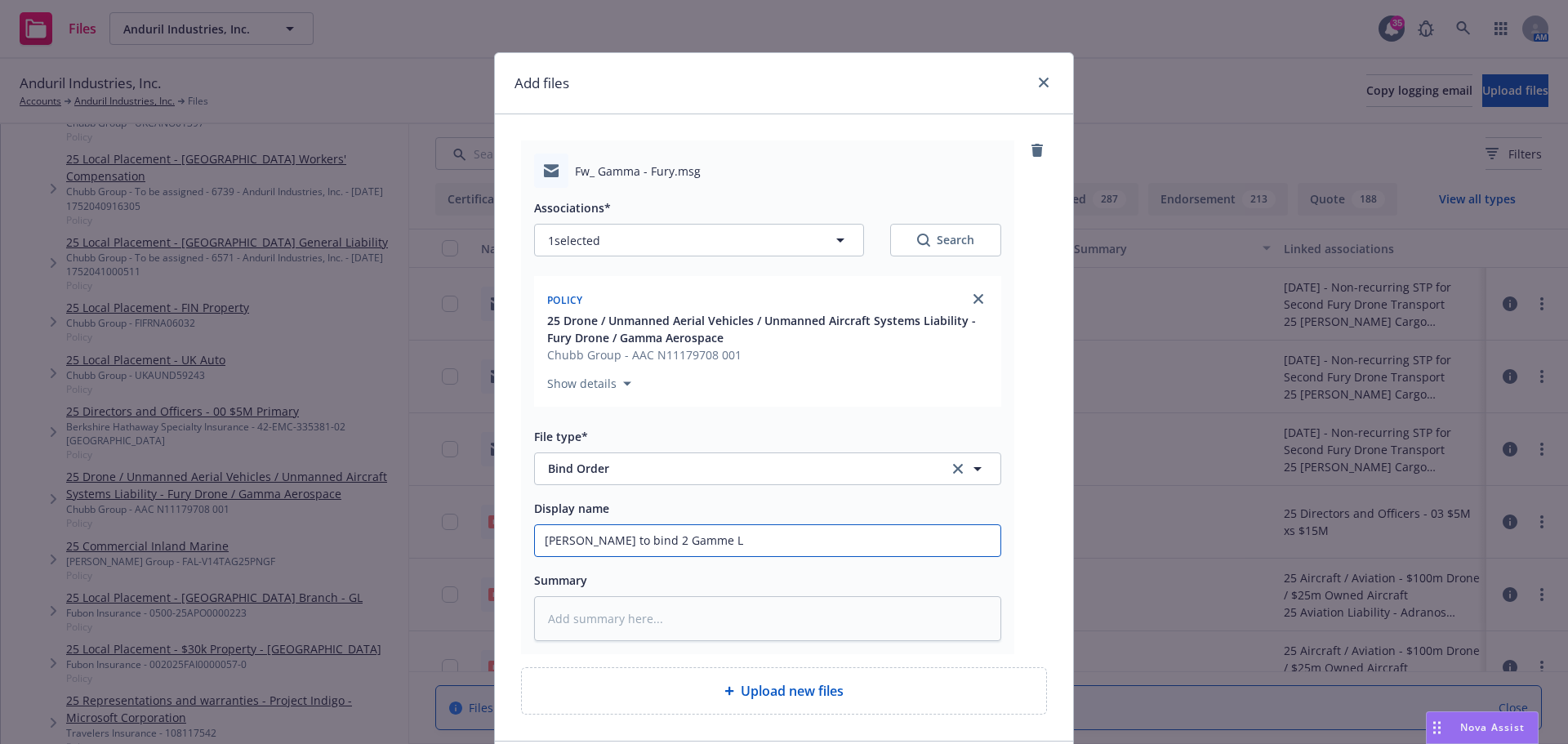
type textarea "x"
type input "Advise Chubb to bind 2 Gamme"
type textarea "x"
type input "Advise Chubb to bind 2 Gamme"
type textarea "x"
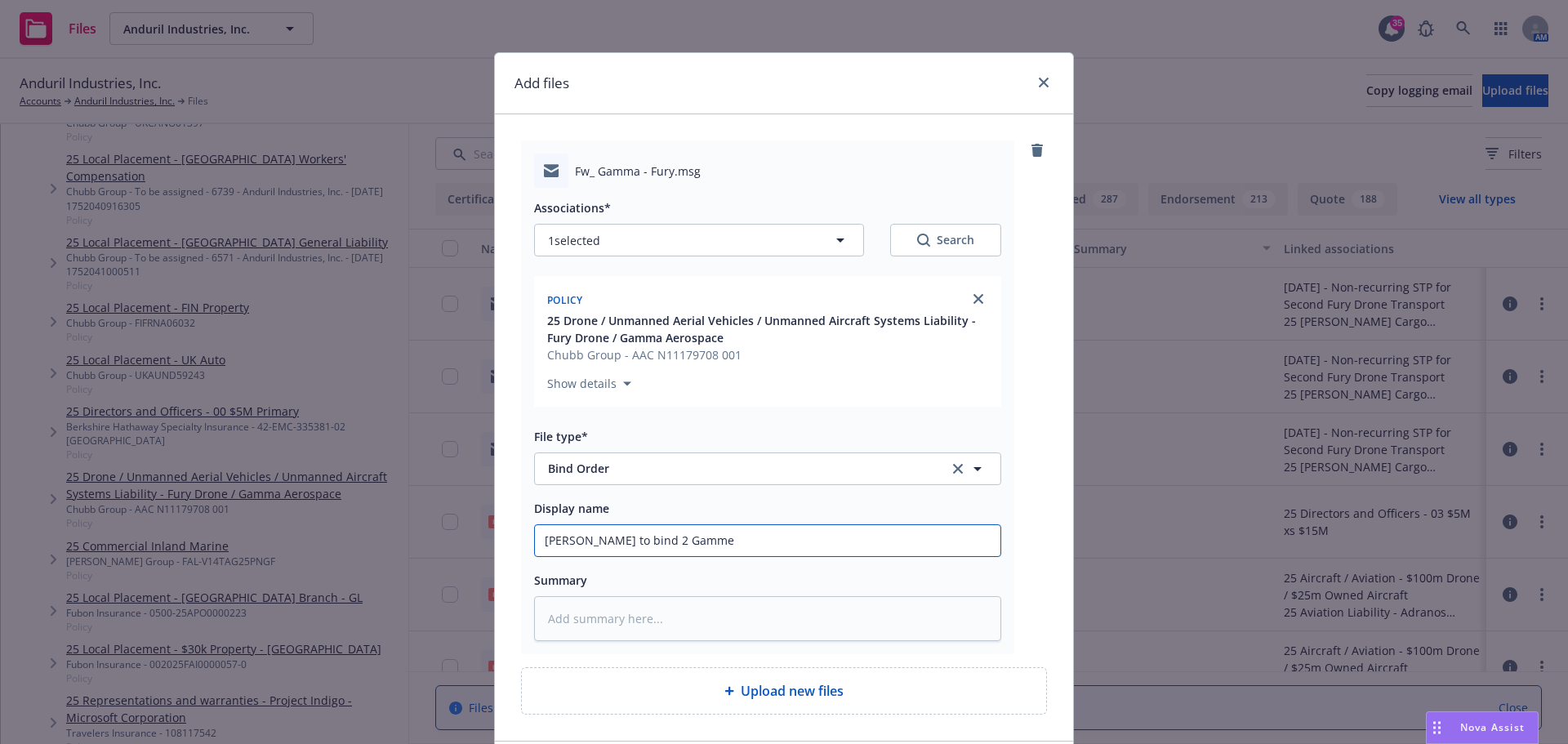
type input "Advise Chubb to bind 2 Gamm"
type textarea "x"
type input "Advise Chubb to bind 2 Gamma"
type textarea "x"
type input "Advise Chubb to bind 2 Gamma"
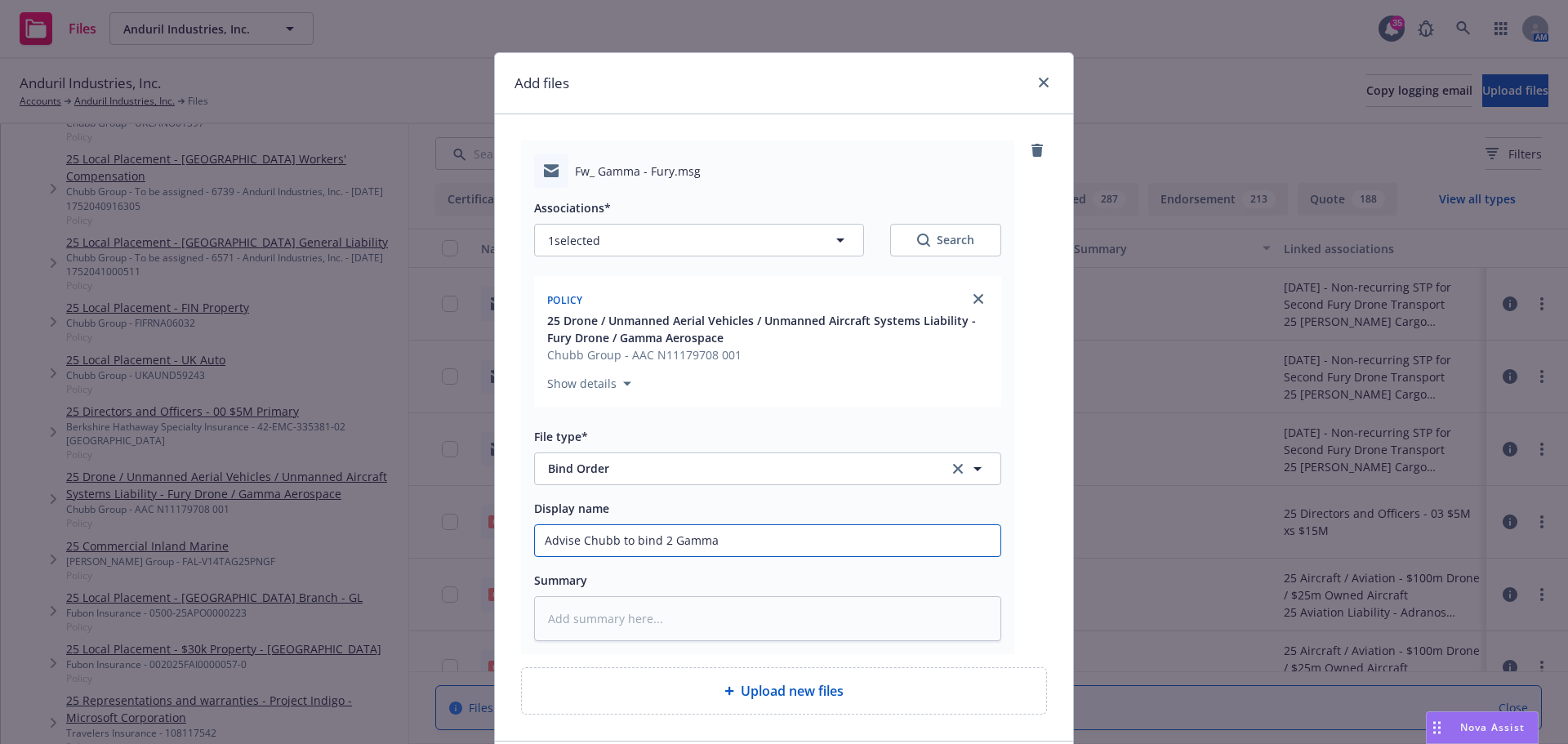
type textarea "x"
type input "Advise Chubb to bind 2 Gamma L"
type textarea "x"
type input "Advise Chubb to bind 2 Gamma L2"
type textarea "x"
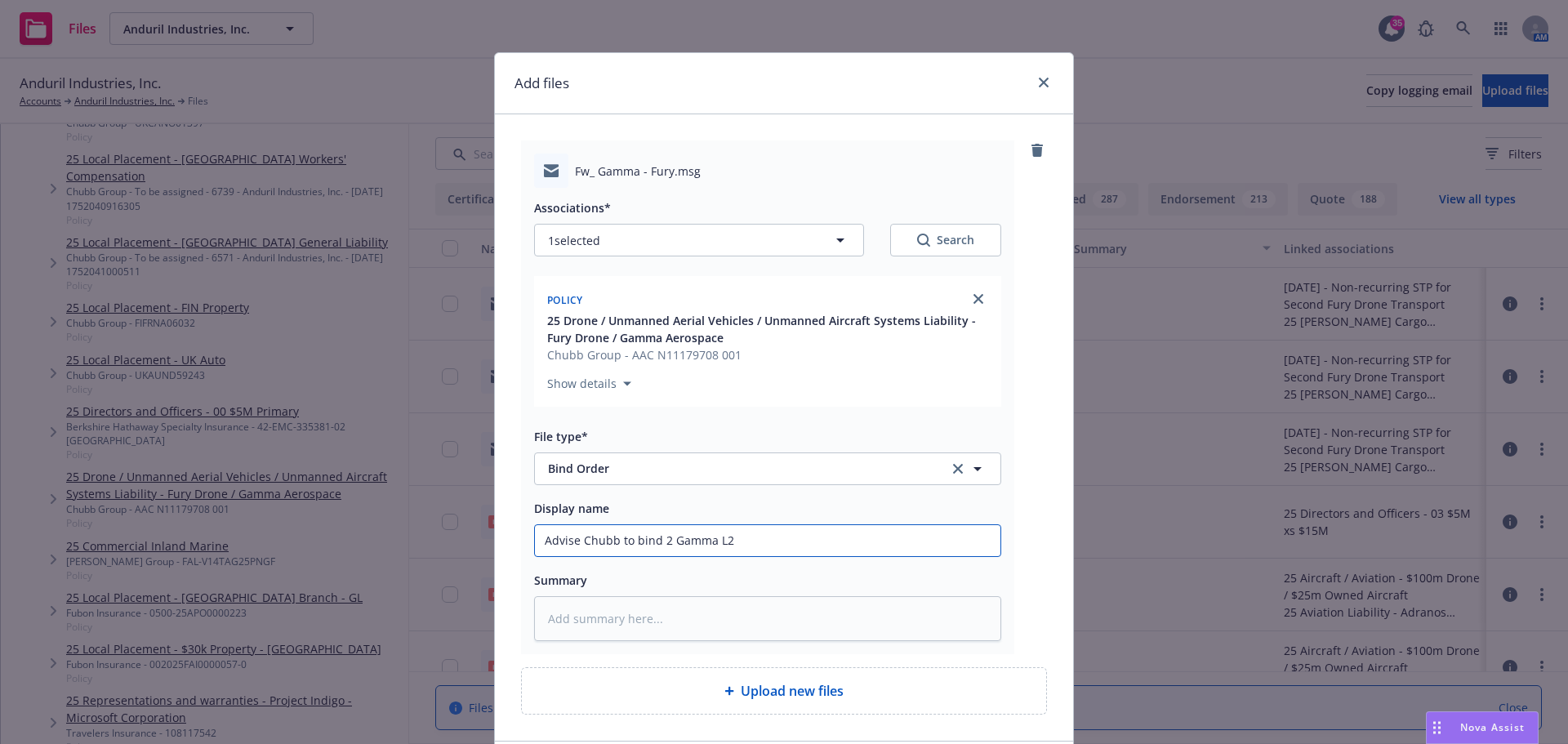
type input "Advise Chubb to bind 2 Gamma L29"
type textarea "x"
type input "Advise Chubb to bind 2 Gamma L29"
type textarea "x"
type input "Advise Chubb to bind 2 Gamma L29 a"
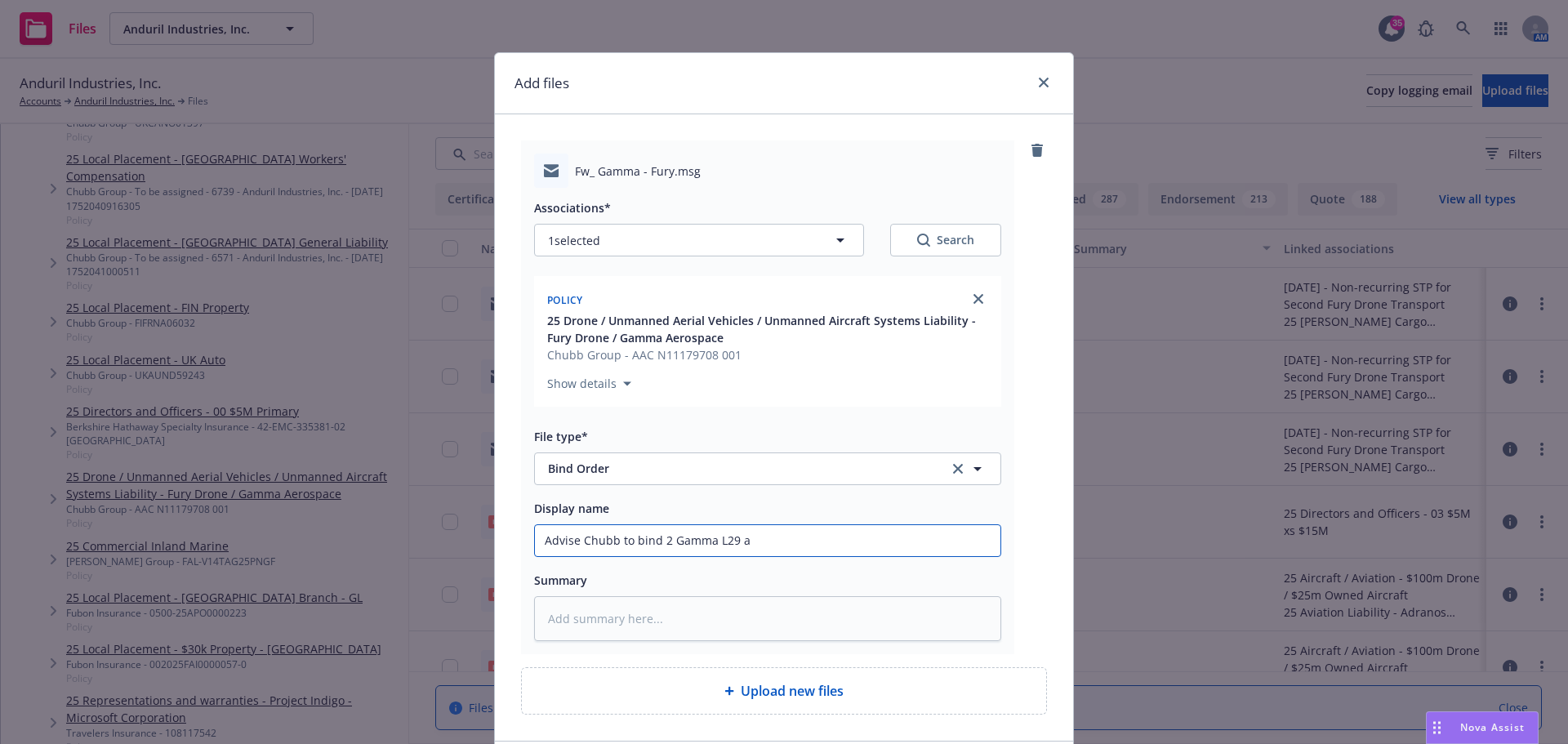
type textarea "x"
type input "Advise Chubb to bind 2 Gamma L29 as"
type textarea "x"
type input "Advise Chubb to bind 2 Gamma L29 as of"
type textarea "x"
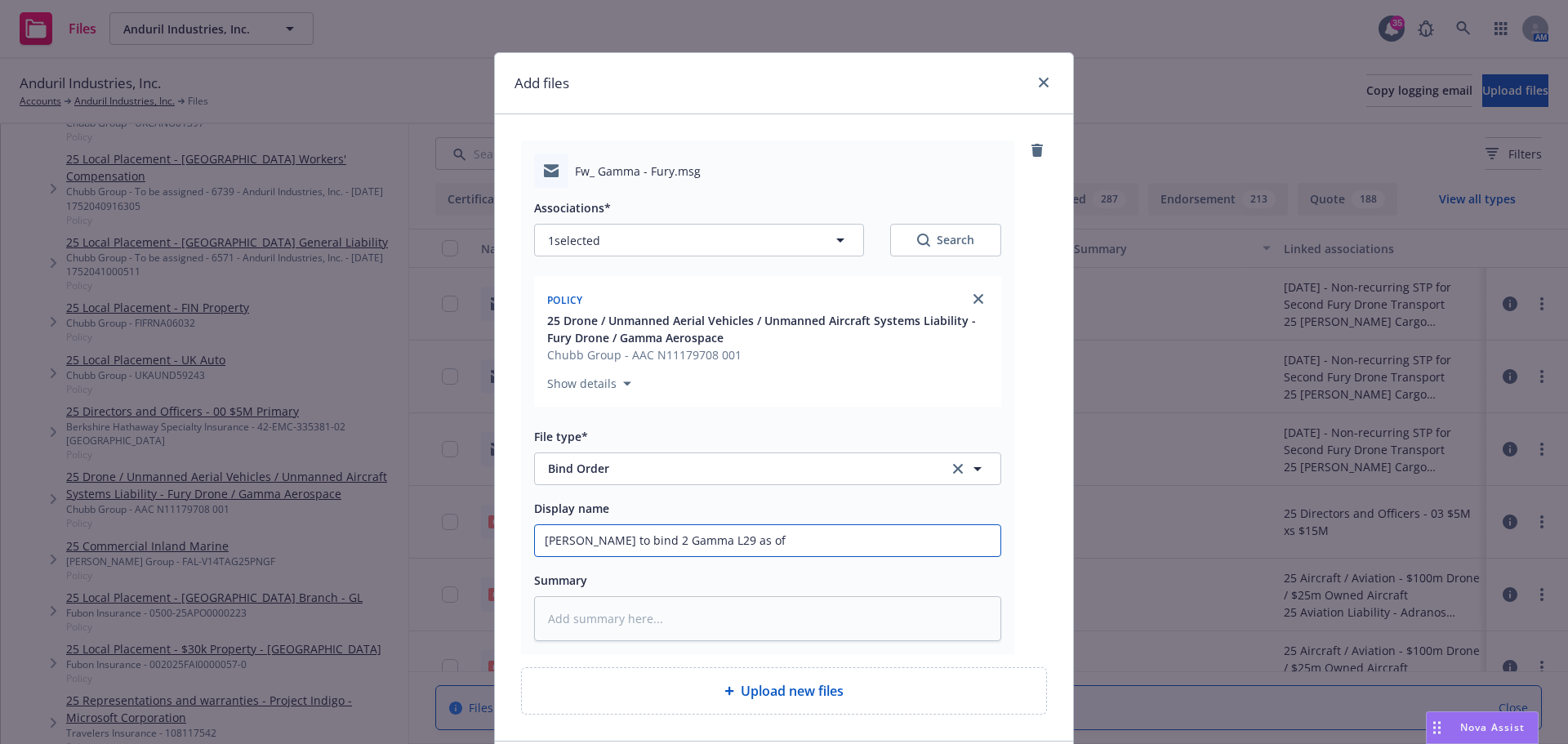
type input "Advise Chubb to bind 2 Gamma L29 as of"
type textarea "x"
type input "Advise Chubb to bind 2 Gamma L29 as of 8"
type textarea "x"
type input "Advise Chubb to bind 2 Gamma L29 as of 8/"
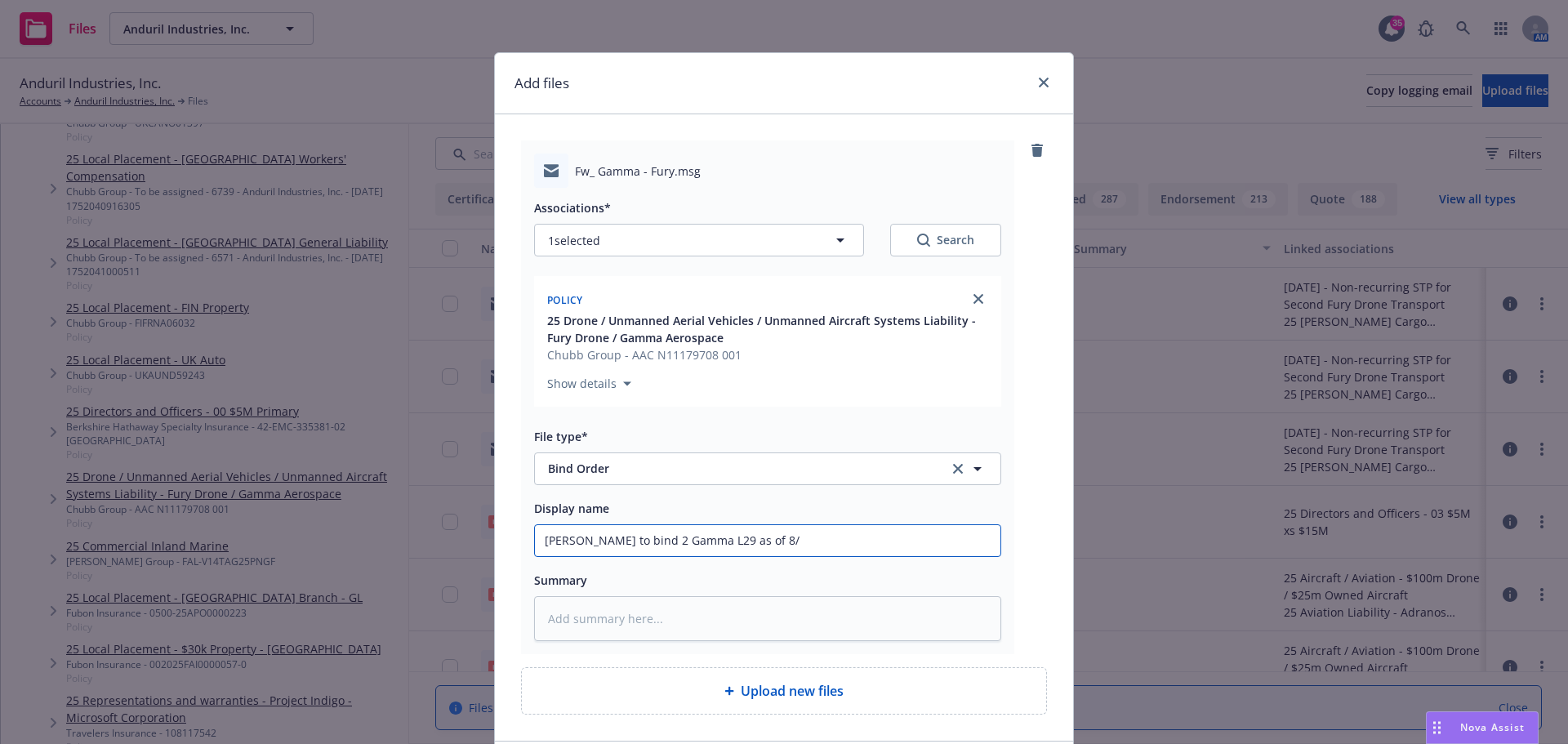
type textarea "x"
type input "Advise Chubb to bind 2 Gamma L29 as of 8/1"
type textarea "x"
type input "Advise Chubb to bind 2 Gamma L29 as of 8/19"
type textarea "x"
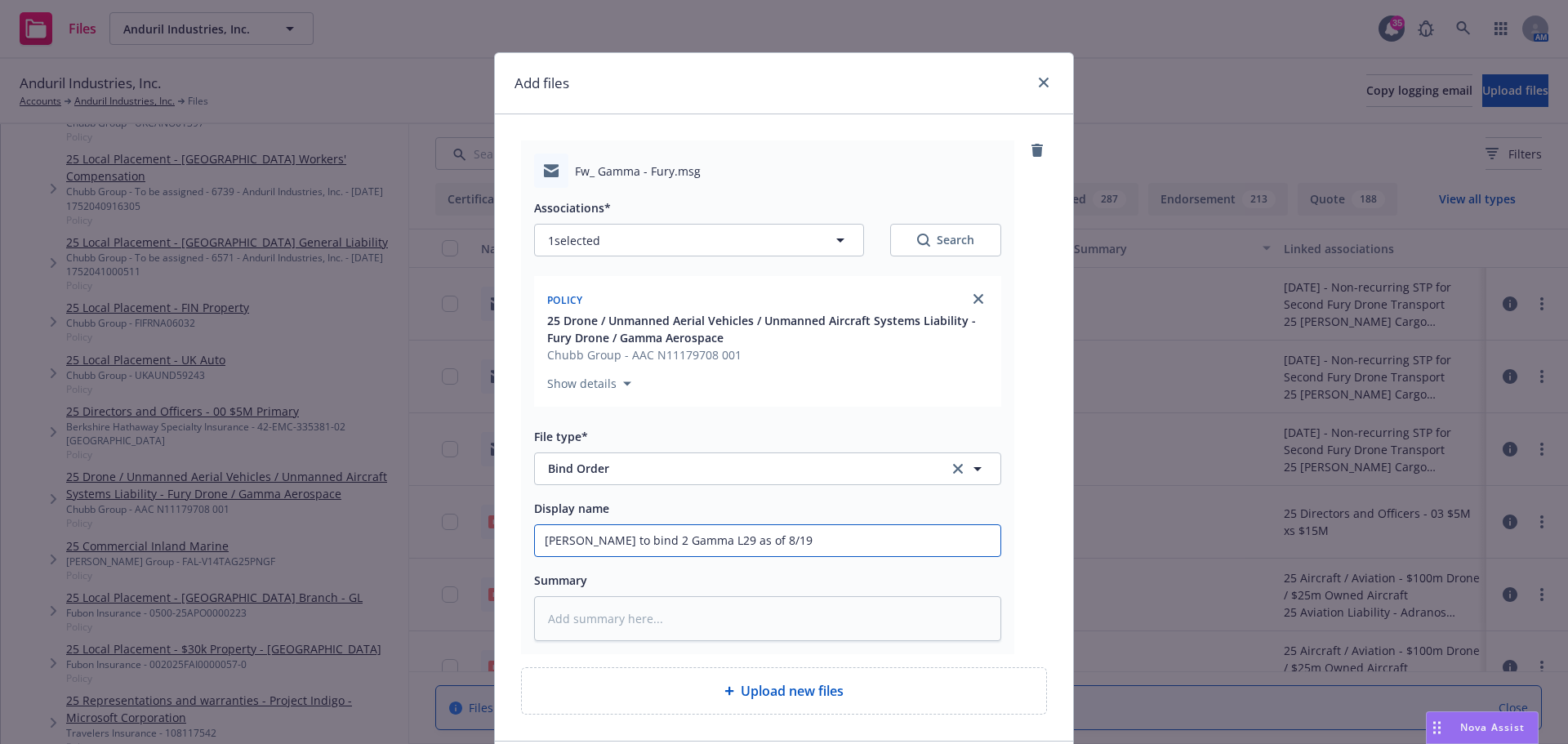
type input "Advise Chubb to bind 2 Gamma L29 as of 8/19/"
type textarea "x"
type input "Advise Chubb to bind 2 Gamma L29 as of 8/19/2"
type textarea "x"
type input "Advise Chubb to bind 2 Gamma L29 as of 8/19/25"
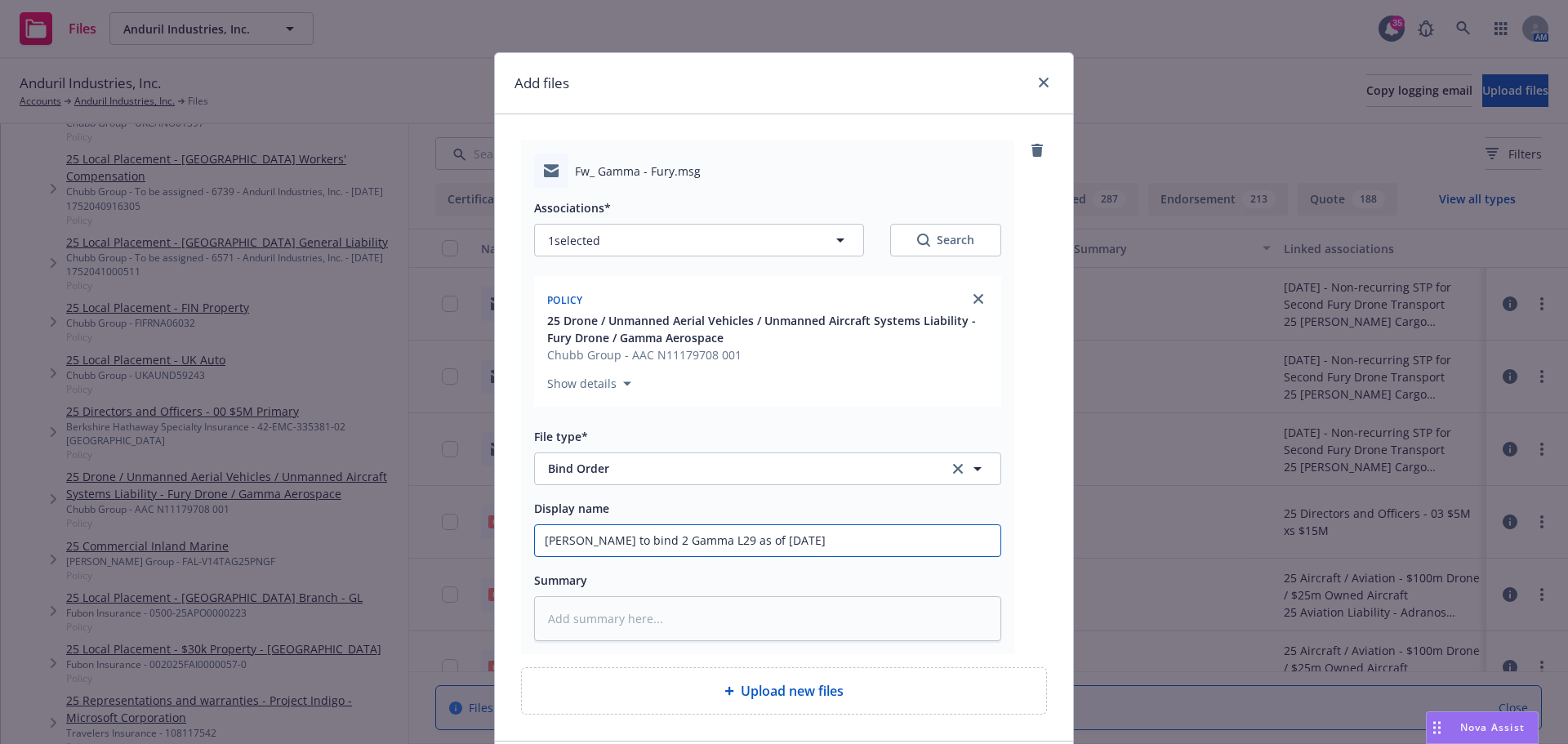
type textarea "x"
type input "Advise Chubb to bind 2 Gamma L29 as of 8/19/25,"
type textarea "x"
type input "Advise Chubb to bind 2 Gamma L29 as of 8/19/25,"
type textarea "x"
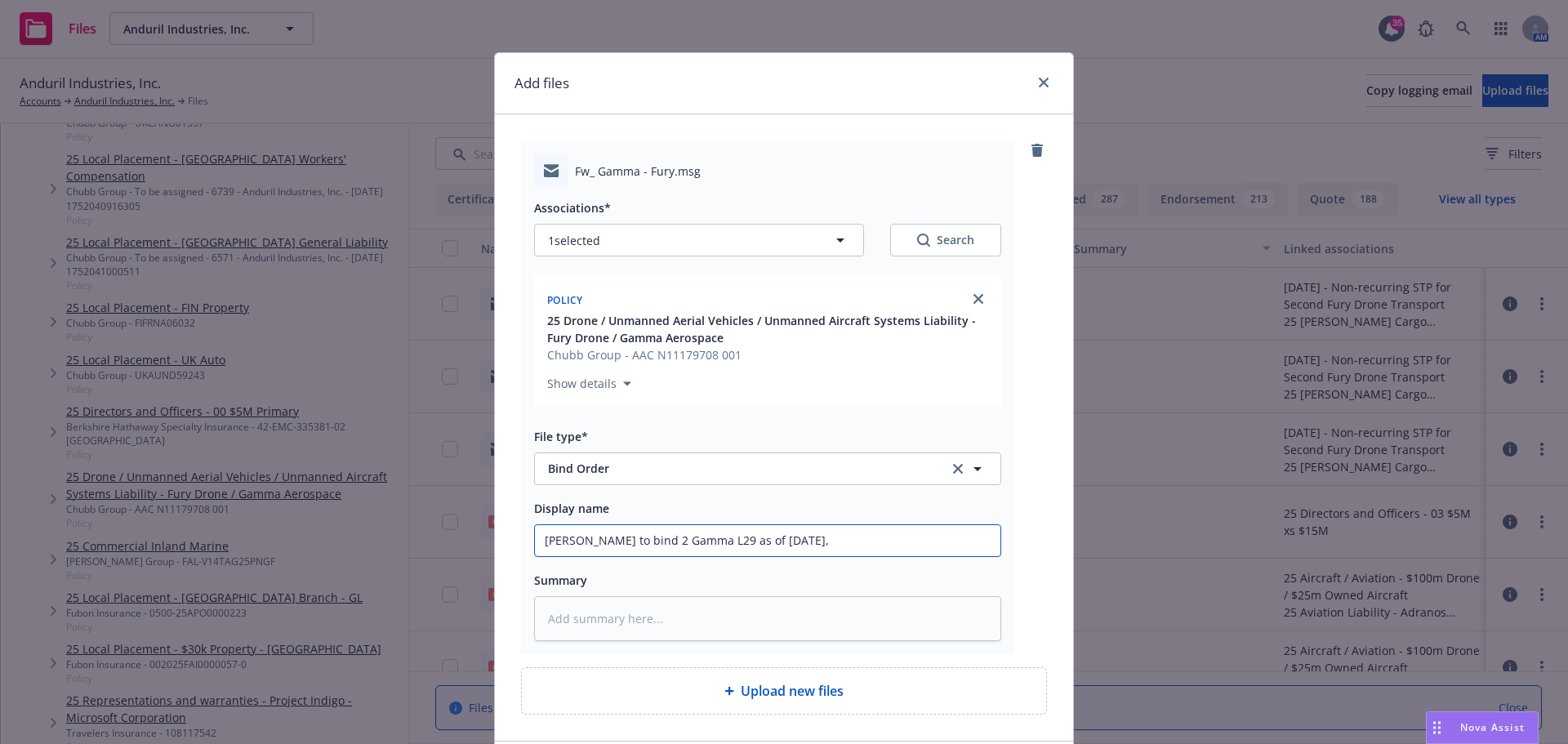
type input "Advise Chubb to bind 2 Gamma L29 as of 8/19/25, w"
type textarea "x"
type input "Advise Chubb to bind 2 Gamma L29 as of 8/19/25, wi"
type textarea "x"
type input "Advise Chubb to bind 2 Gamma L29 as of 8/19/25, wil"
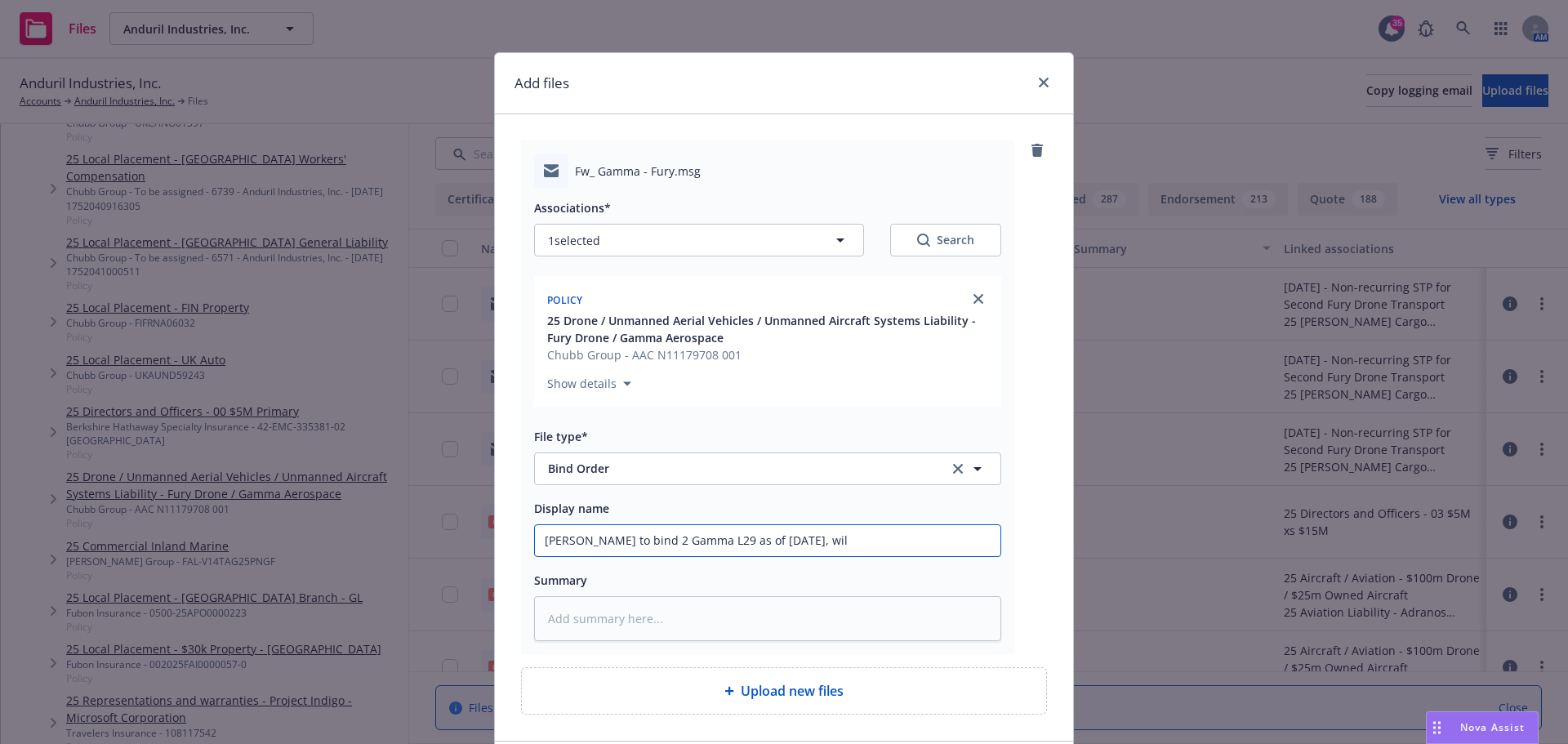
type textarea "x"
type input "Advise Chubb to bind 2 Gamma L29 as of 8/19/25, will"
type textarea "x"
type input "Advise Chubb to bind 2 Gamma L29 as of 8/19/25, will"
type textarea "x"
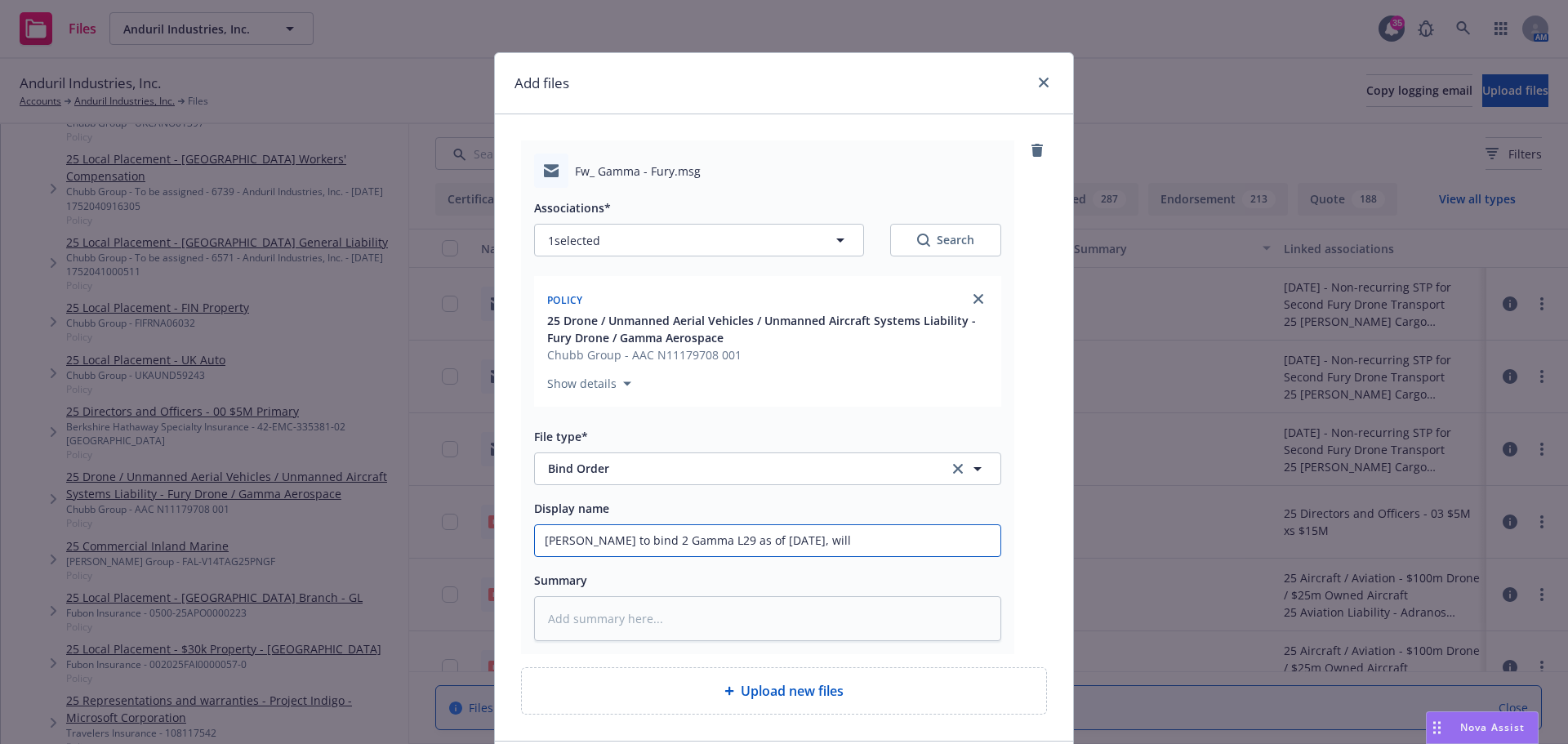
type input "Advise Chubb to bind 2 Gamma L29 as of 8/19/25, will a"
type textarea "x"
type input "Advise Chubb to bind 2 Gamma L29 as of 8/19/25, will ad"
type textarea "x"
type input "Advise Chubb to bind 2 Gamma L29 as of 8/19/25, will add"
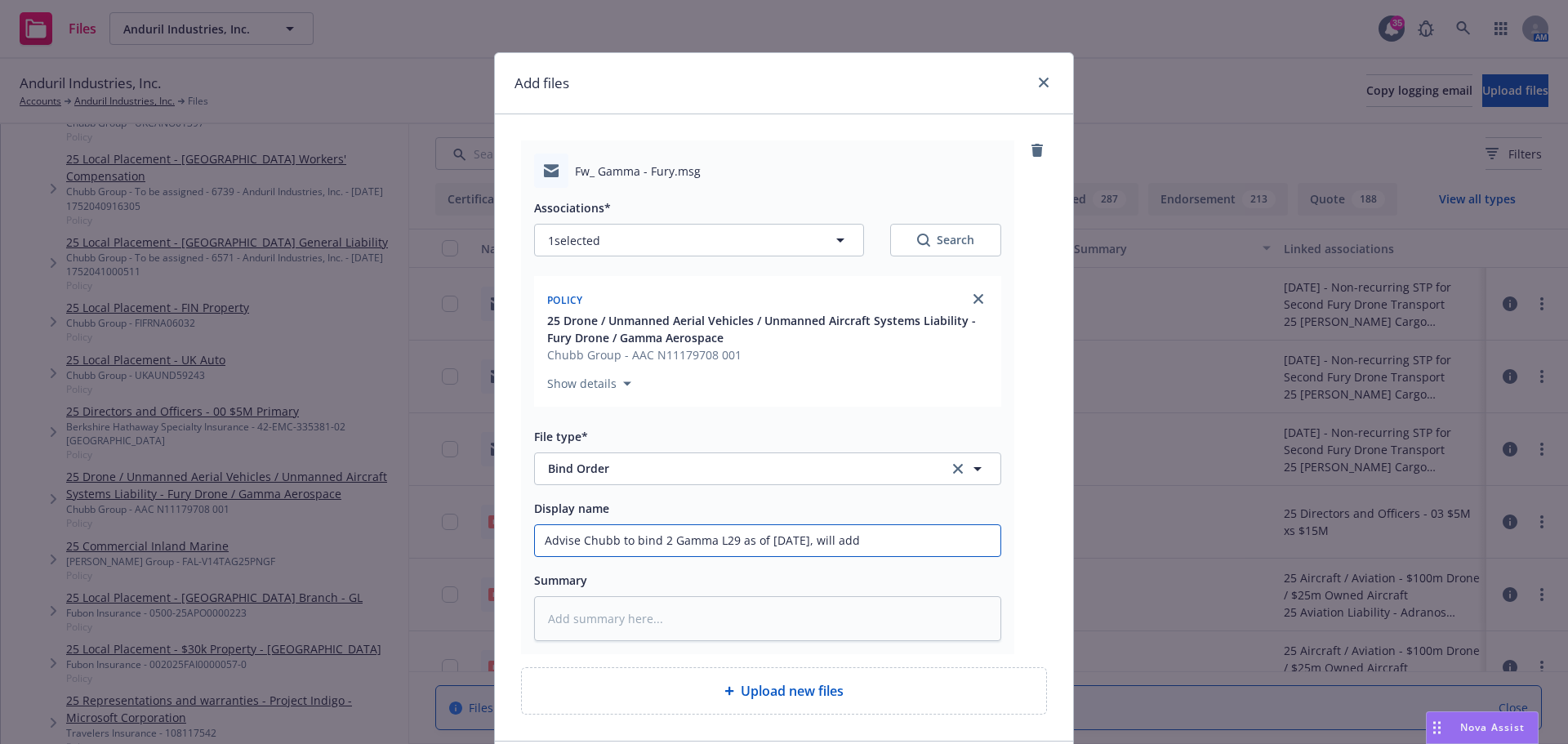
type textarea "x"
type input "Advise Chubb to bind 2 Gamma L29 as of 8/19/25, will add"
type textarea "x"
type input "Advise Chubb to bind 2 Gamma L29 as of 8/19/25, will add a"
type textarea "x"
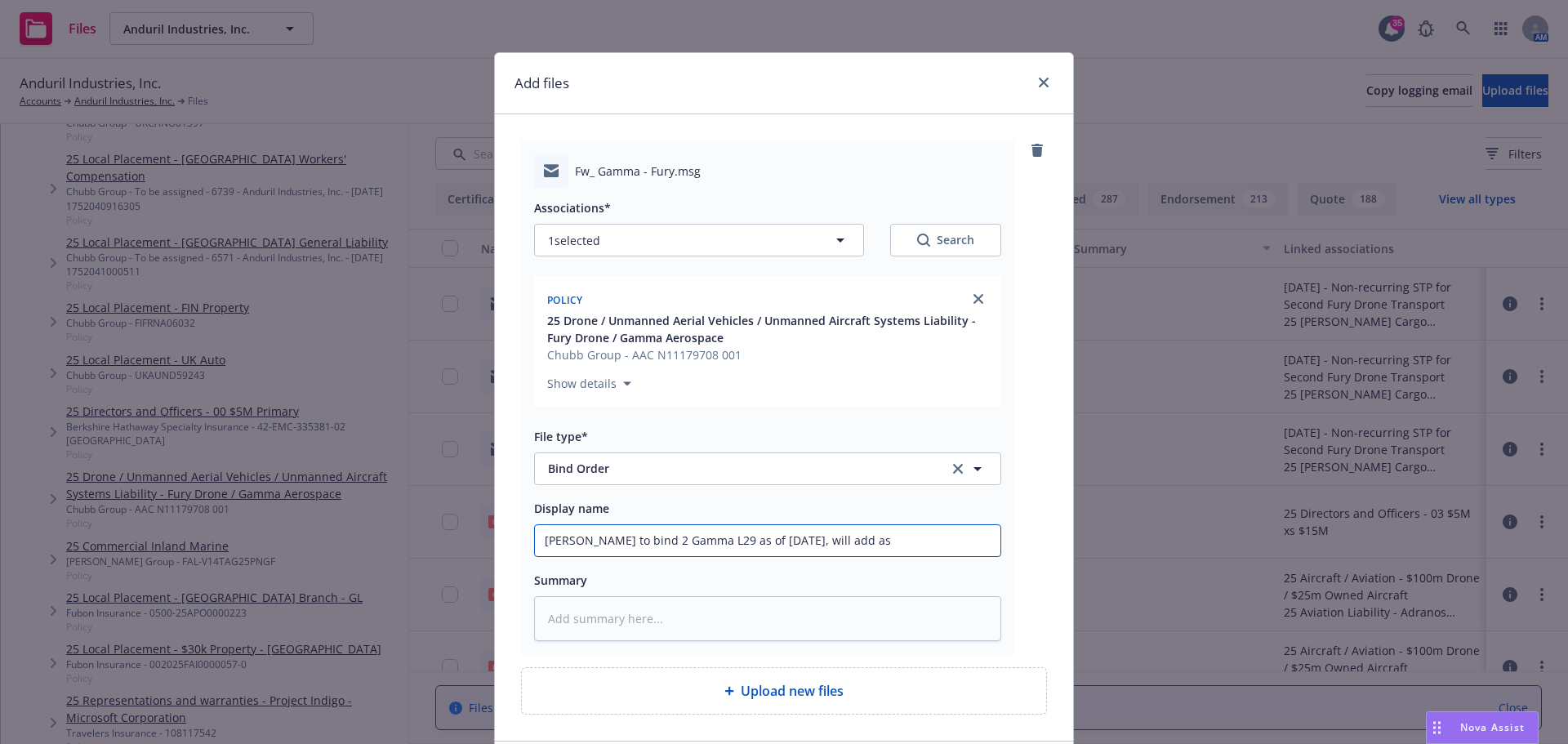
type input "Advise Chubb to bind 2 Gamma L29 as of 8/19/25, will add as"
type textarea "x"
type input "Advise Chubb to bind 2 Gamma L29 as of 8/19/25, will add as en"
type textarea "x"
type input "Advise Chubb to bind 2 Gamma L29 as of 8/19/25, will add as endo"
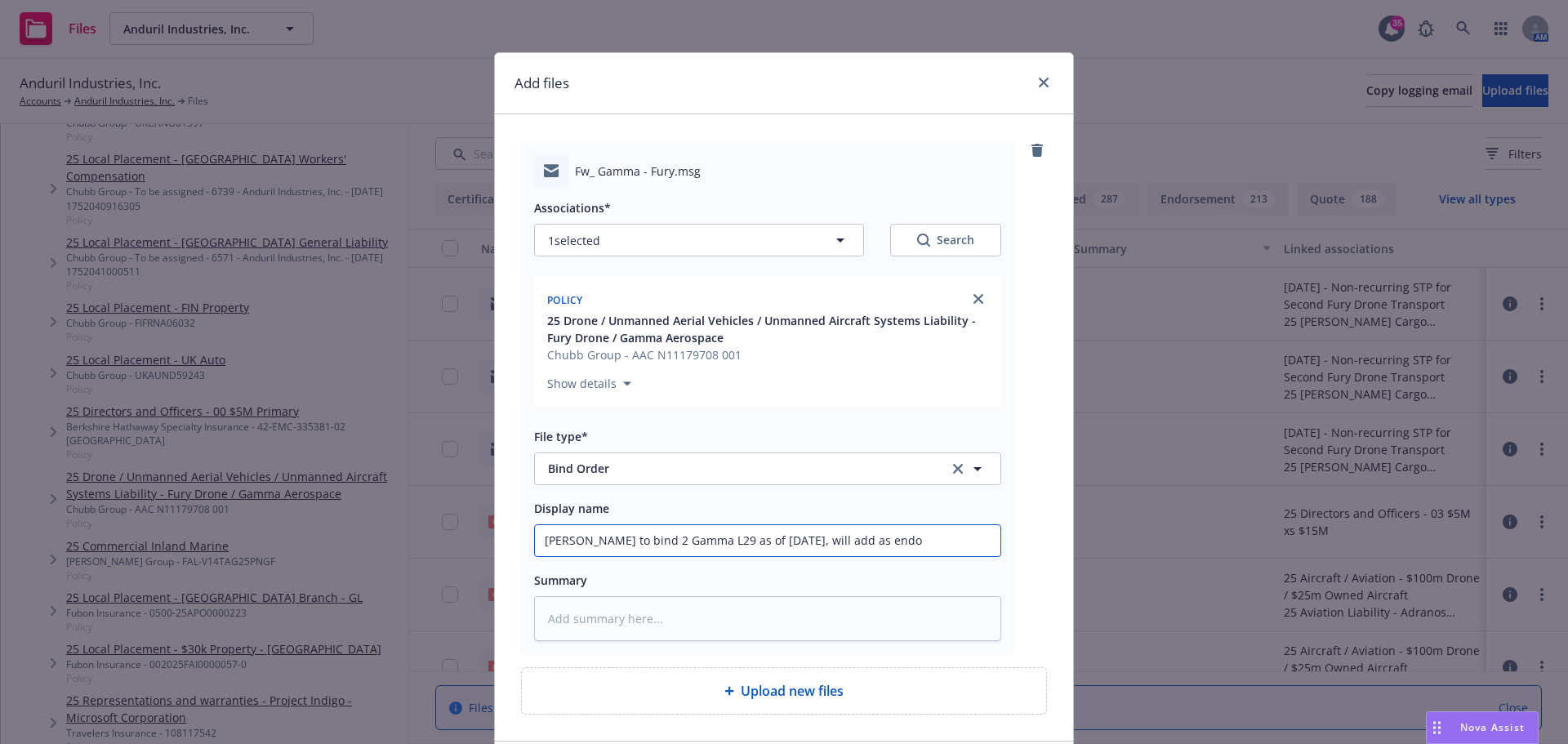
type textarea "x"
type input "Advise Chubb to bind 2 Gamma L29 as of 8/19/25, will add as endor"
type textarea "x"
type input "Advise Chubb to bind 2 Gamma L29 as of 8/19/25, will add as endors"
type textarea "x"
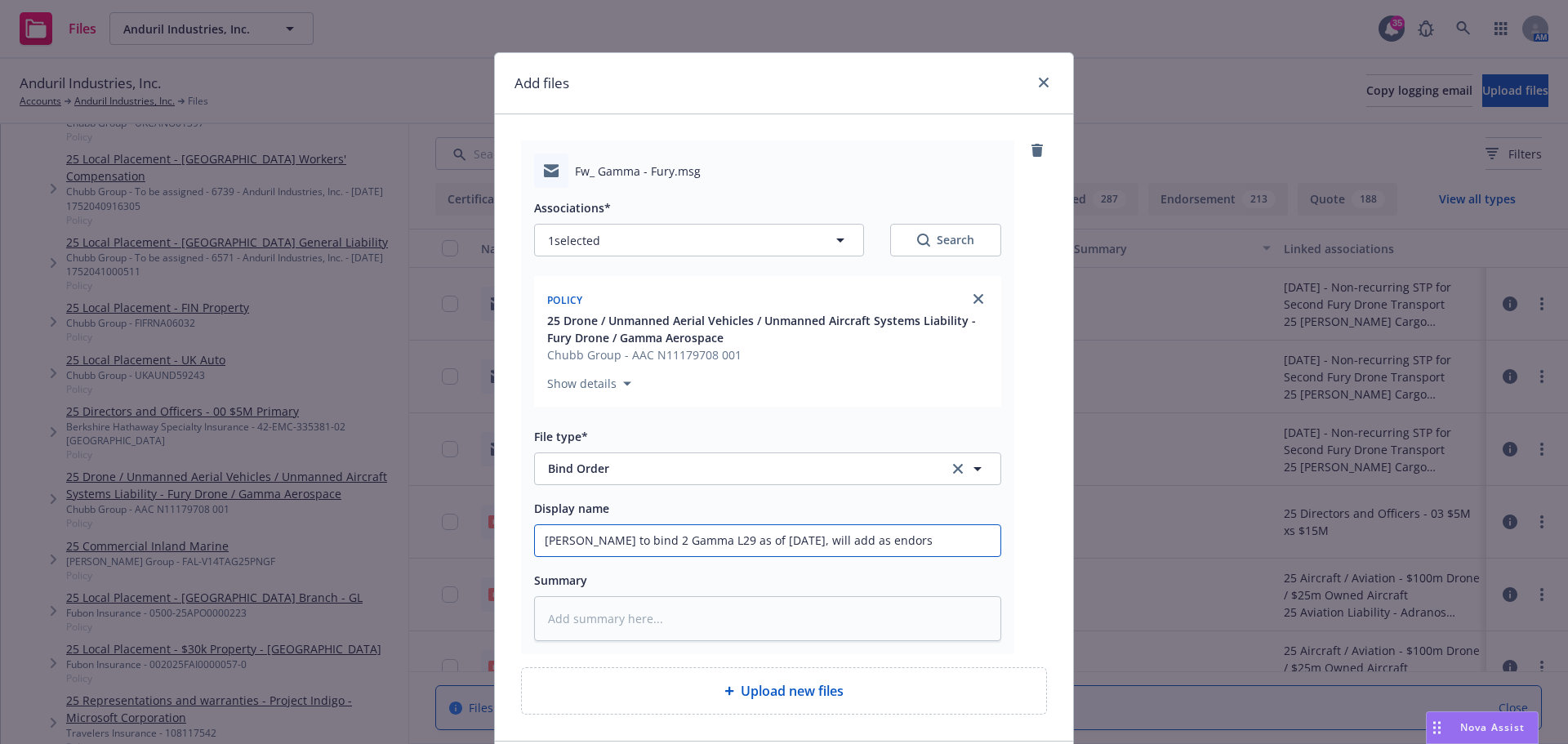
type input "Advise Chubb to bind 2 Gamma L29 as of 8/19/25, will add as endorse"
type textarea "x"
type input "Advise Chubb to bind 2 Gamma L29 as of 8/19/25, will add as endorsem"
type textarea "x"
type input "Advise Chubb to bind 2 Gamma L29 as of 8/19/25, will add as endorseme"
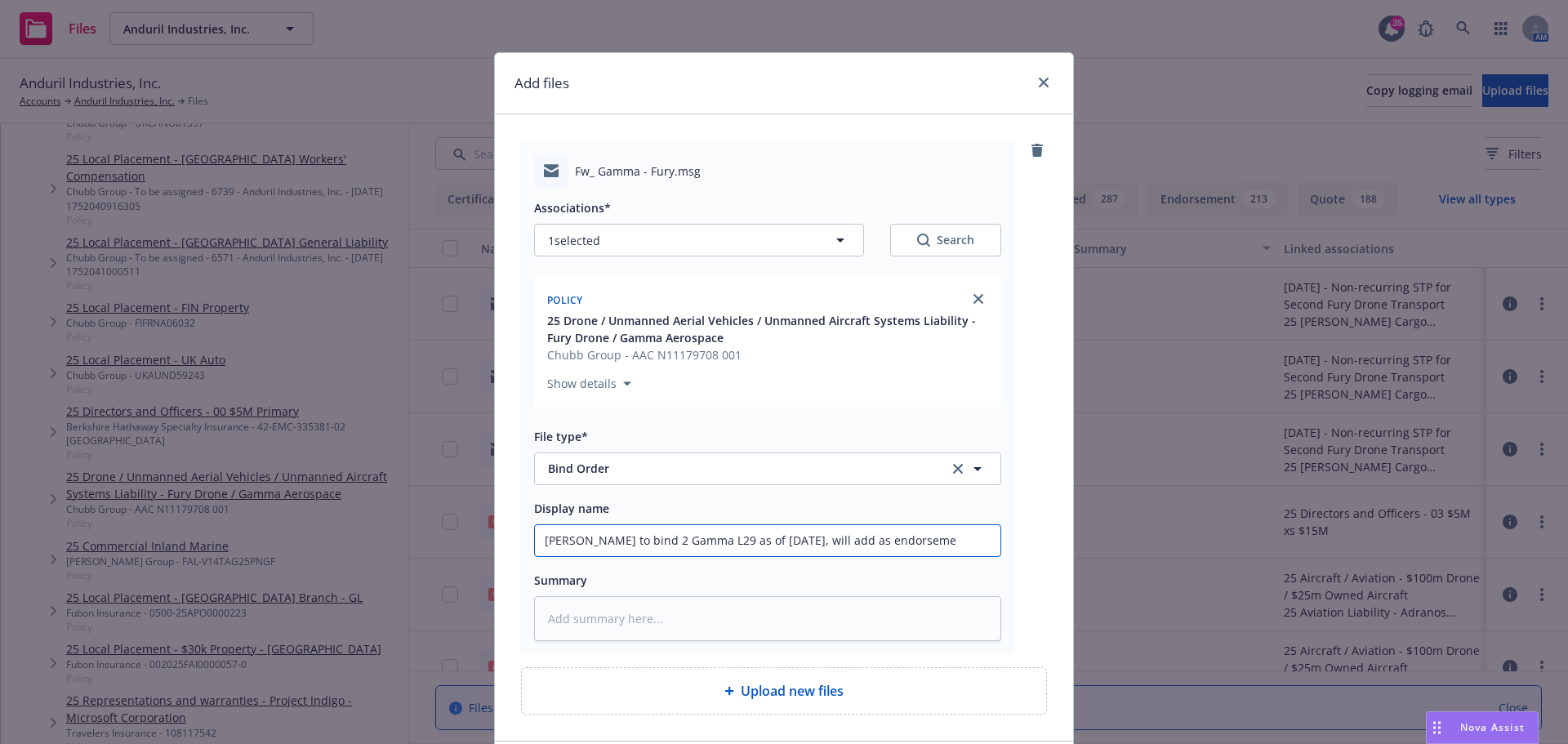
type textarea "x"
type input "Advise Chubb to bind 2 Gamma L29 as of 8/19/25, will add as endorsemen"
type textarea "x"
type input "Advise Chubb to bind 2 Gamma L29 as of 8/19/25, will add as endorsement"
type textarea "x"
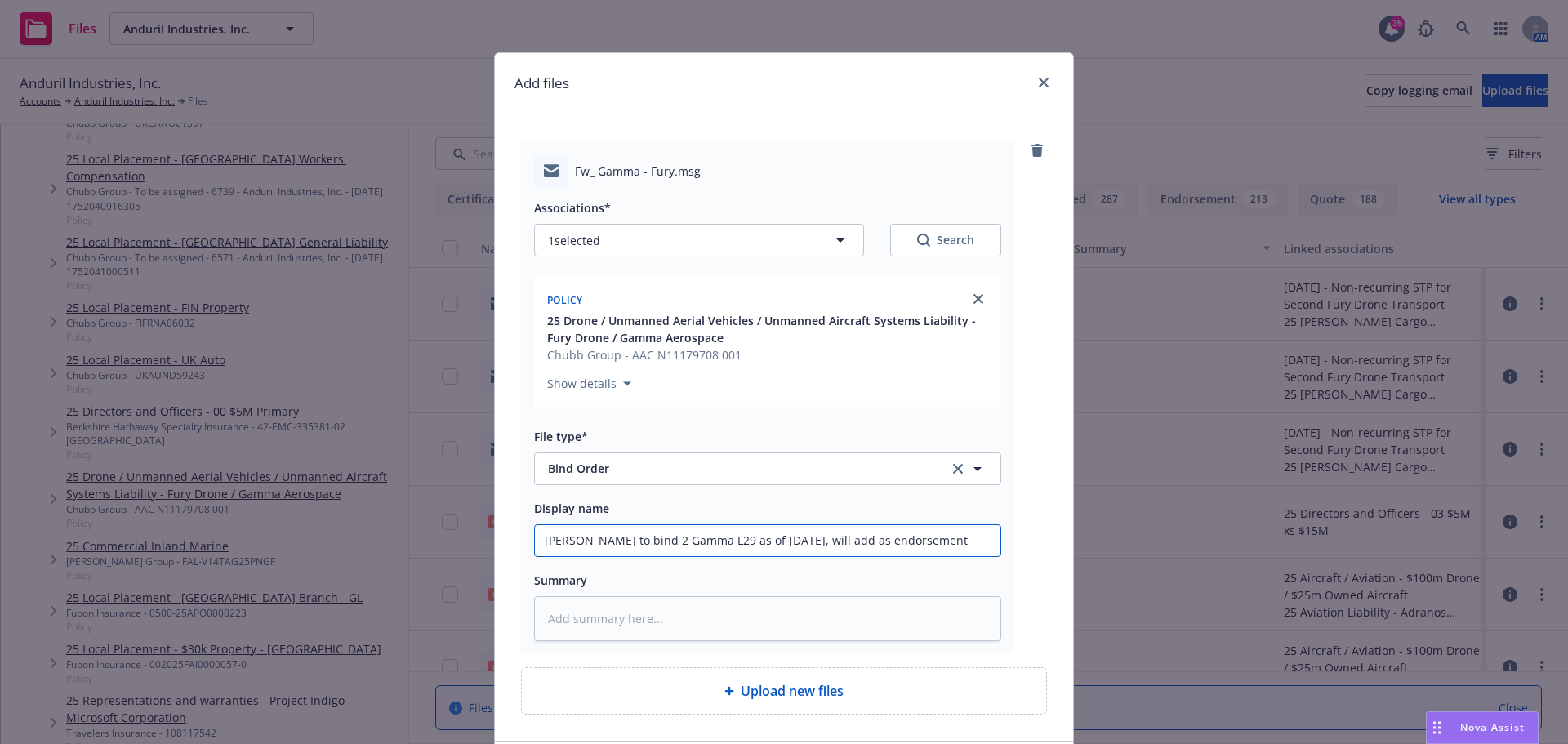
type input "Advise Chubb to bind 2 Gamma L29 as of 8/19/25, will add as endorsement"
type textarea "x"
type input "Advise Chubb to bind 2 Gamma L29 as of 8/19/25, will add as endorsement o"
type textarea "x"
type input "Advise Chubb to bind 2 Gamma L29 as of 8/19/25, will add as endorsement on"
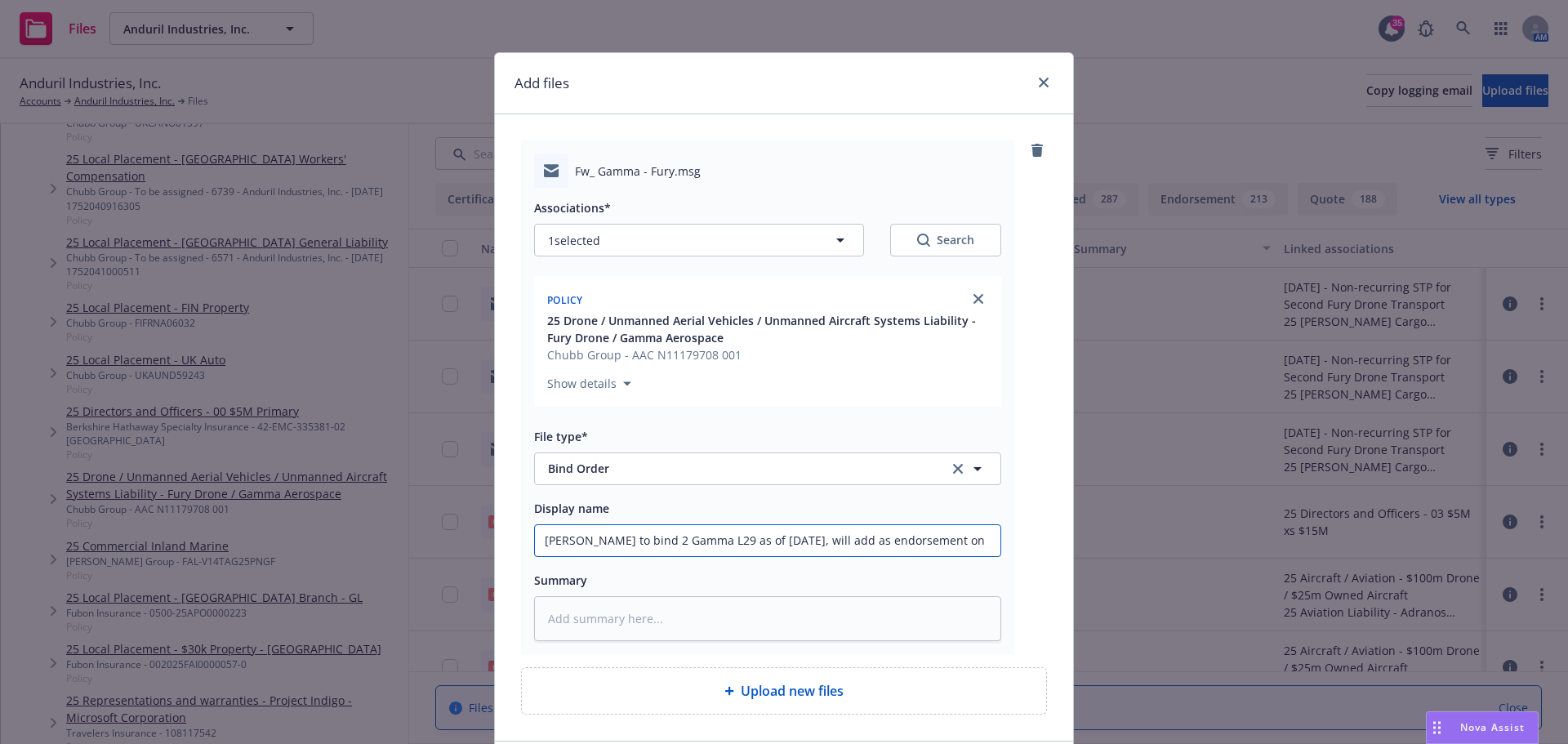
type textarea "x"
type input "Advise Chubb to bind 2 Gamma L29 as of 8/19/25, will add as endorsement ont"
type textarea "x"
type input "Advise Chubb to bind 2 Gamma L29 as of 8/19/25, will add as endorsement onto"
type textarea "x"
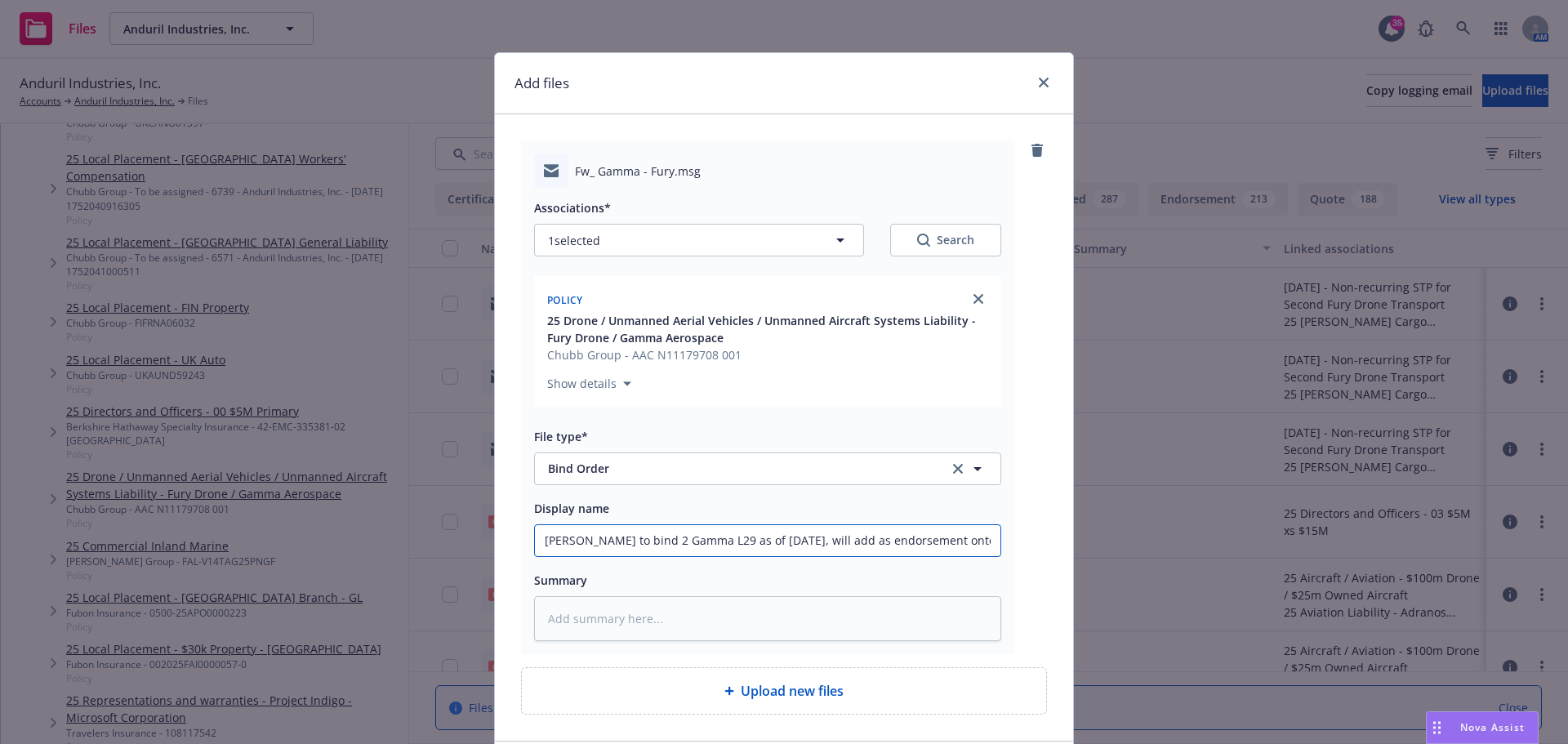
type input "Advise Chubb to bind 2 Gamma L29 as of 8/19/25, will add as endorsement onto"
type textarea "x"
type input "Advise Chubb to bind 2 Gamma L29 as of 8/19/25, will add as endorsement onto c"
type textarea "x"
type input "Advise Chubb to bind 2 Gamma L29 as of 8/19/25, will add as endorsement onto cu"
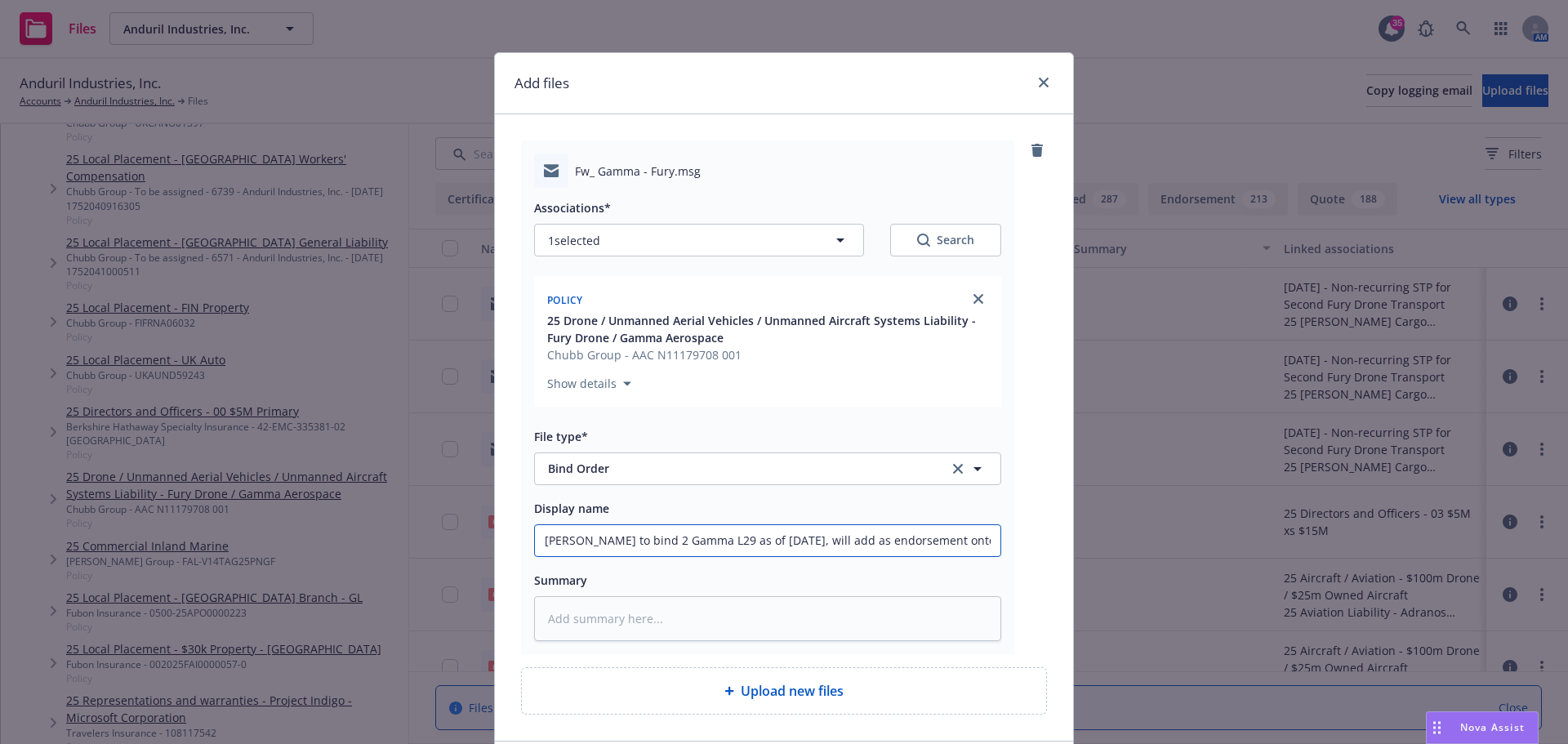
type textarea "x"
type input "Advise Chubb to bind 2 Gamma L29 as of 8/19/25, will add as endorsement onto cur"
type textarea "x"
type input "Advise Chubb to bind 2 Gamma L29 as of 8/19/25, will add as endorsement onto cu…"
type textarea "x"
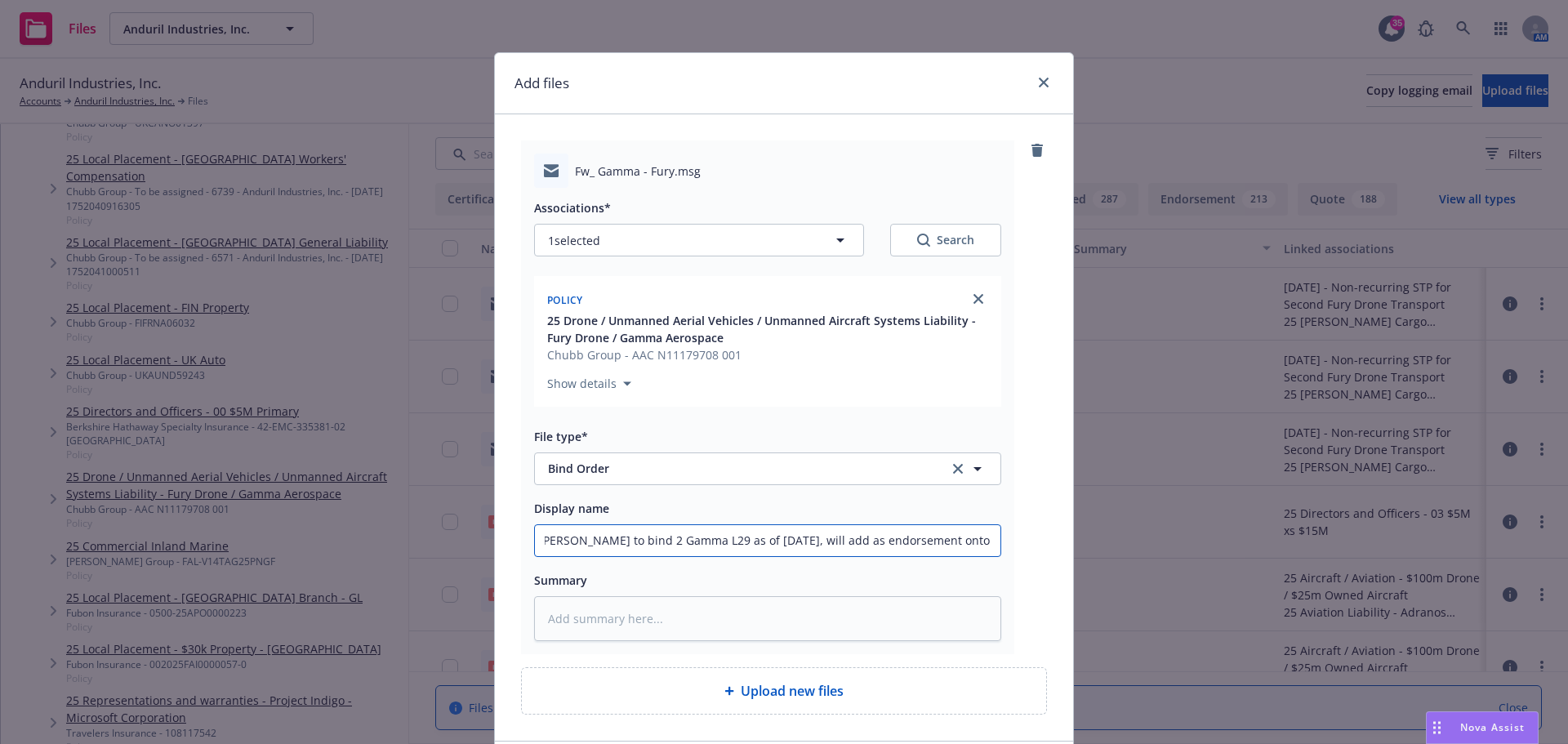
type input "Advise Chubb to bind 2 Gamma L29 as of 8/19/25, will add as endorsement onto cu…"
type textarea "x"
type input "Advise Chubb to bind 2 Gamma L29 as of 8/19/25, will add as endorsement onto cu…"
type textarea "x"
type input "Advise Chubb to bind 2 Gamma L29 as of 8/19/25, will add as endorsement onto cu…"
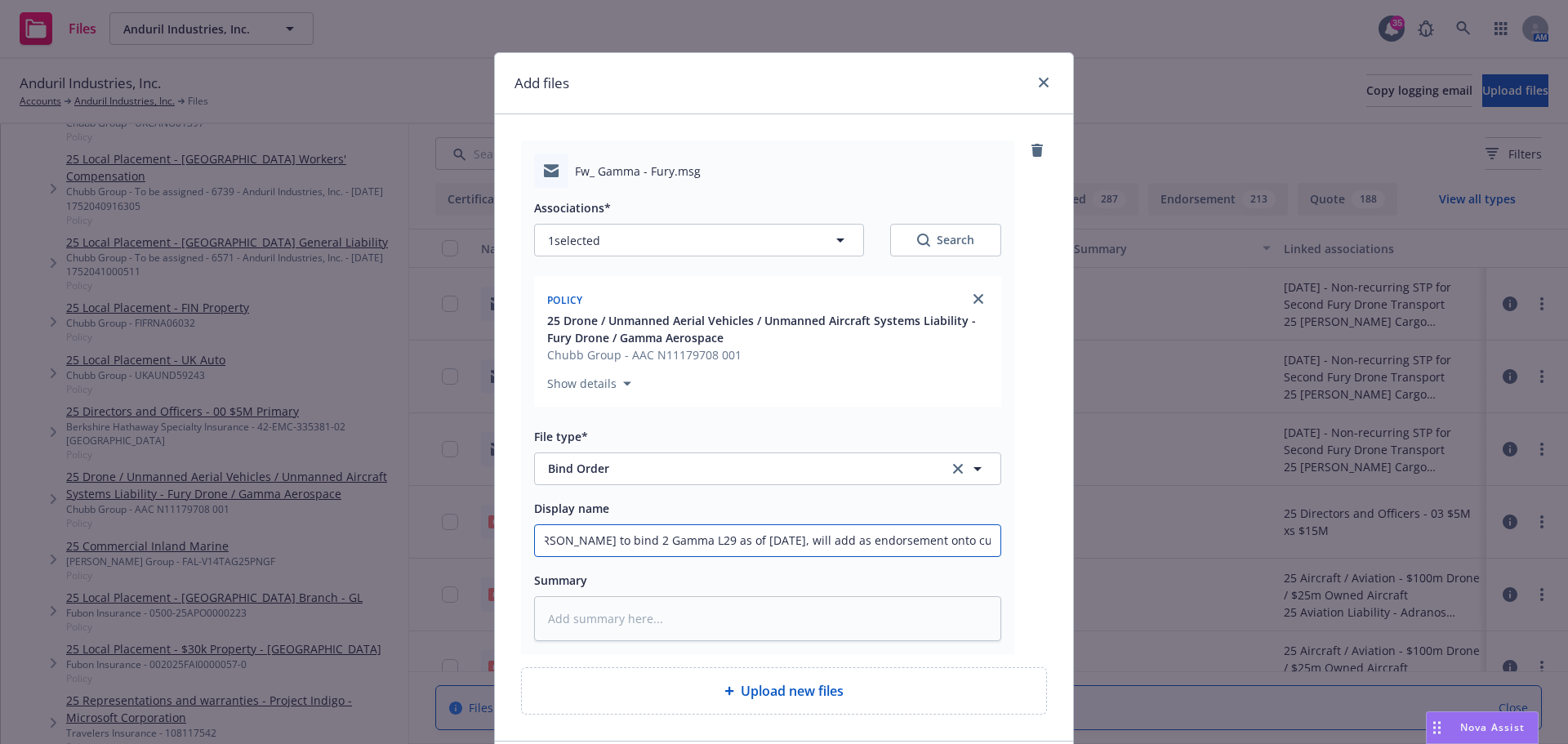
type textarea "x"
type input "Advise Chubb to bind 2 Gamma L29 as of 8/19/25, will add as endorsement onto cu…"
type textarea "x"
type input "Advise Chubb to bind 2 Gamma L29 as of 8/19/25, will add as endorsement onto cu…"
type textarea "x"
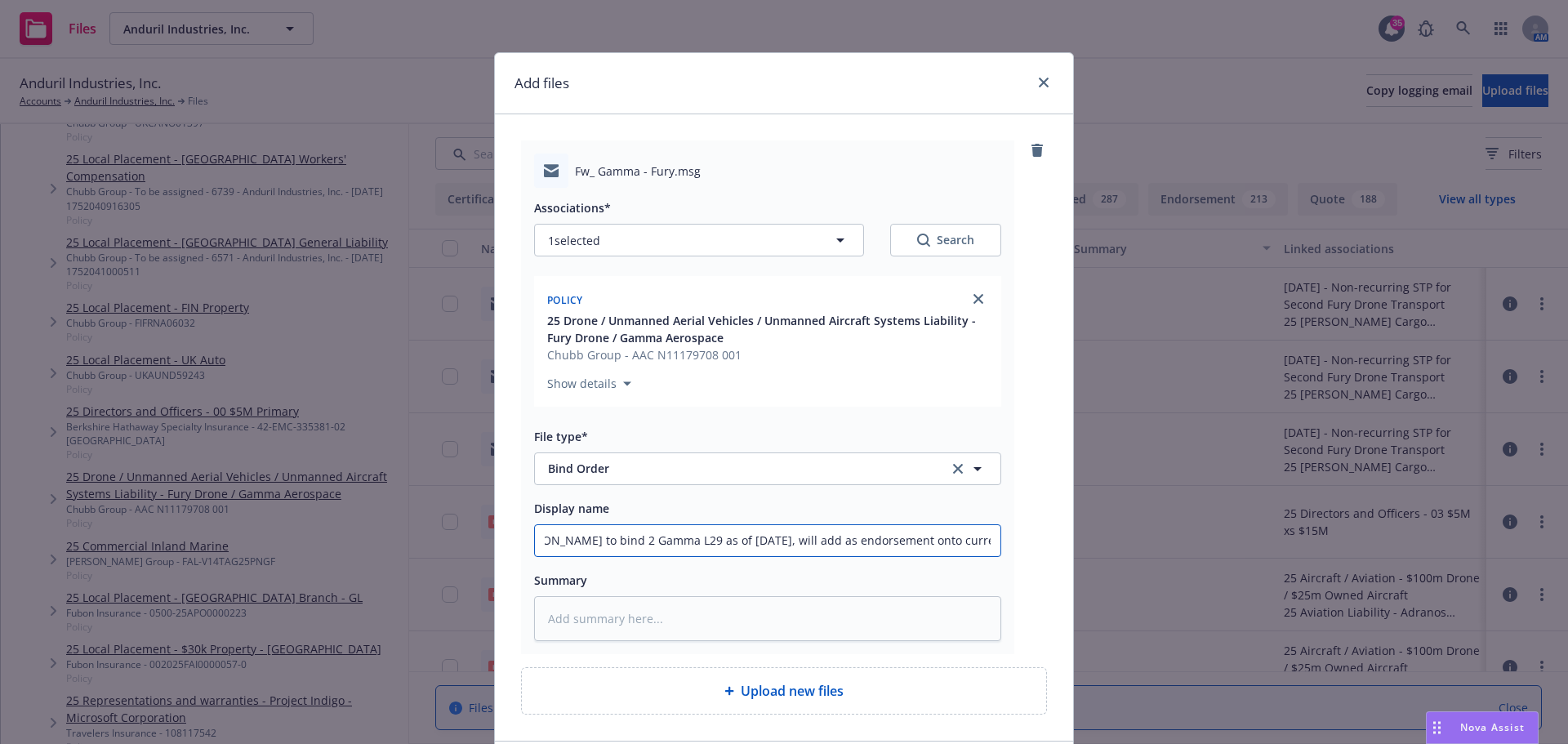
type input "Advise Chubb to bind 2 Gamma L29 as of 8/19/25, will add as endorsement onto cu…"
type textarea "x"
type input "Advise Chubb to bind 2 Gamma L29 as of 8/19/25, will add as endorsement onto cu…"
type textarea "x"
type input "Advise Chubb to bind 2 Gamma L29 as of 8/19/25, will add as endorsement onto cu…"
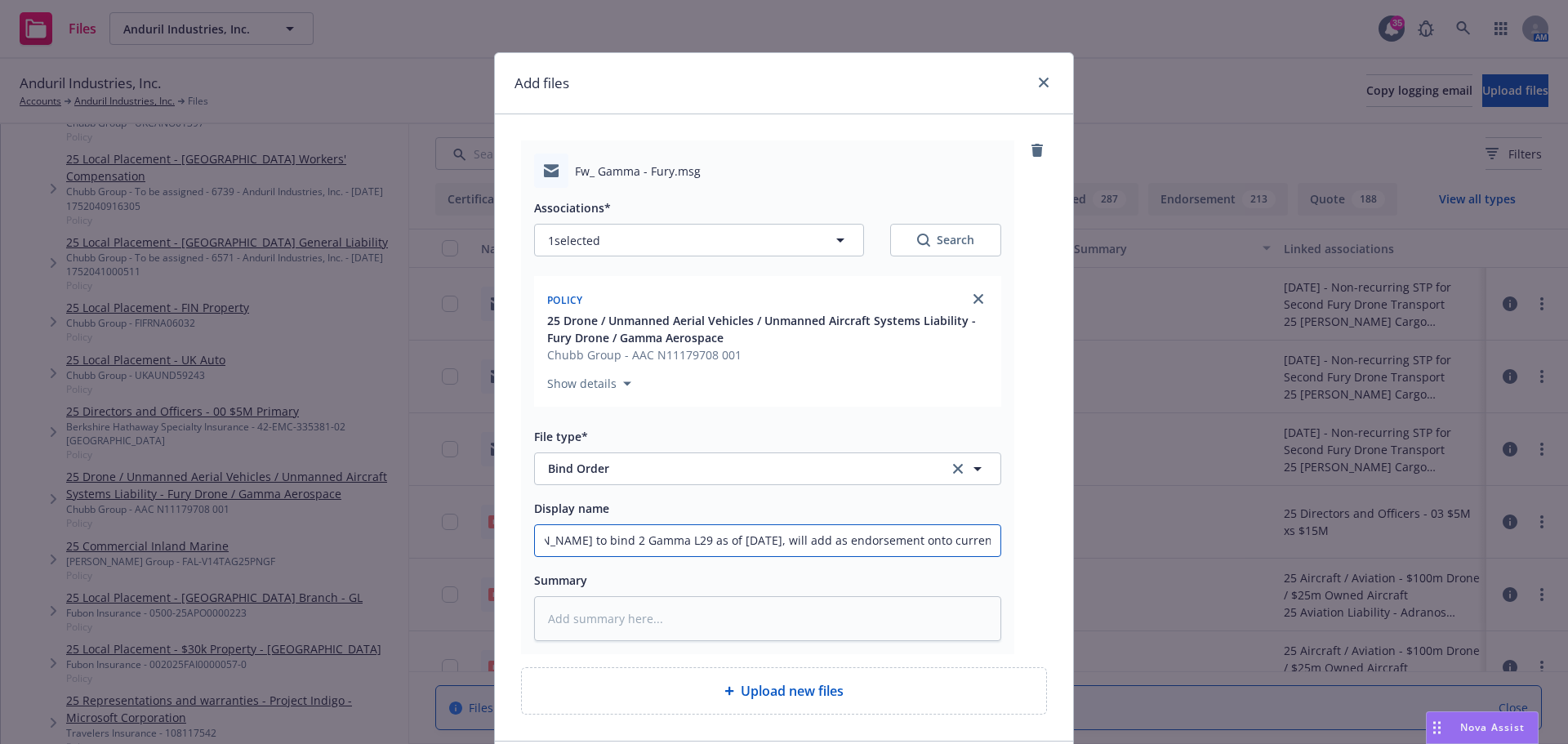
type textarea "x"
type input "Advise Chubb to bind 2 Gamma L29 as of 8/19/25, will add as endorsement onto cu…"
type textarea "x"
type input "Advise Chubb to bind 2 Gamma L29 as of 8/19/25, will add as endorsement onto cu…"
type textarea "x"
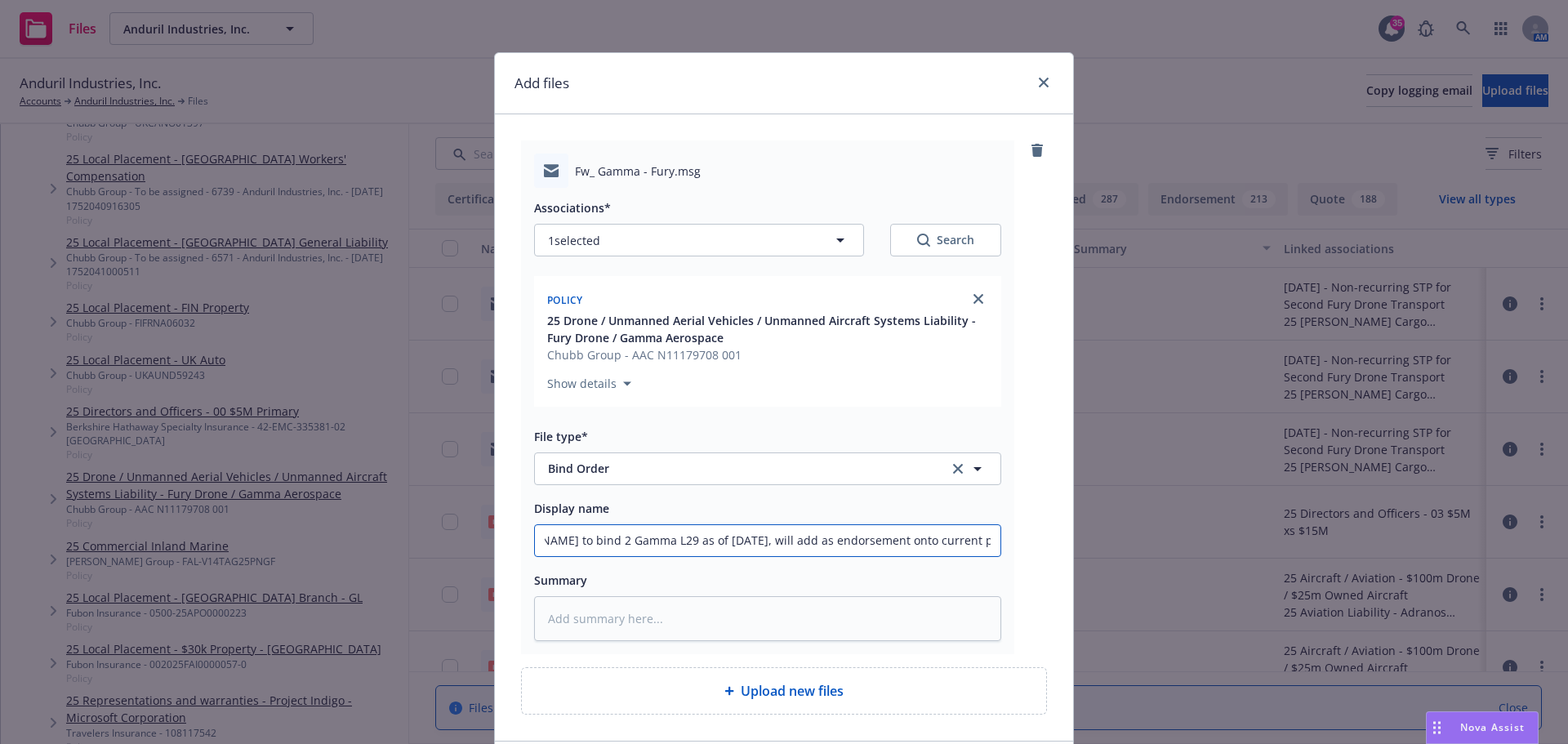
type input "Advise Chubb to bind 2 Gamma L29 as of 8/19/25, will add as endorsement onto cu…"
type textarea "x"
type input "Advise Chubb to bind 2 Gamma L29 as of 8/19/25, will add as endorsement onto cu…"
type textarea "x"
type input "Advise Chubb to bind 2 Gamma L29 as of 8/19/25, will add as endorsement onto cu…"
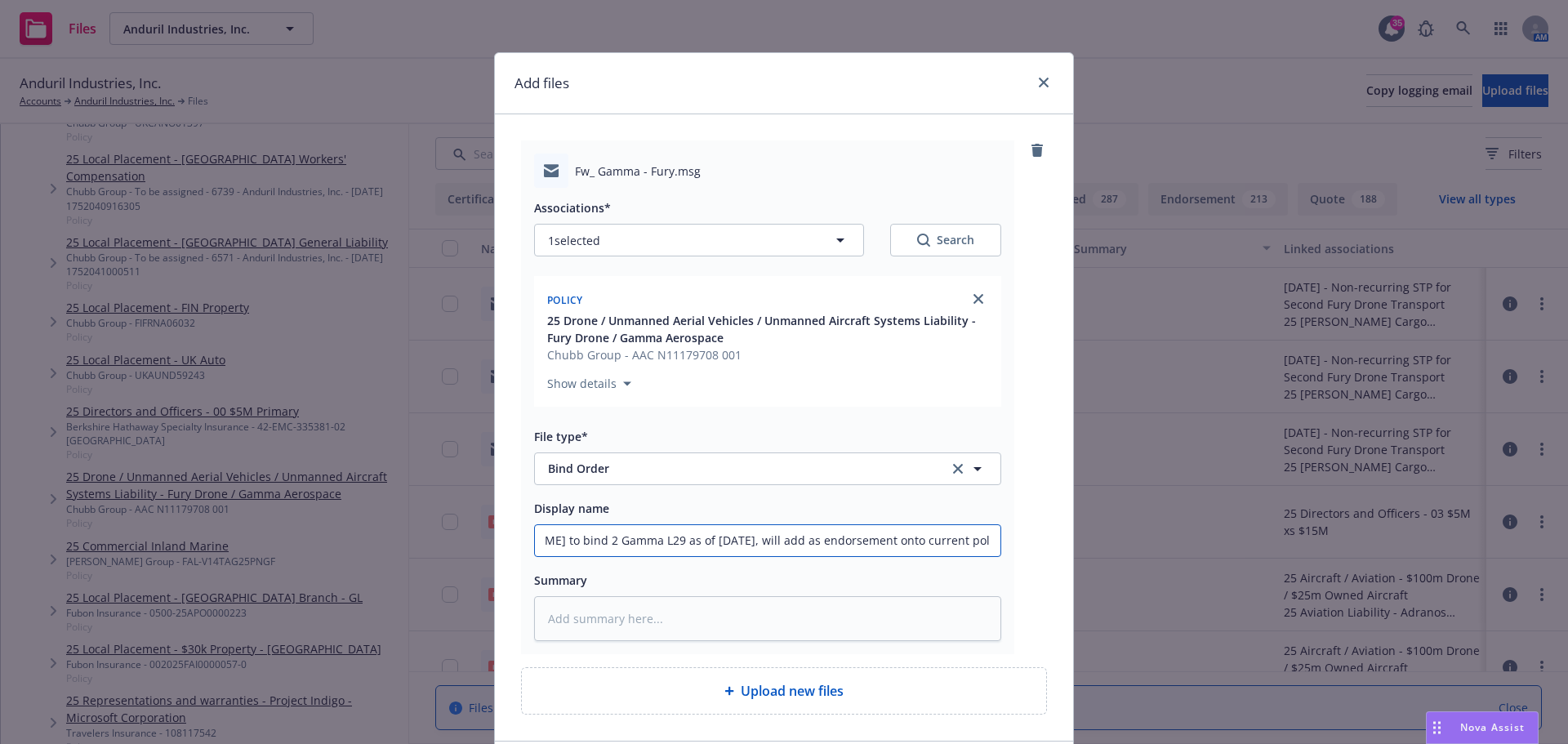
type textarea "x"
type input "Advise Chubb to bind 2 Gamma L29 as of 8/19/25, will add as endorsement onto cu…"
type textarea "x"
type input "Advise Chubb to bind 2 Gamma L29 as of 8/19/25, will add as endorsement onto cu…"
type textarea "x"
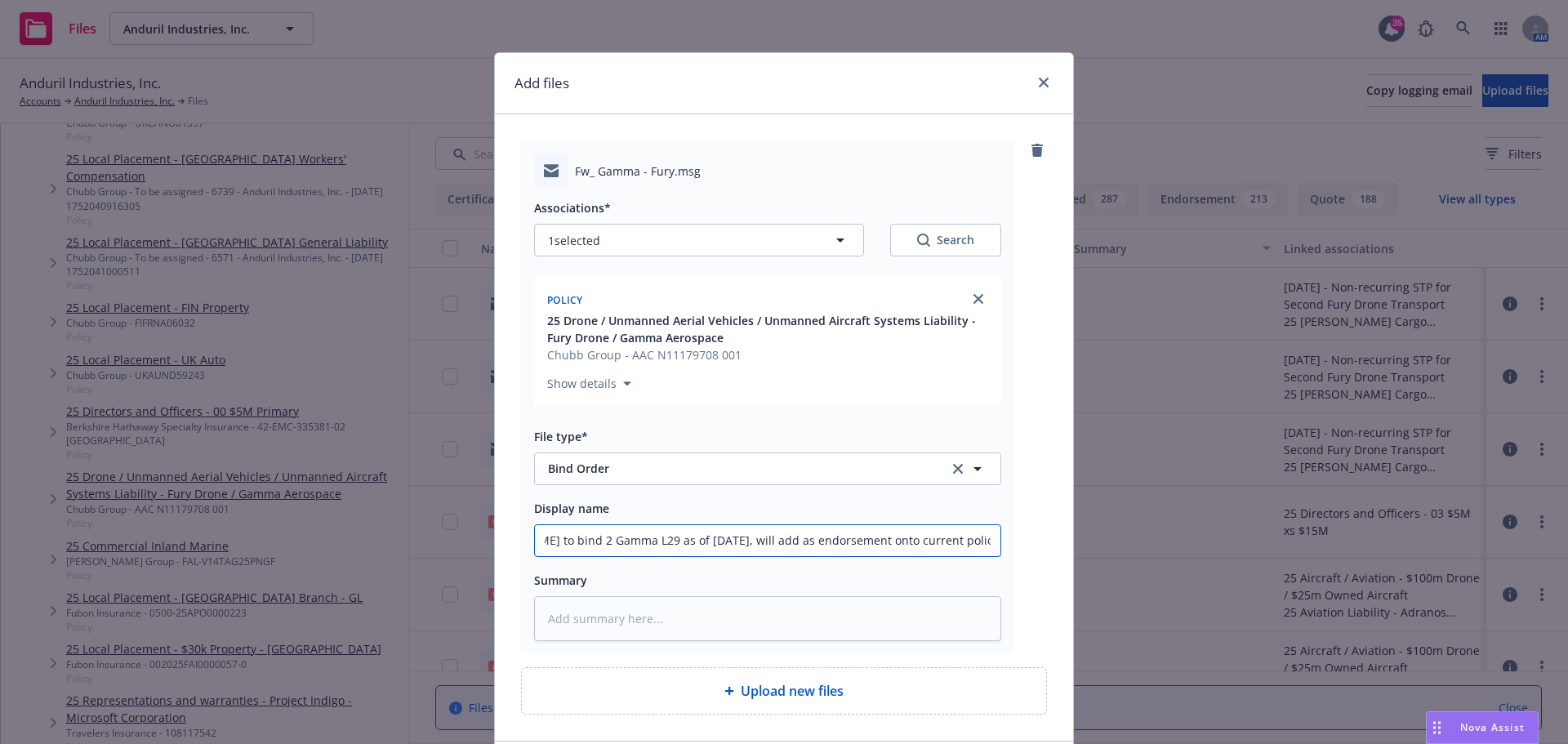
type input "Advise Chubb to bind 2 Gamma L29 as of 8/19/25, will add as endorsement onto cu…"
type textarea "x"
type input "Advise Chubb to bind 2 Gamma L29 as of 8/19/25, will add as endorsement onto cu…"
type textarea "x"
type input "Advise Chubb to bind 2 Gamma L29 as of 8/19/25, will add as endorsement onto cu…"
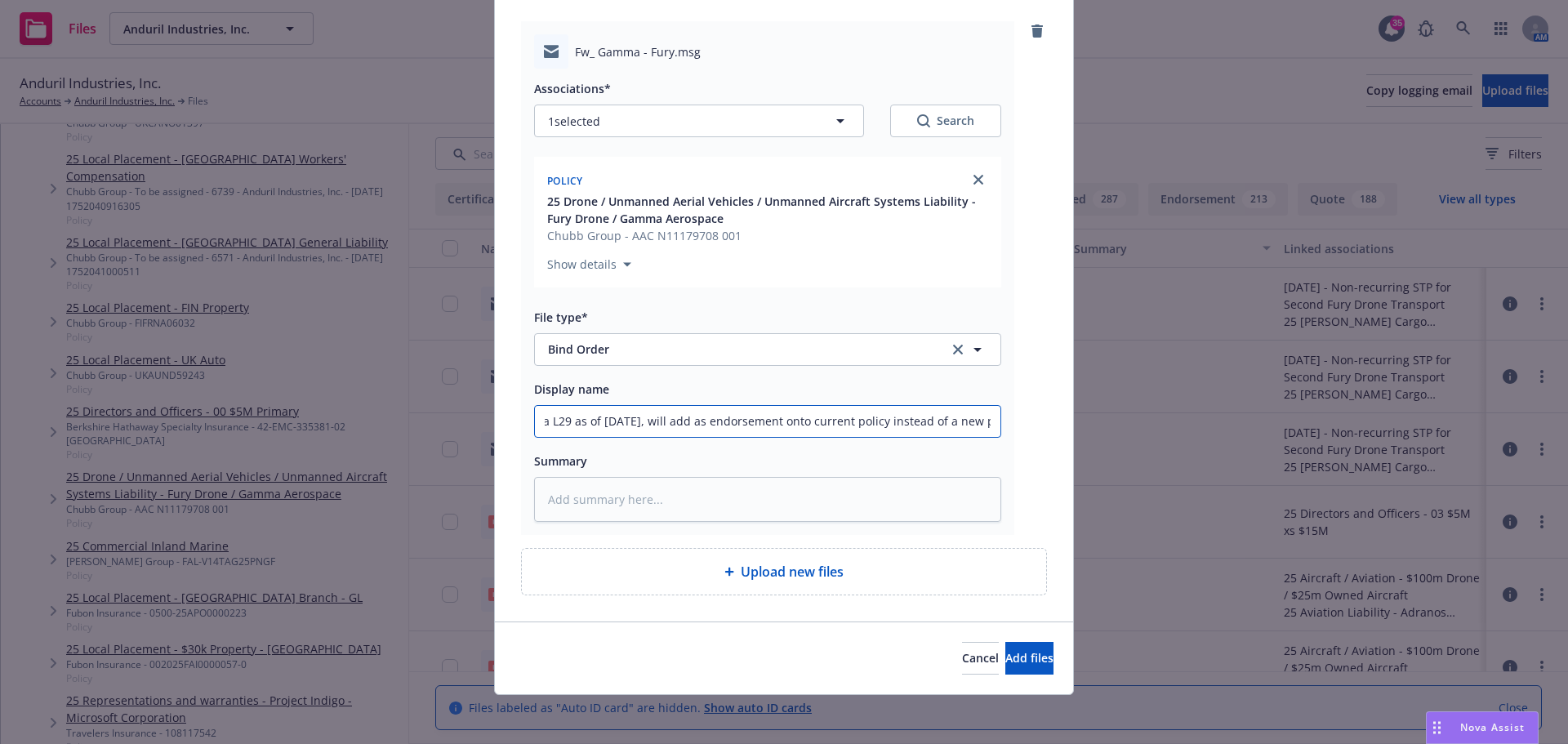
scroll to position [123, 0]
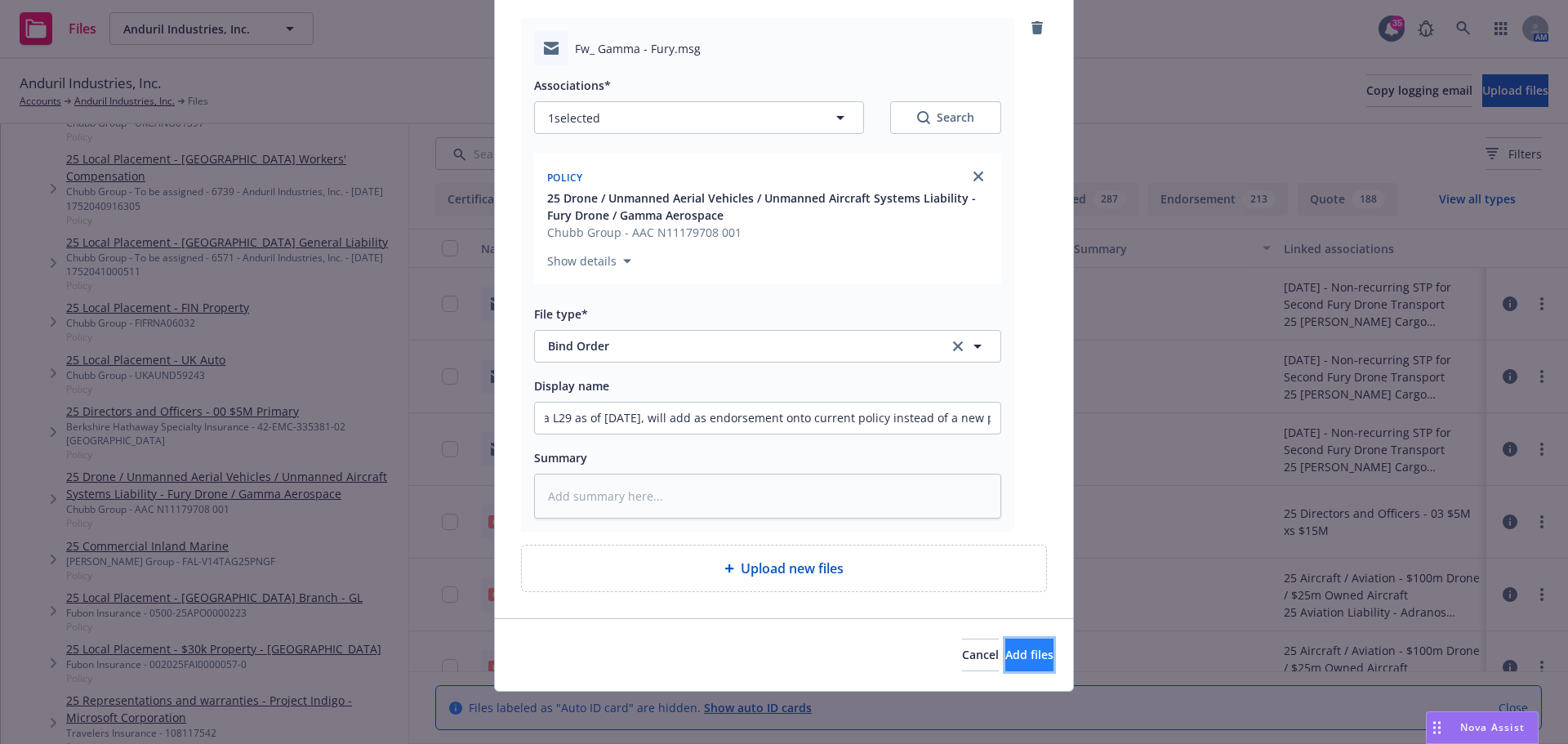
click at [1016, 650] on span "Add files" at bounding box center [1030, 653] width 48 height 15
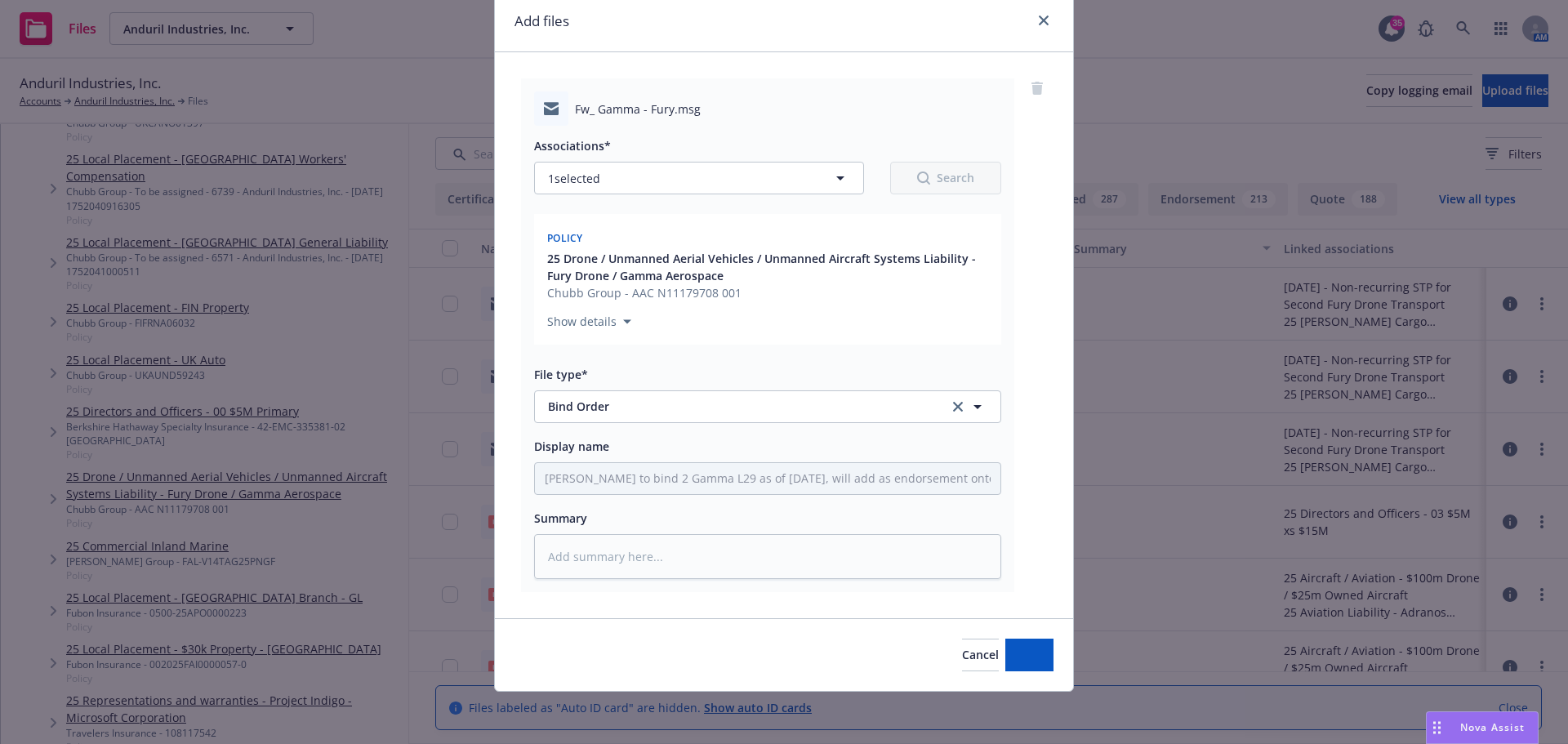
scroll to position [62, 0]
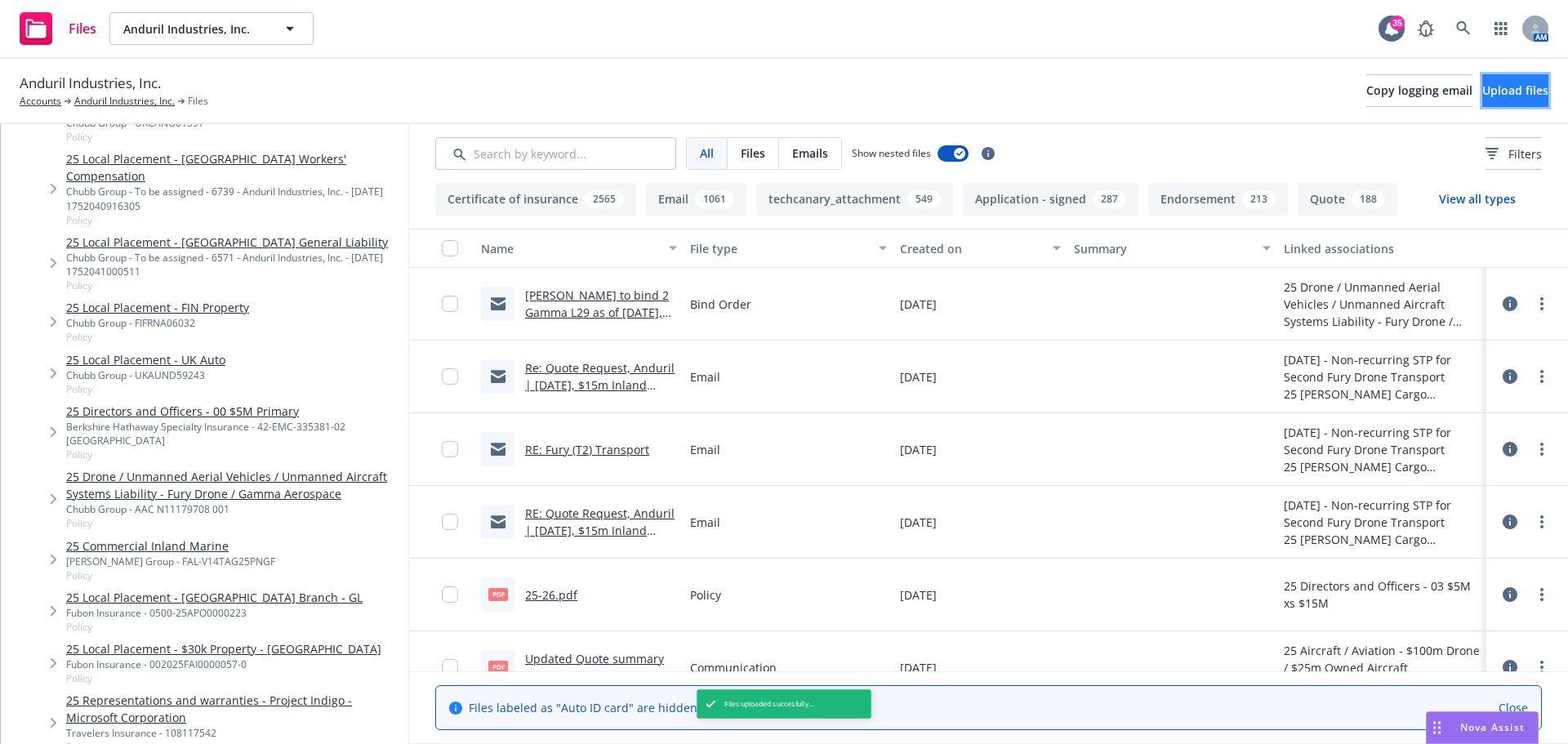
click at [1503, 94] on span "Upload files" at bounding box center [1516, 90] width 66 height 15
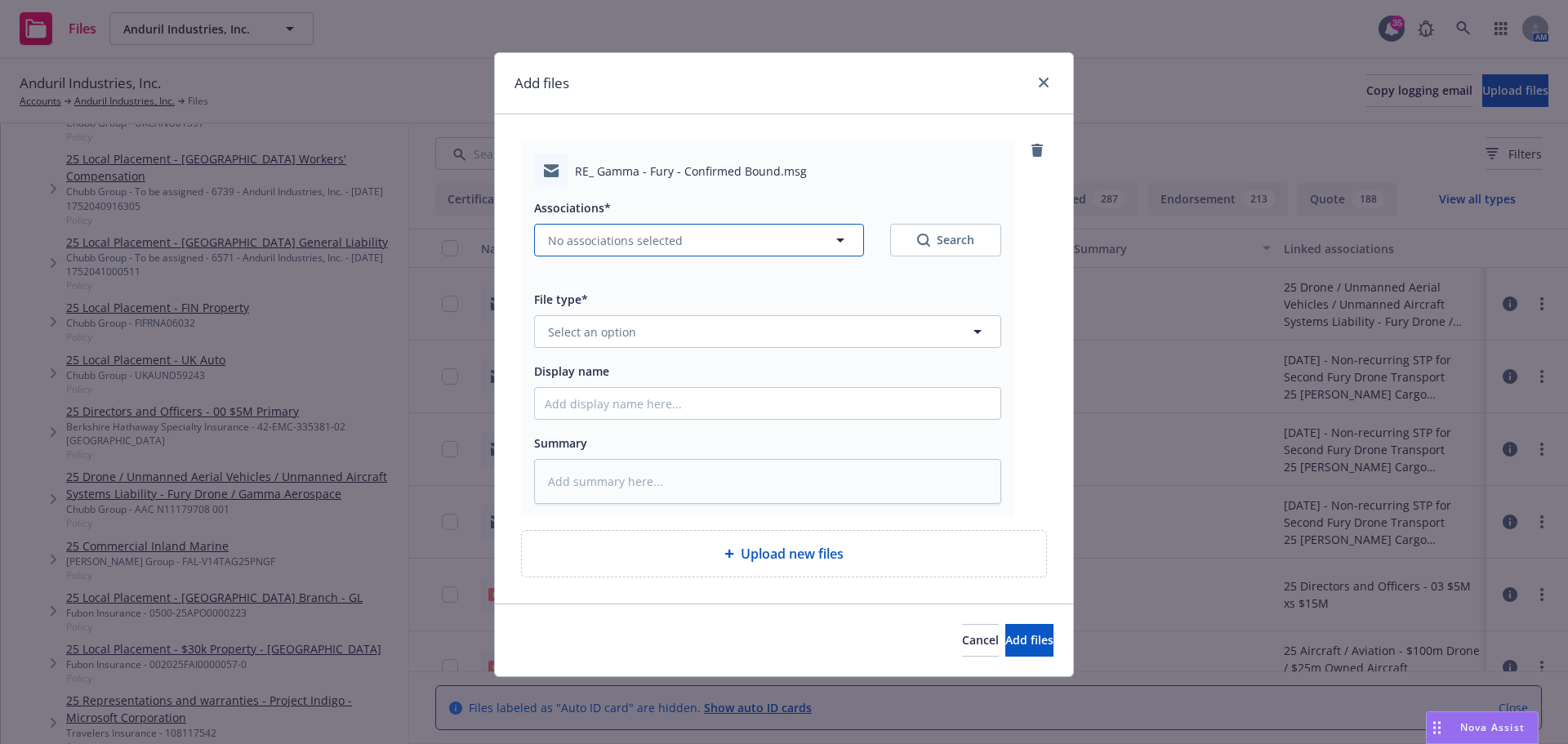
click at [594, 239] on span "No associations selected" at bounding box center [616, 240] width 135 height 17
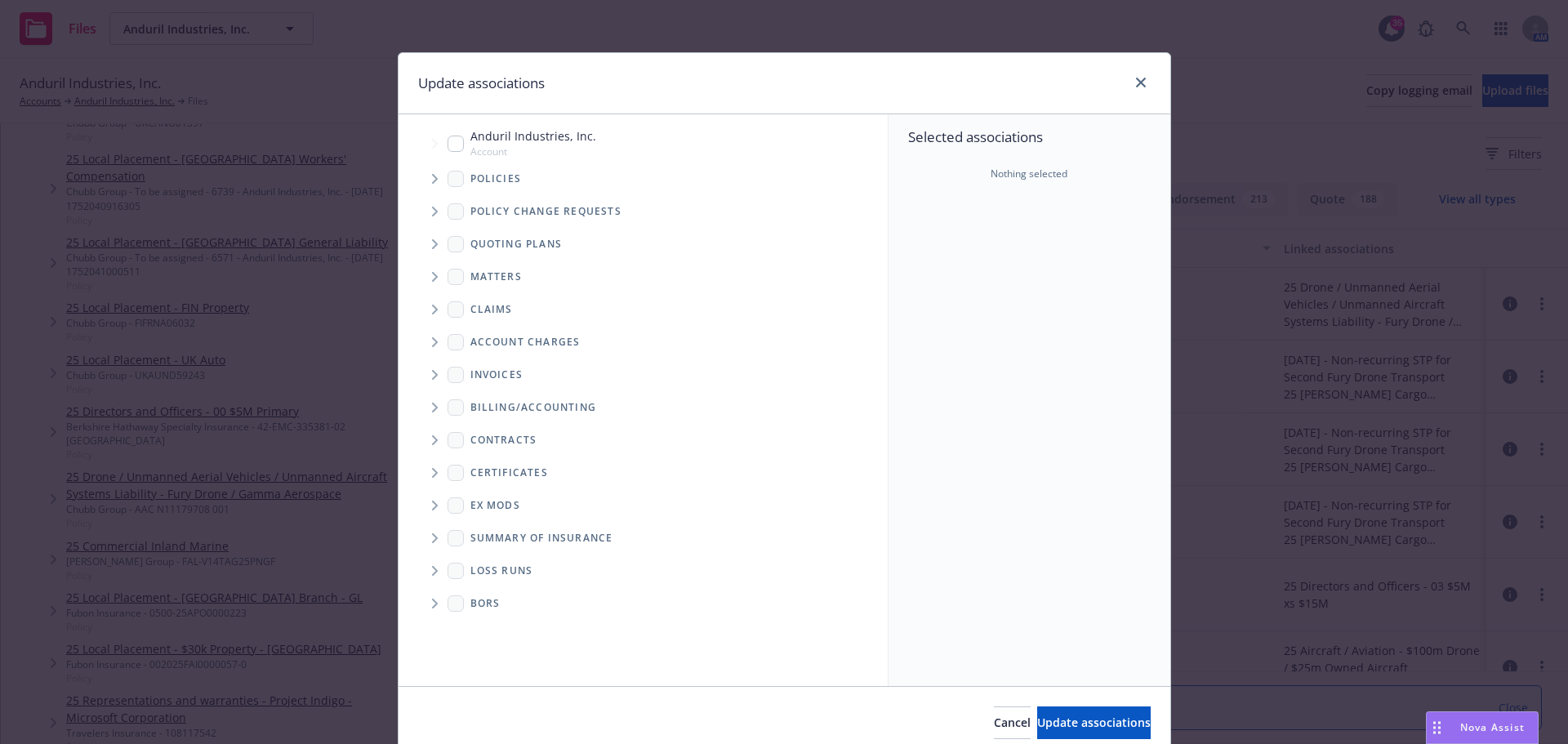
click at [421, 178] on span "Tree Example" at bounding box center [434, 178] width 26 height 26
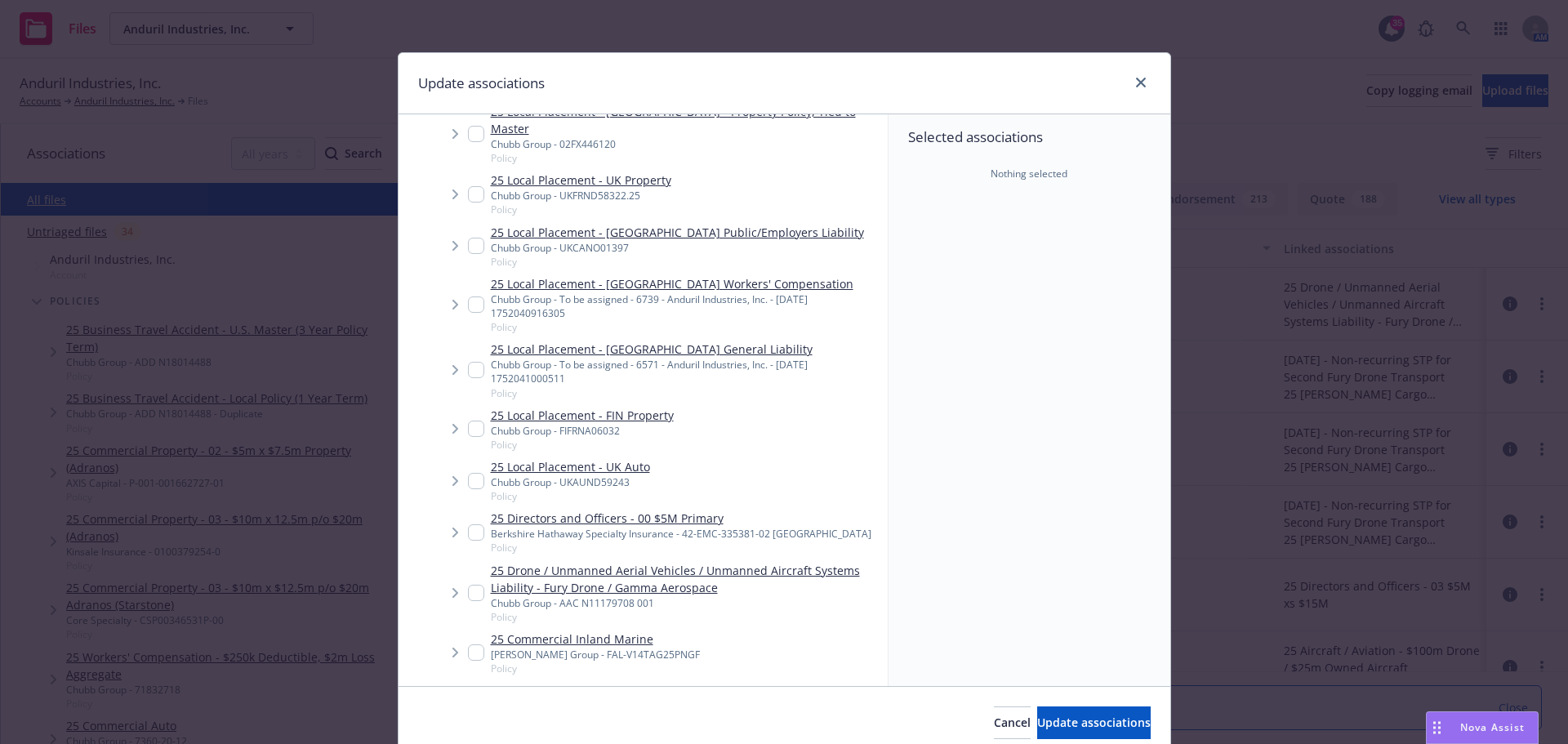
scroll to position [2122, 0]
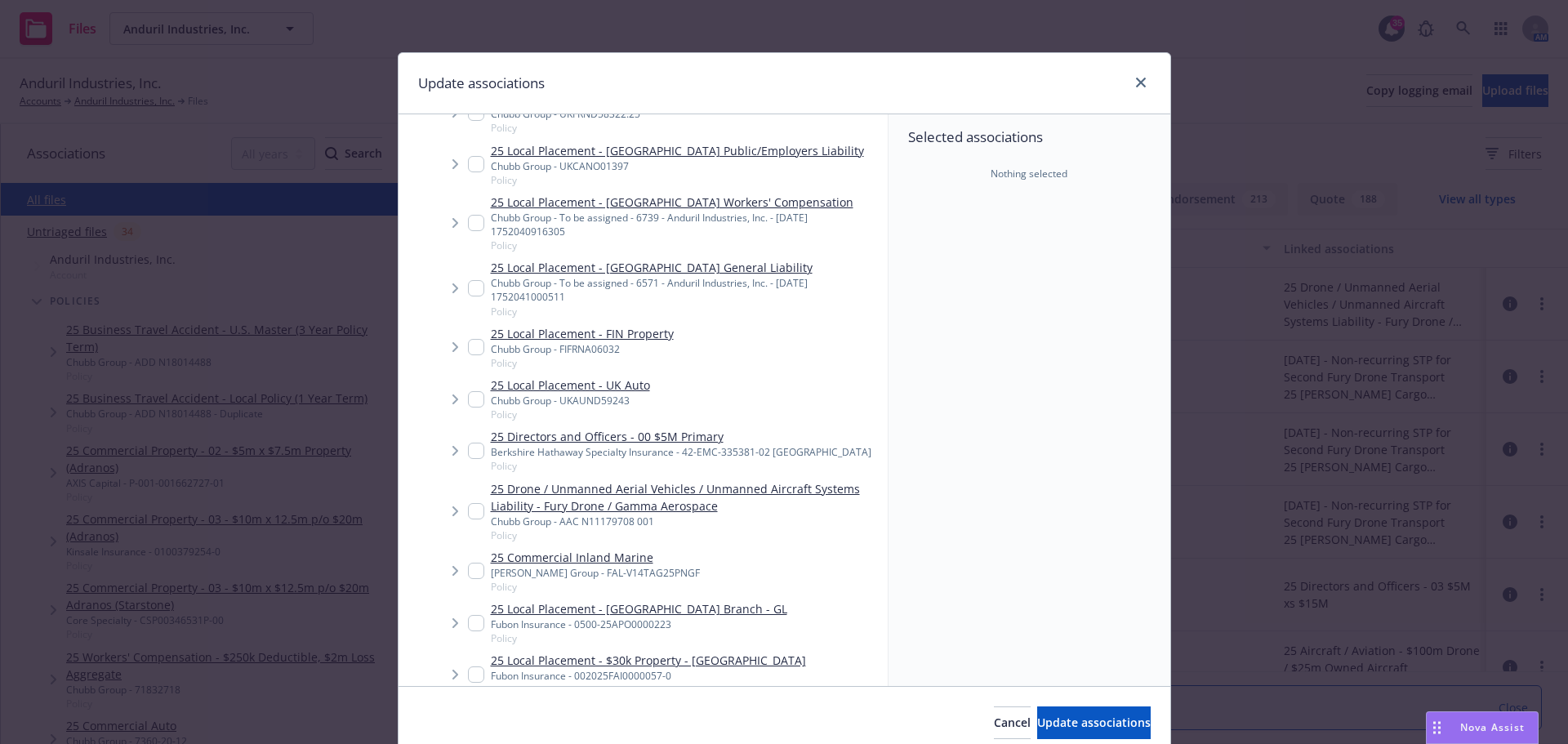
click at [591, 480] on link "25 Drone / Unmanned Aerial Vehicles / Unmanned Aircraft Systems Liability - Fur…" at bounding box center [686, 497] width 390 height 35
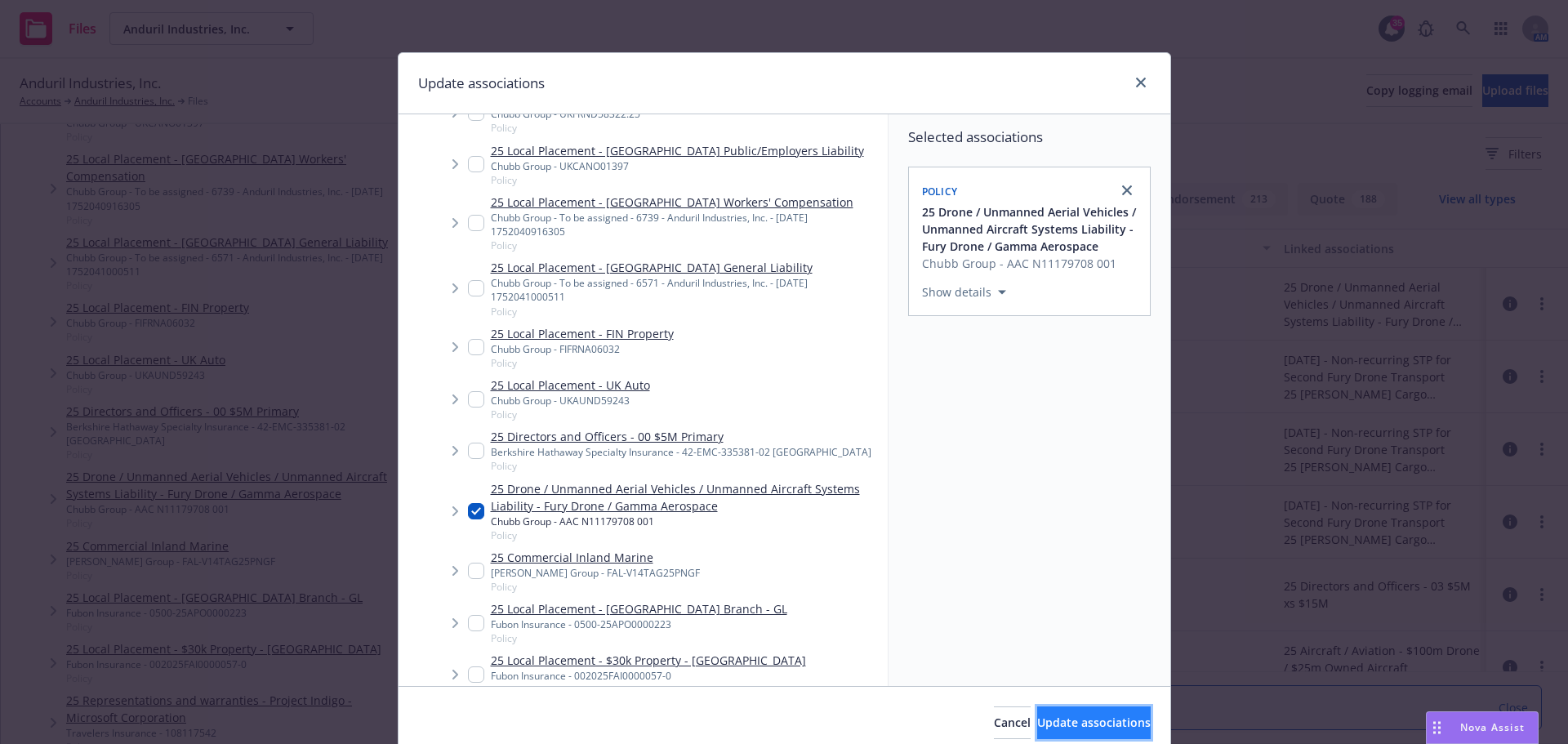
click at [1070, 709] on button "Update associations" at bounding box center [1094, 722] width 114 height 33
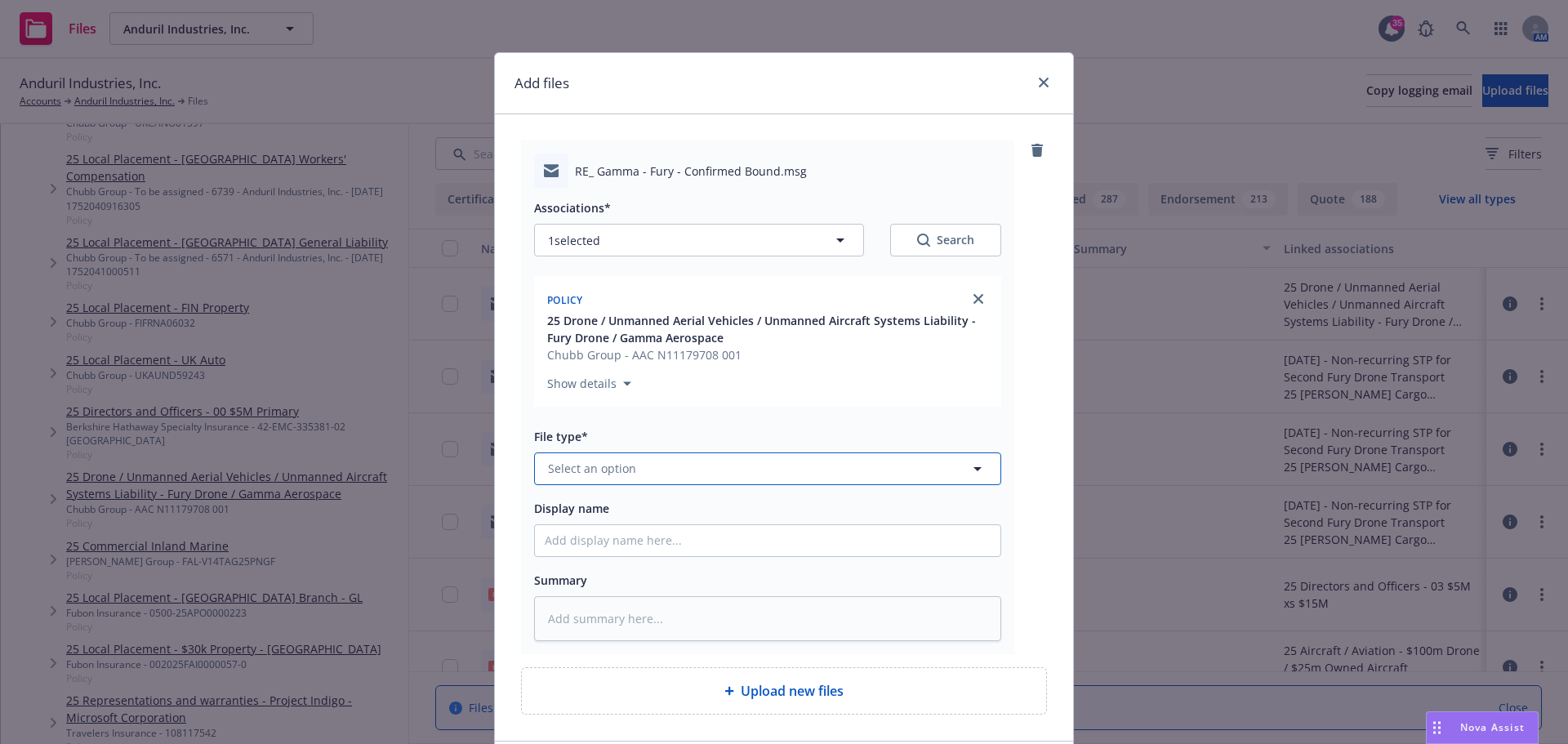
click at [645, 474] on button "Select an option" at bounding box center [768, 468] width 467 height 33
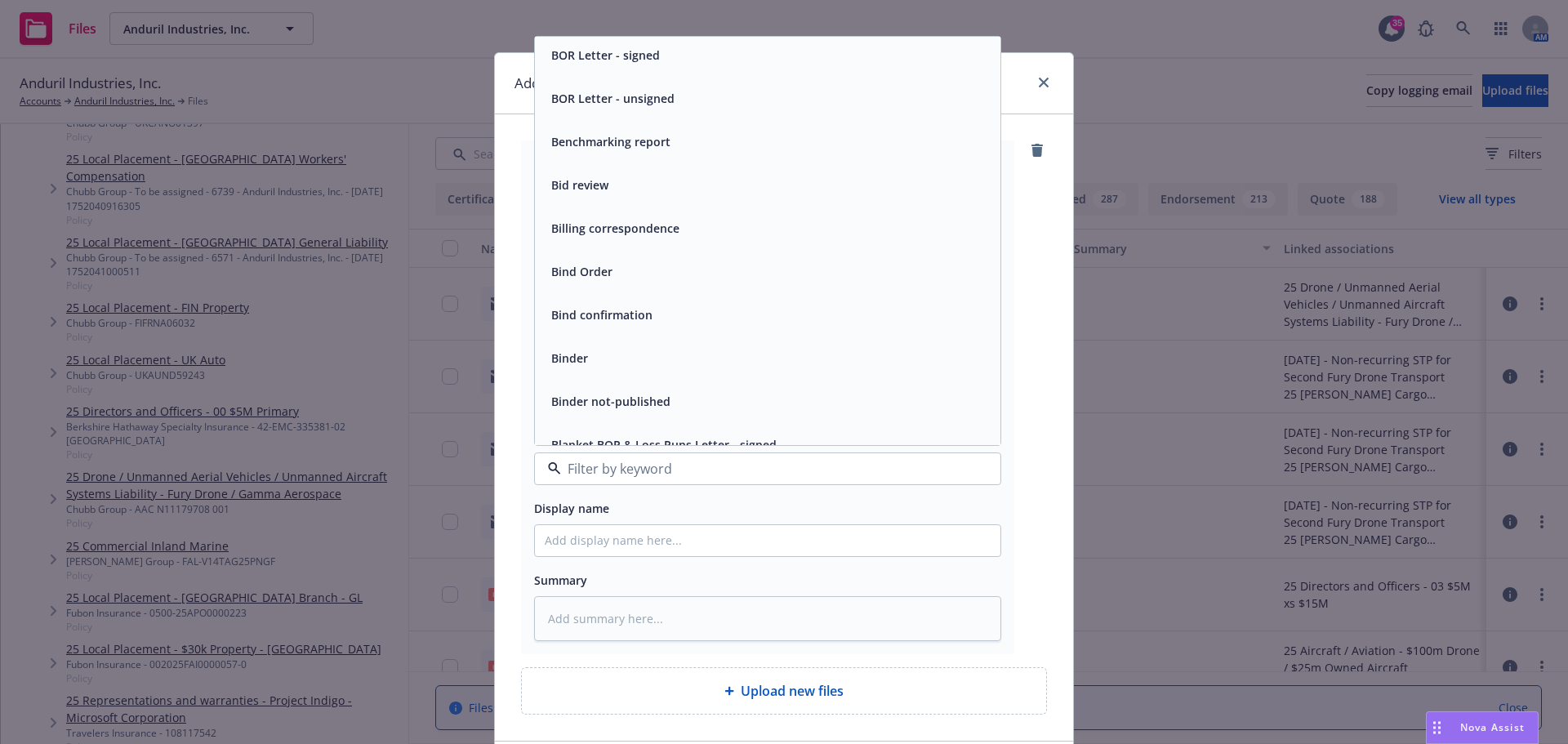
scroll to position [653, 0]
click at [606, 313] on span "Bind confirmation" at bounding box center [602, 313] width 101 height 17
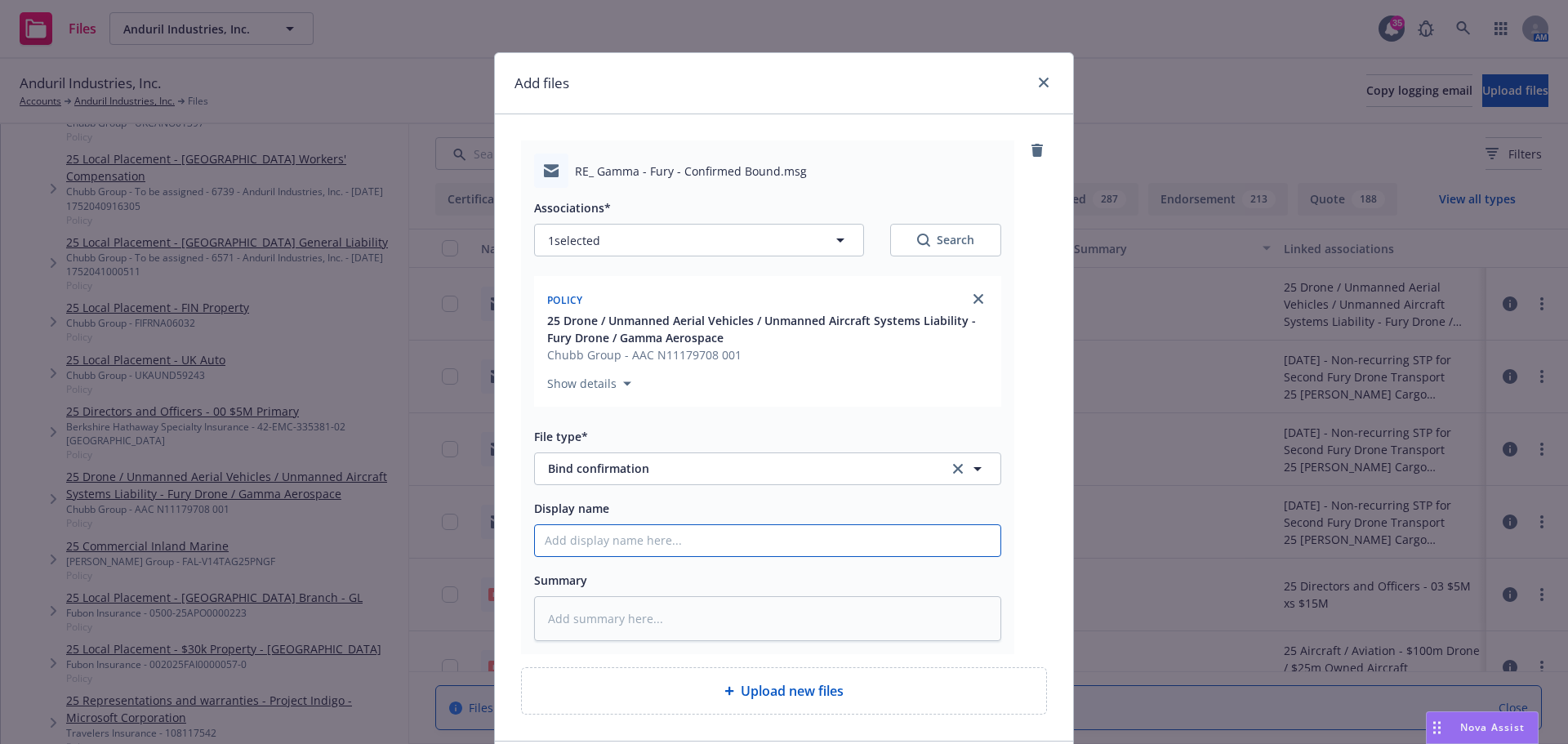
click at [696, 537] on input "Display name" at bounding box center [768, 540] width 466 height 31
click at [913, 547] on input "Chubb confirms bind order for 2 Gamma L29's as of 8/19/25 - $72" at bounding box center [768, 540] width 466 height 31
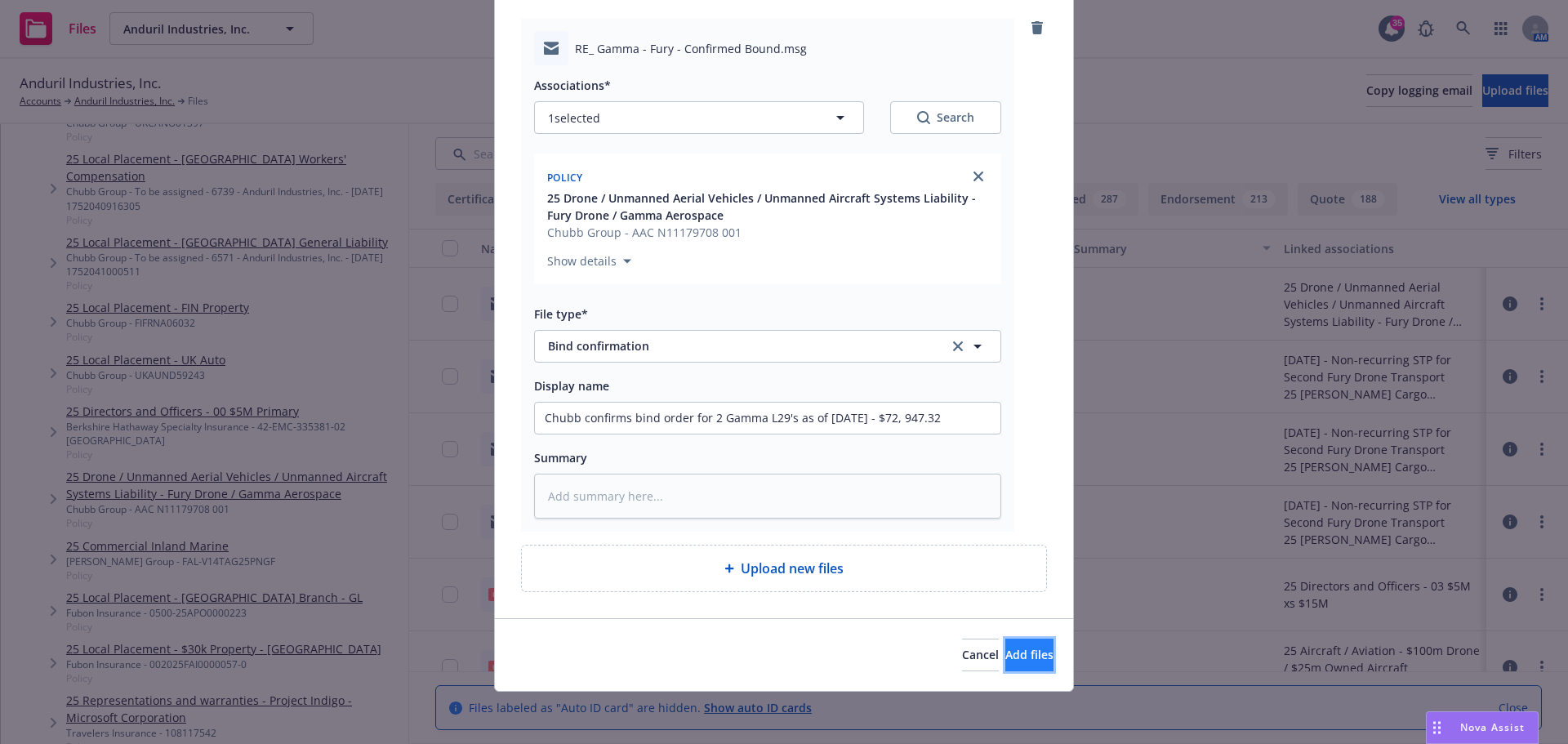
click at [1006, 647] on span "Add files" at bounding box center [1030, 653] width 48 height 15
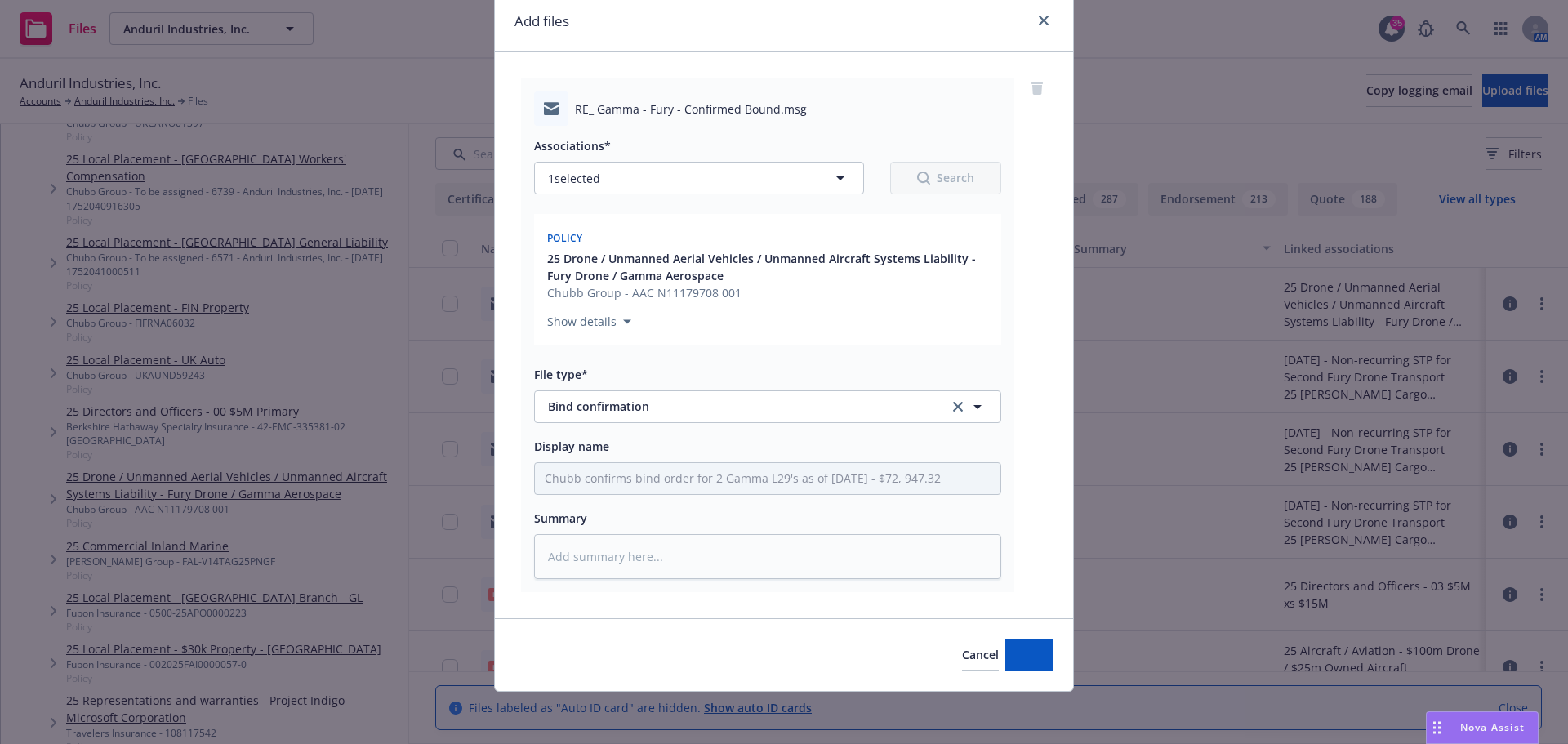
scroll to position [62, 0]
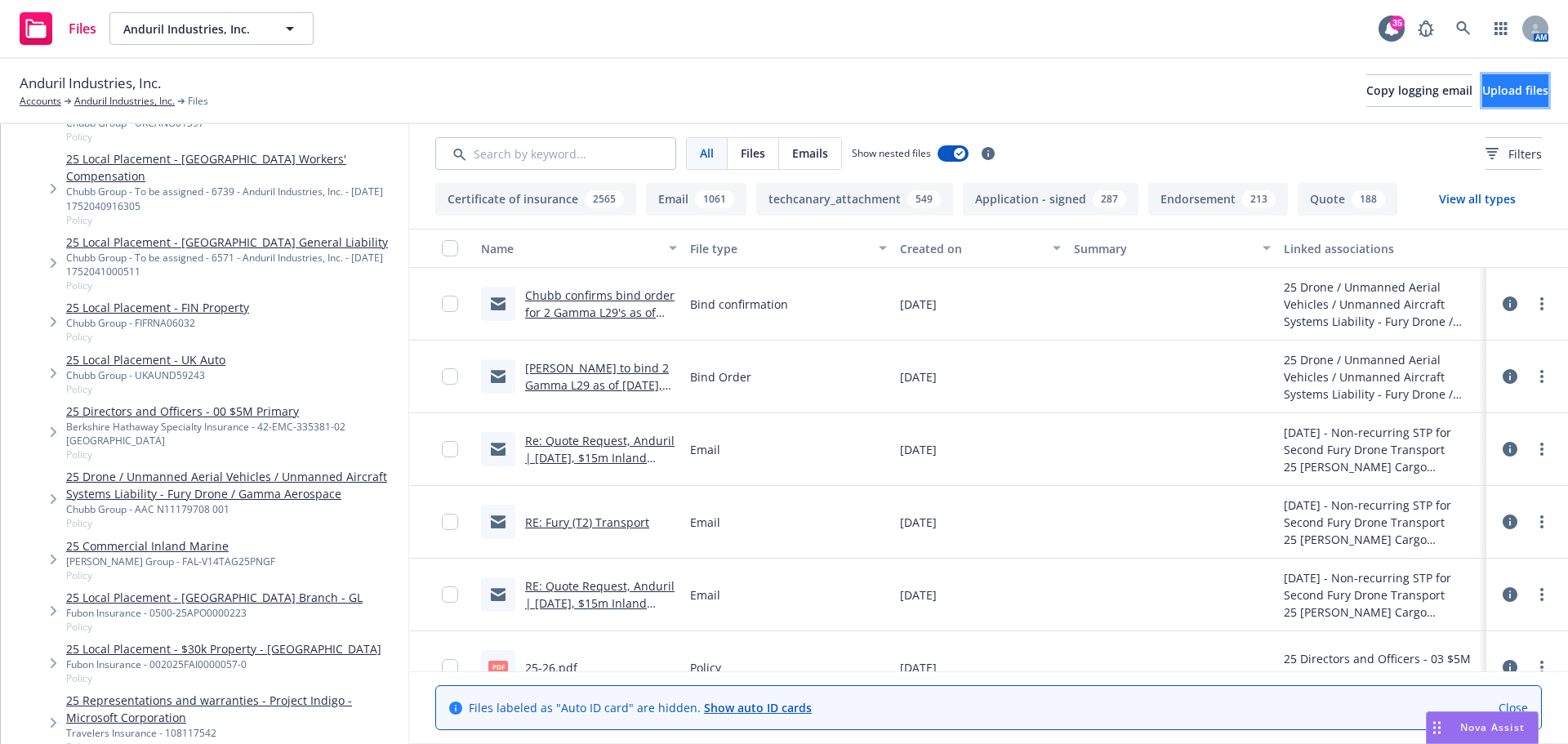
click at [1500, 91] on span "Upload files" at bounding box center [1516, 90] width 66 height 15
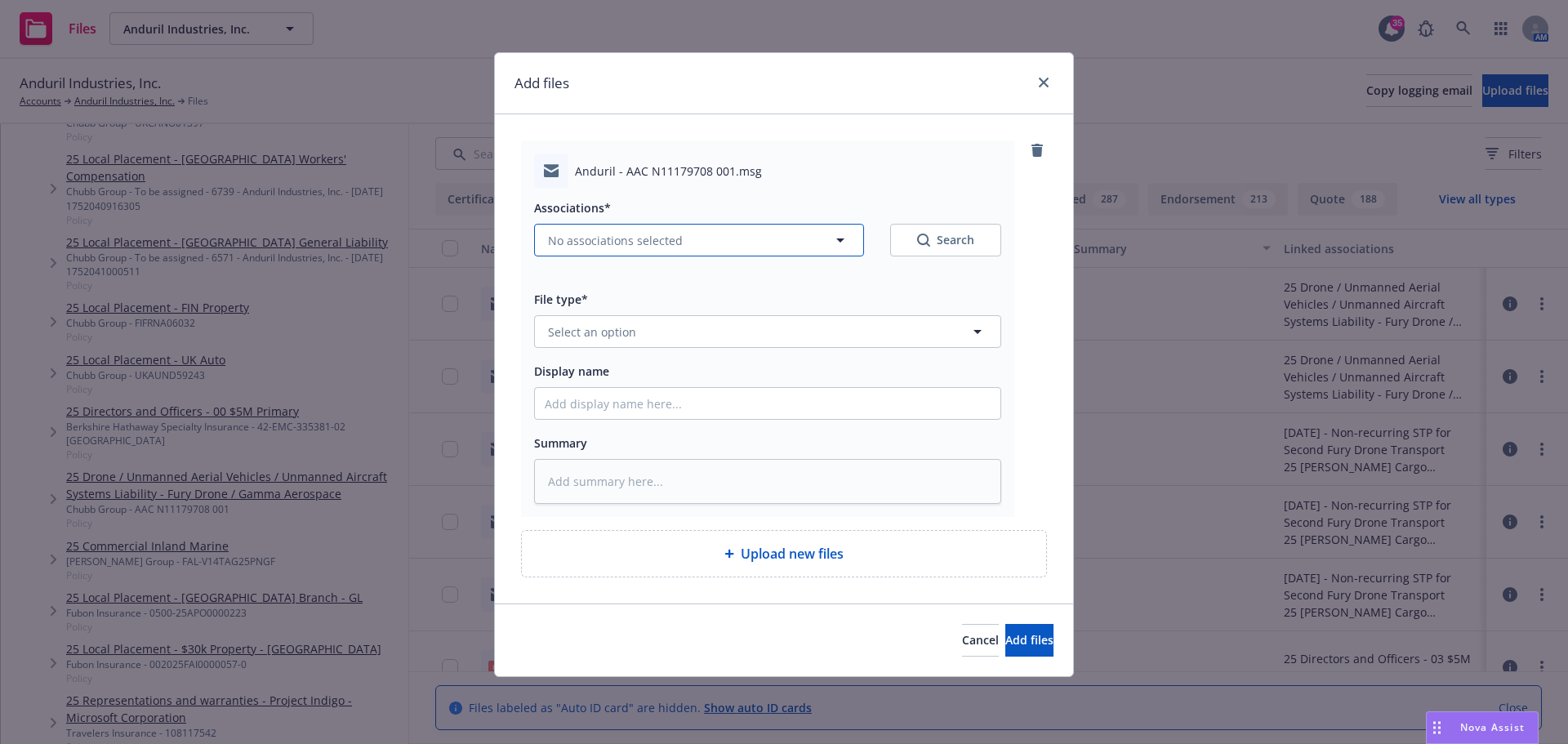
click at [644, 249] on button "No associations selected" at bounding box center [698, 240] width 330 height 33
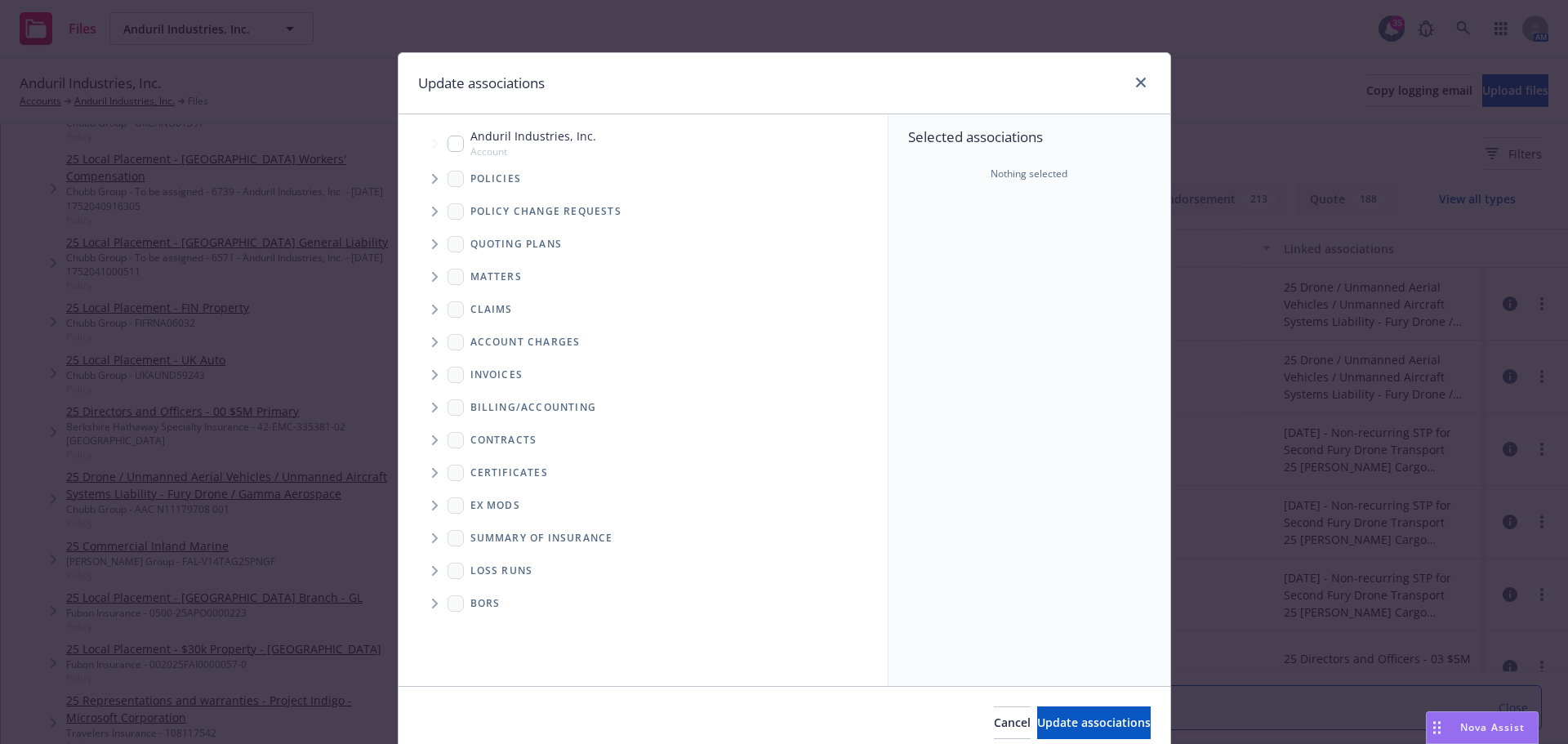
click at [434, 178] on span "Tree Example" at bounding box center [434, 178] width 26 height 26
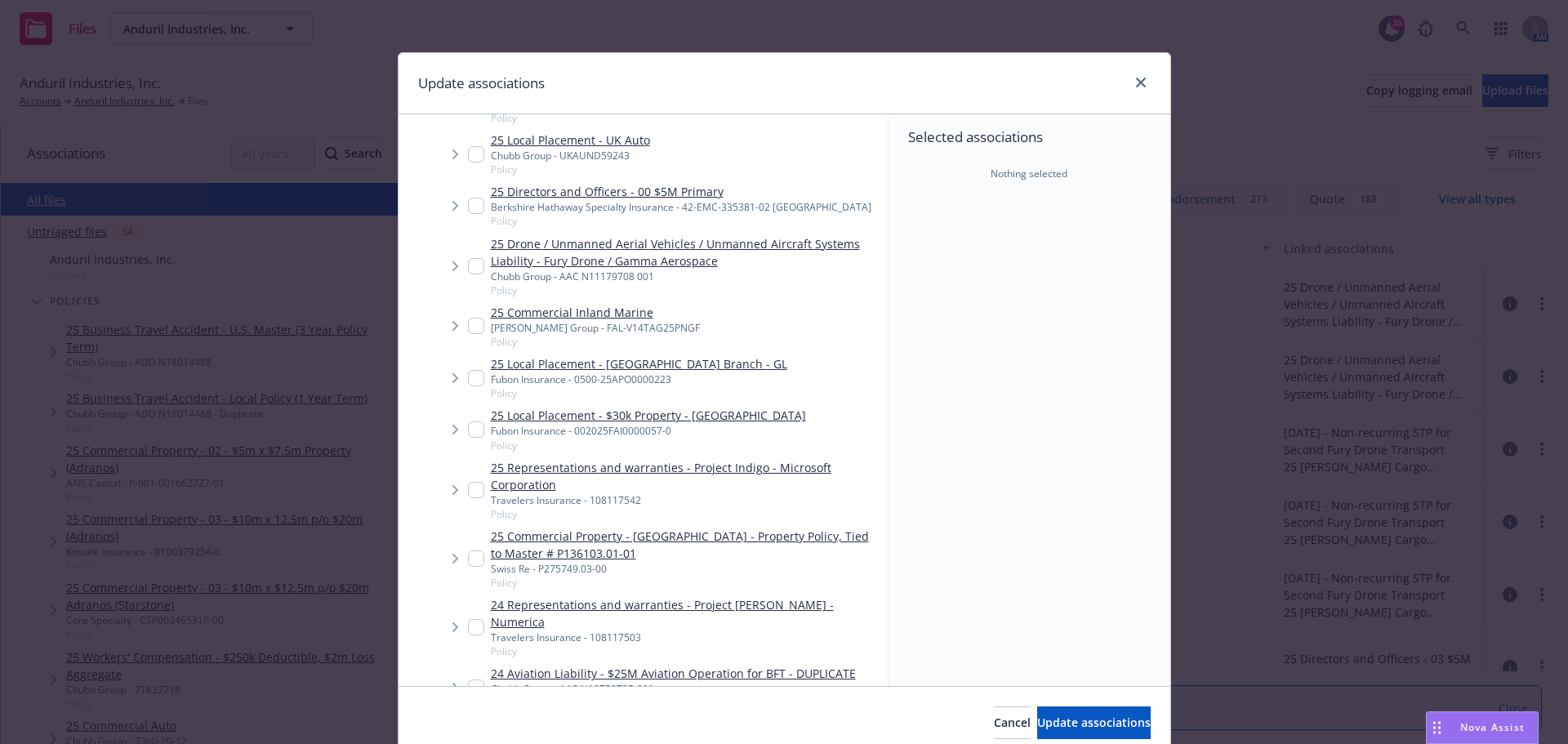
scroll to position [2285, 0]
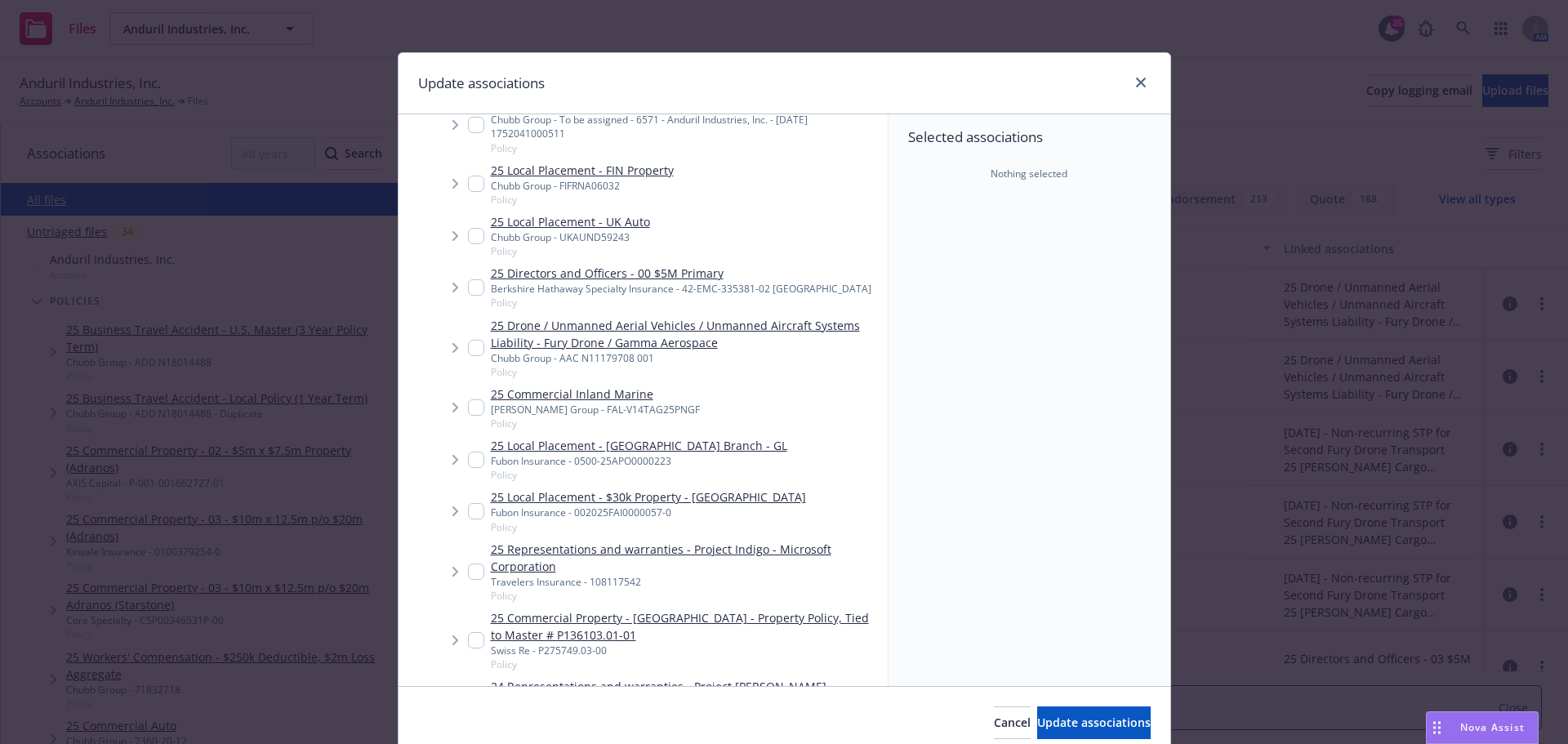
click at [628, 317] on link "25 Drone / Unmanned Aerial Vehicles / Unmanned Aircraft Systems Liability - Fur…" at bounding box center [686, 334] width 390 height 35
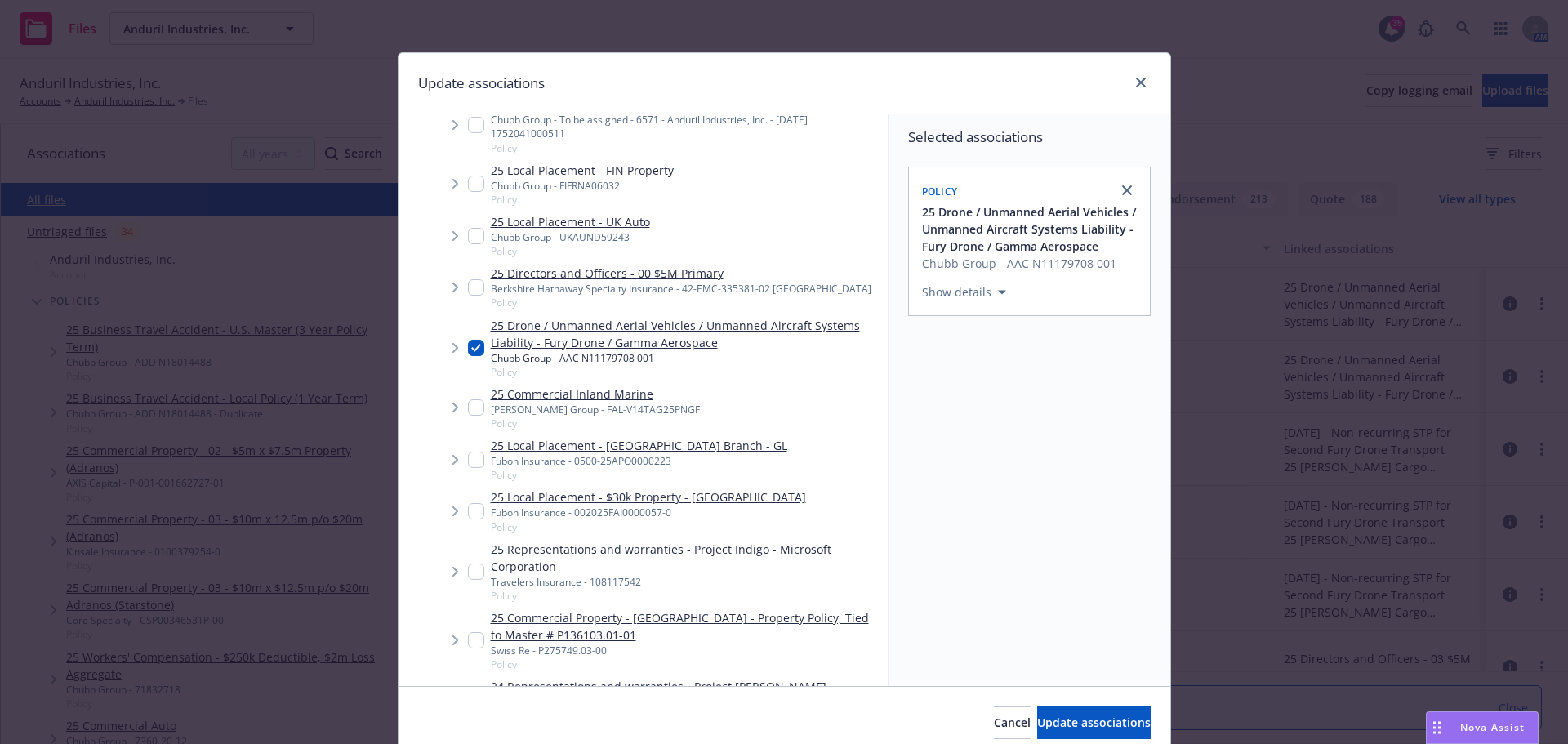
scroll to position [2442, 0]
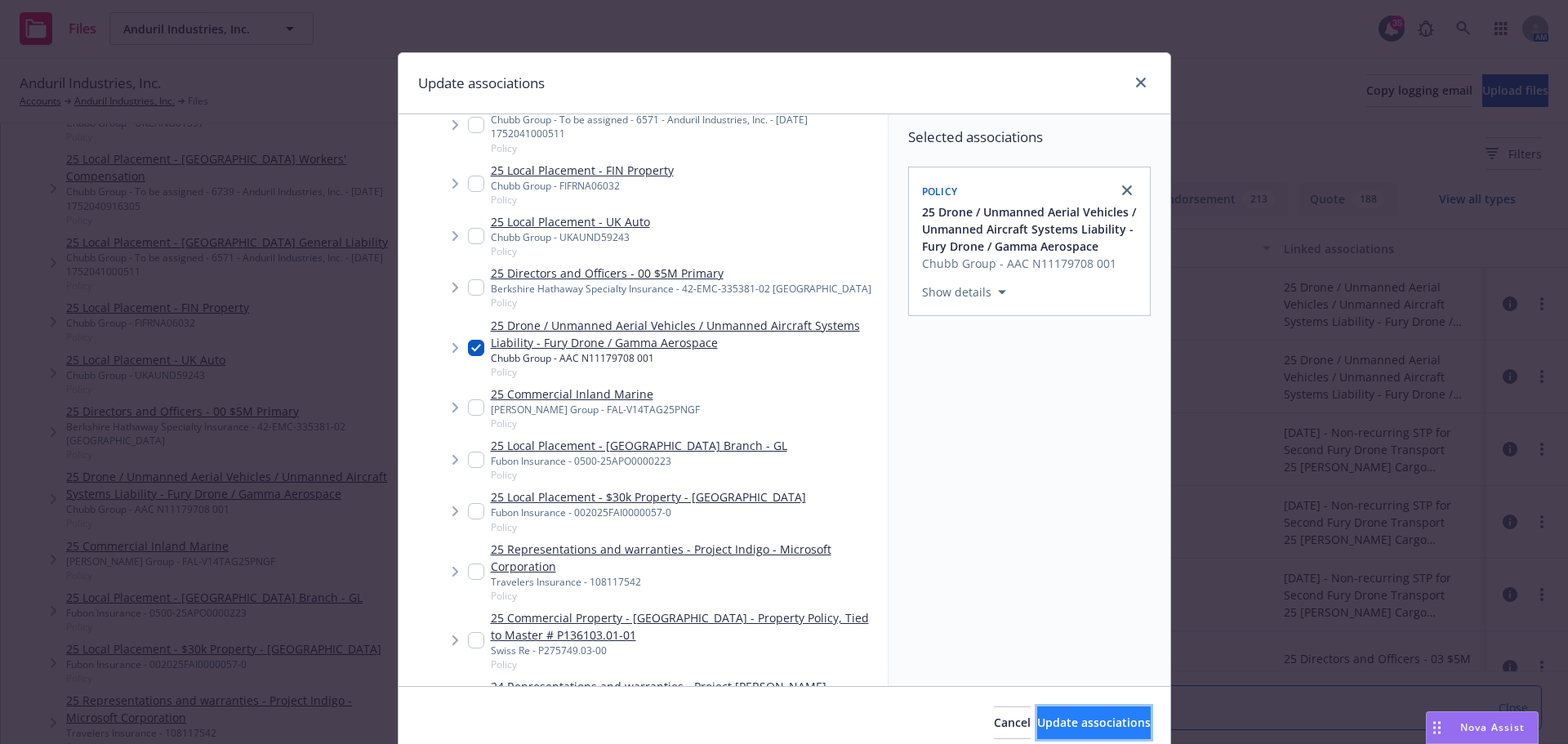
click at [1080, 726] on span "Update associations" at bounding box center [1094, 721] width 114 height 15
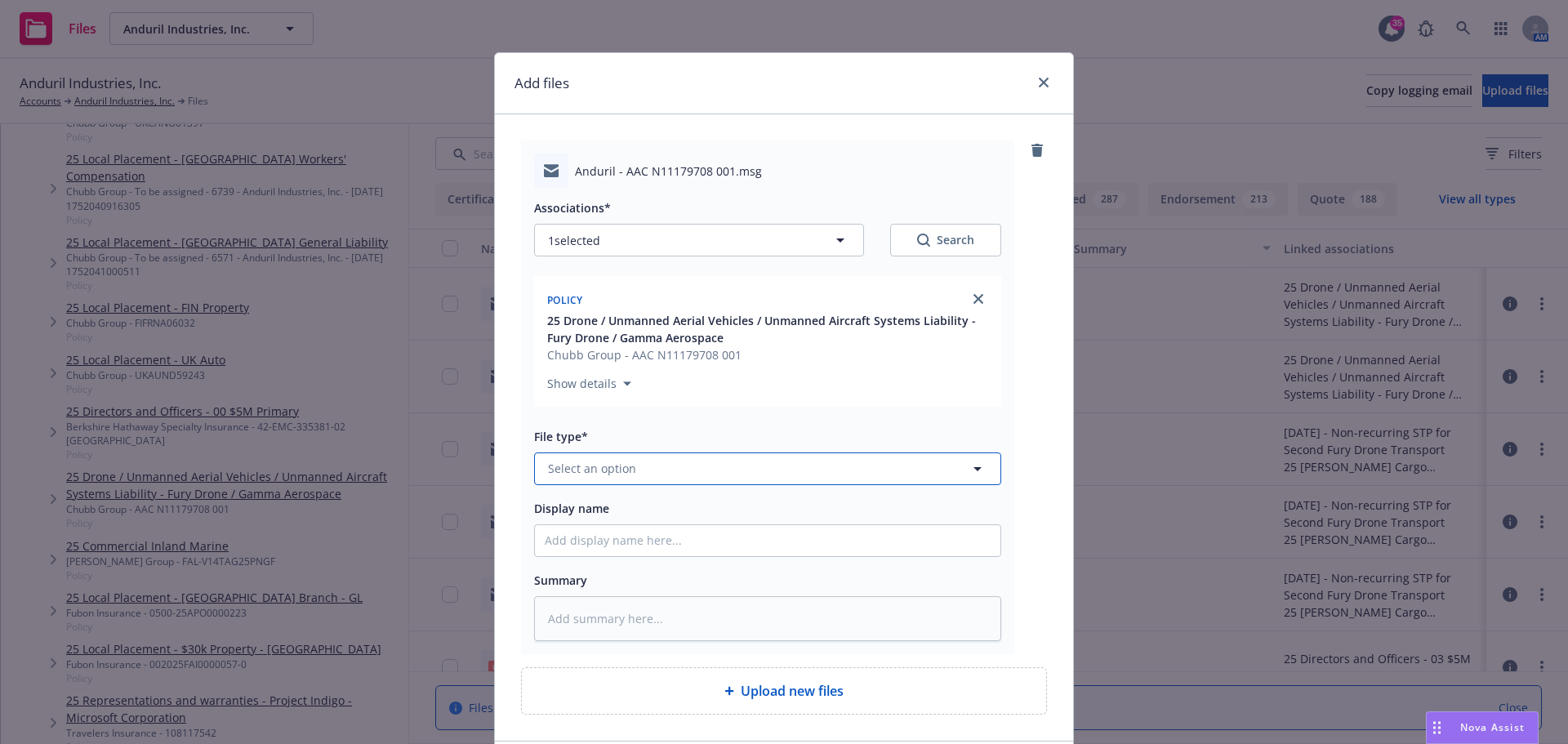
click at [612, 471] on span "Select an option" at bounding box center [592, 468] width 88 height 17
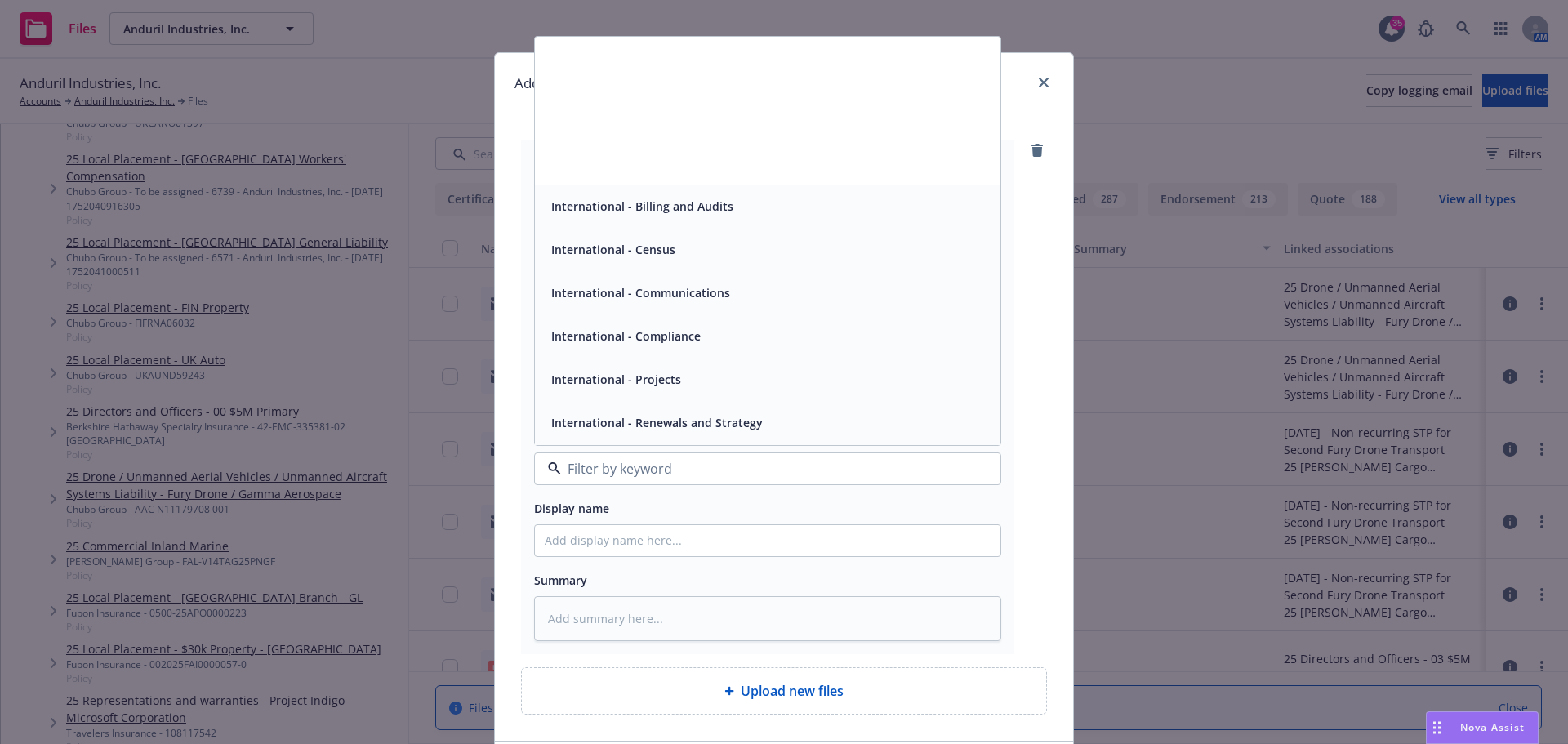
scroll to position [3510, 0]
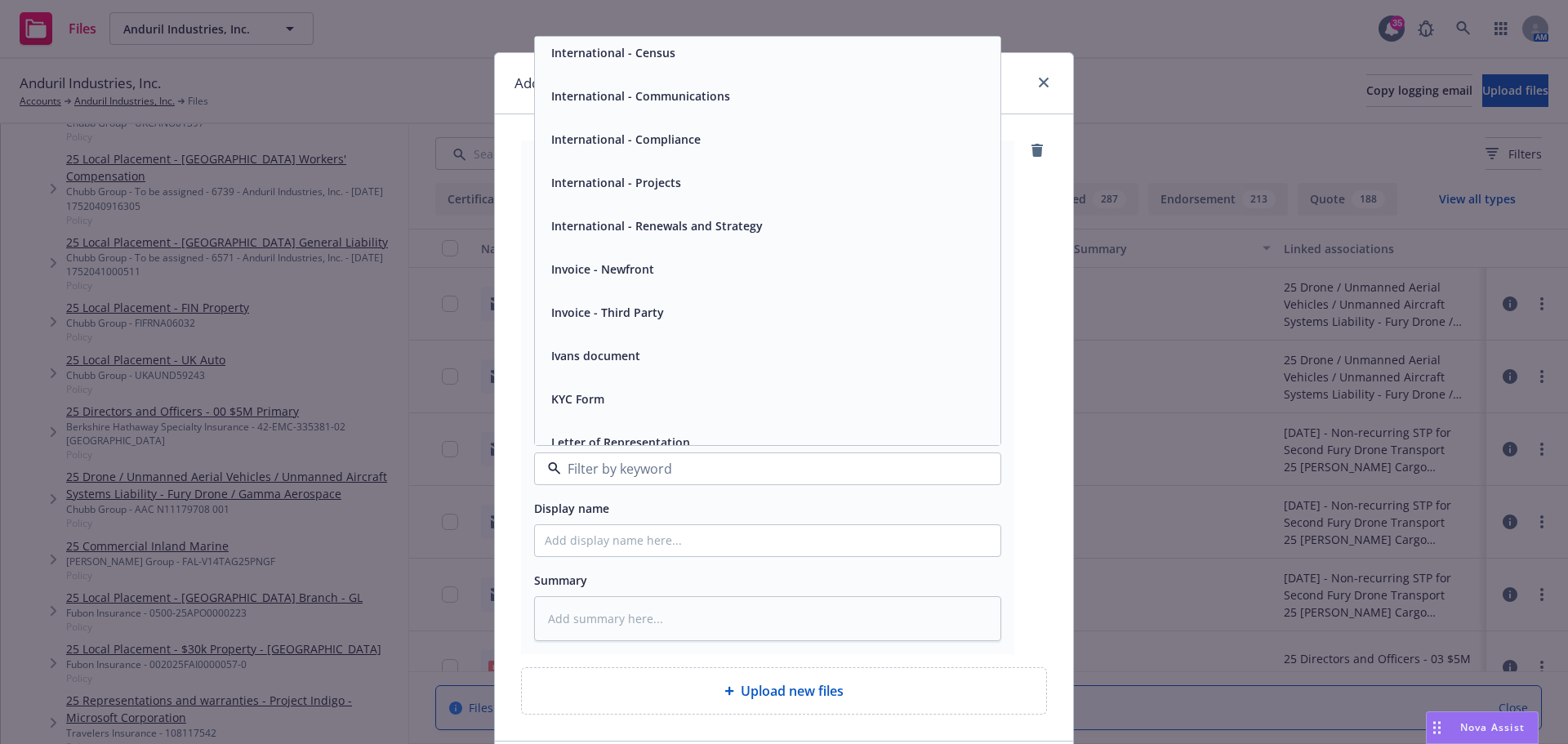
click at [613, 277] on span "Invoice - Newfront" at bounding box center [603, 268] width 103 height 17
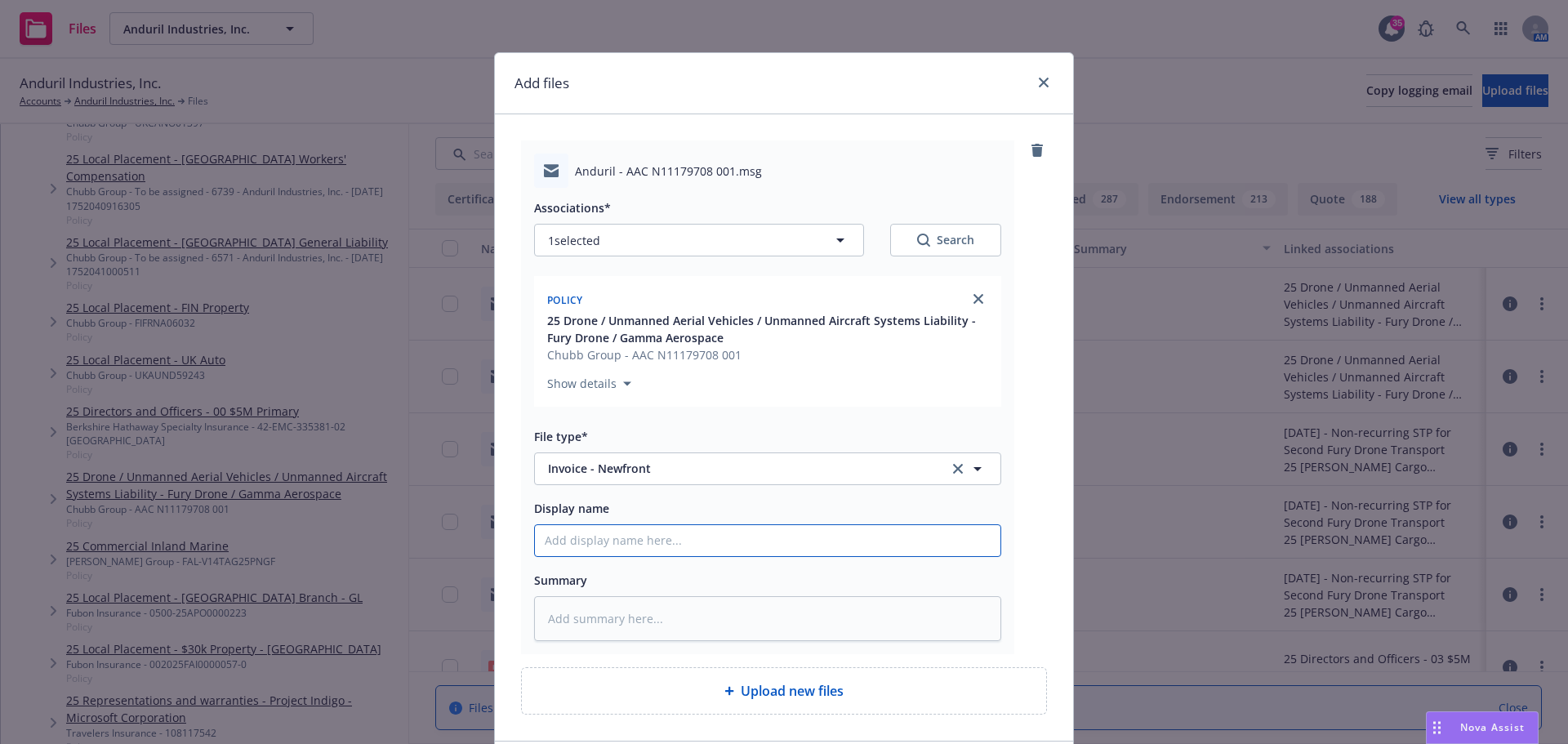
click at [654, 555] on input "Display name" at bounding box center [768, 540] width 466 height 31
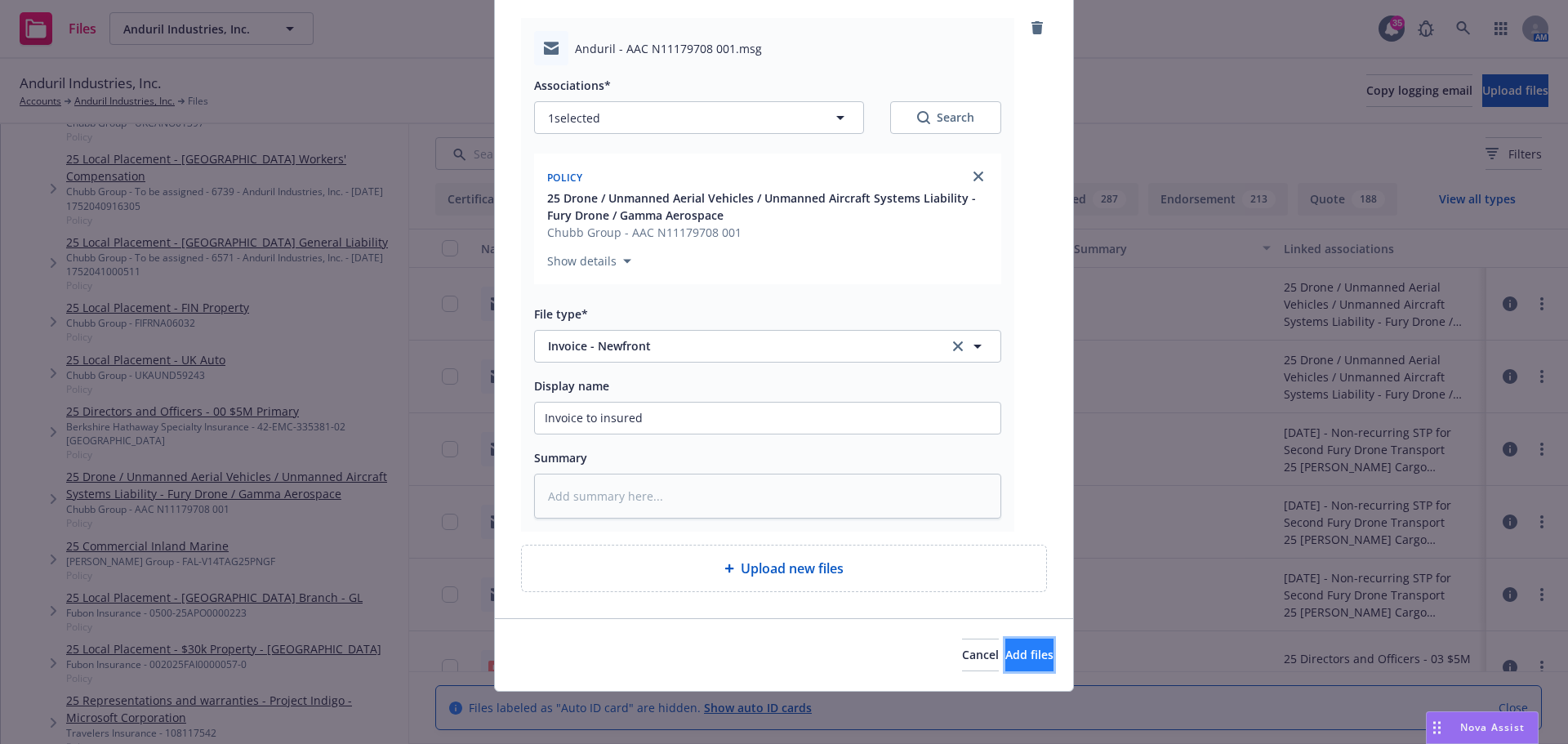
click at [1007, 652] on span "Add files" at bounding box center [1030, 653] width 48 height 15
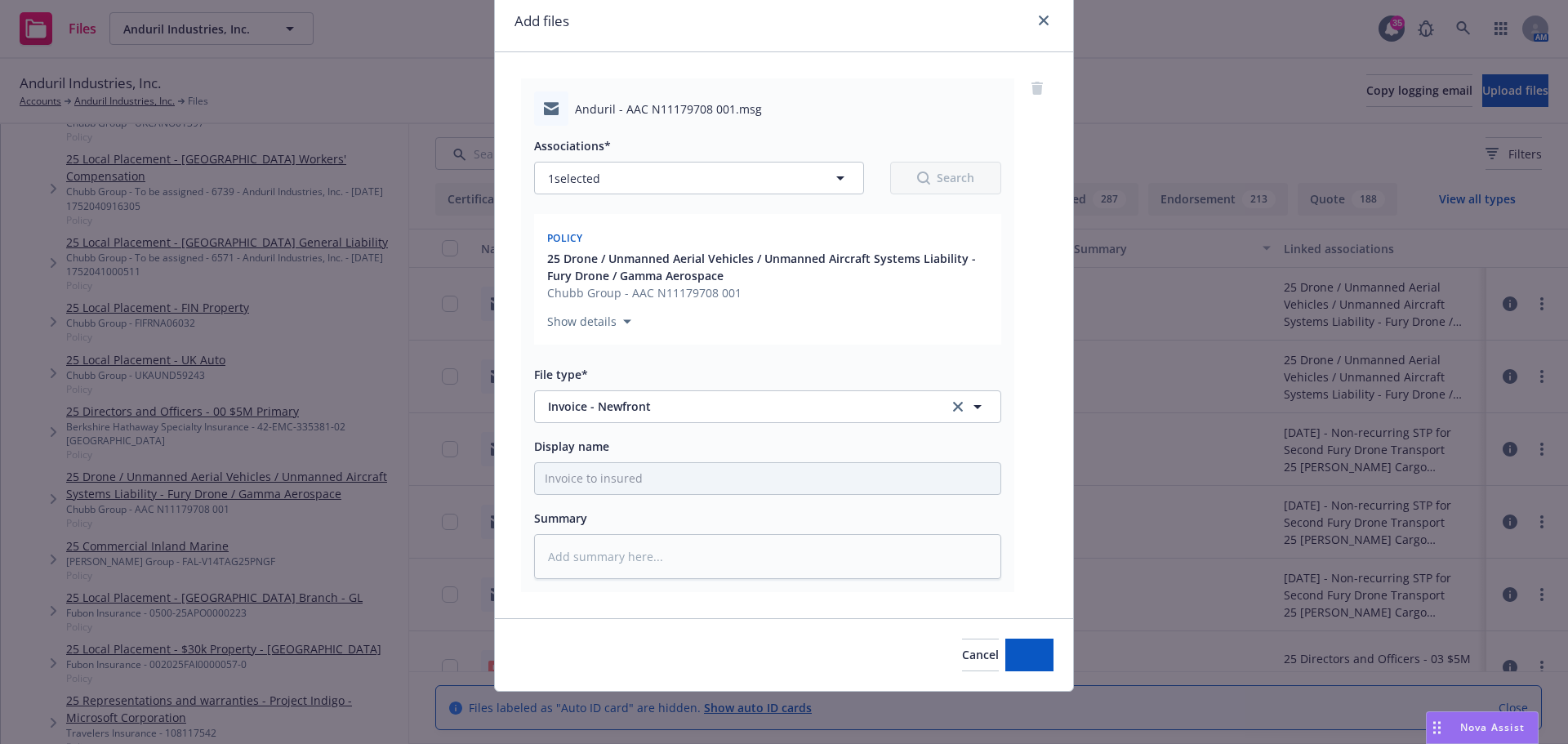
scroll to position [62, 0]
